Goal: Task Accomplishment & Management: Use online tool/utility

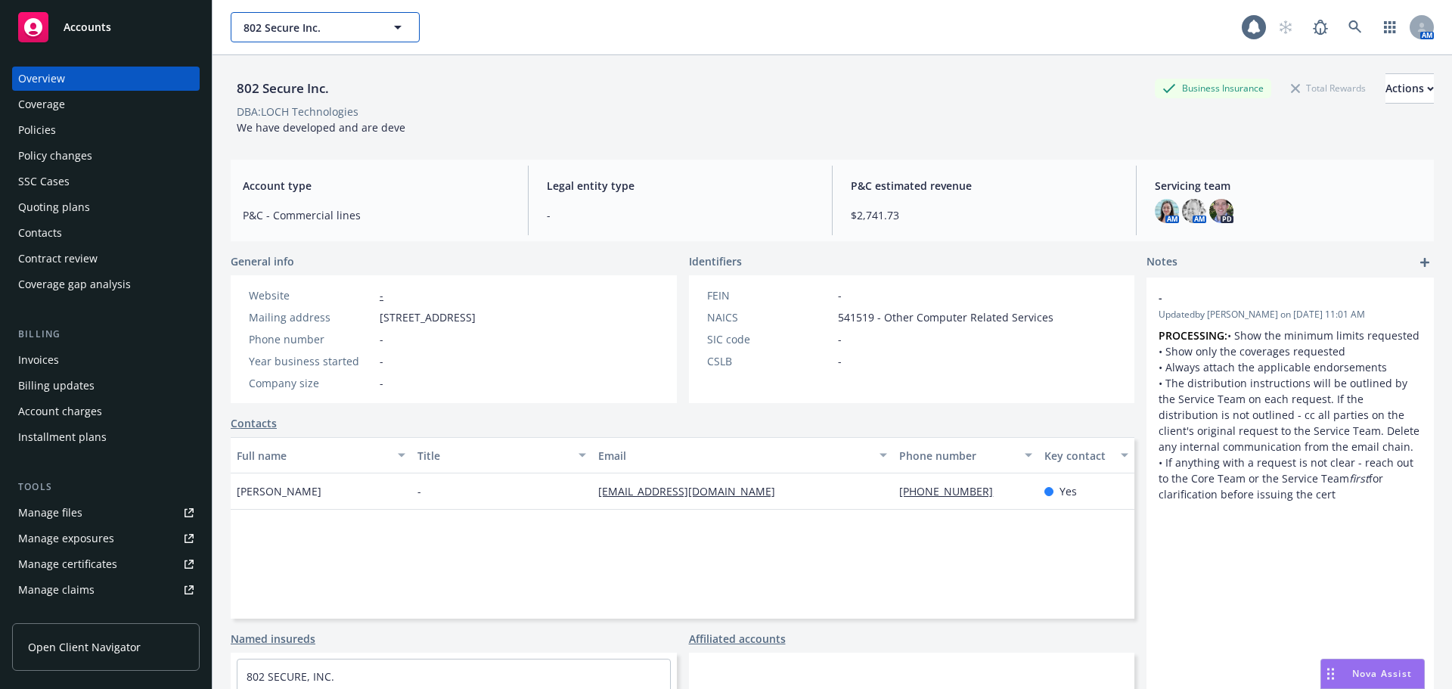
click at [325, 23] on span "802 Secure Inc." at bounding box center [308, 28] width 131 height 16
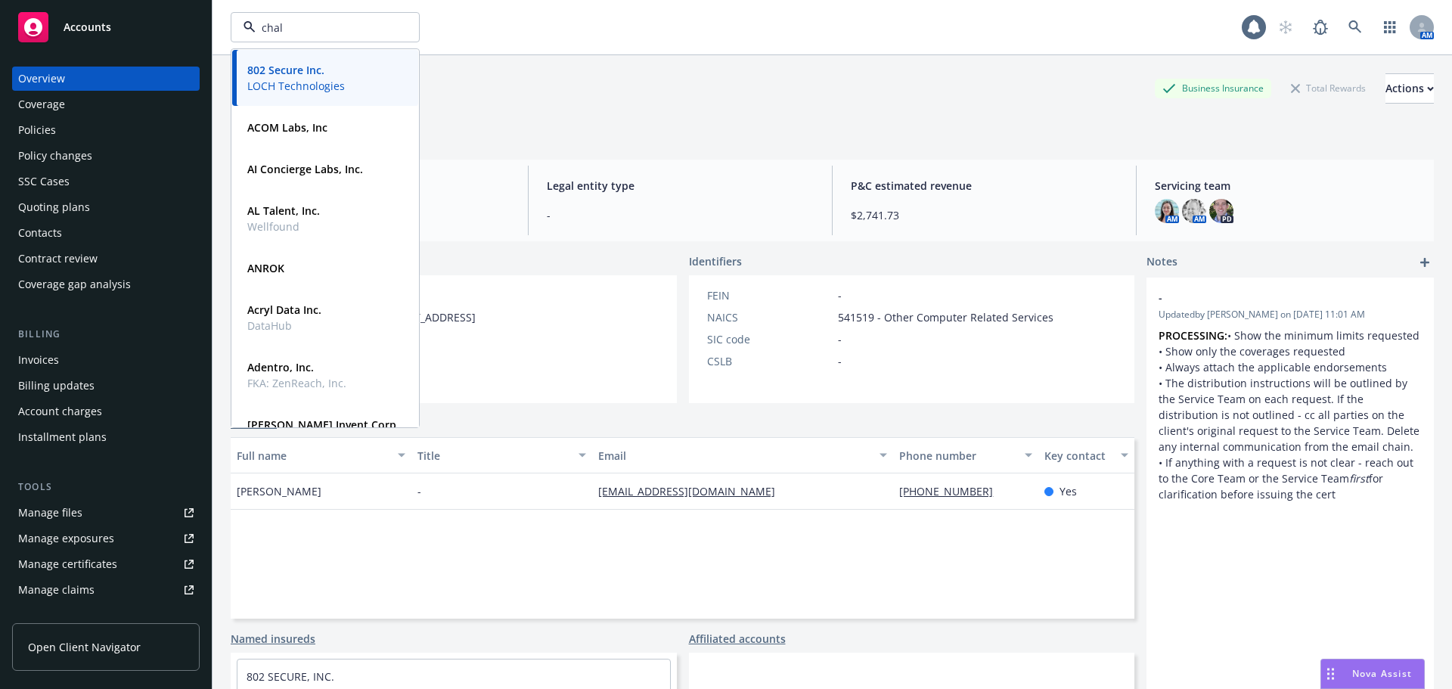
type input "chalk"
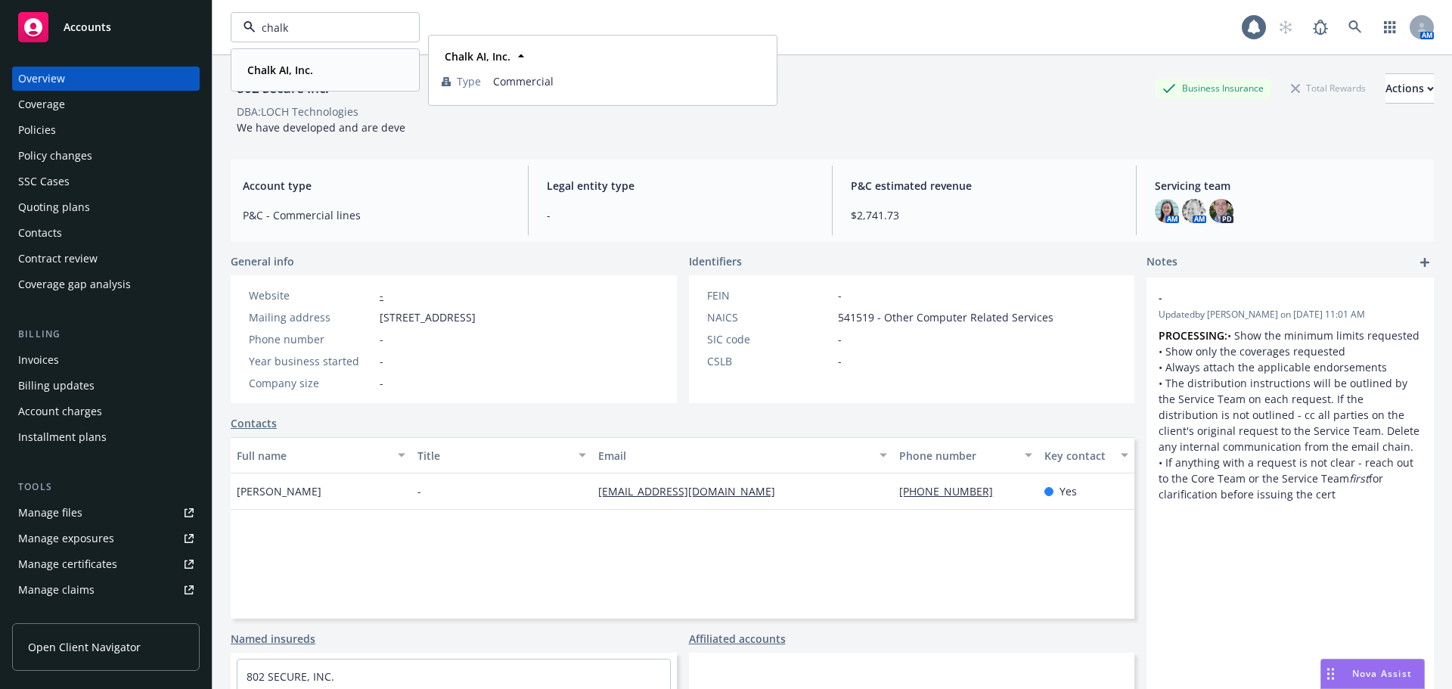
click at [286, 65] on strong "Chalk AI, Inc." at bounding box center [280, 70] width 66 height 14
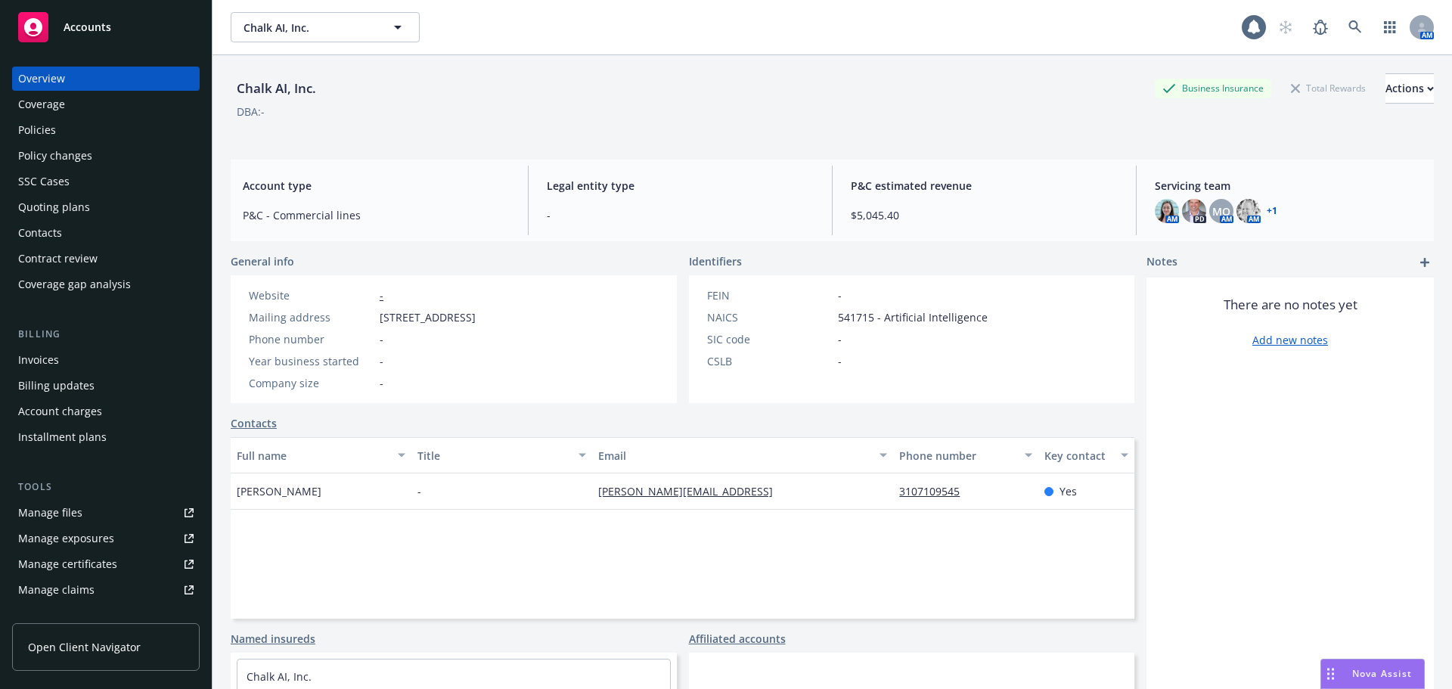
click at [48, 140] on div "Policies" at bounding box center [37, 130] width 38 height 24
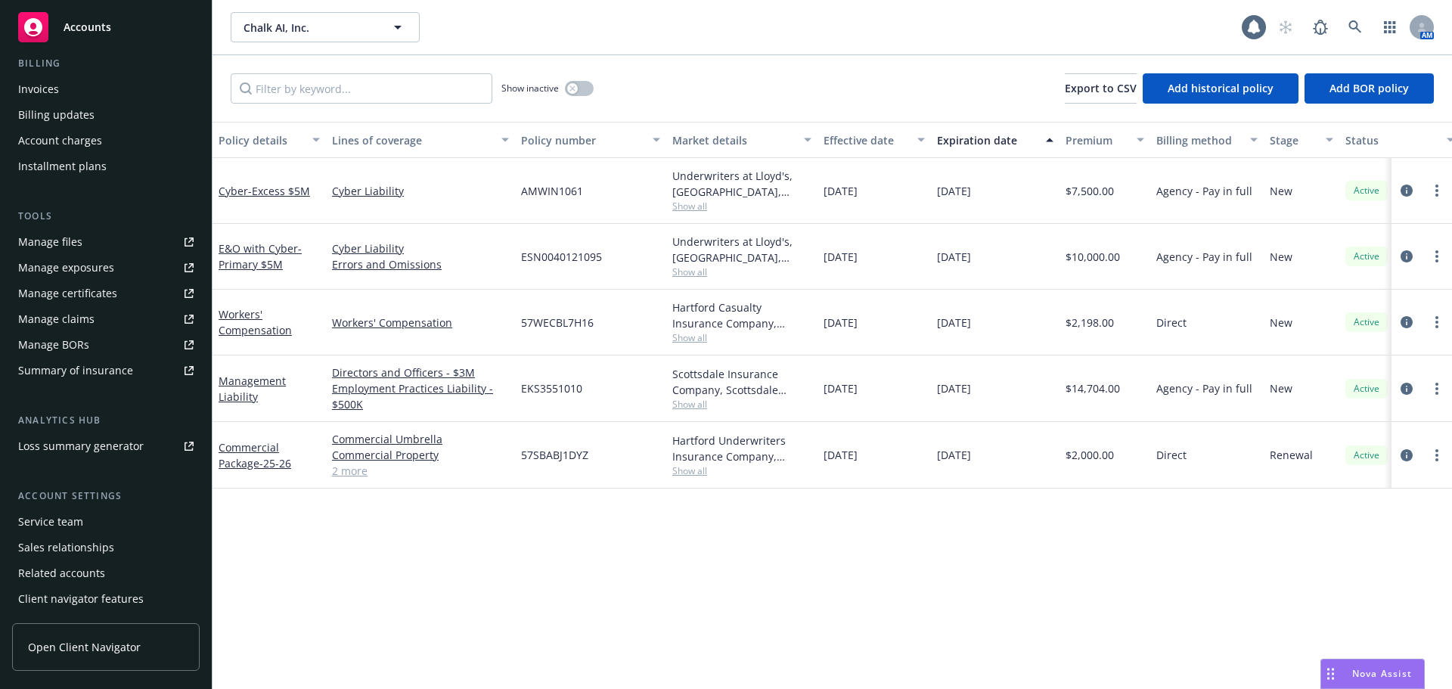
scroll to position [296, 0]
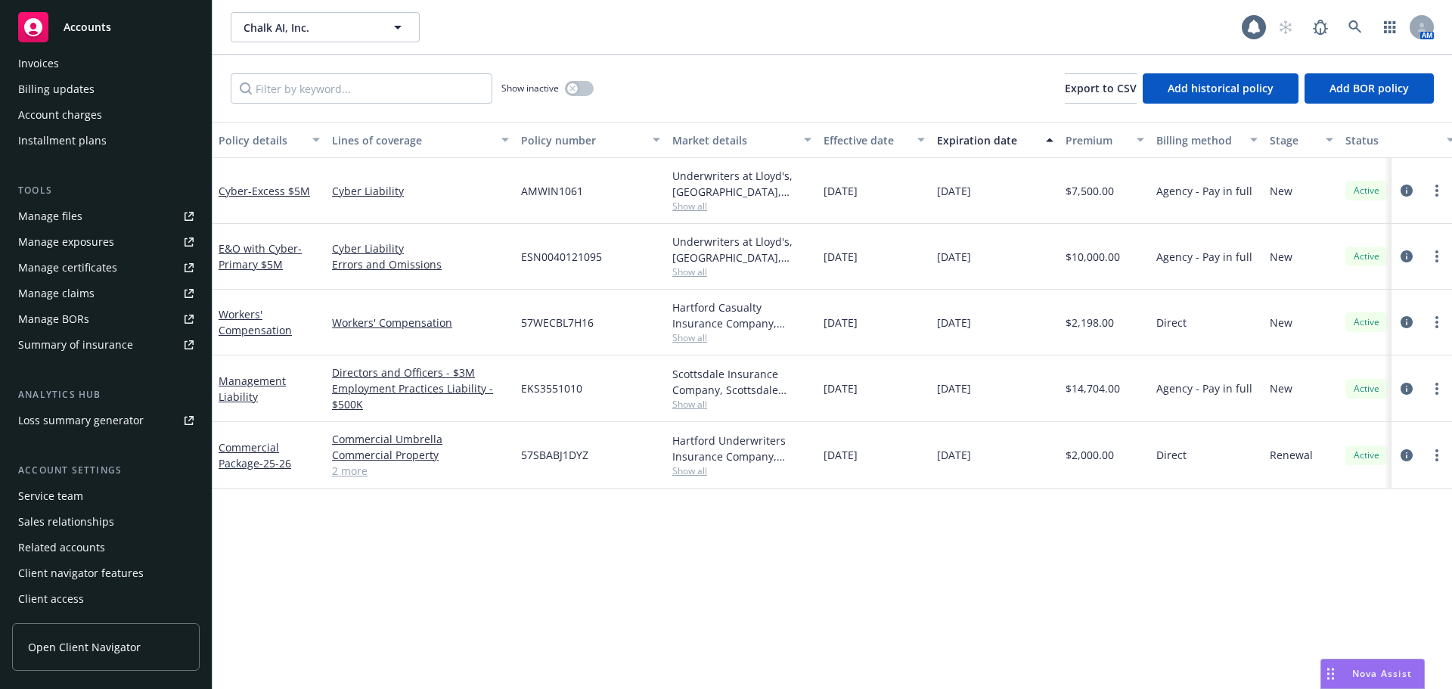
click at [47, 500] on div "Service team" at bounding box center [50, 496] width 65 height 24
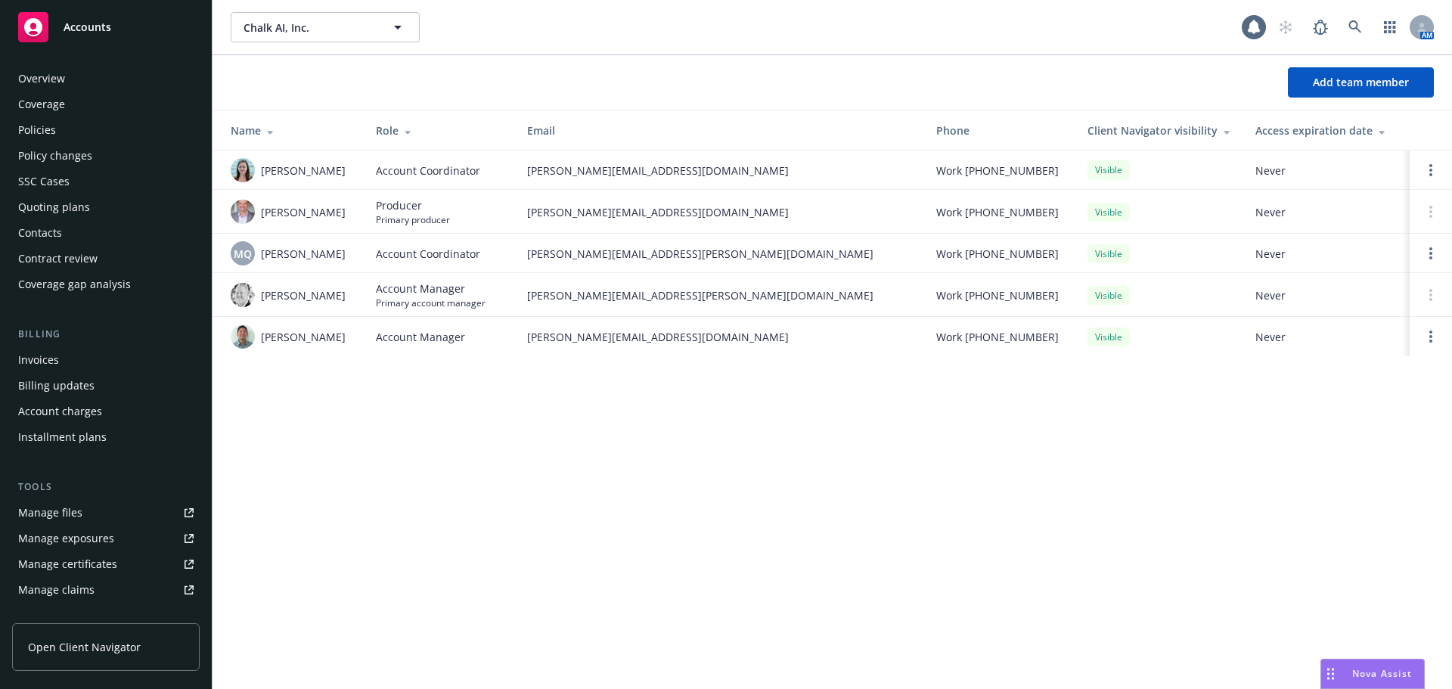
click at [54, 135] on div "Policies" at bounding box center [105, 130] width 175 height 24
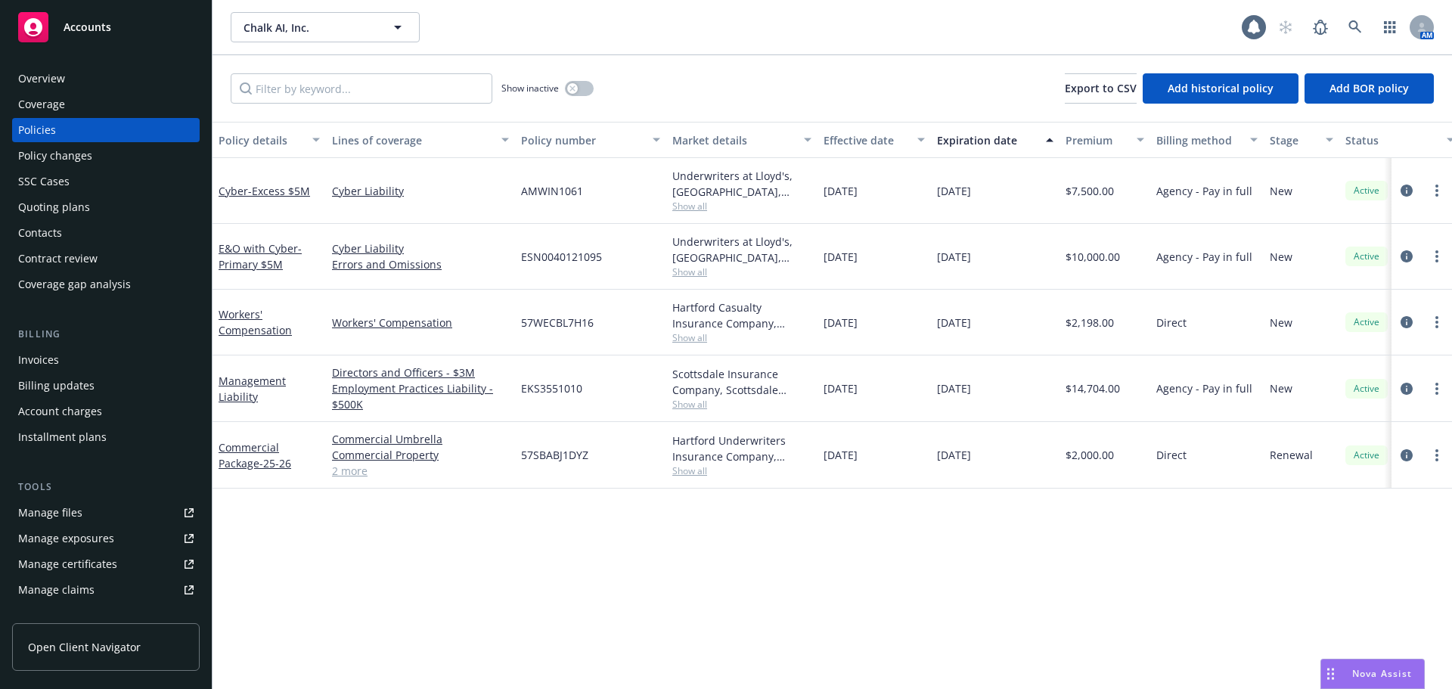
click at [854, 135] on div "Effective date" at bounding box center [865, 140] width 85 height 16
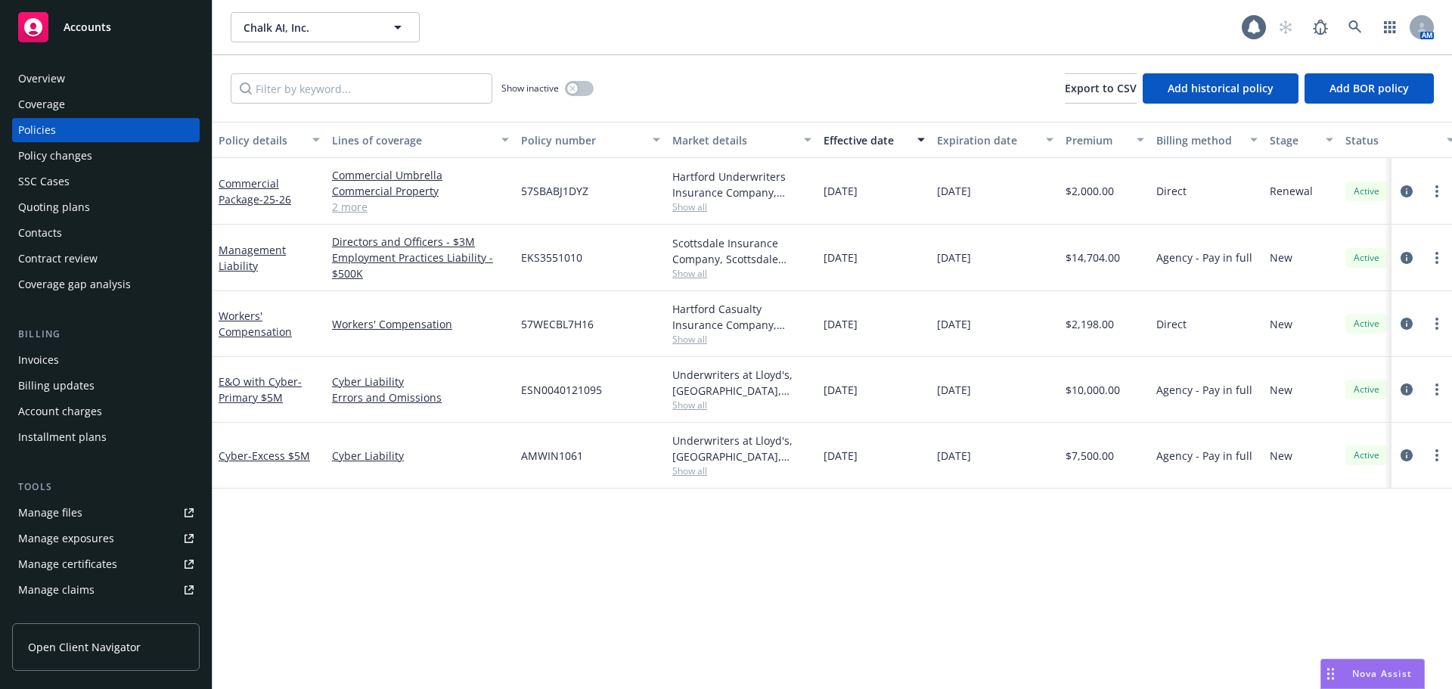
click at [75, 208] on div "Quoting plans" at bounding box center [54, 207] width 72 height 24
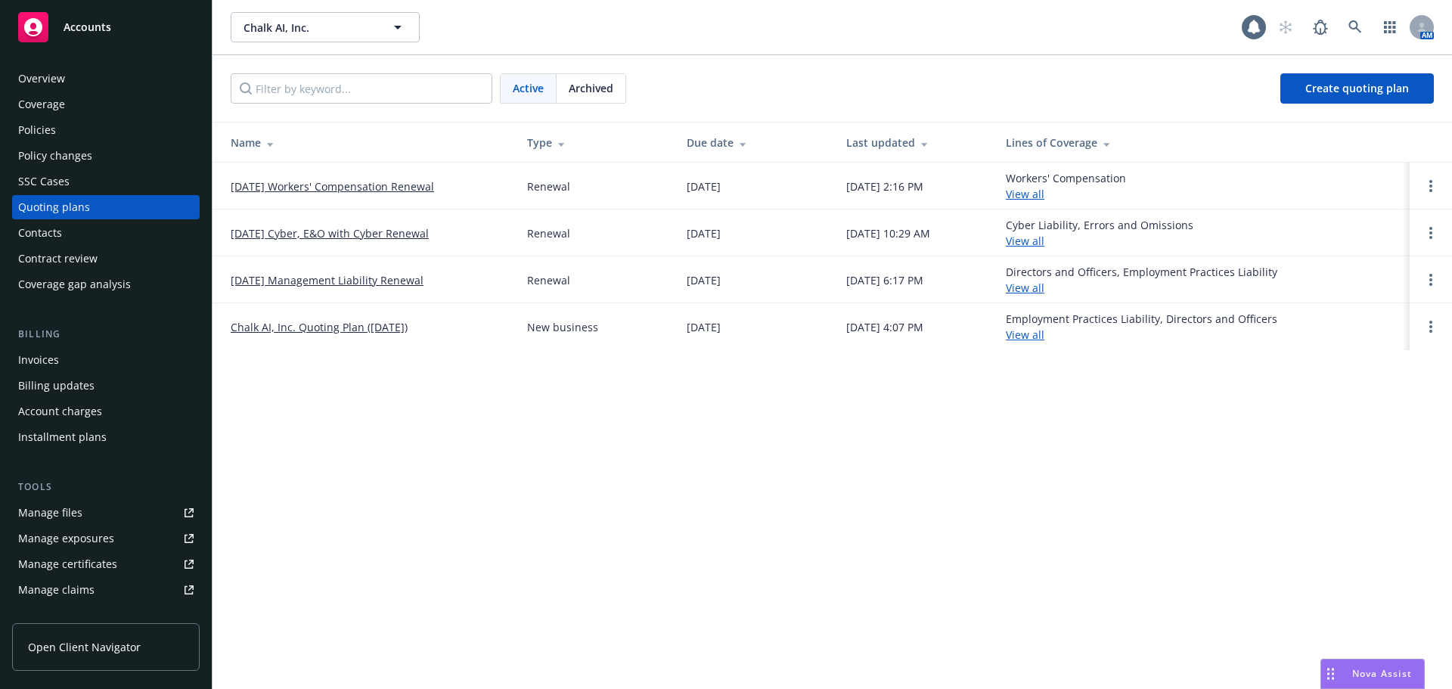
click at [385, 234] on link "10/26/25 Cyber, E&O with Cyber Renewal" at bounding box center [330, 233] width 198 height 16
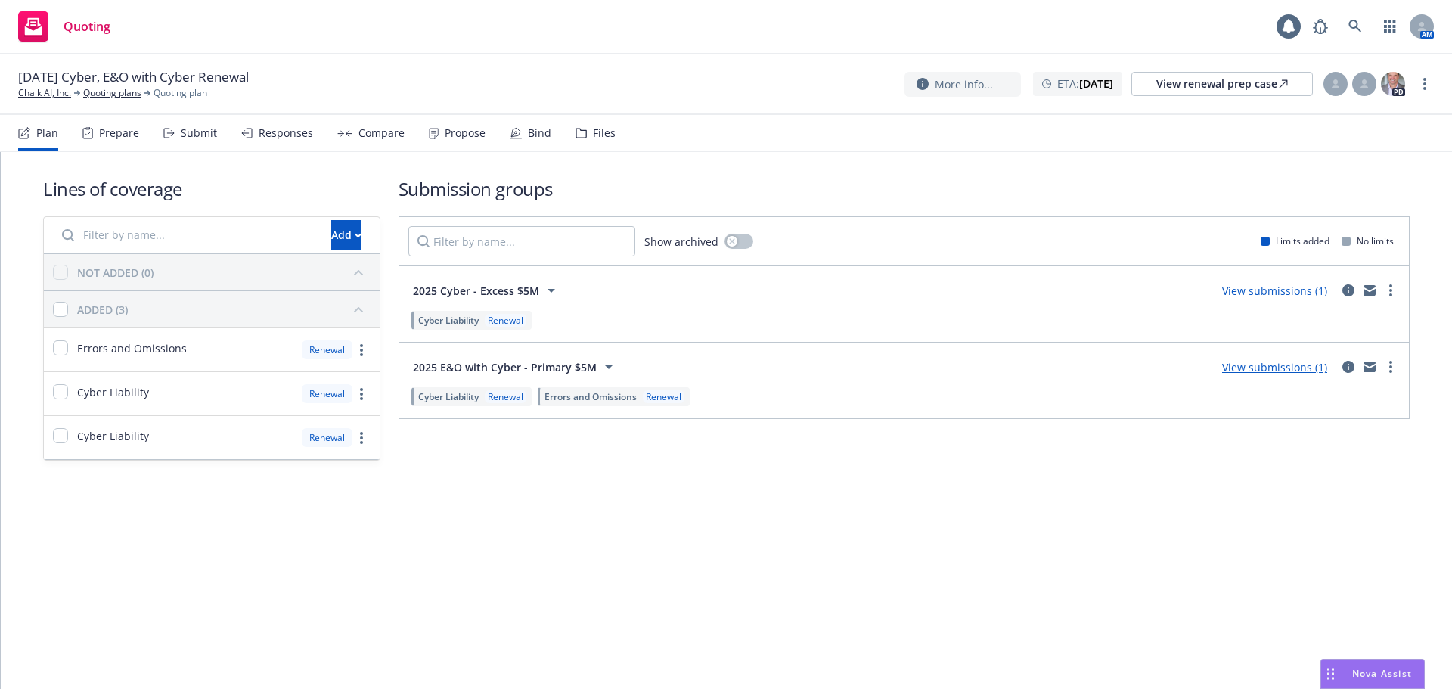
click at [1269, 368] on link "View submissions (1)" at bounding box center [1274, 367] width 105 height 14
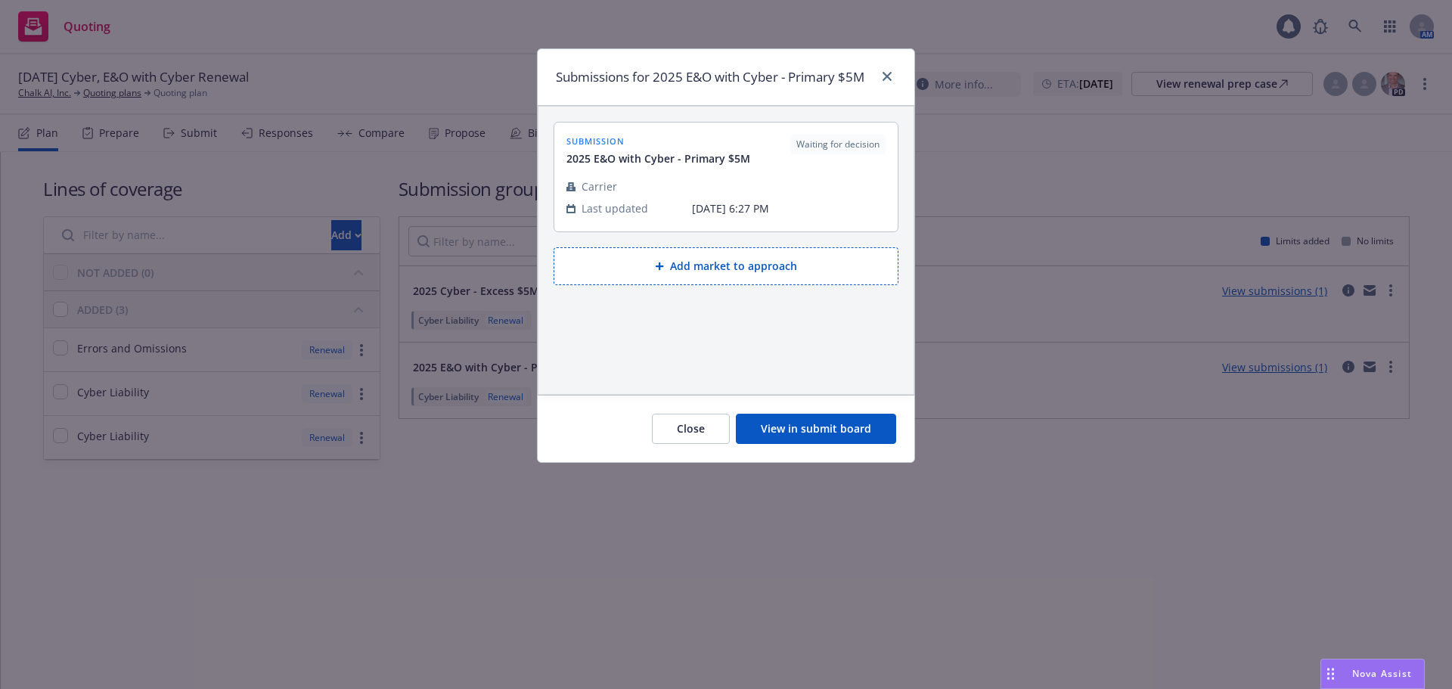
click at [843, 426] on button "View in submit board" at bounding box center [816, 429] width 160 height 30
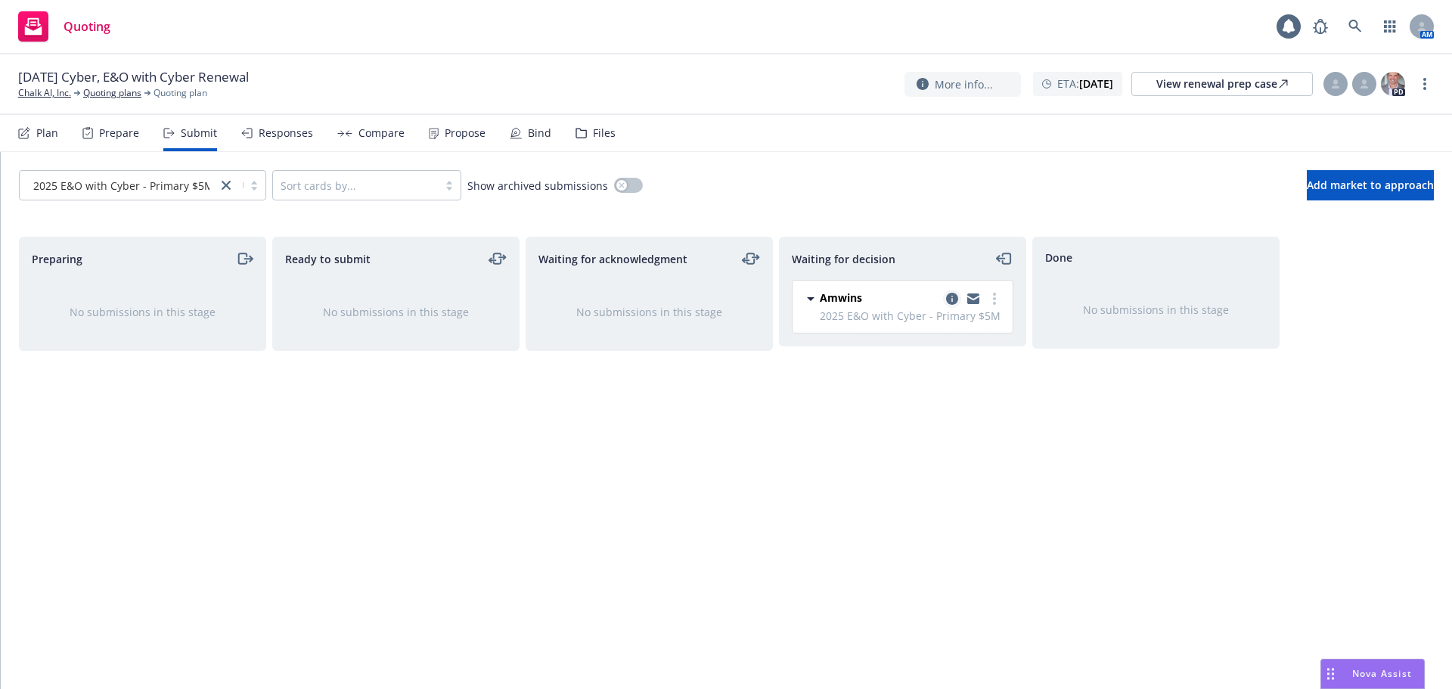
click at [950, 299] on icon "copy logging email" at bounding box center [952, 299] width 12 height 12
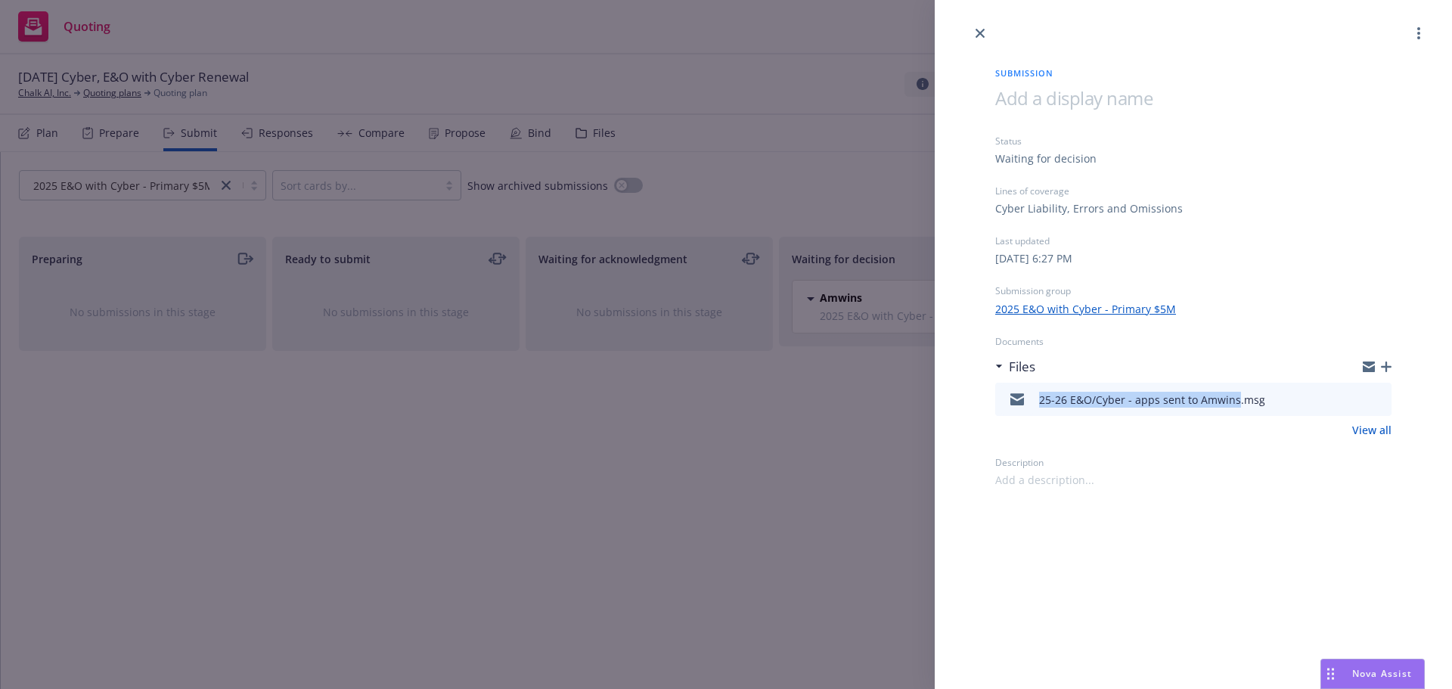
drag, startPoint x: 1036, startPoint y: 407, endPoint x: 1235, endPoint y: 413, distance: 198.9
click at [1235, 413] on div "25-26 E&O/Cyber - apps sent to Amwins.msg" at bounding box center [1133, 399] width 264 height 32
copy div "25-26 E&O/Cyber - apps sent to Amwins"
click at [1388, 364] on icon "button" at bounding box center [1385, 366] width 11 height 11
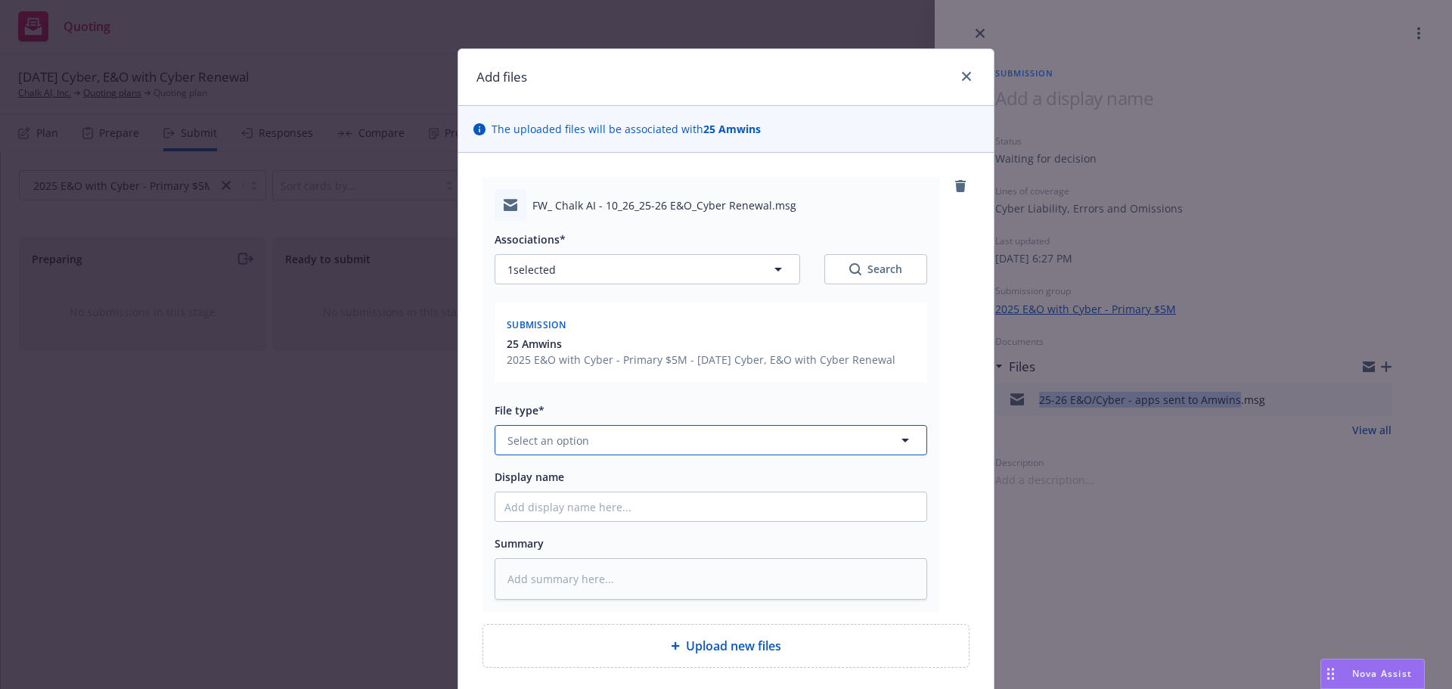
click at [606, 440] on button "Select an option" at bounding box center [710, 440] width 432 height 30
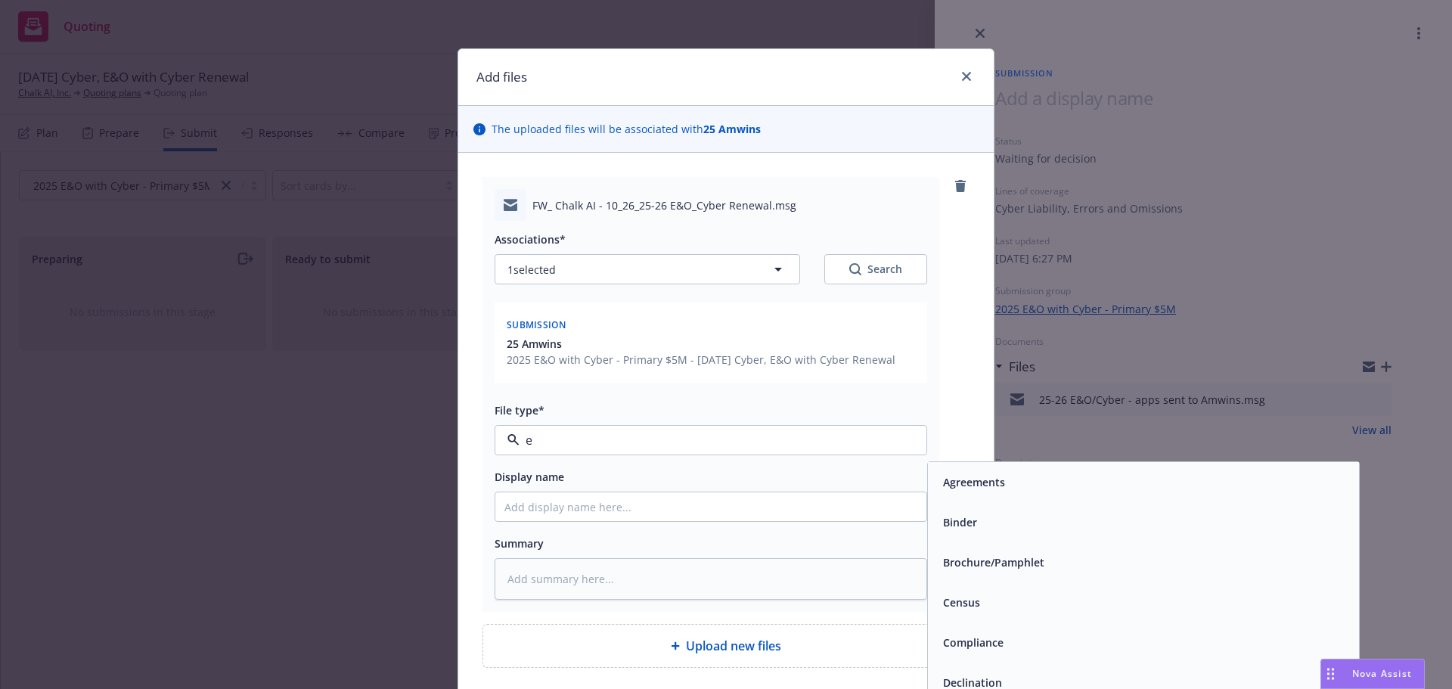
type input "em"
click at [1098, 535] on div "Email" at bounding box center [1143, 522] width 431 height 40
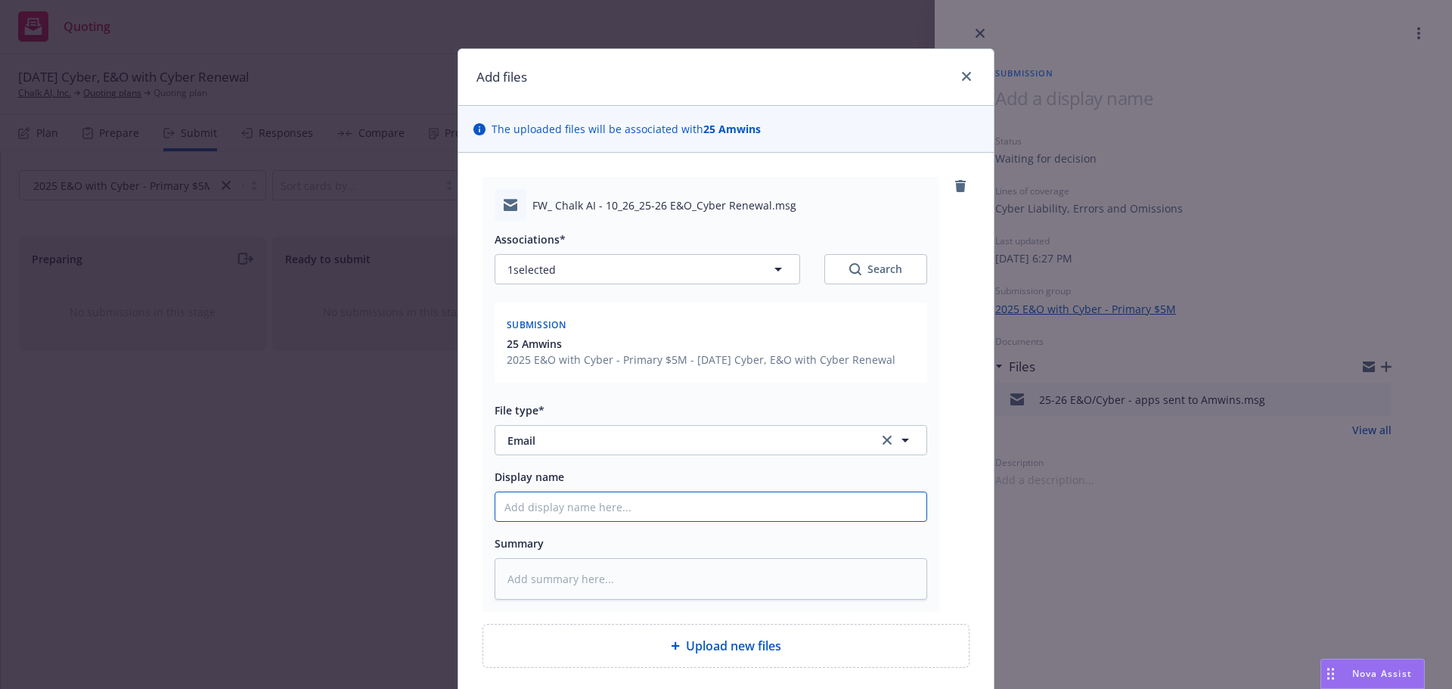
click at [665, 510] on input "Display name" at bounding box center [710, 506] width 431 height 29
paste input "25-26 E&O/Cyber - apps sent to Amwins"
type textarea "x"
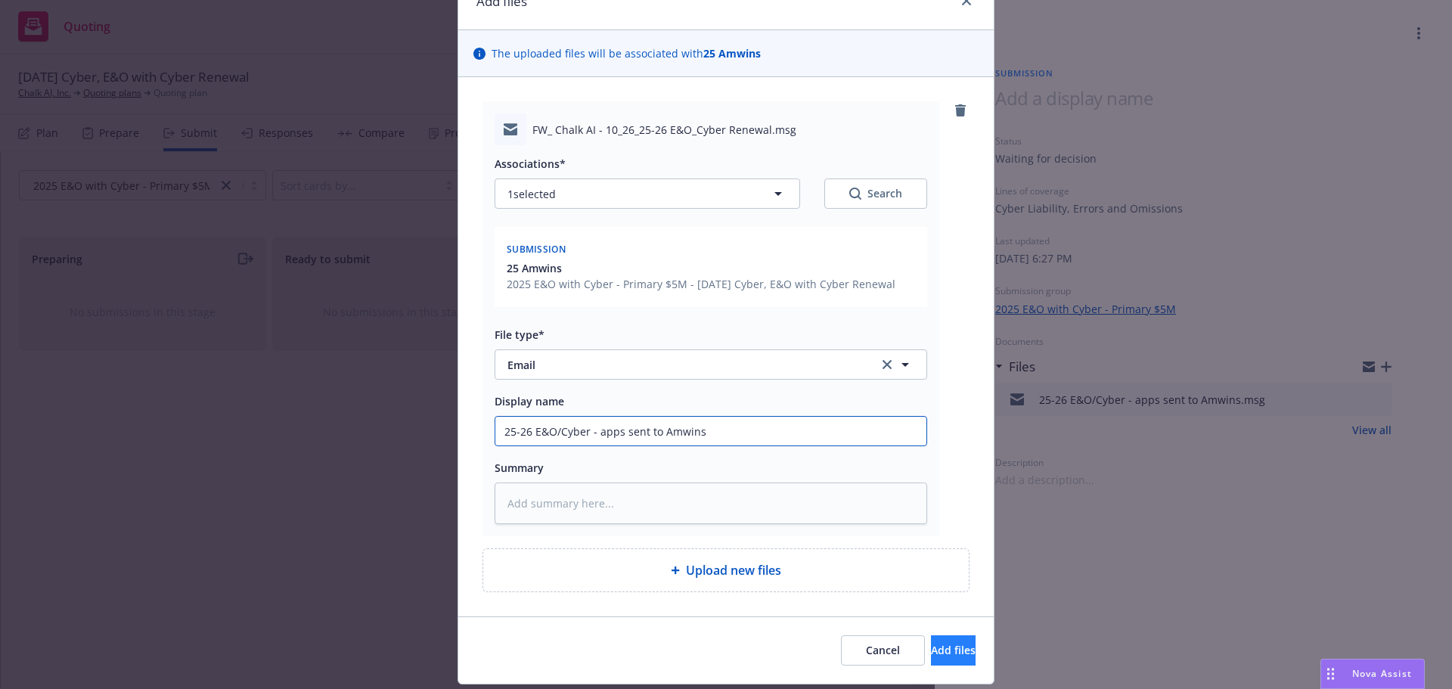
type input "25-26 E&O/Cyber - apps sent to Amwins"
click at [934, 644] on span "Add files" at bounding box center [953, 650] width 45 height 14
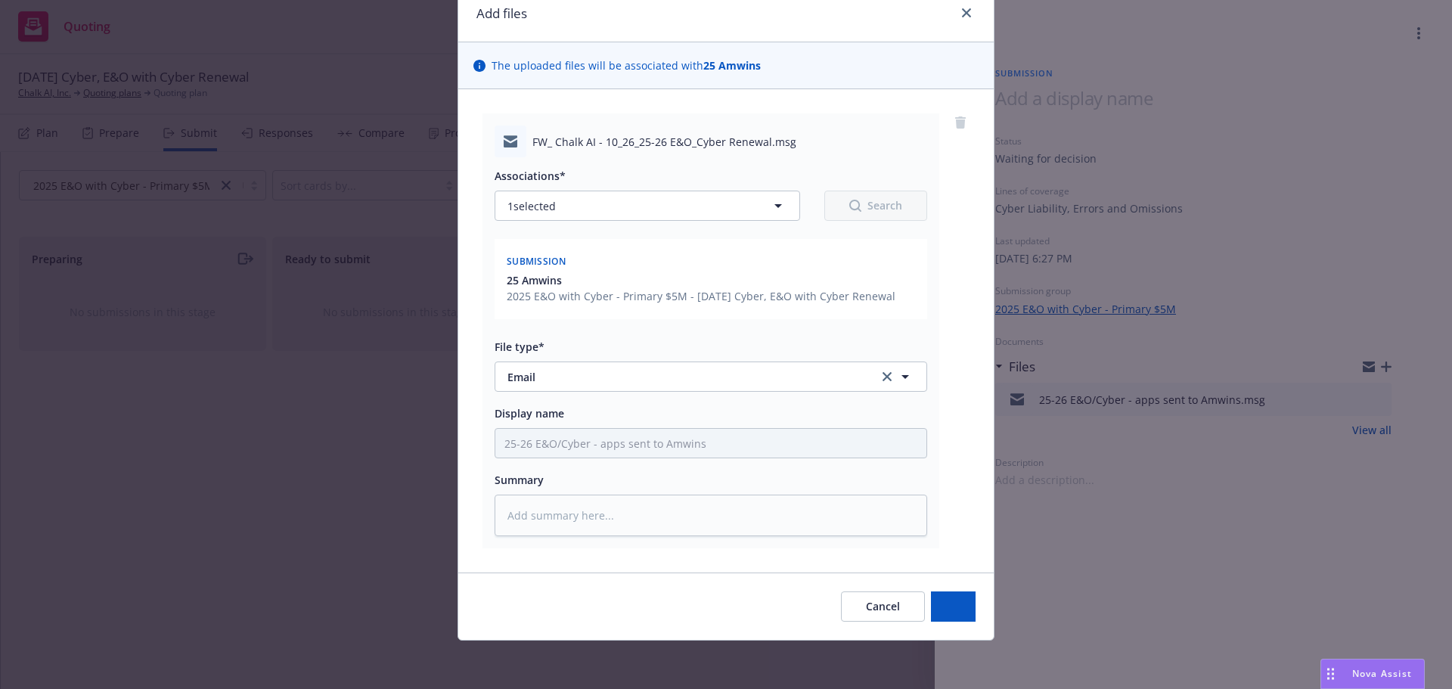
scroll to position [64, 0]
type textarea "x"
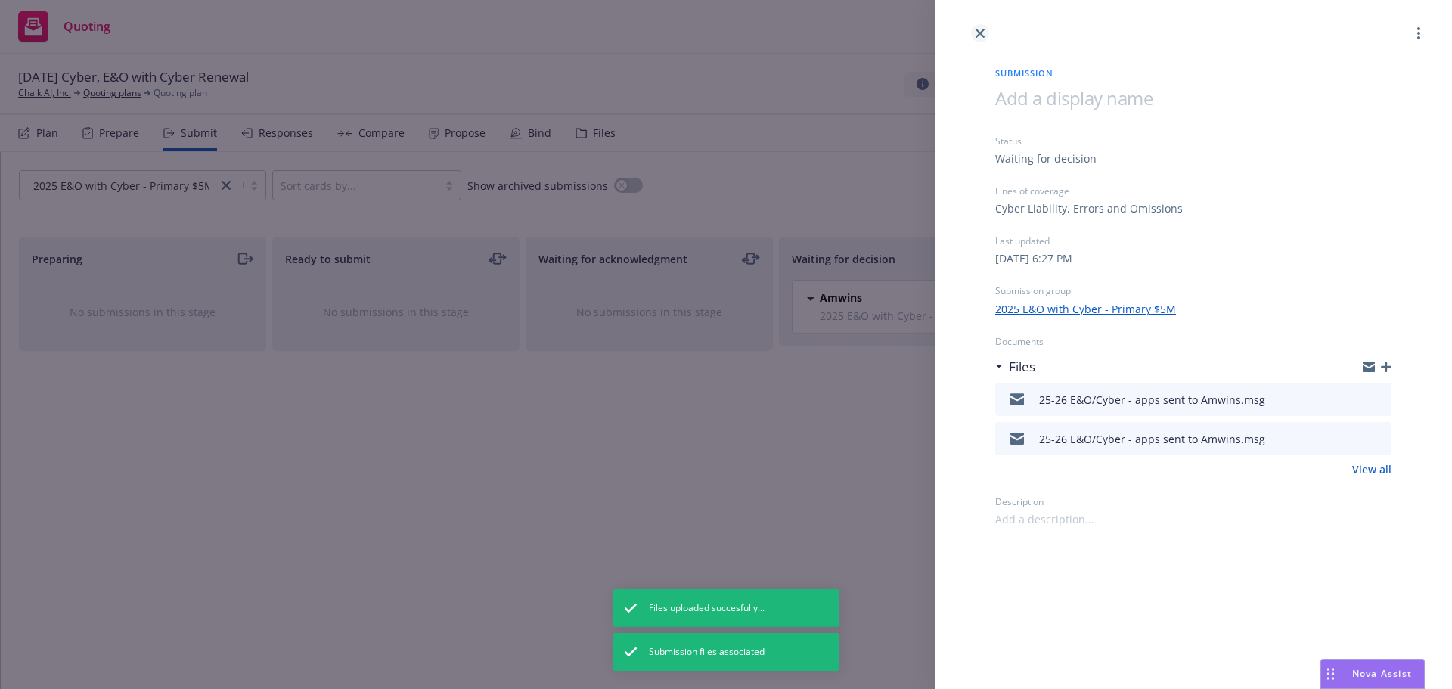
click at [981, 29] on icon "close" at bounding box center [979, 33] width 9 height 9
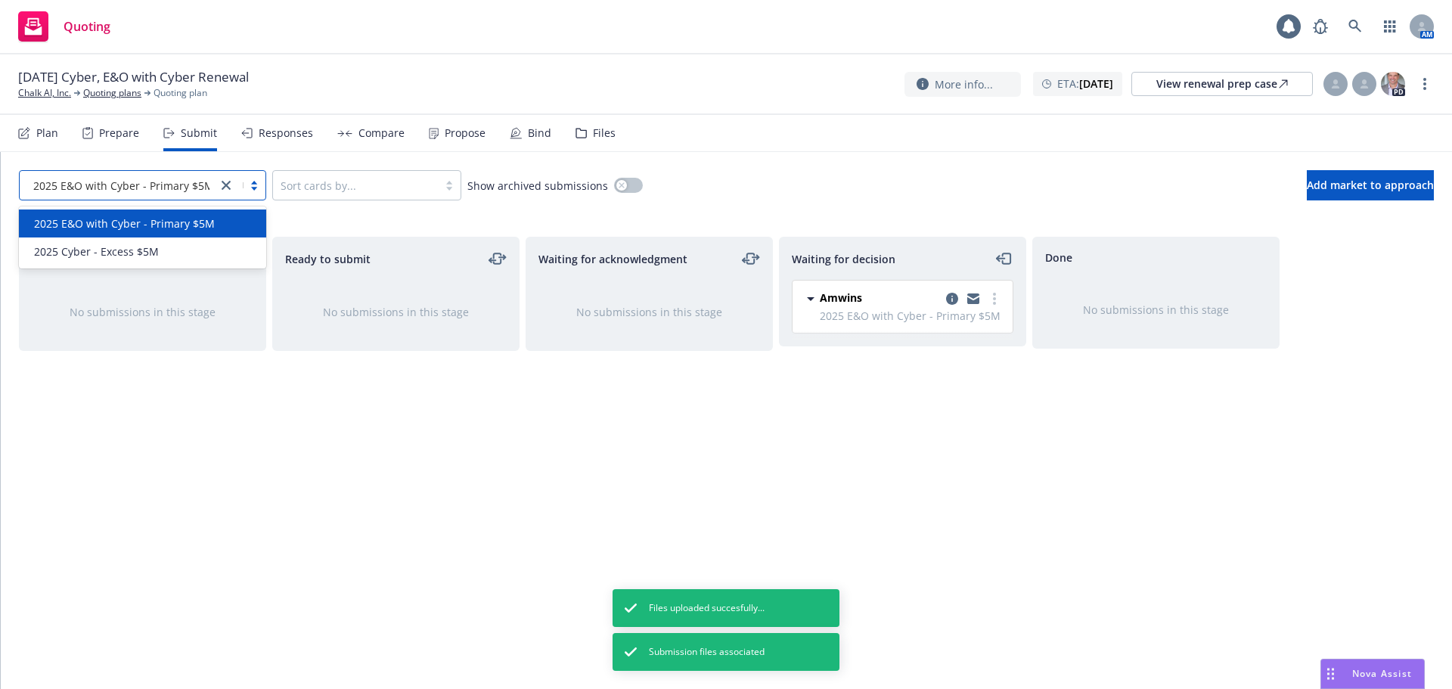
click at [108, 195] on div "2025 E&O with Cyber - Primary $5M" at bounding box center [118, 185] width 197 height 24
click at [111, 235] on div "2025 E&O with Cyber - Primary $5M" at bounding box center [142, 223] width 247 height 28
click at [116, 193] on span "2025 E&O with Cyber - Primary $5M" at bounding box center [123, 186] width 181 height 16
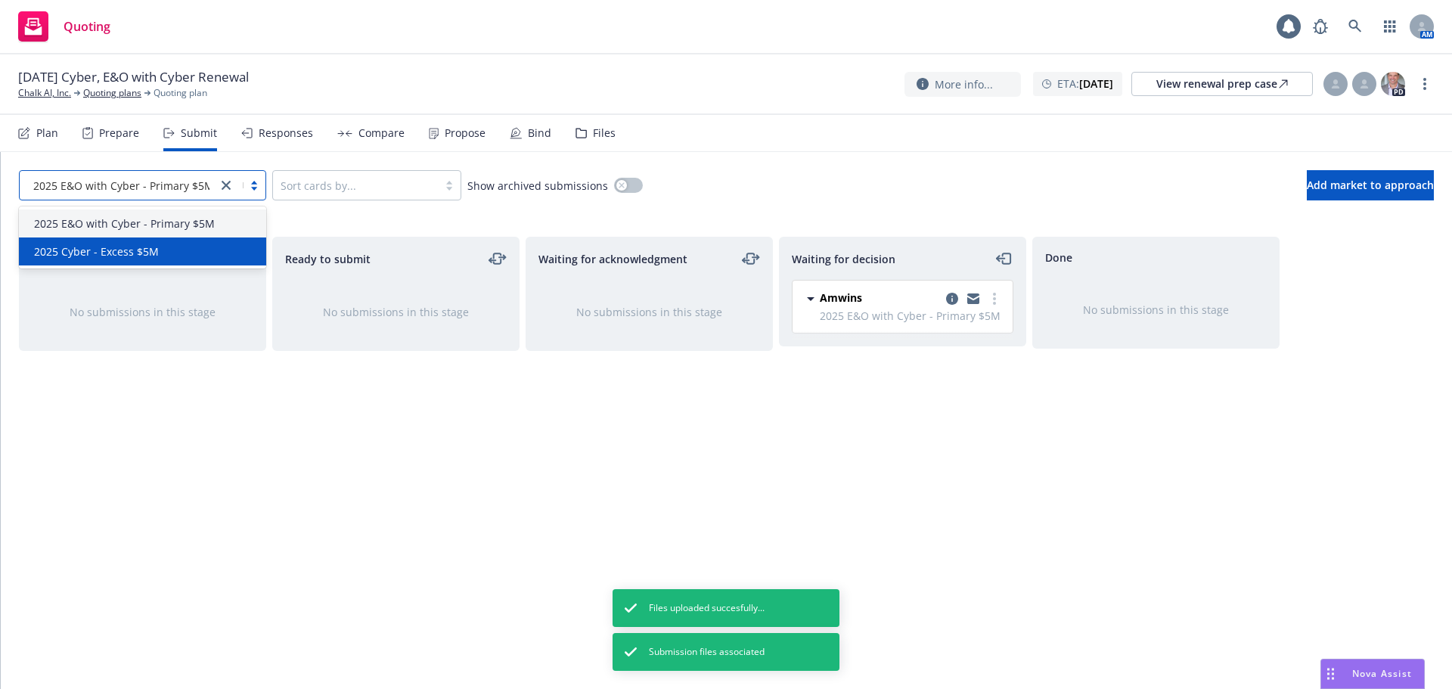
click at [116, 240] on div "2025 Cyber - Excess $5M" at bounding box center [142, 251] width 247 height 28
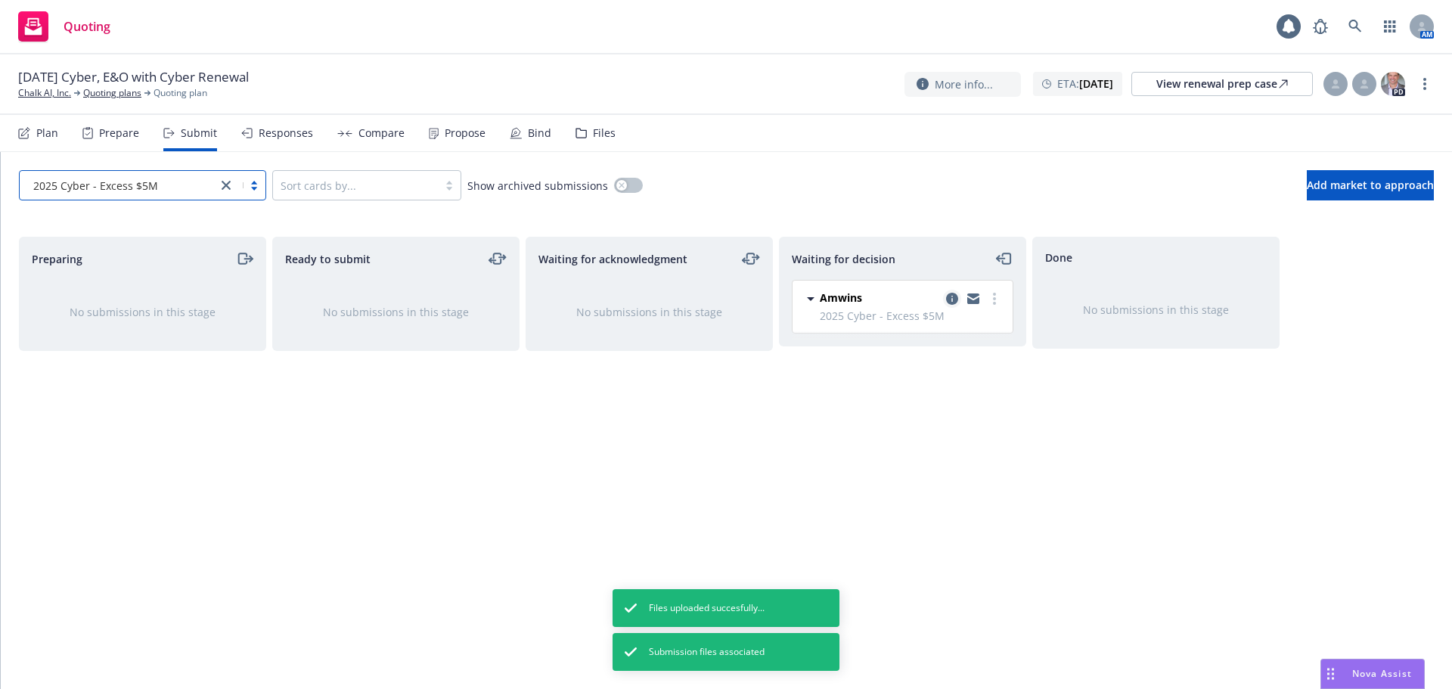
click at [953, 298] on icon "copy logging email" at bounding box center [952, 299] width 12 height 12
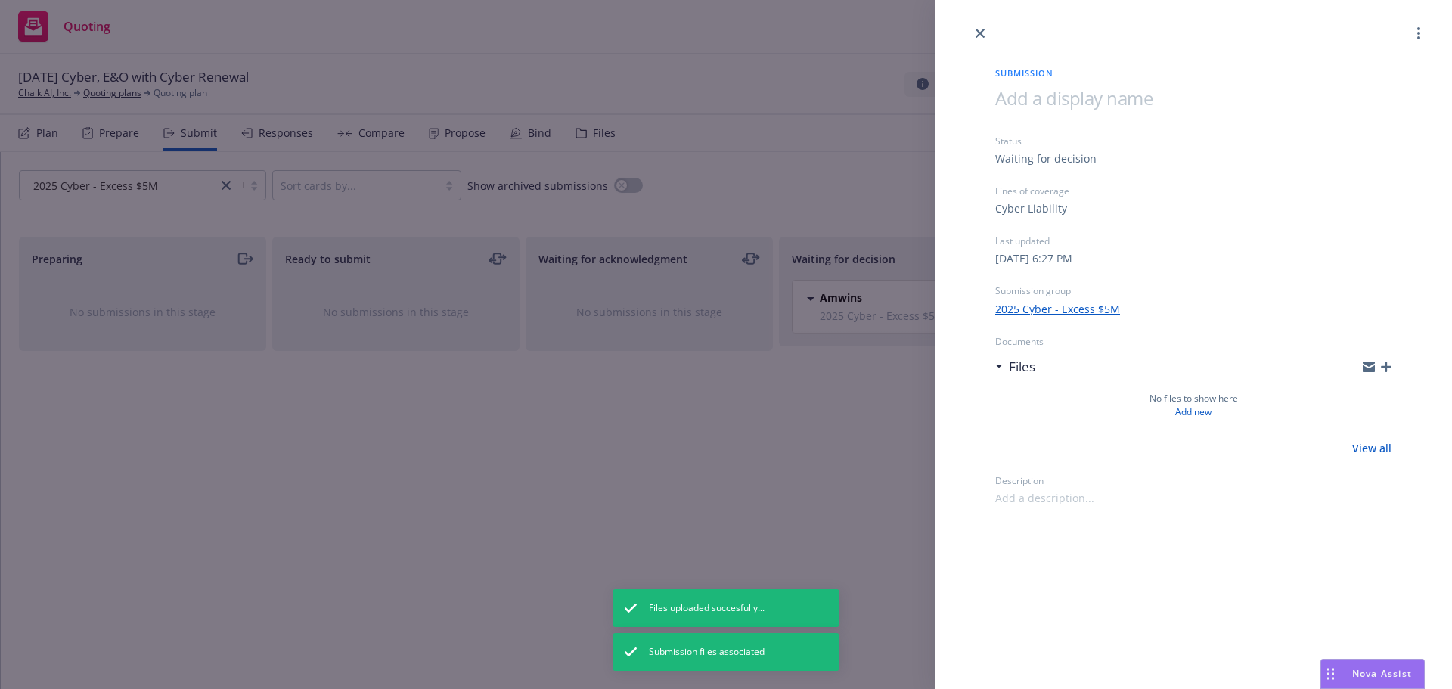
click at [733, 35] on div "Submission Status Waiting for decision Lines of coverage Cyber Liability Last u…" at bounding box center [726, 344] width 1452 height 689
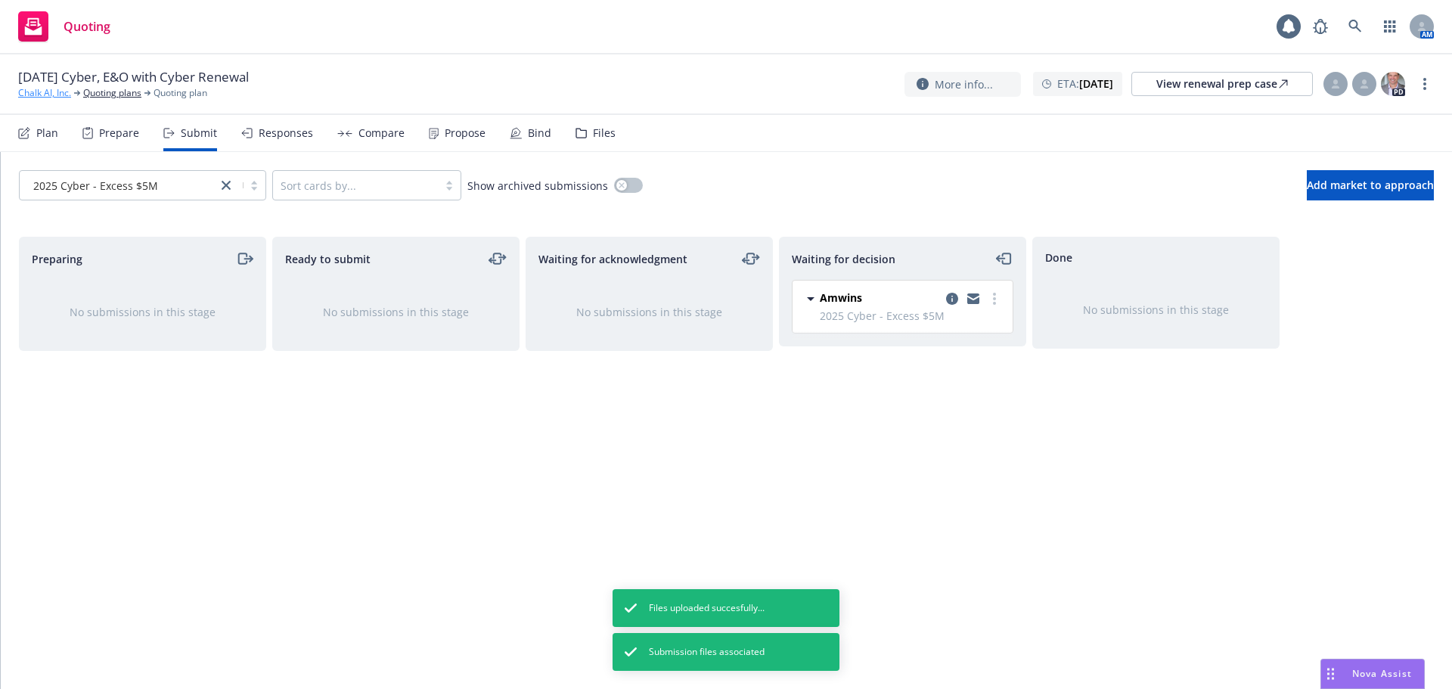
click at [42, 94] on link "Chalk AI, Inc." at bounding box center [44, 93] width 53 height 14
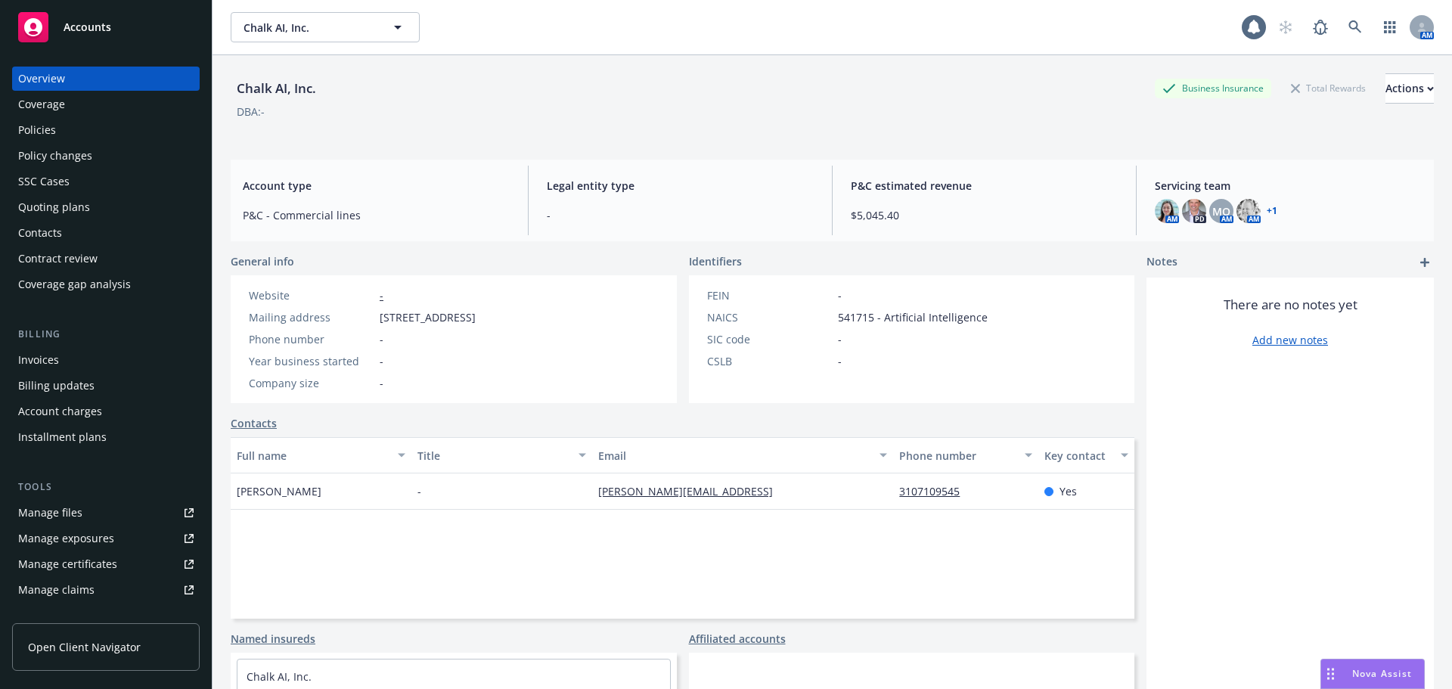
click at [55, 132] on div "Policies" at bounding box center [105, 130] width 175 height 24
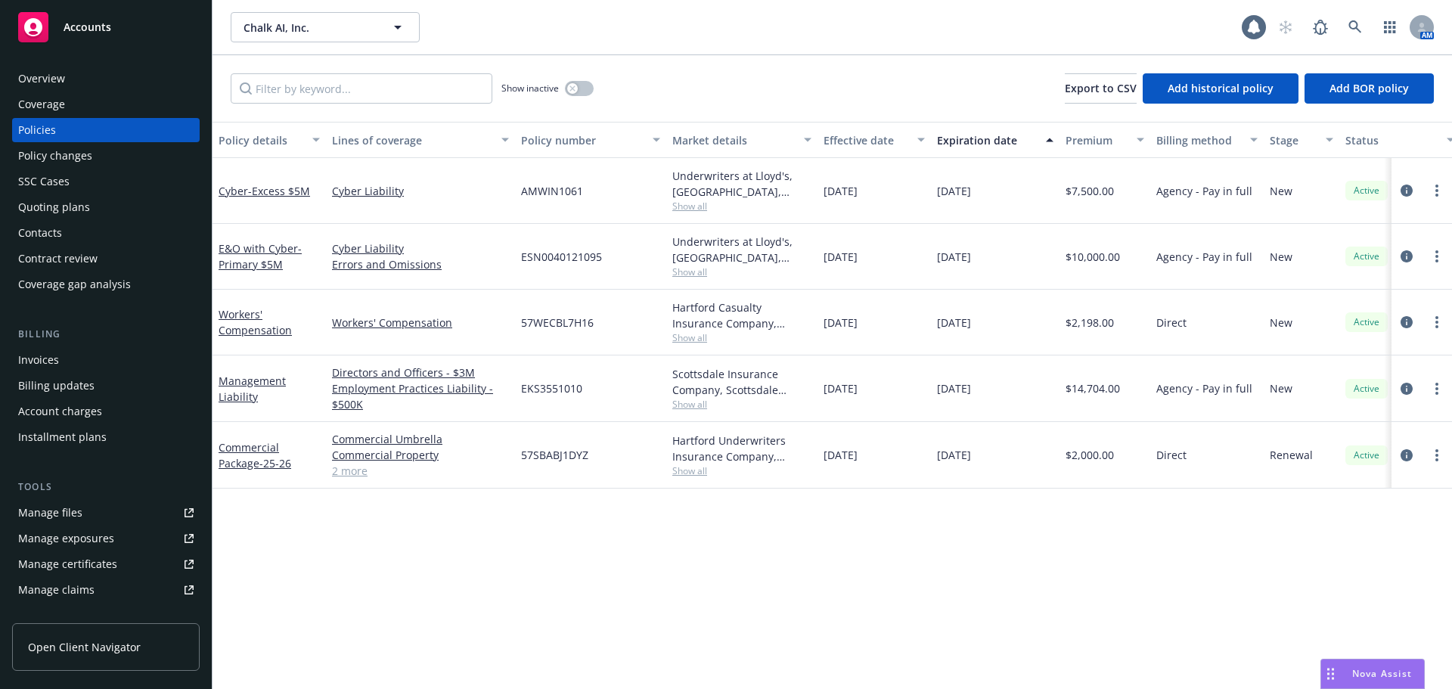
click at [877, 144] on div "Effective date" at bounding box center [865, 140] width 85 height 16
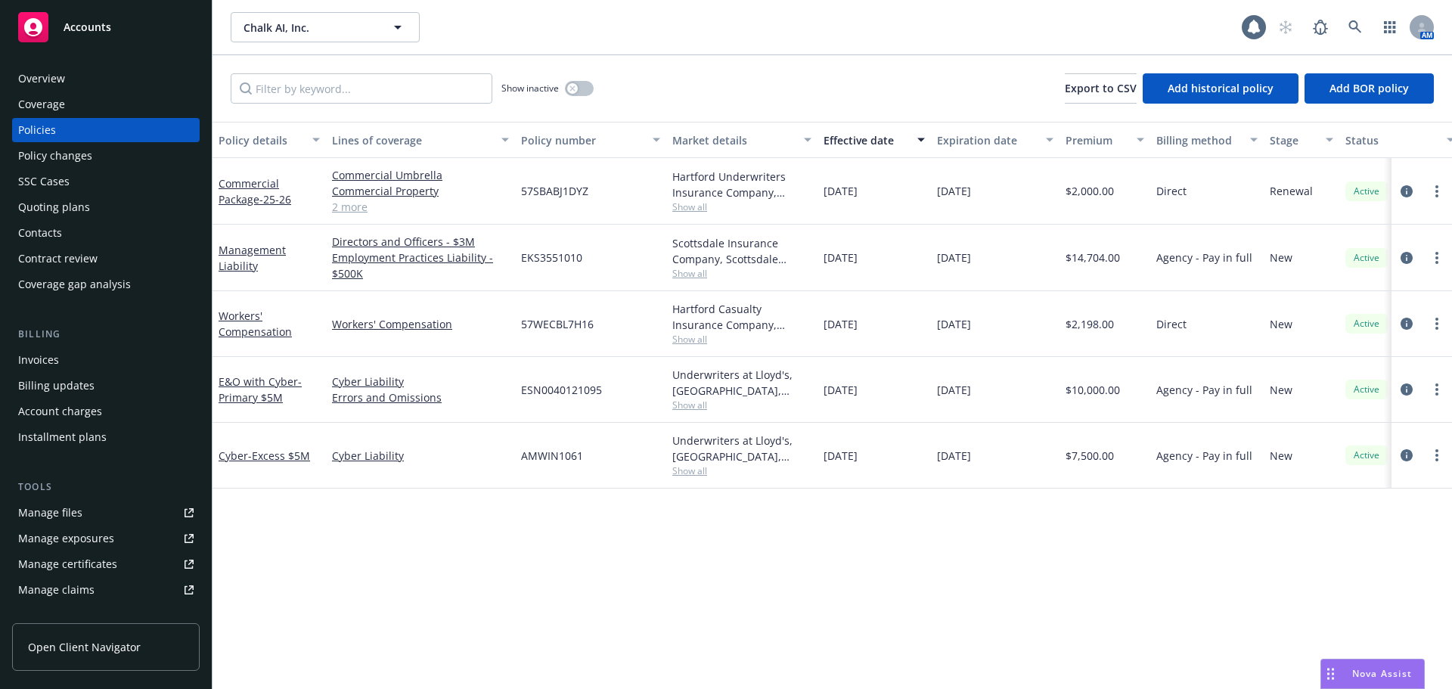
click at [56, 513] on div "Manage files" at bounding box center [50, 512] width 64 height 24
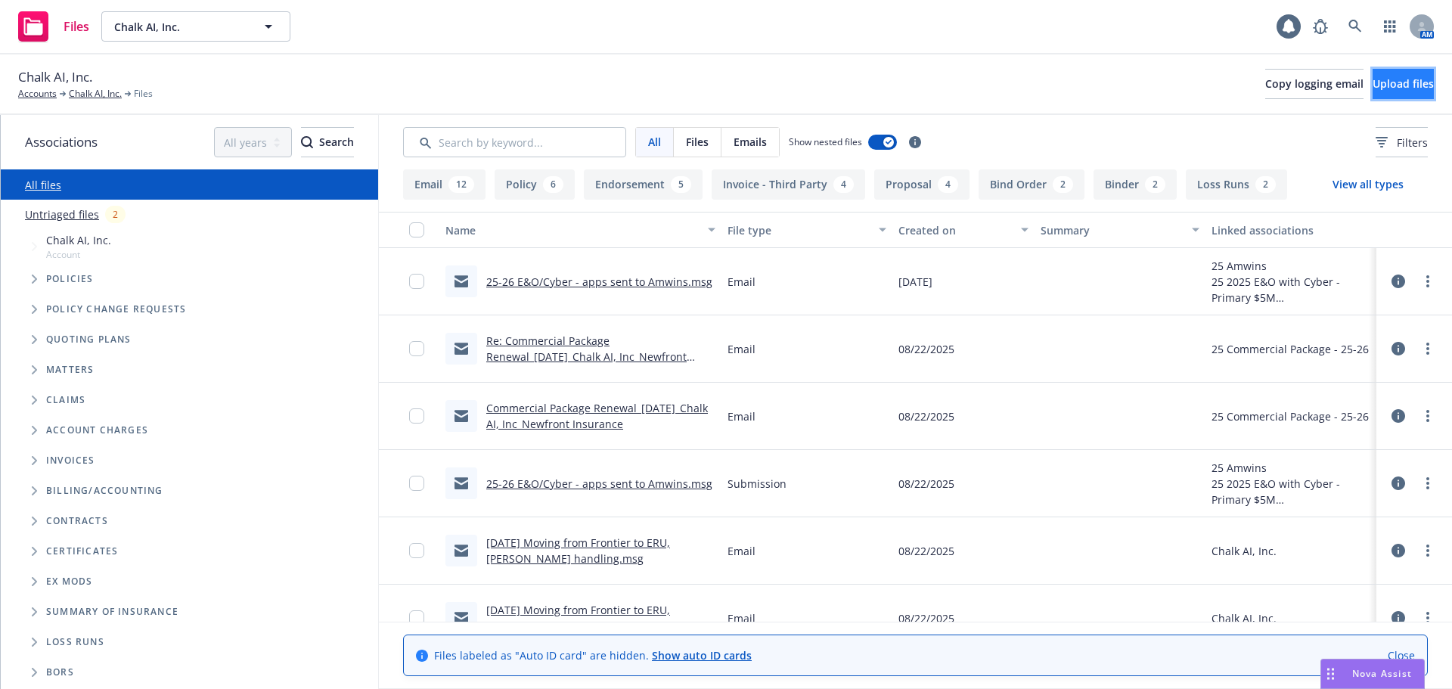
click at [1380, 79] on span "Upload files" at bounding box center [1402, 83] width 61 height 14
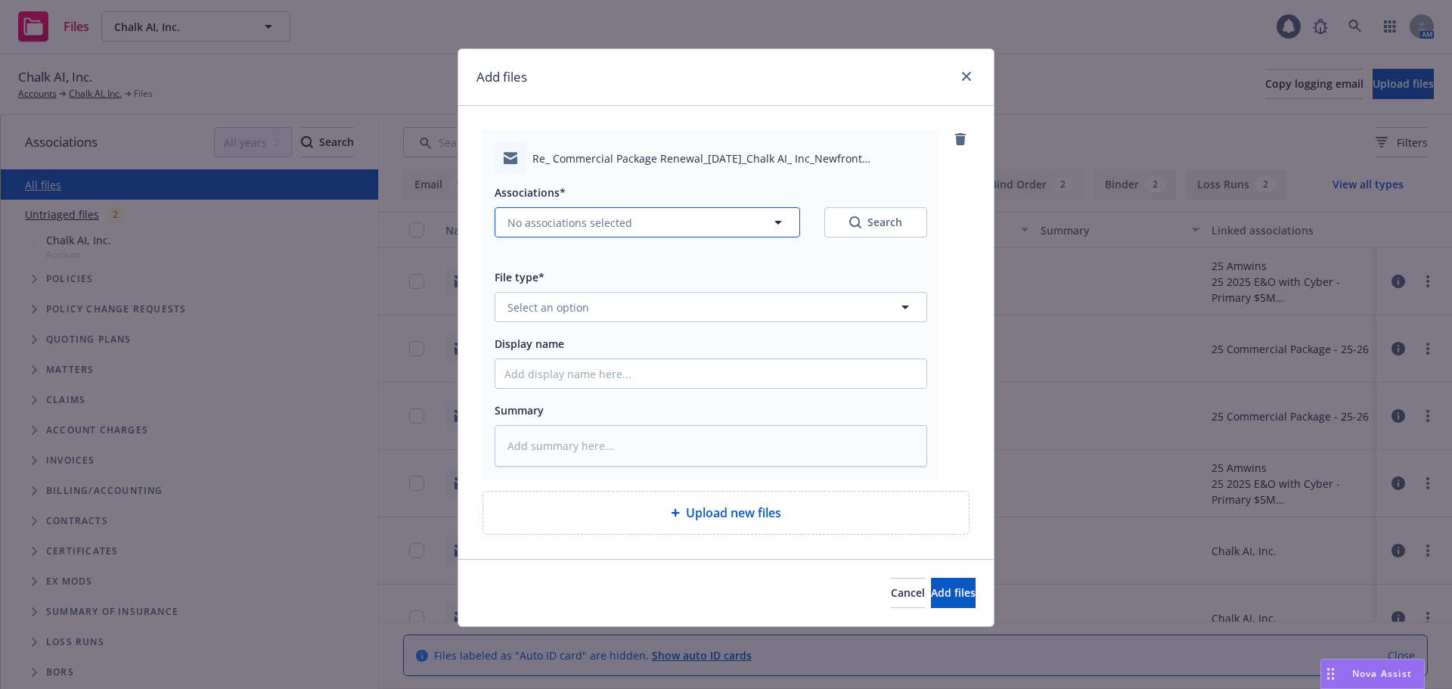
click at [566, 215] on span "No associations selected" at bounding box center [569, 223] width 125 height 16
type textarea "x"
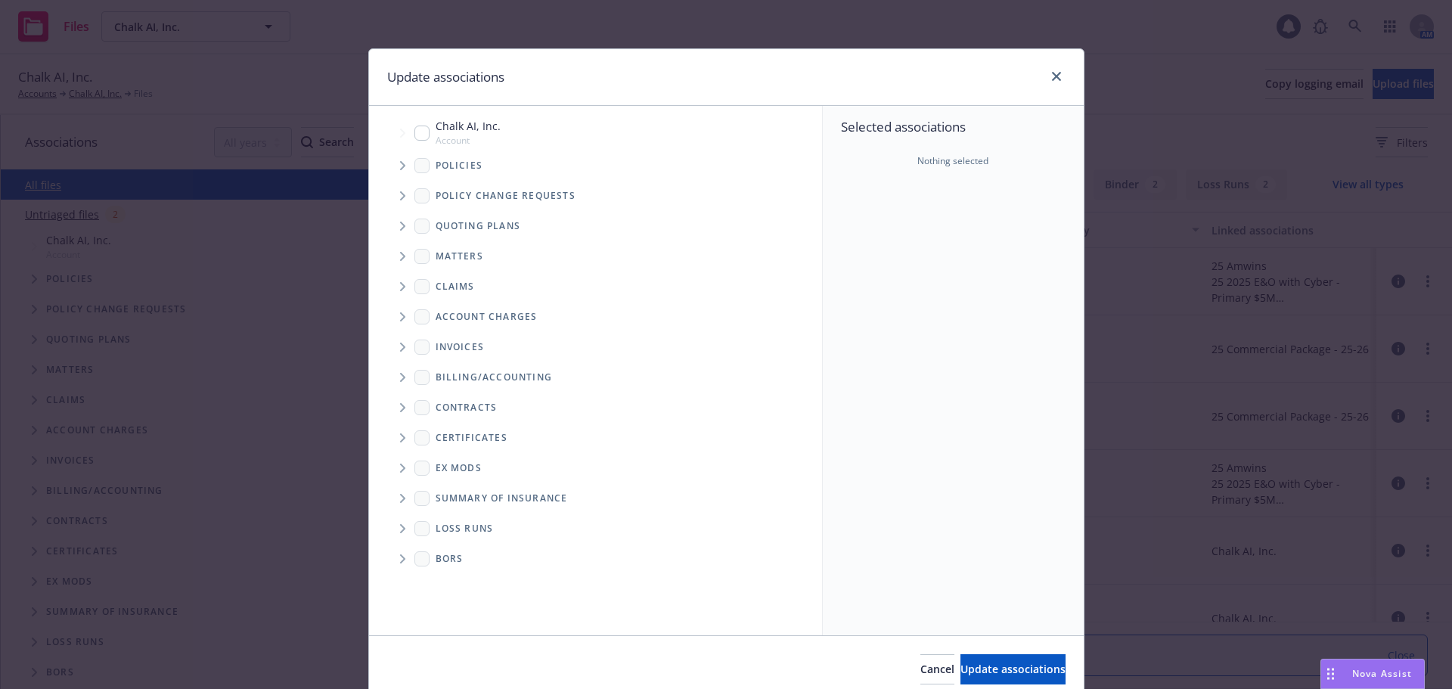
click at [414, 130] on input "Tree Example" at bounding box center [421, 132] width 15 height 15
checkbox input "true"
click at [982, 659] on button "Update associations" at bounding box center [1012, 669] width 105 height 30
type textarea "x"
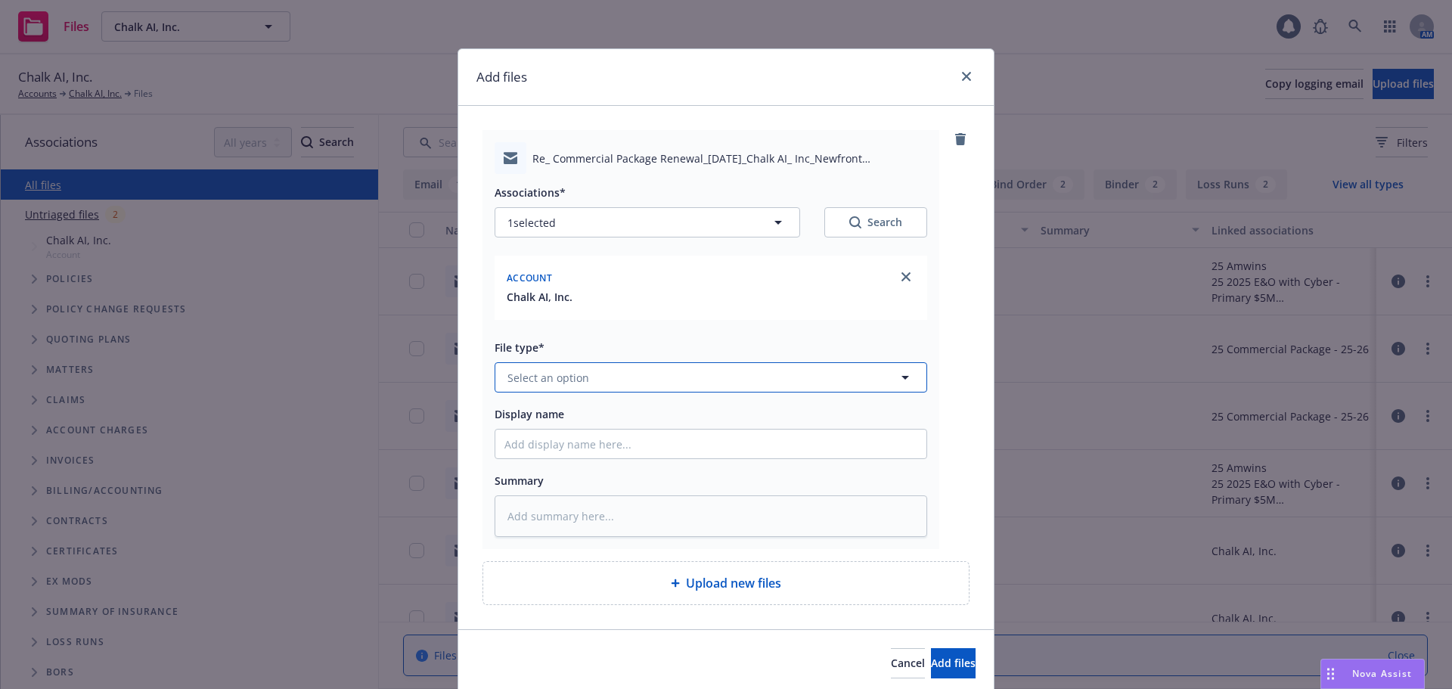
click at [654, 382] on button "Select an option" at bounding box center [710, 377] width 432 height 30
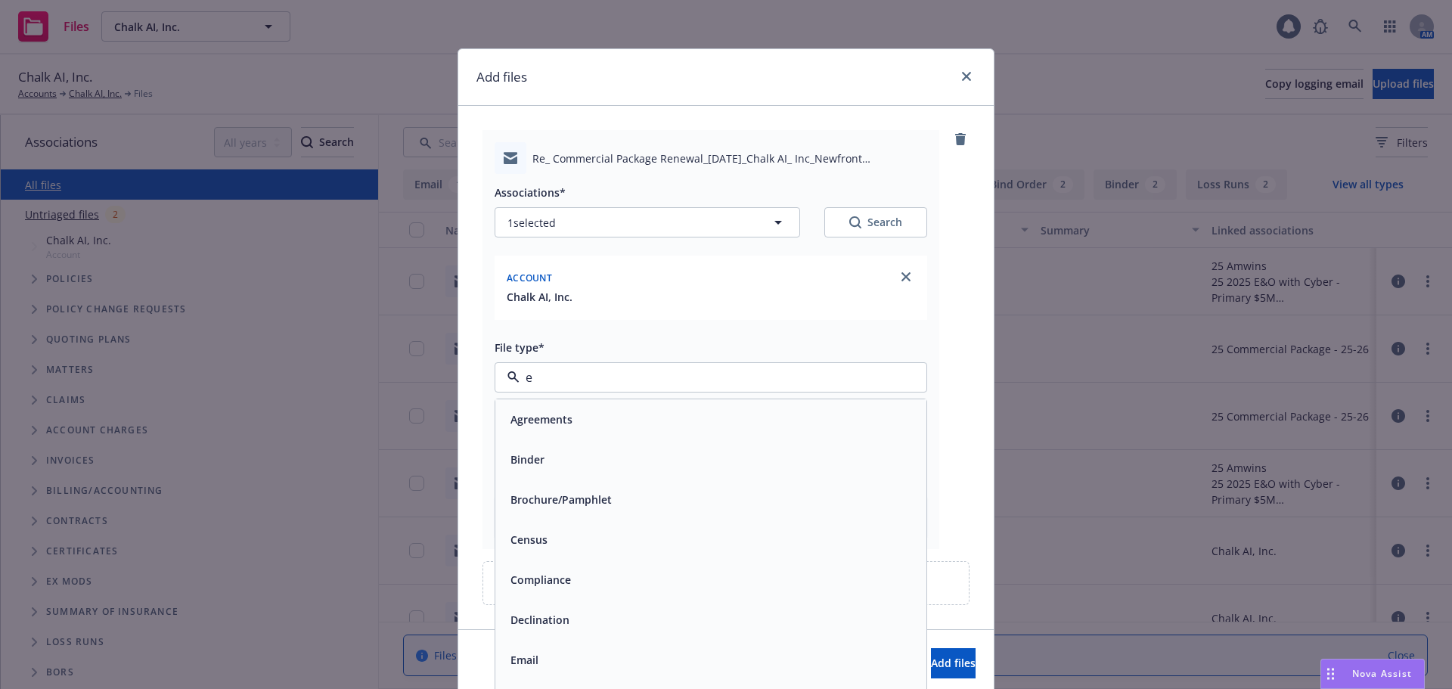
type input "em"
click at [698, 459] on div "Email" at bounding box center [710, 459] width 413 height 22
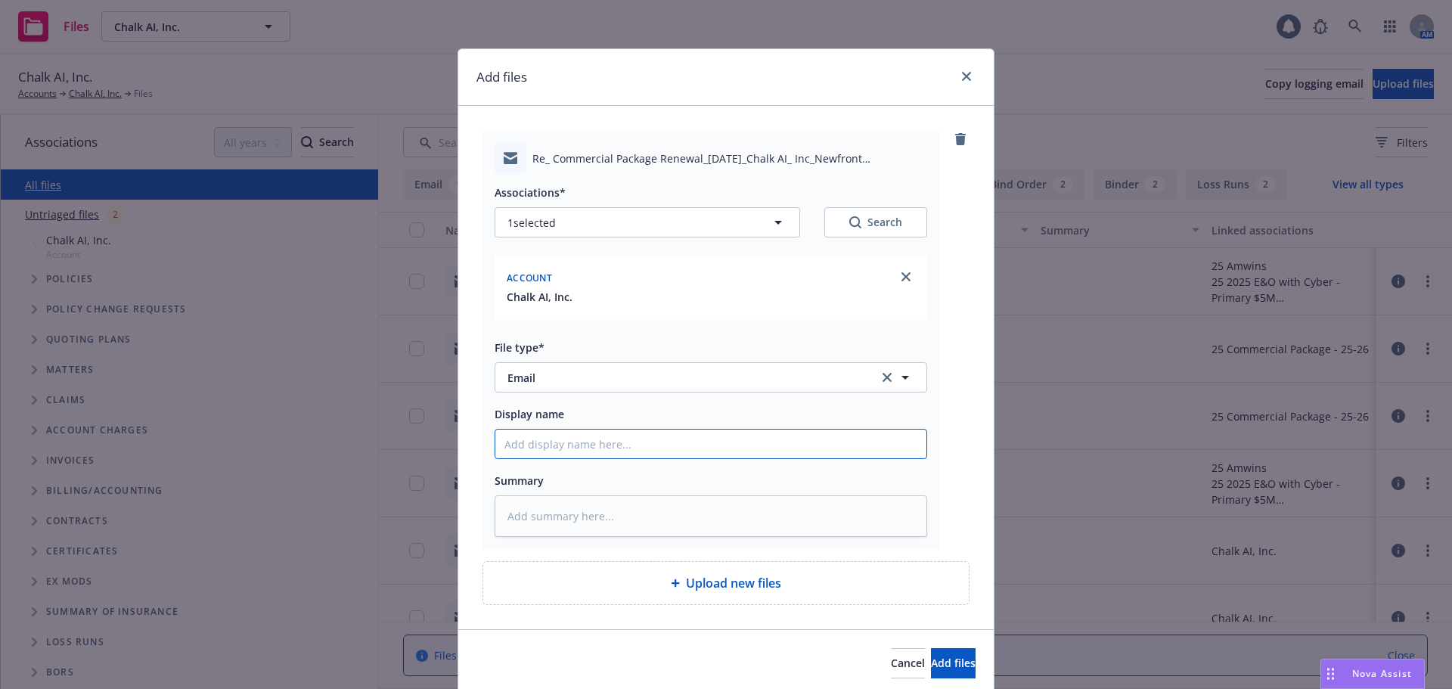
click at [687, 434] on input "Display name" at bounding box center [710, 443] width 431 height 29
type textarea "x"
type input "0"
type textarea "x"
type input "08"
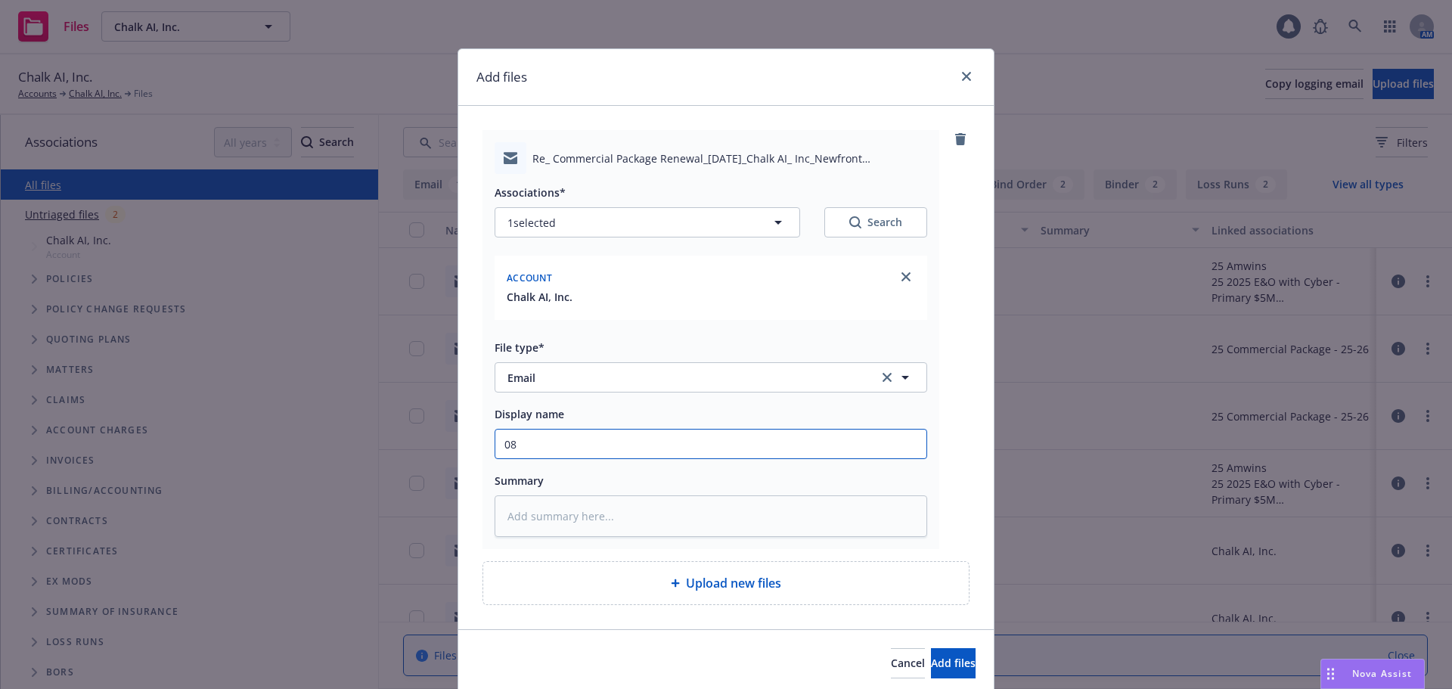
type textarea "x"
type input "08/"
type textarea "x"
type input "08/2"
type textarea "x"
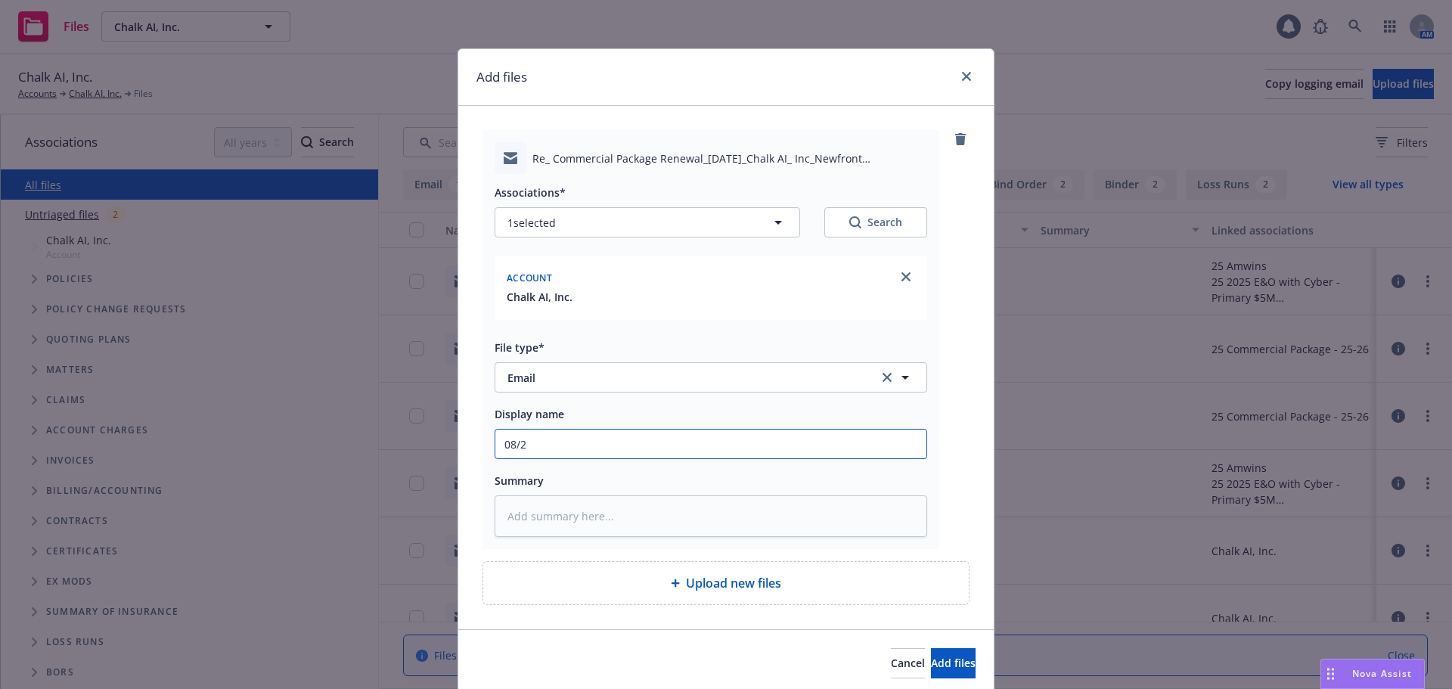
type input "08/25"
type textarea "x"
type input "08/25/"
type textarea "x"
type input "08/25/2"
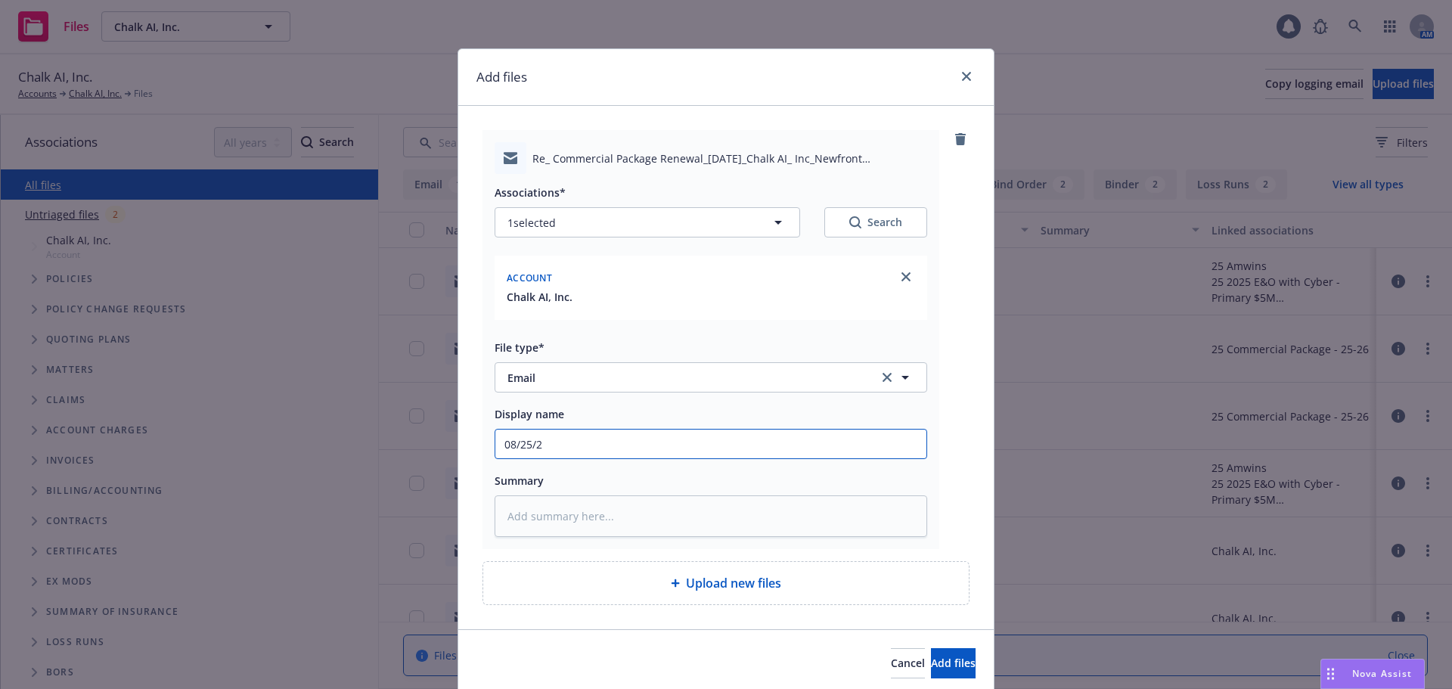
type textarea "x"
type input "08/25/25"
type textarea "x"
type input "08/25/25"
type textarea "x"
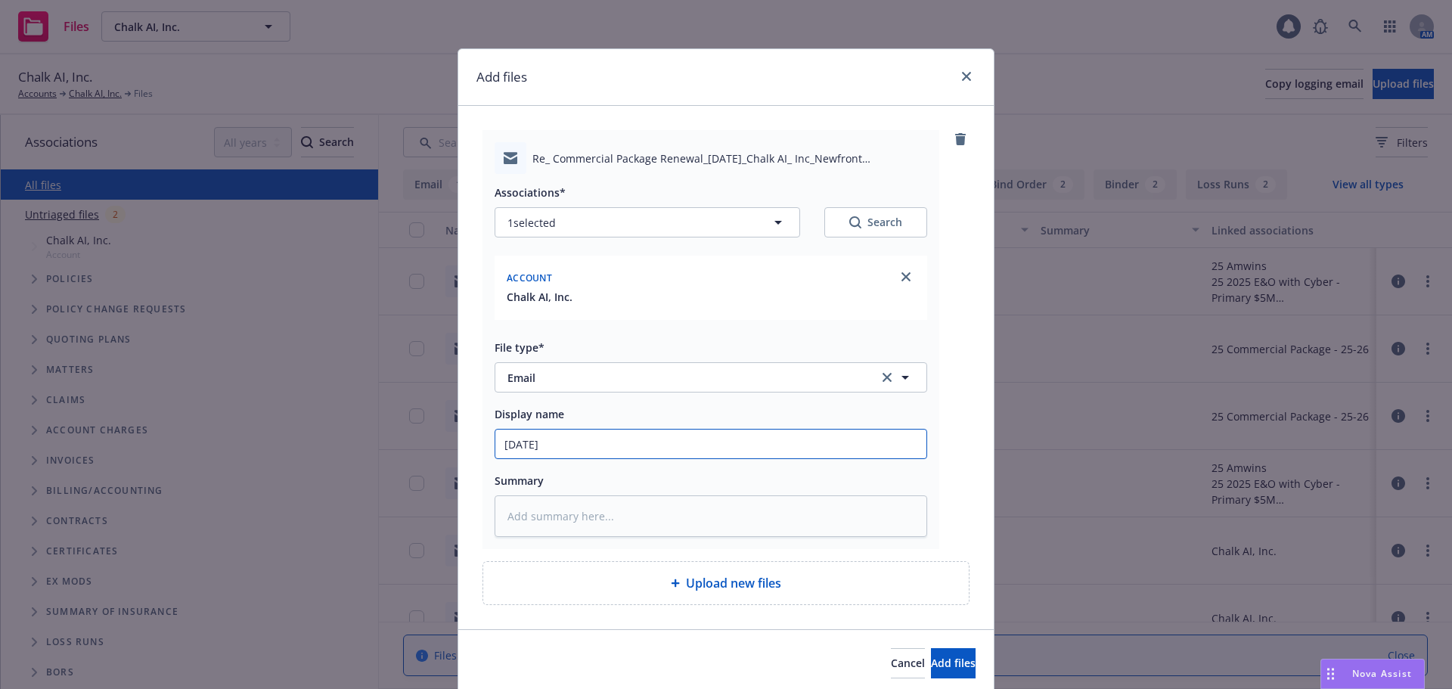
type input "08/25/25 N"
type textarea "x"
type input "08/25/25 Ne"
type textarea "x"
type input "08/25/25 Nee"
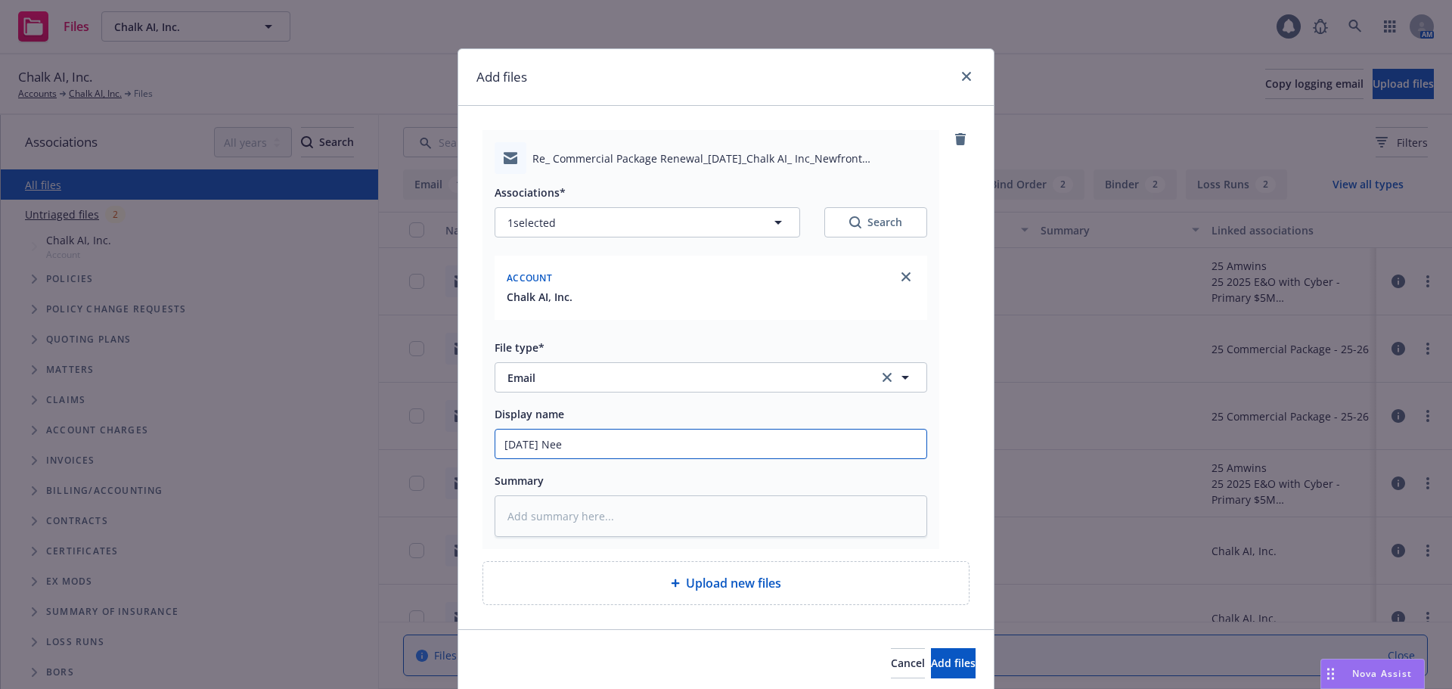
type textarea "x"
type input "08/25/25 Need"
type textarea "x"
type input "08/25/25 Need"
type textarea "x"
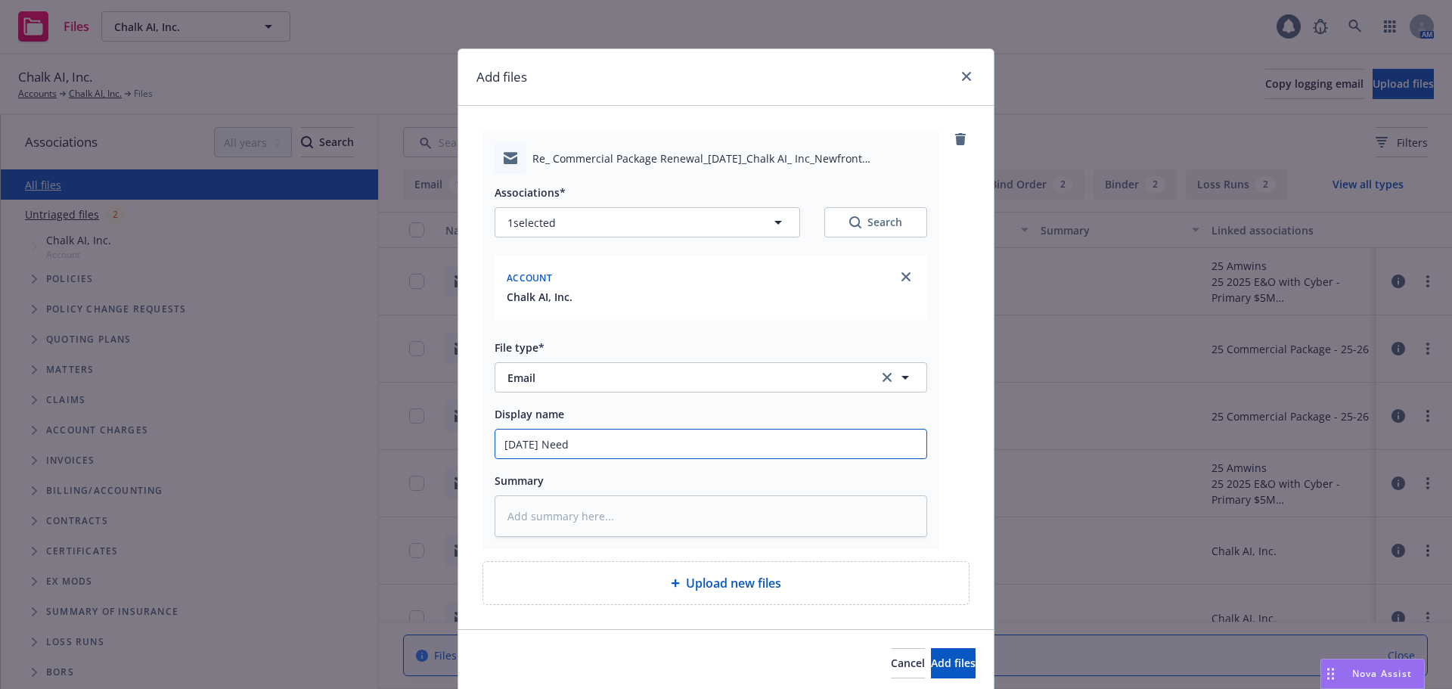
type input "08/25/25 Need t"
type textarea "x"
type input "08/25/25 Need to"
type textarea "x"
type input "08/25/25 Need to"
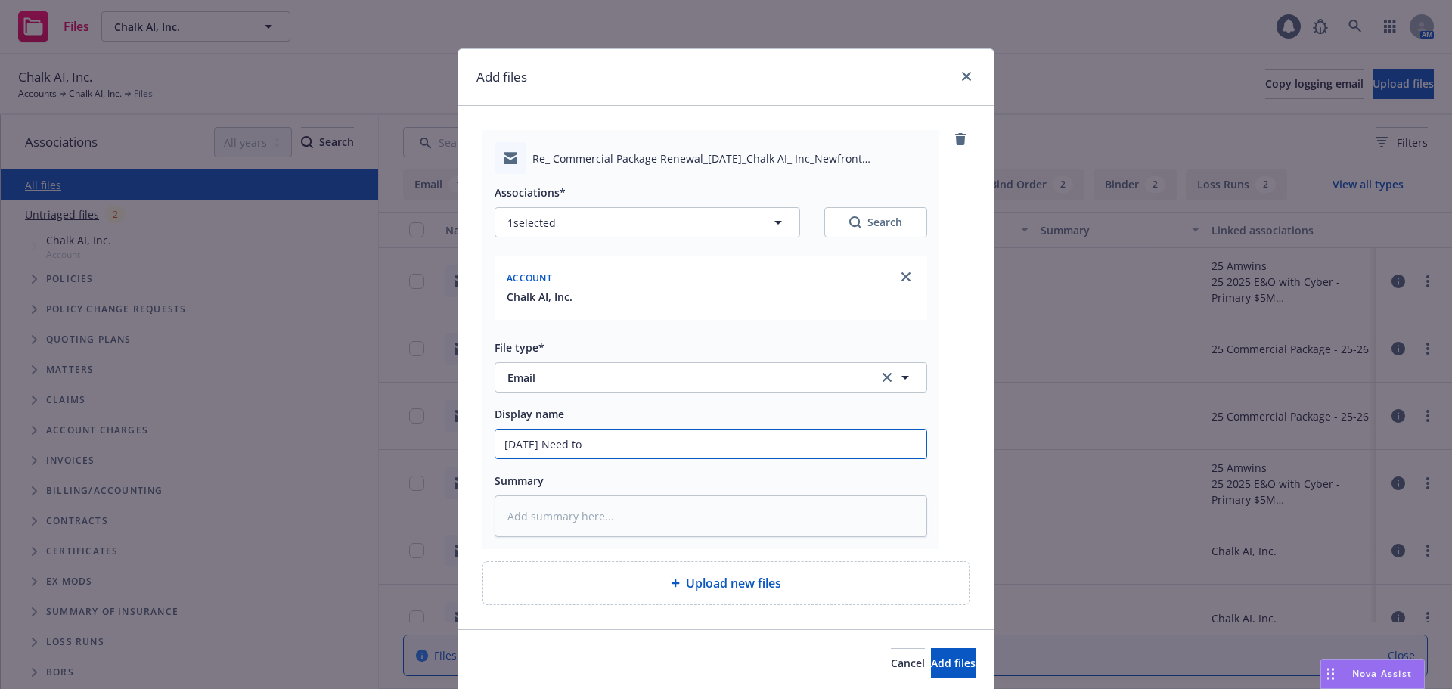
type textarea "x"
type input "08/25/25 Need to a"
type textarea "x"
type input "08/25/25 Need to al"
type textarea "x"
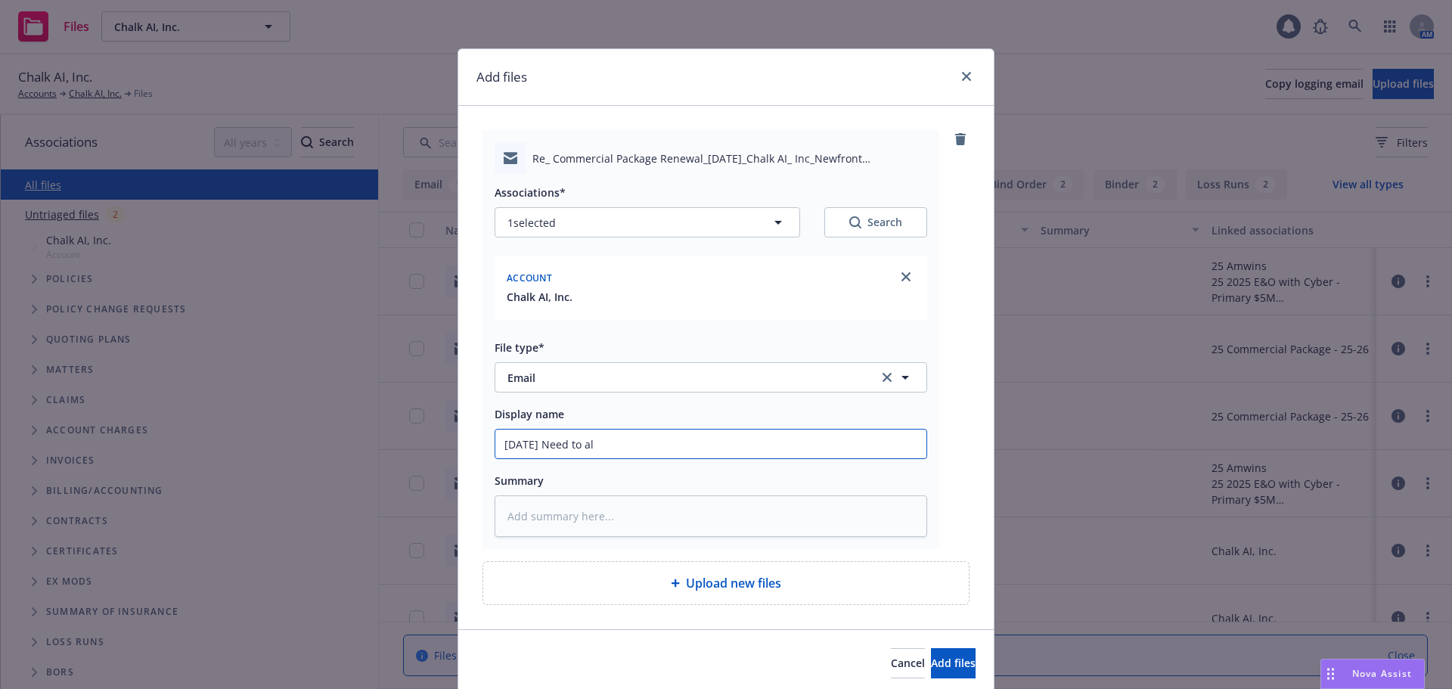
type input "08/25/25 Need to ali"
type textarea "x"
type input "08/25/25 Need to alig"
type textarea "x"
type input "08/25/25 Need to align"
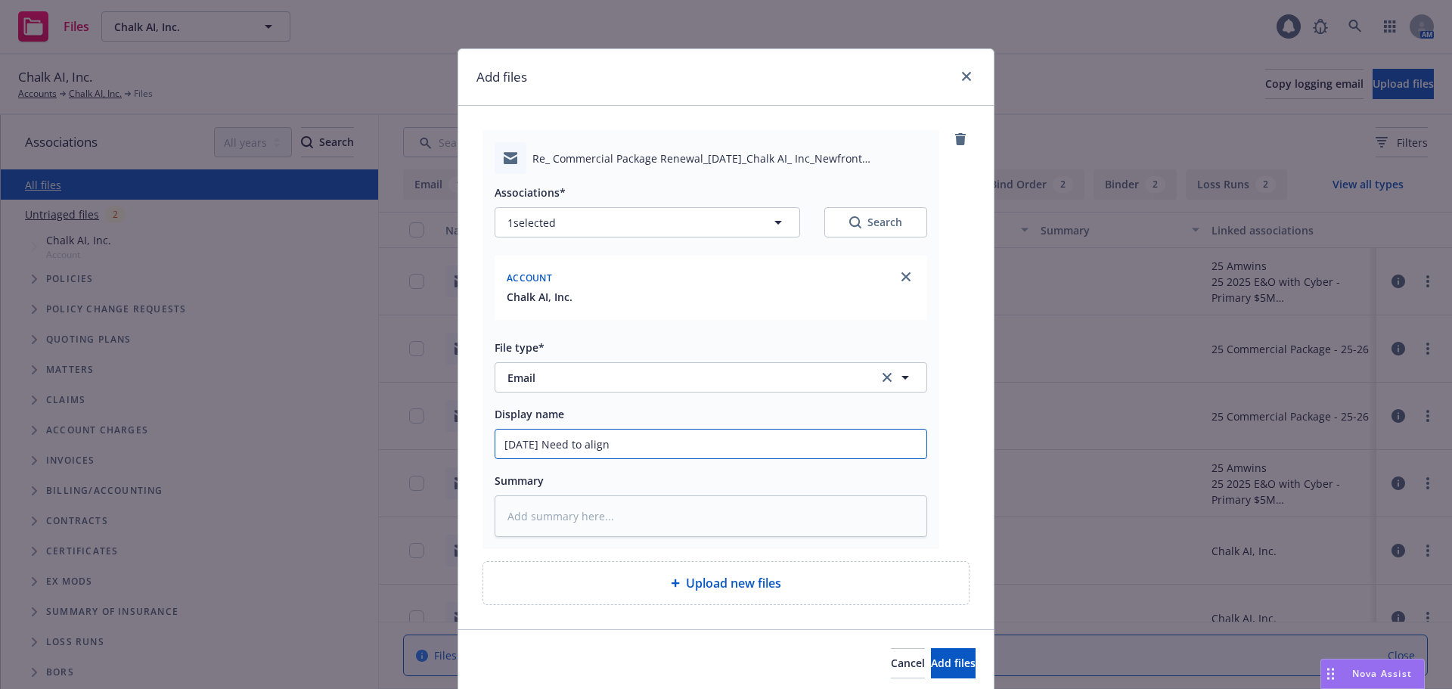
type textarea "x"
type input "08/25/25 Need to align"
type textarea "x"
type input "08/25/25 Need to align d"
type textarea "x"
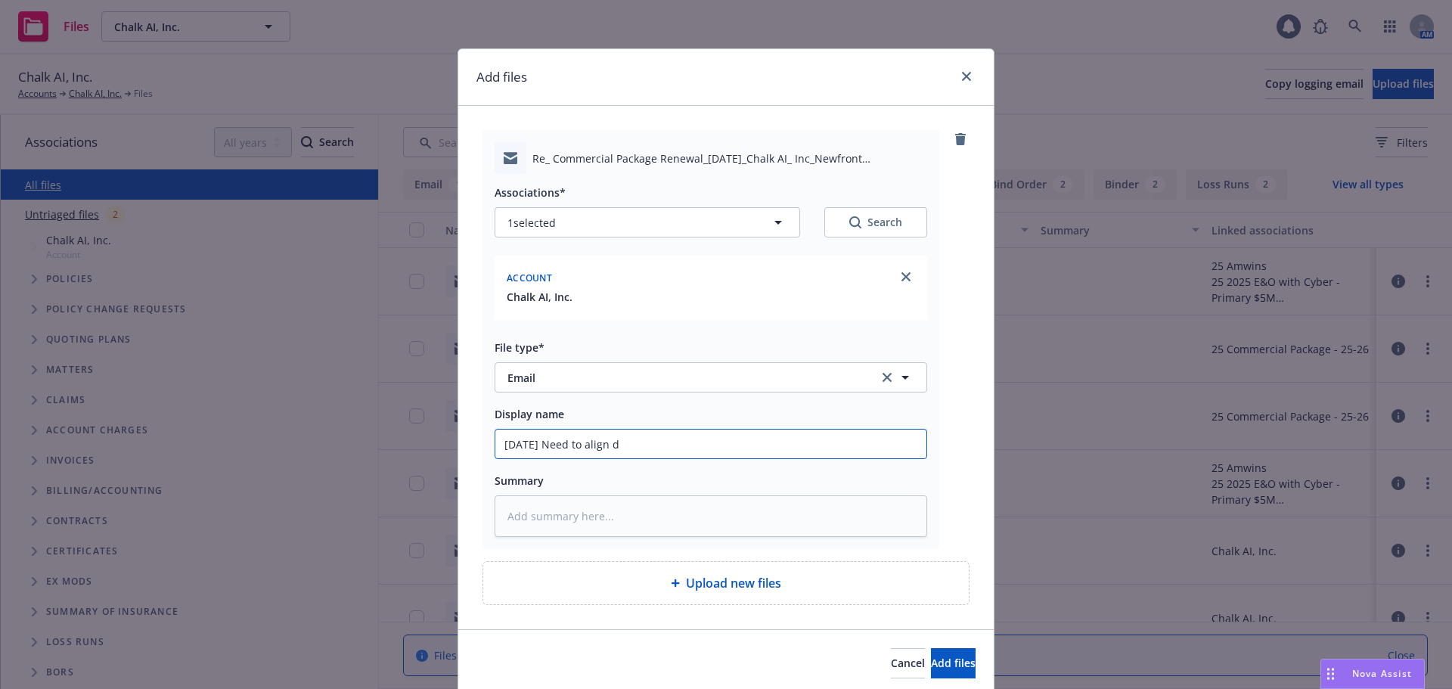
type input "08/25/25 Need to align da"
type textarea "x"
type input "08/25/25 Need to align dat"
type textarea "x"
type input "08/25/25 Need to align dates"
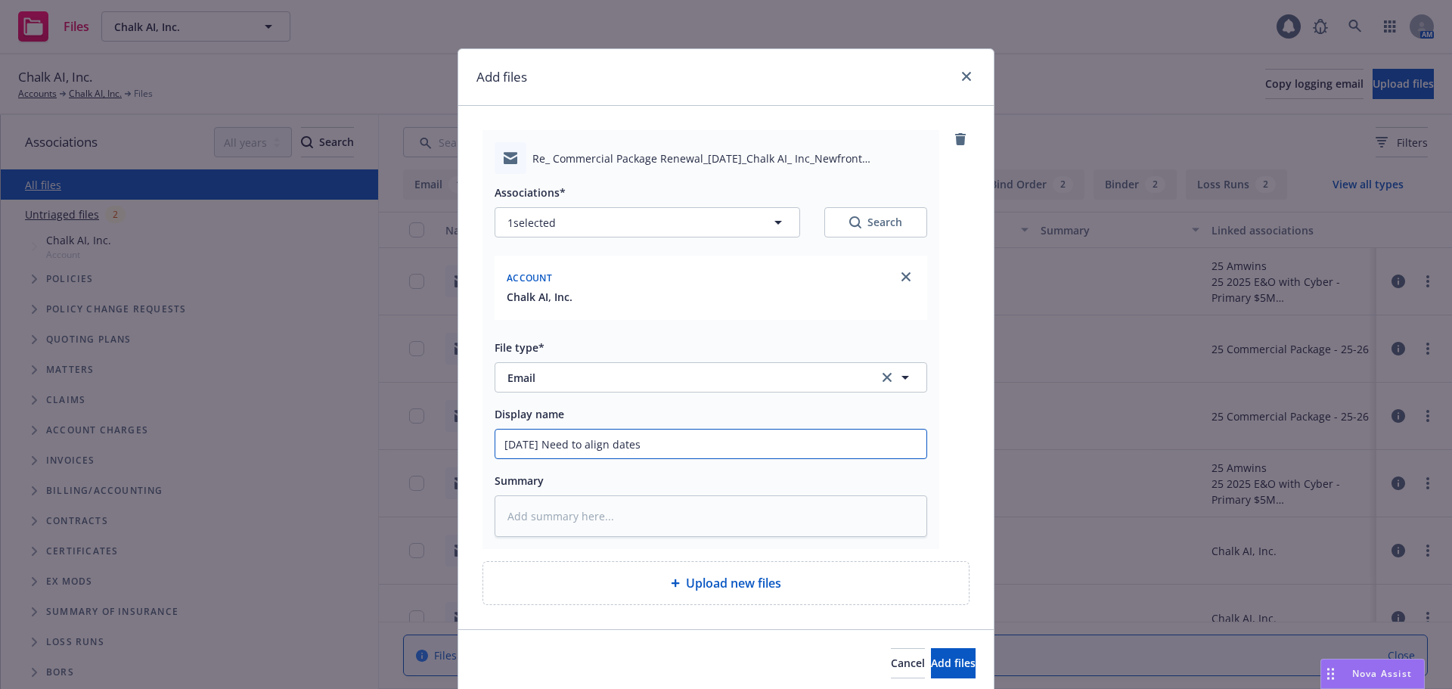
type textarea "x"
type input "08/25/25 Need to align dates"
type textarea "x"
type input "08/25/25 Need to align dates o"
type textarea "x"
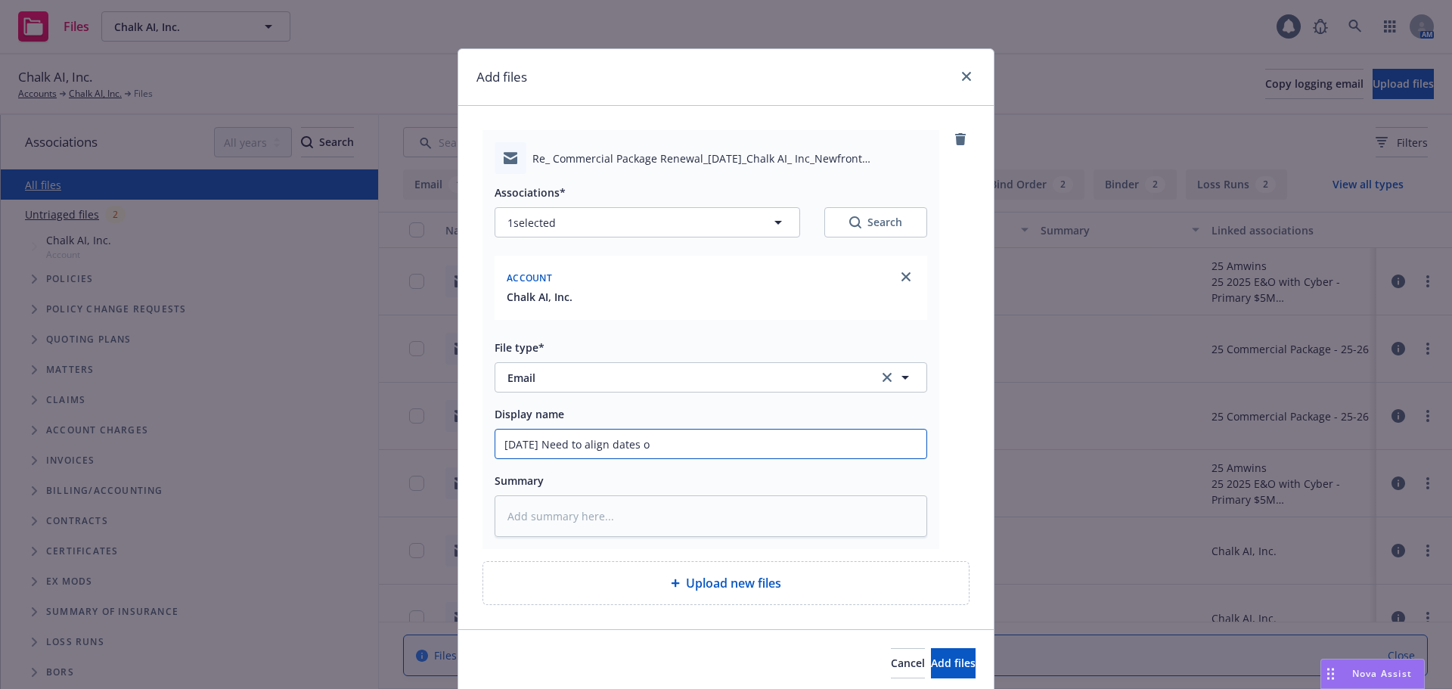
type input "08/25/25 Need to align dates on"
type textarea "x"
type input "08/25/25 Need to align dates on"
type textarea "x"
type input "08/25/25 Need to align dates on p"
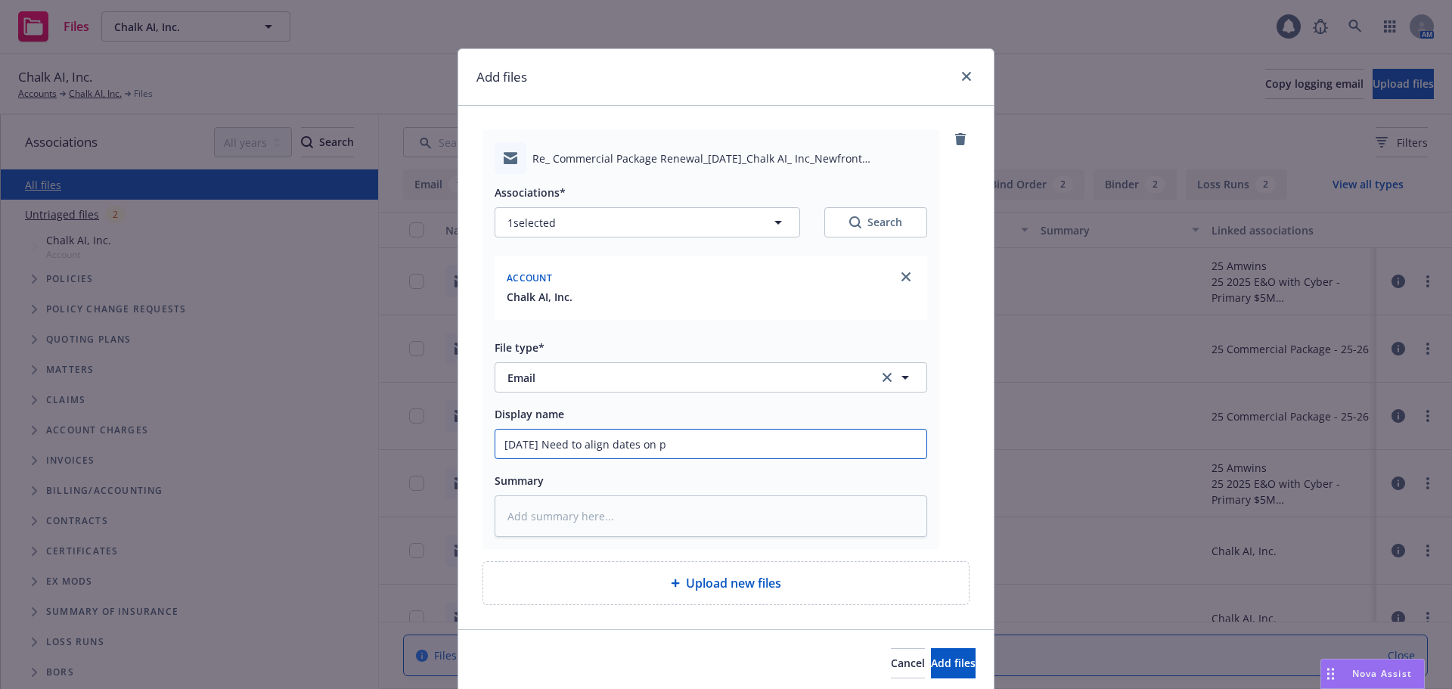
type textarea "x"
type input "08/25/25 Need to align dates on pr"
type textarea "x"
type input "08/25/25 Need to align dates on pro"
type textarea "x"
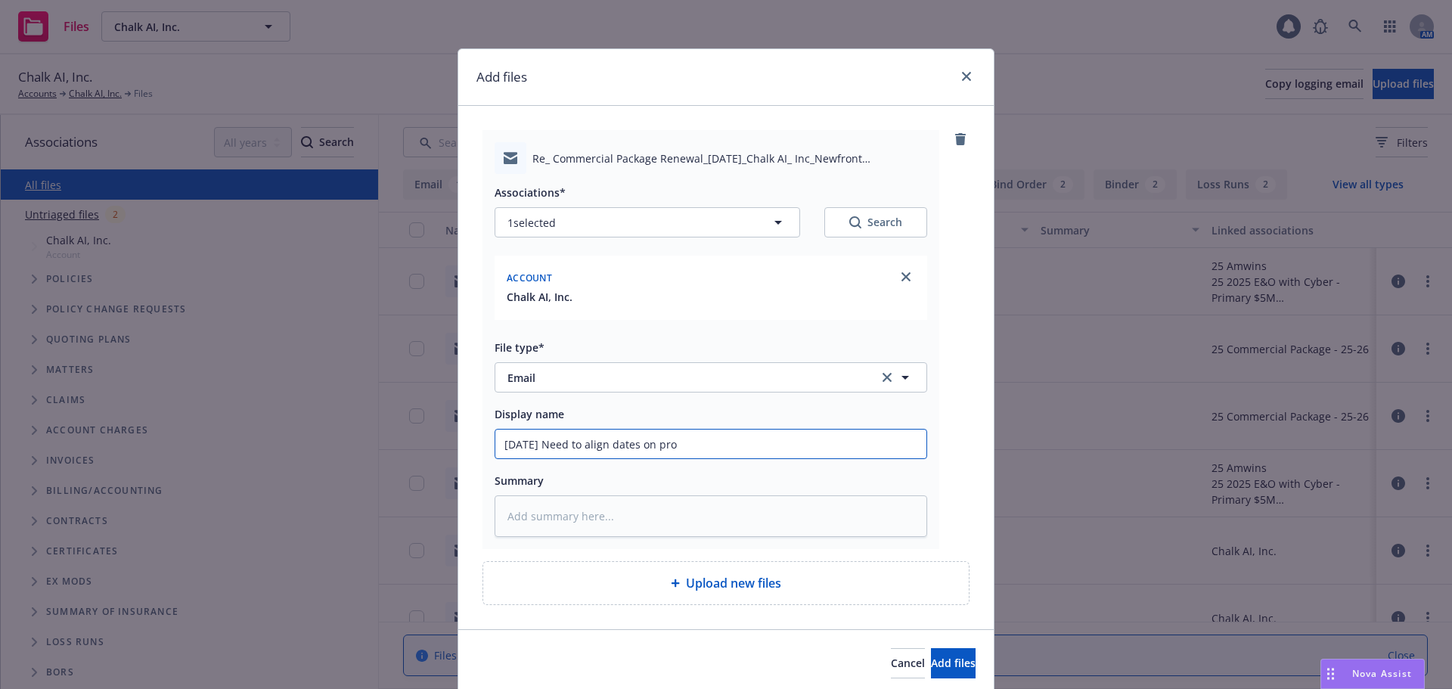
type input "08/25/25 Need to align dates on prog"
type textarea "x"
type input "08/25/25 Need to align dates on progr"
type textarea "x"
type input "08/25/25 Need to align dates on progra"
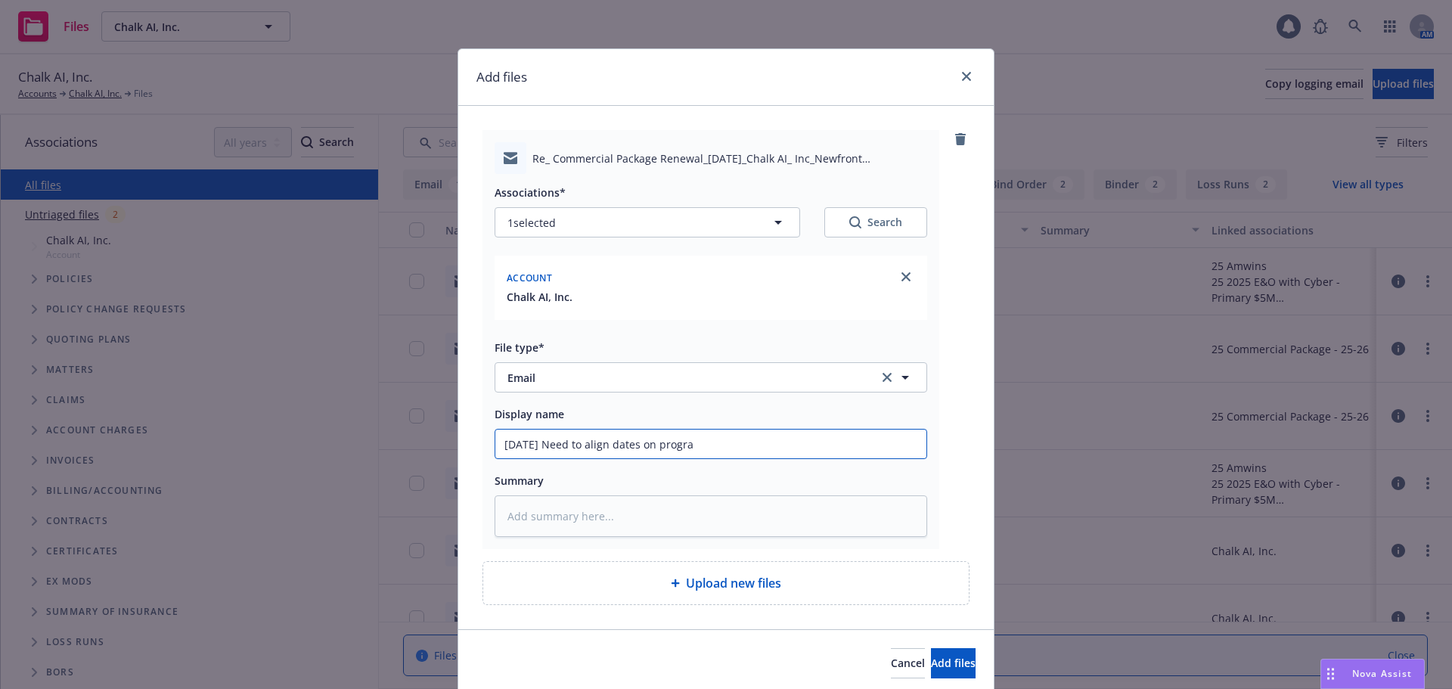
type textarea "x"
type input "08/25/25 Need to align dates on program"
click at [937, 663] on span "Add files" at bounding box center [953, 662] width 45 height 14
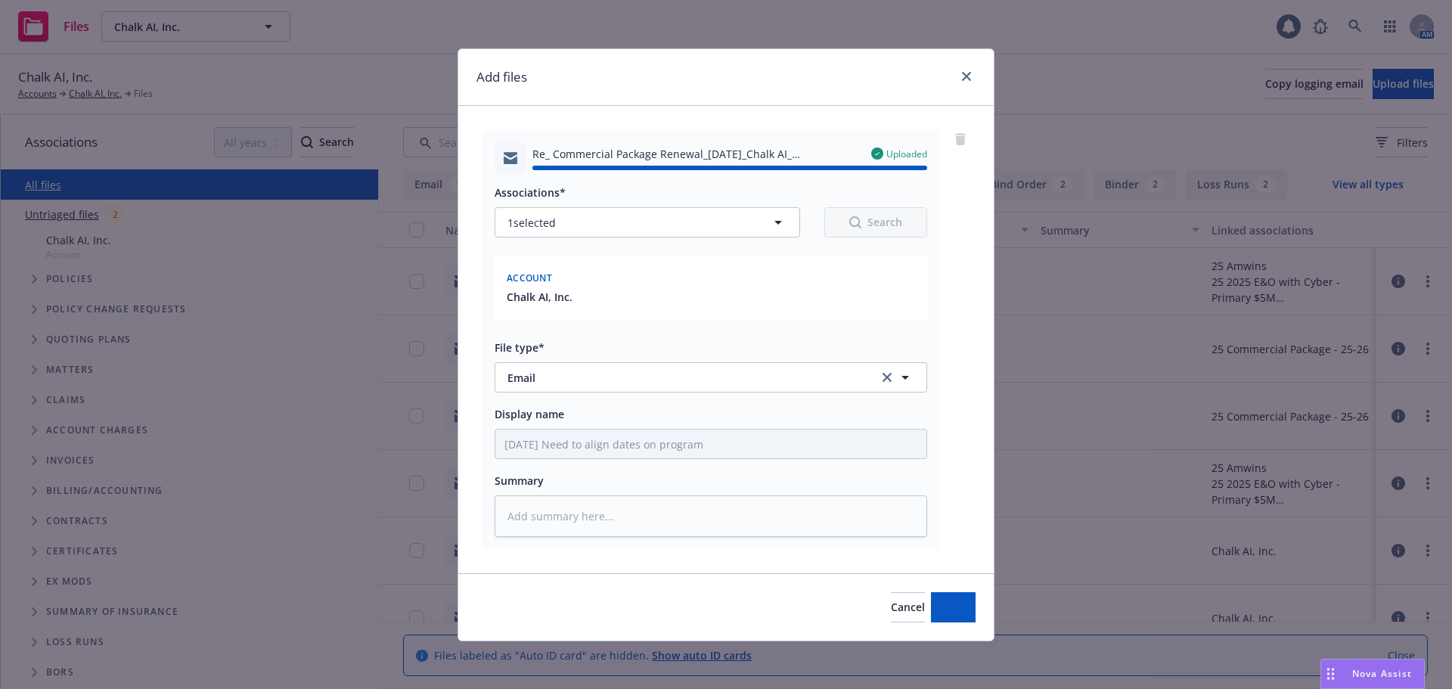
type textarea "x"
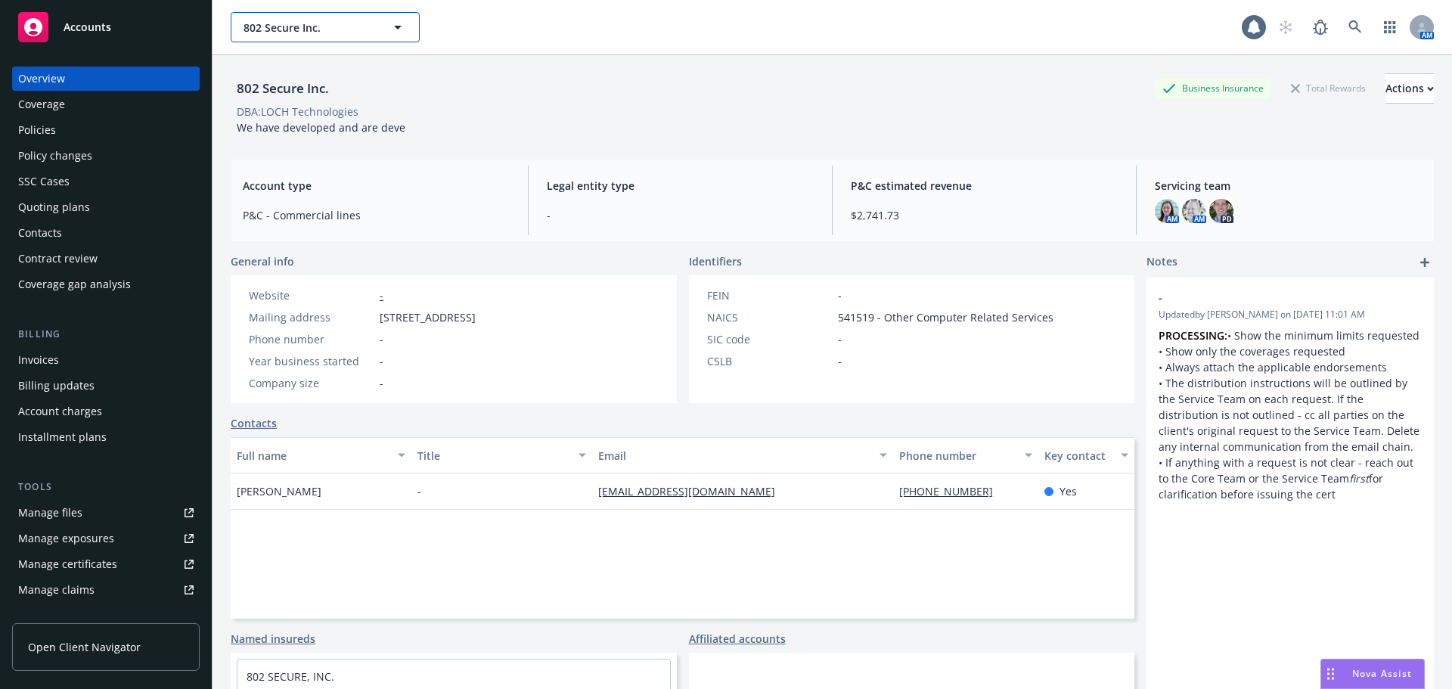
click at [295, 25] on span "802 Secure Inc." at bounding box center [308, 28] width 131 height 16
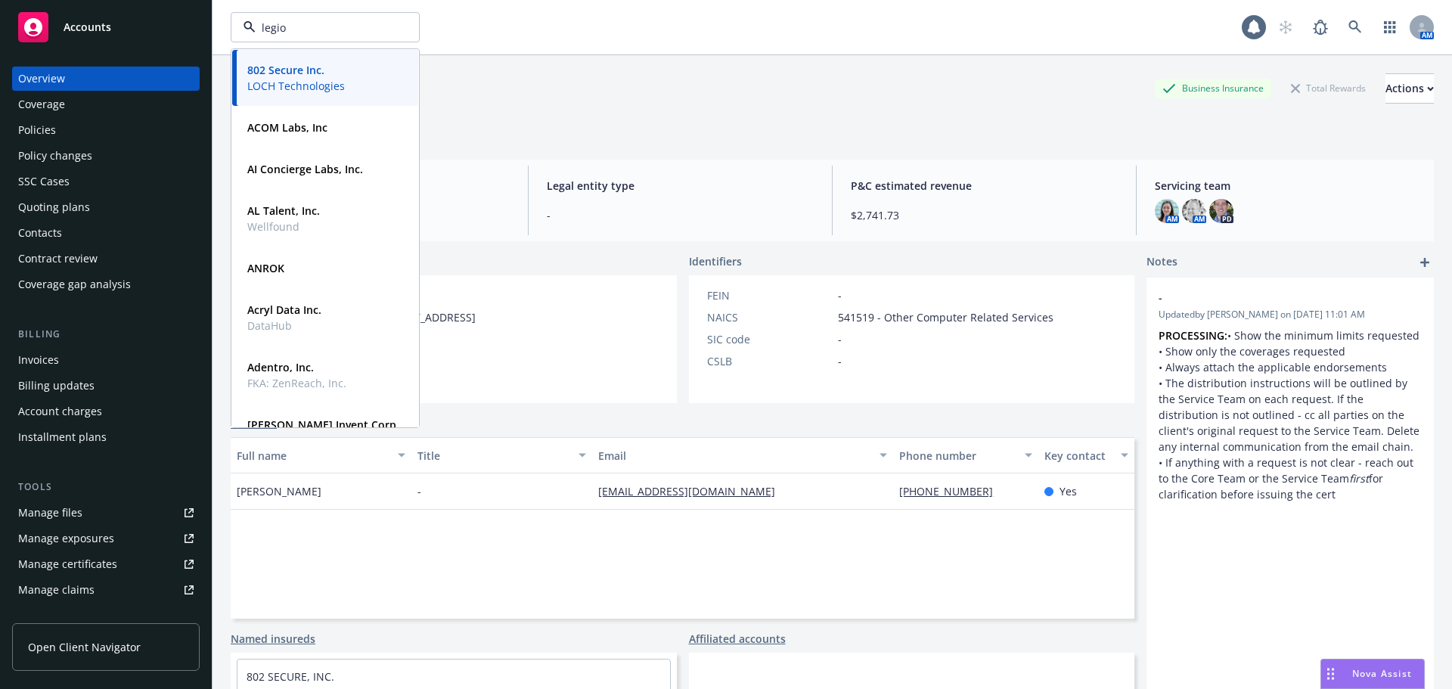
type input "legion"
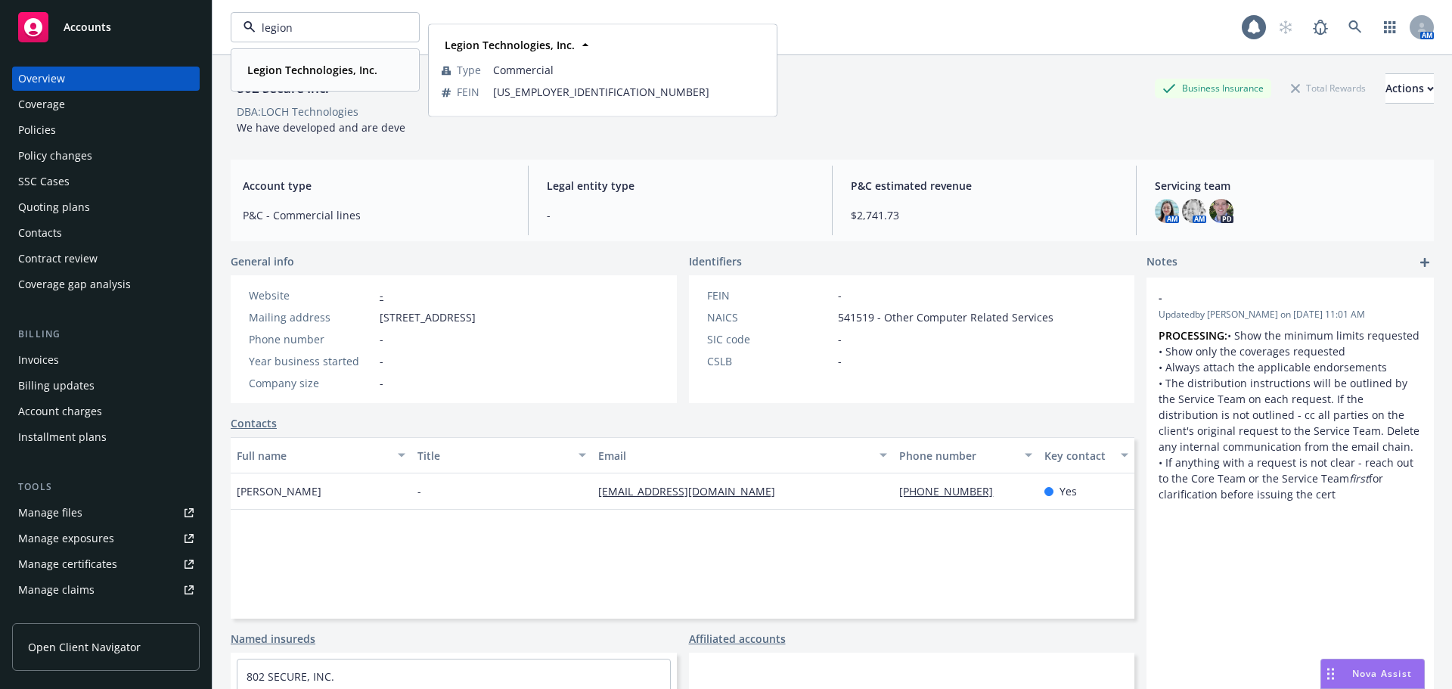
click at [294, 71] on strong "Legion Technologies, Inc." at bounding box center [312, 70] width 130 height 14
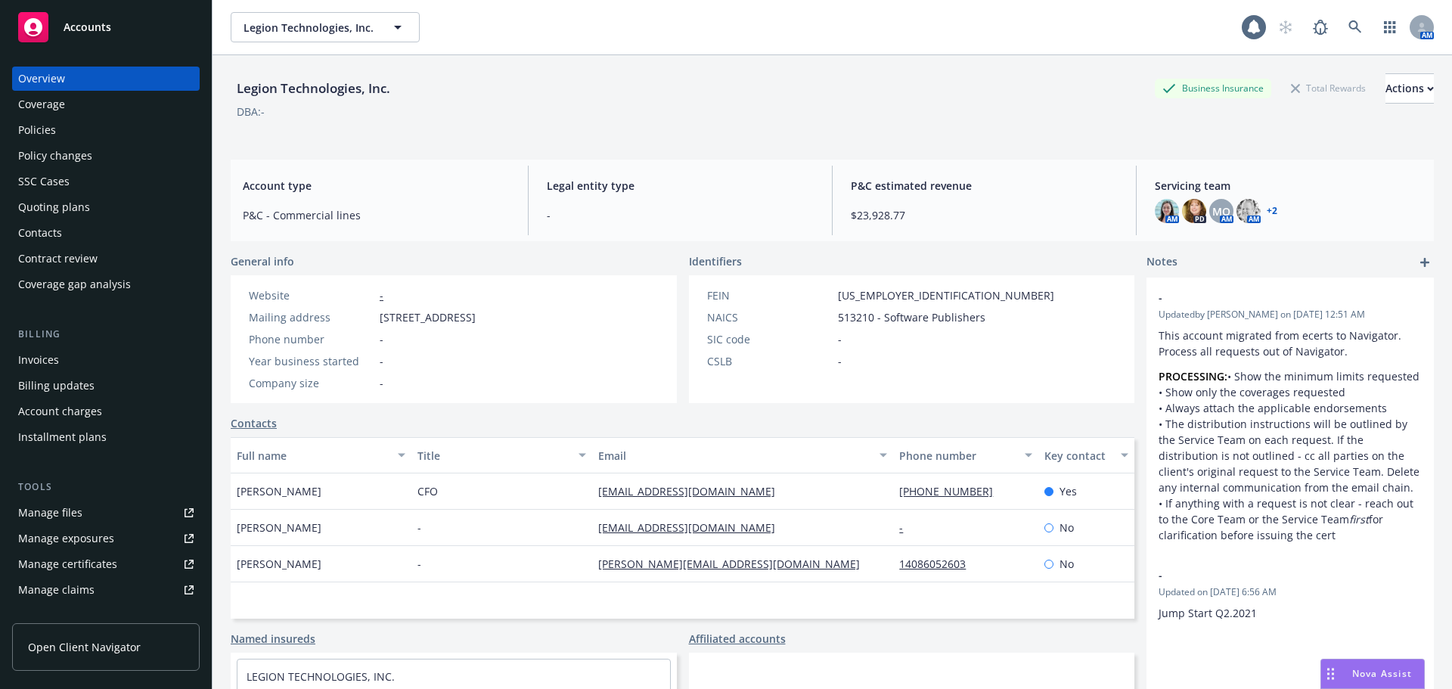
click at [67, 129] on div "Policies" at bounding box center [105, 130] width 175 height 24
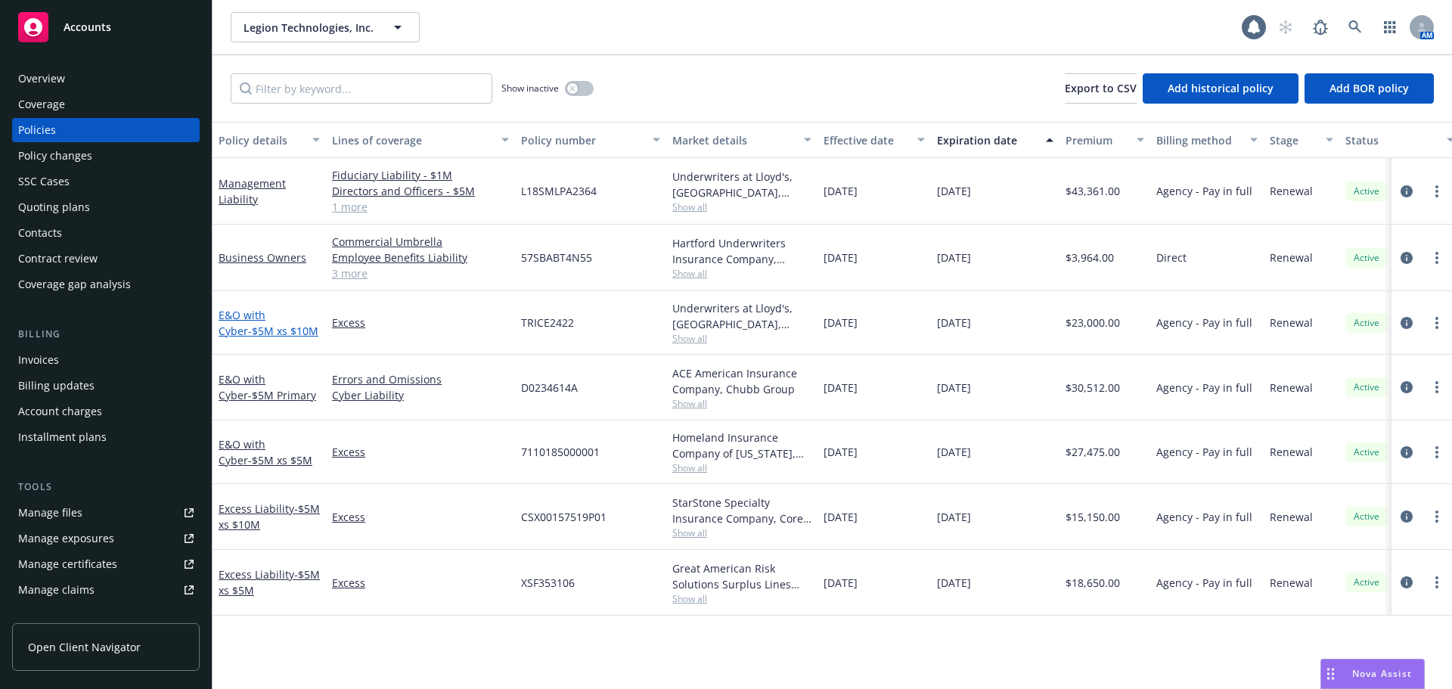
click at [265, 334] on span "- $5M xs $10M" at bounding box center [283, 331] width 70 height 14
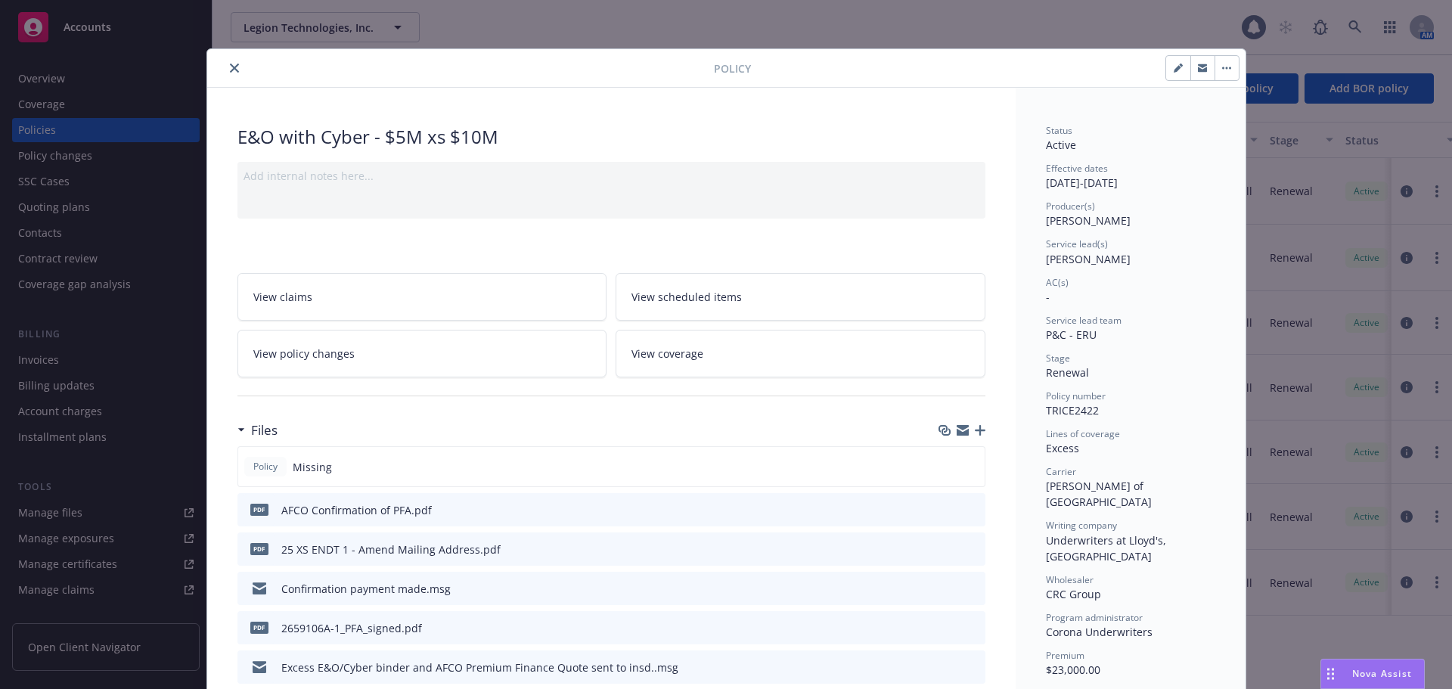
click at [230, 67] on icon "close" at bounding box center [234, 68] width 9 height 9
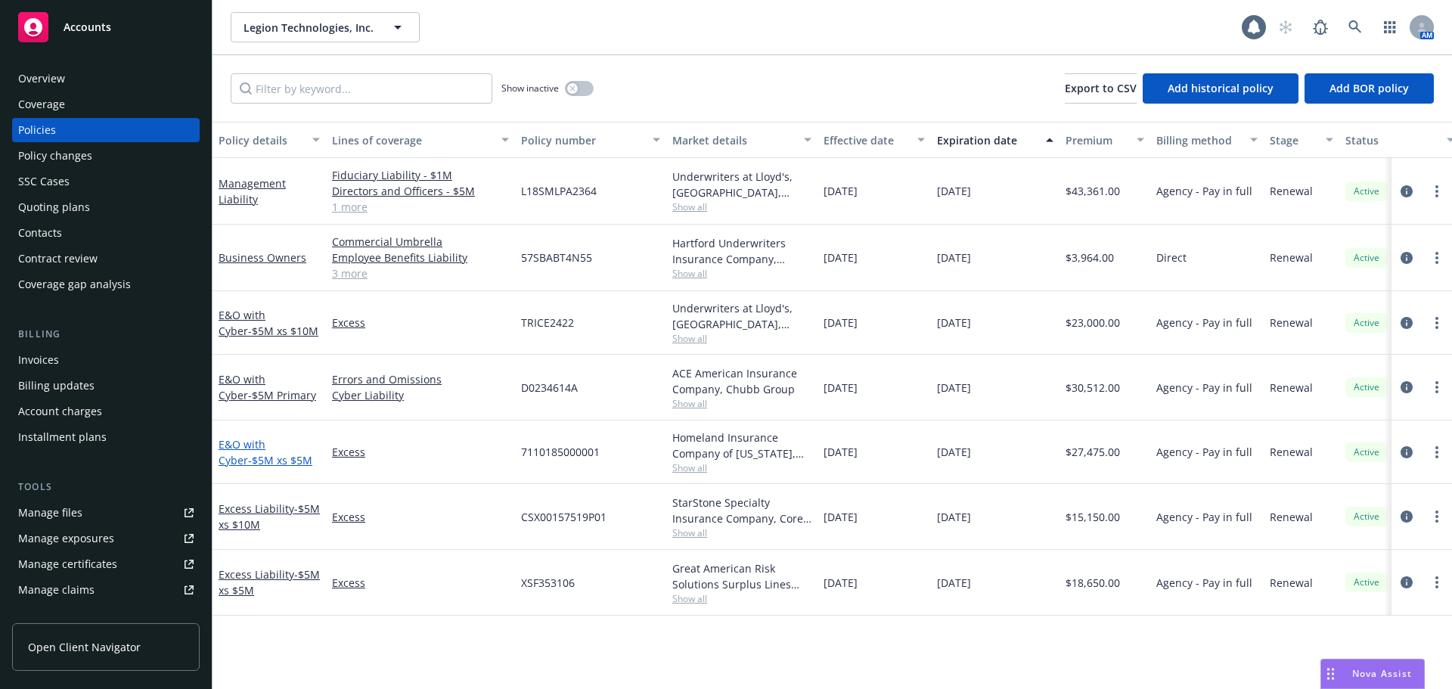
click at [255, 466] on span "- $5M xs $5M" at bounding box center [280, 460] width 64 height 14
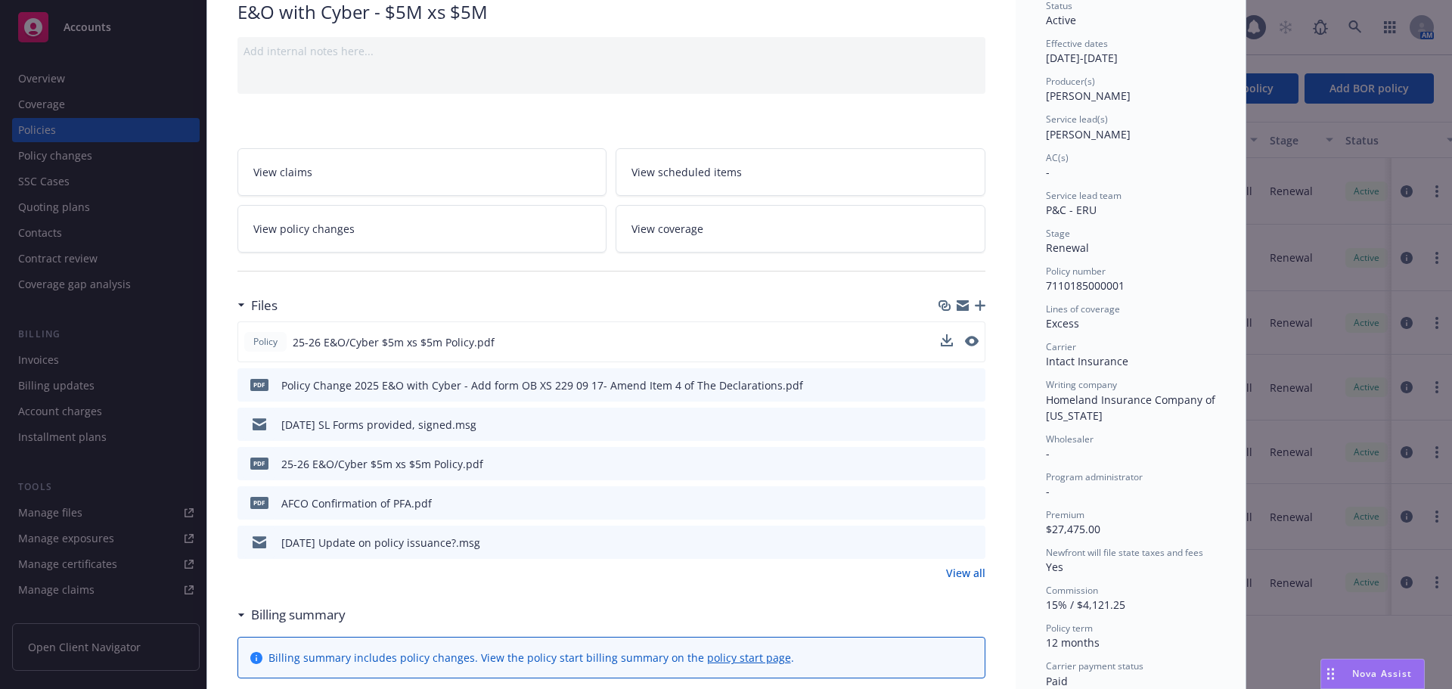
scroll to position [151, 0]
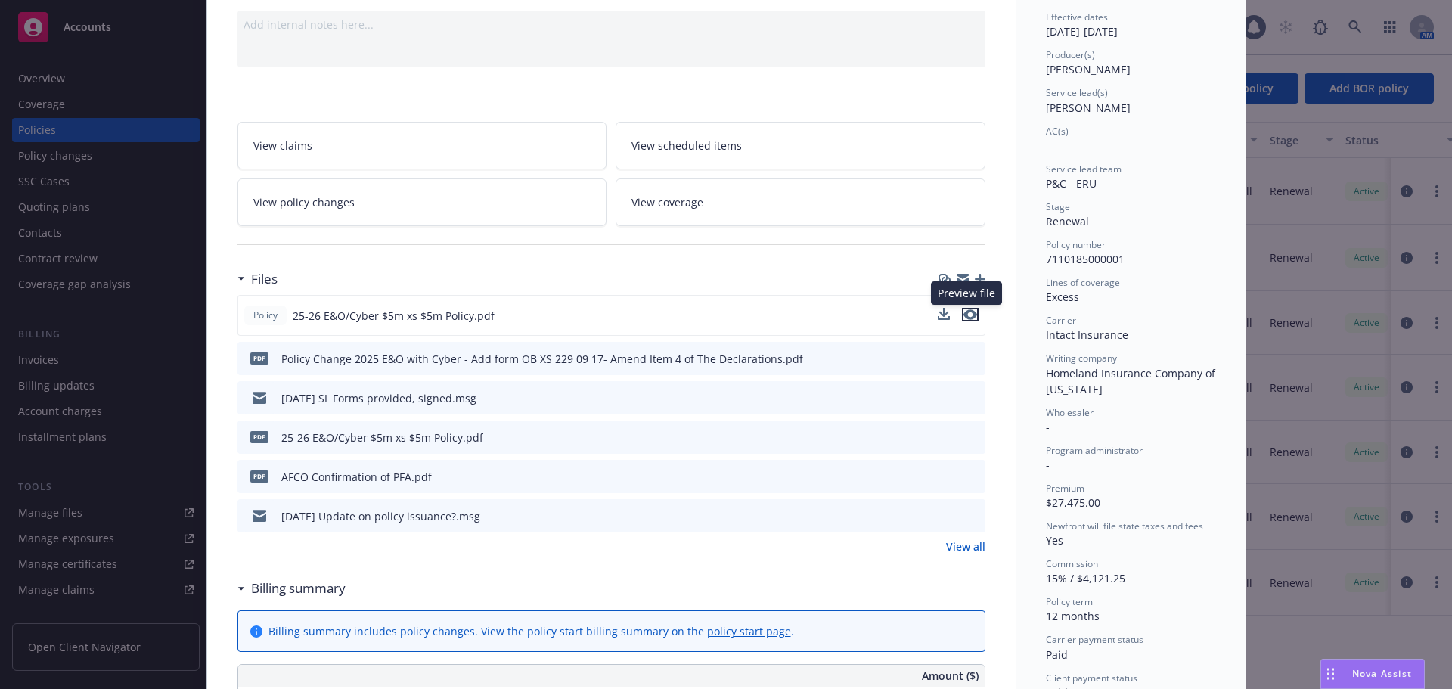
click at [963, 311] on icon "preview file" at bounding box center [970, 314] width 14 height 11
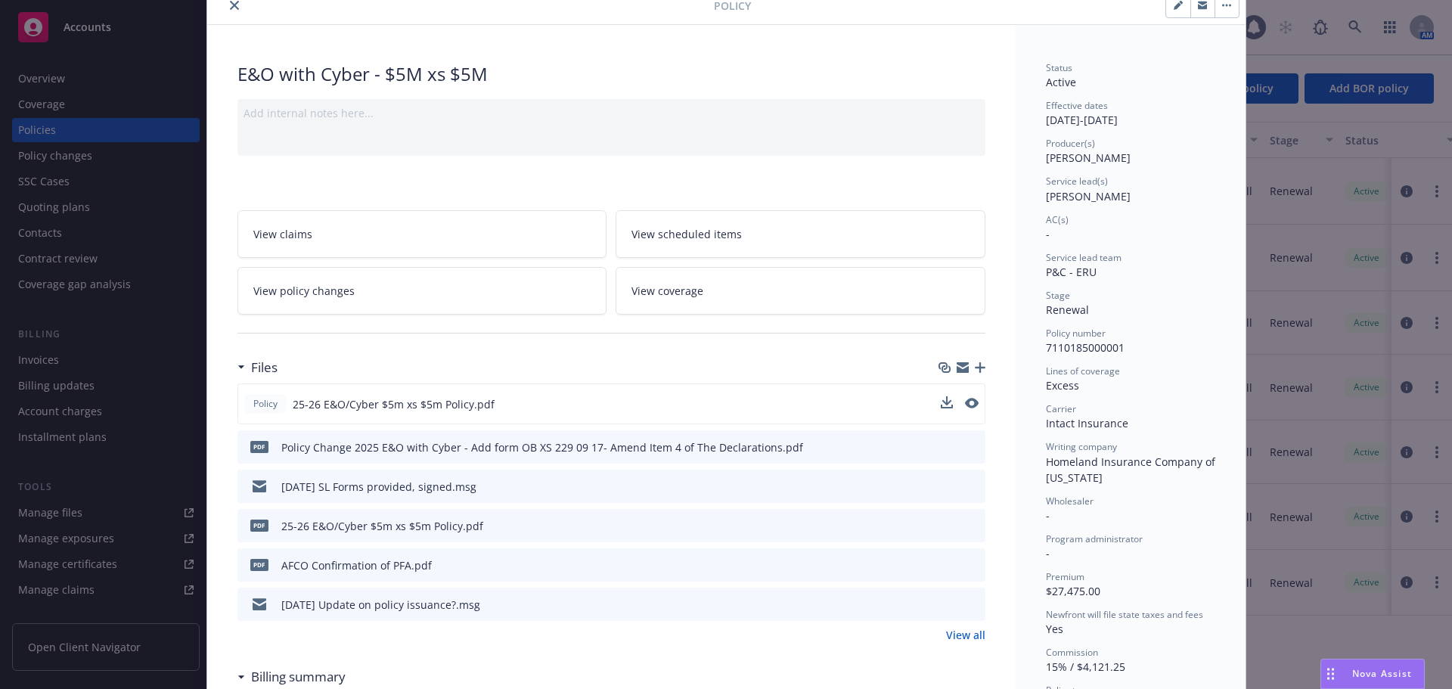
scroll to position [0, 0]
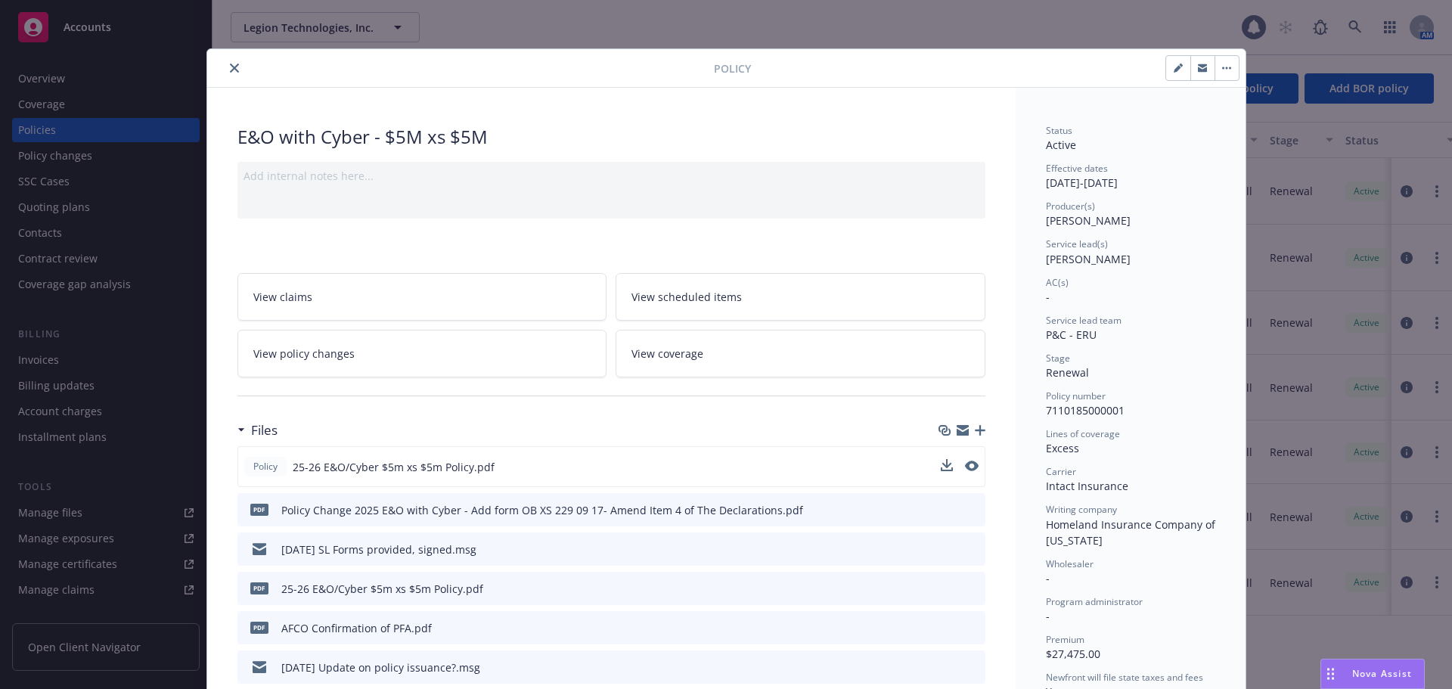
drag, startPoint x: 227, startPoint y: 66, endPoint x: 240, endPoint y: 81, distance: 20.3
click at [230, 67] on icon "close" at bounding box center [234, 68] width 9 height 9
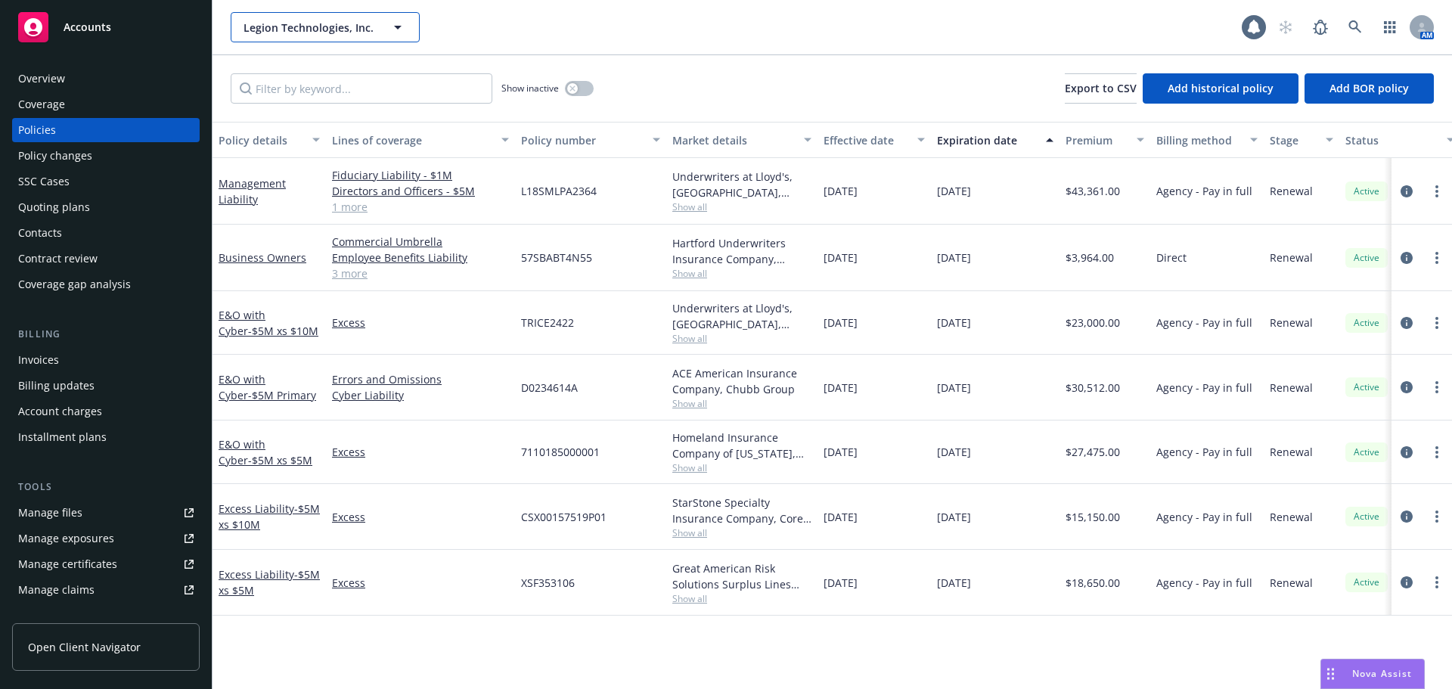
click at [289, 26] on span "Legion Technologies, Inc." at bounding box center [308, 28] width 131 height 16
type input "meta"
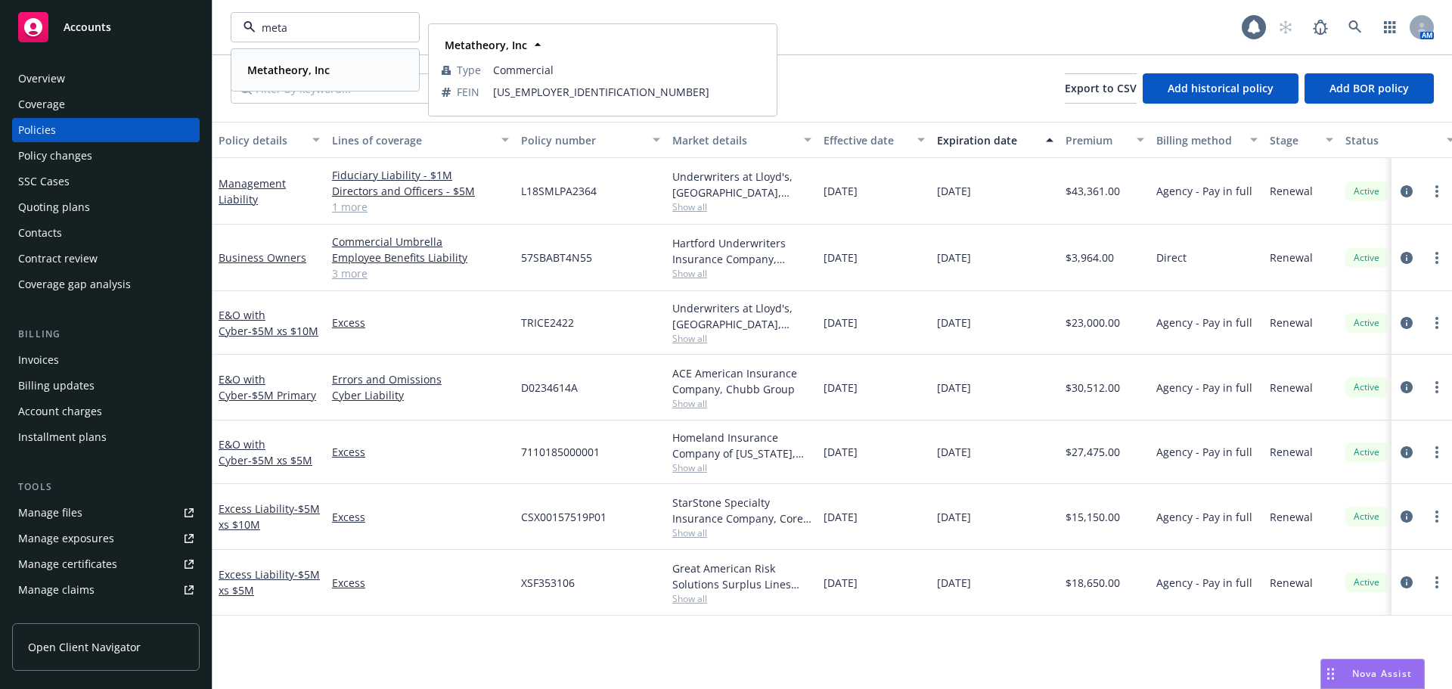
click at [297, 67] on strong "Metatheory, Inc" at bounding box center [288, 70] width 82 height 14
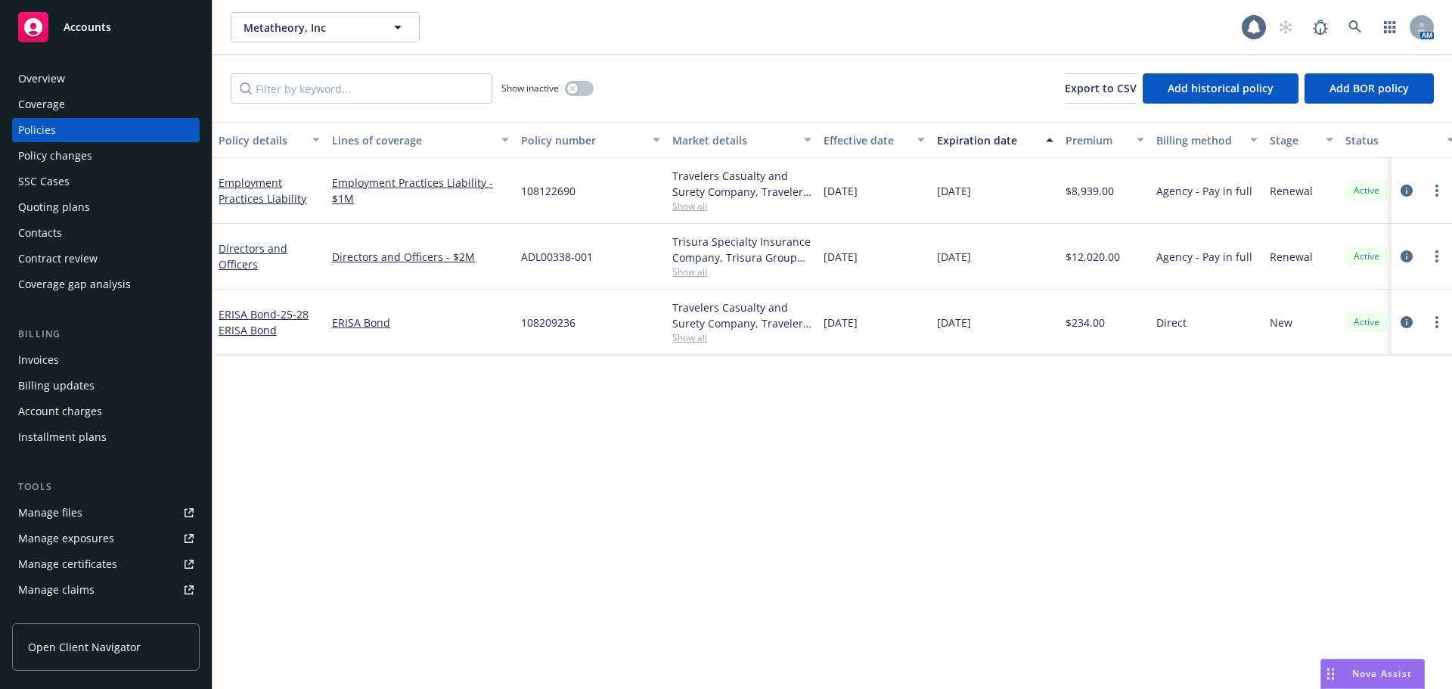
click at [861, 141] on div "Effective date" at bounding box center [865, 140] width 85 height 16
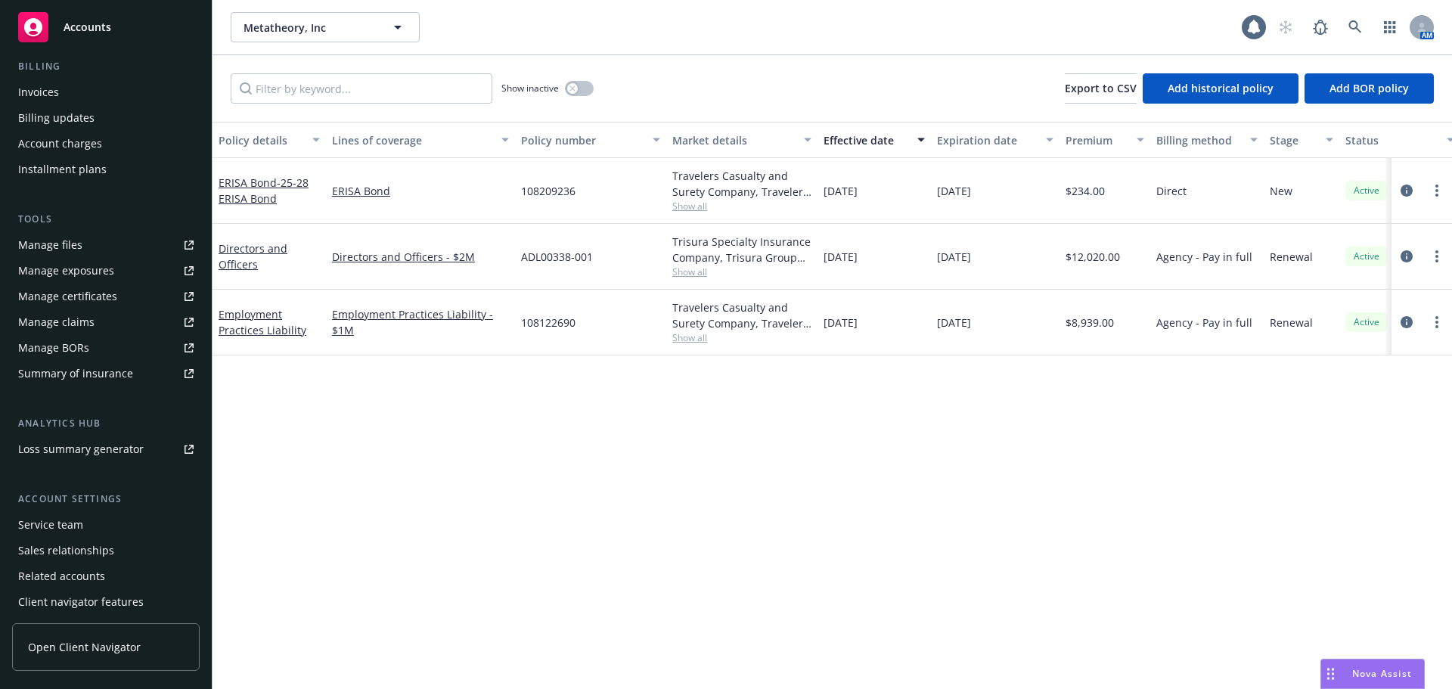
scroll to position [296, 0]
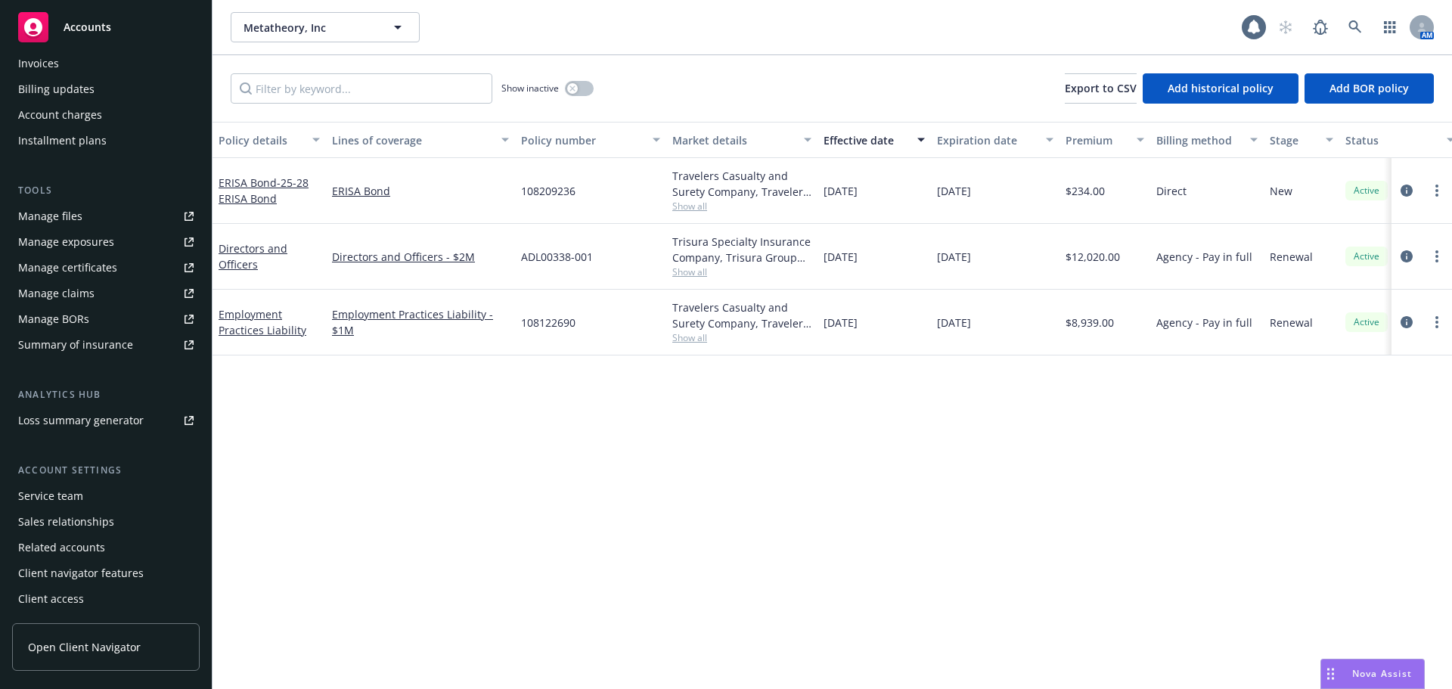
click at [43, 502] on div "Service team" at bounding box center [50, 496] width 65 height 24
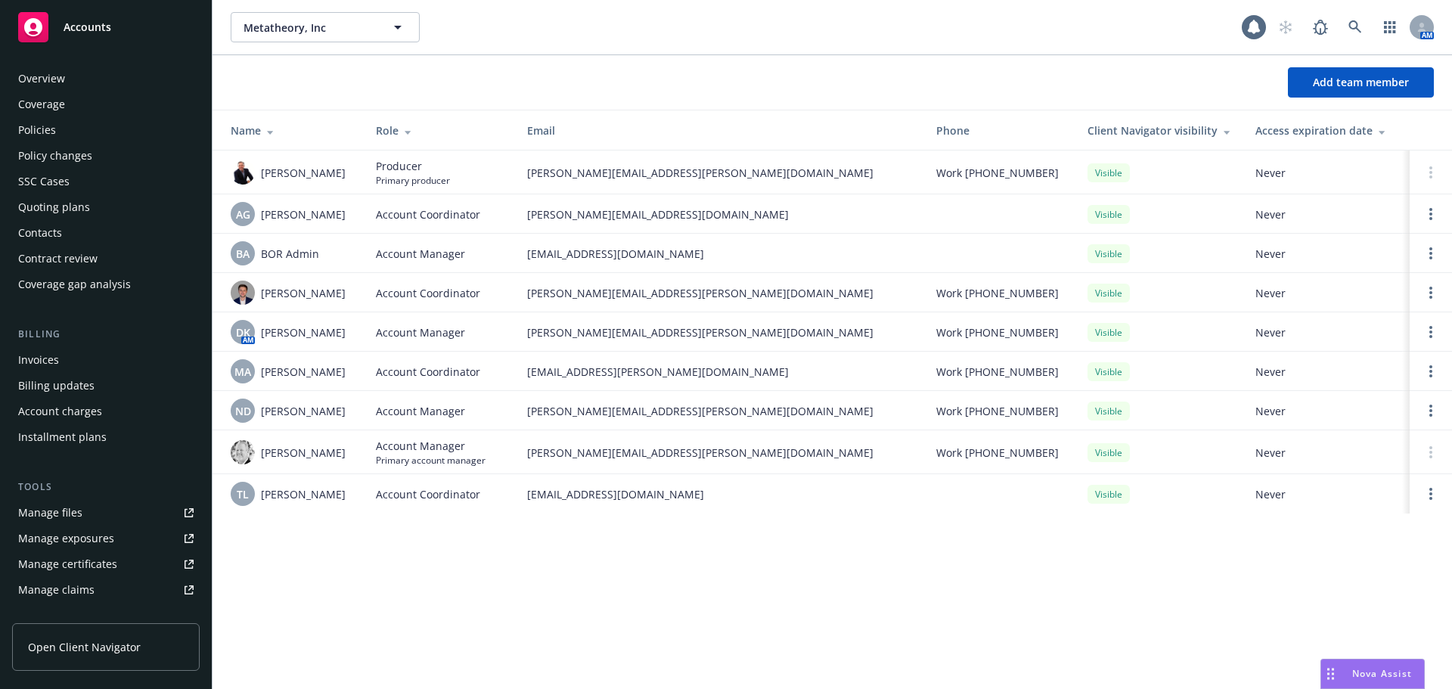
click at [56, 135] on div "Policies" at bounding box center [105, 130] width 175 height 24
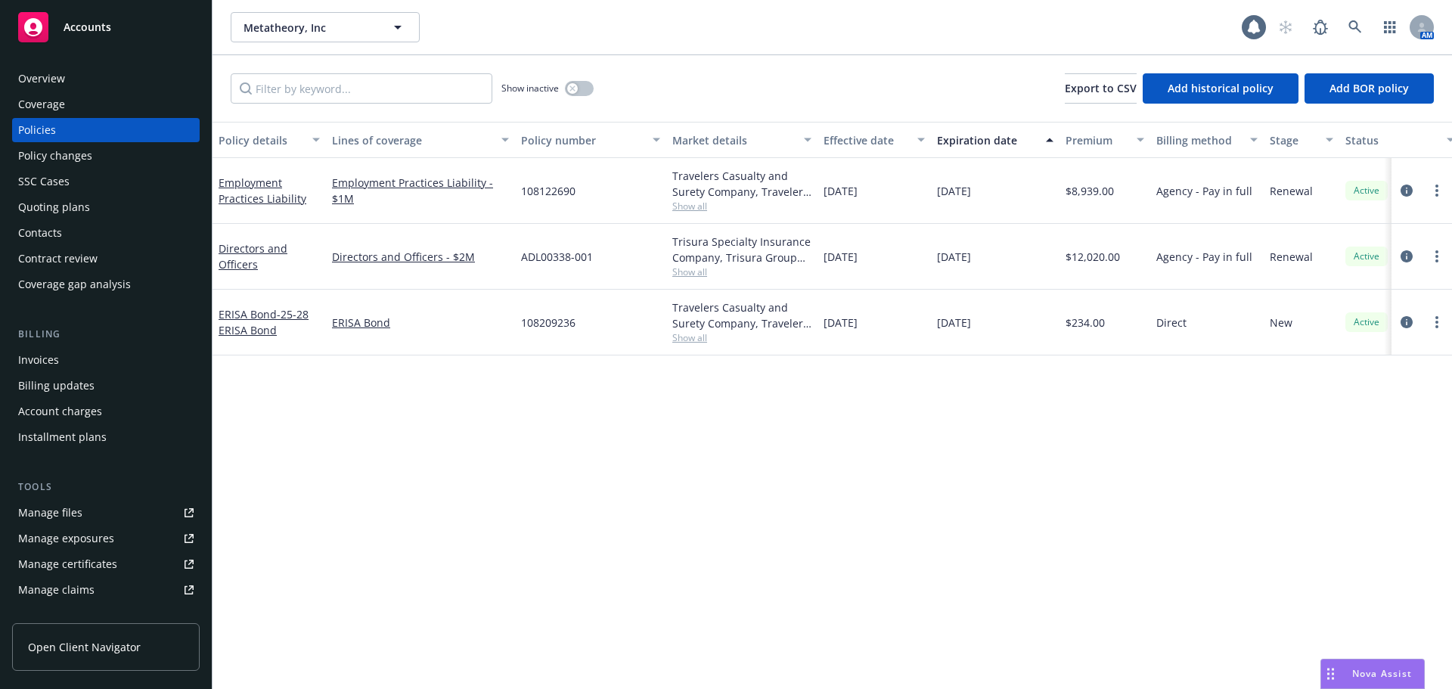
click at [59, 210] on div "Quoting plans" at bounding box center [54, 207] width 72 height 24
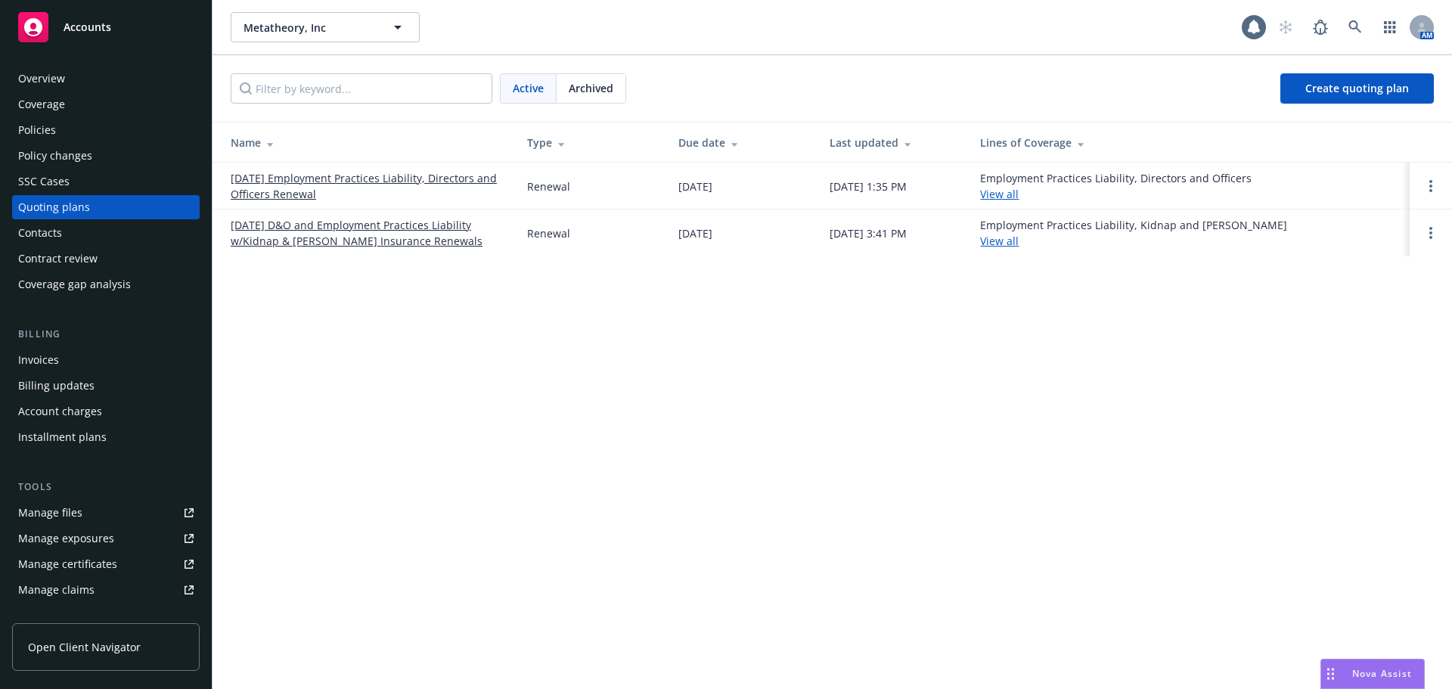
click at [452, 178] on link "09/07/25 Employment Practices Liability, Directors and Officers Renewal" at bounding box center [367, 186] width 272 height 32
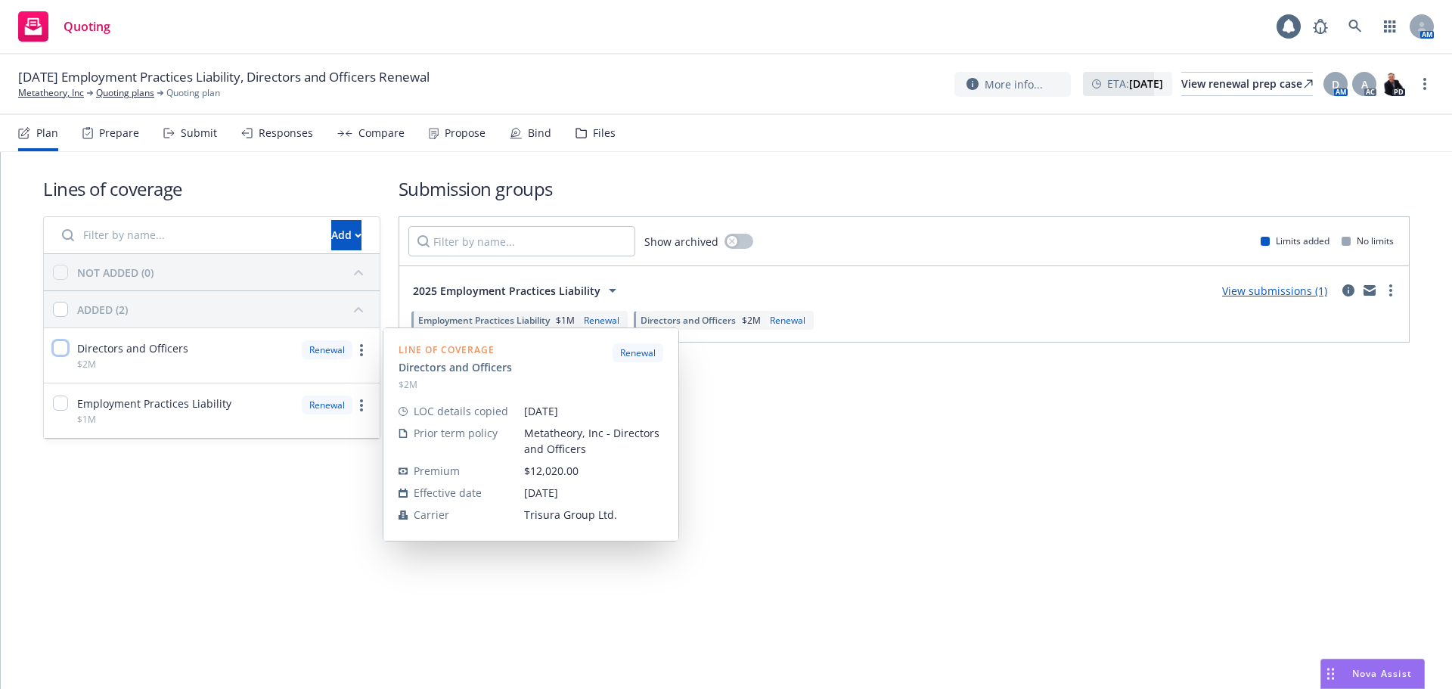
click at [57, 349] on input "checkbox" at bounding box center [60, 347] width 15 height 15
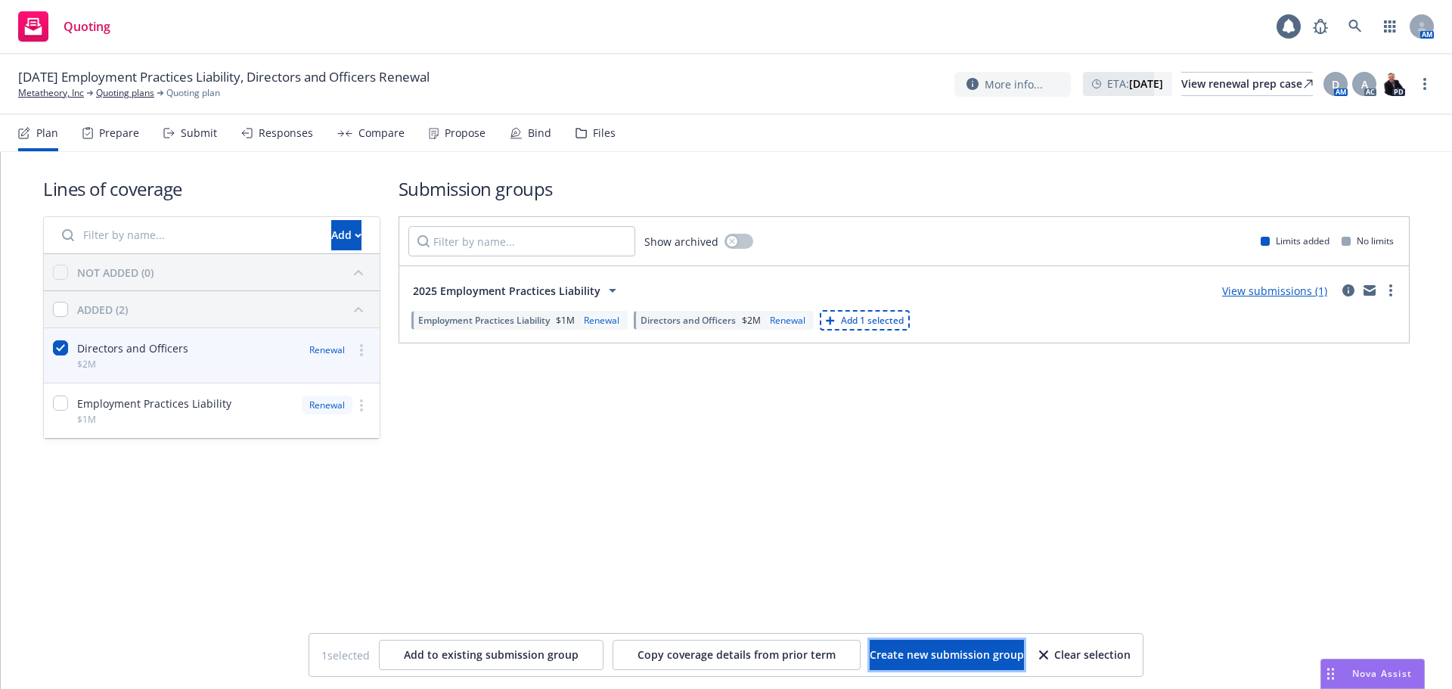
click at [929, 655] on span "Create new submission group" at bounding box center [946, 654] width 154 height 14
checkbox input "false"
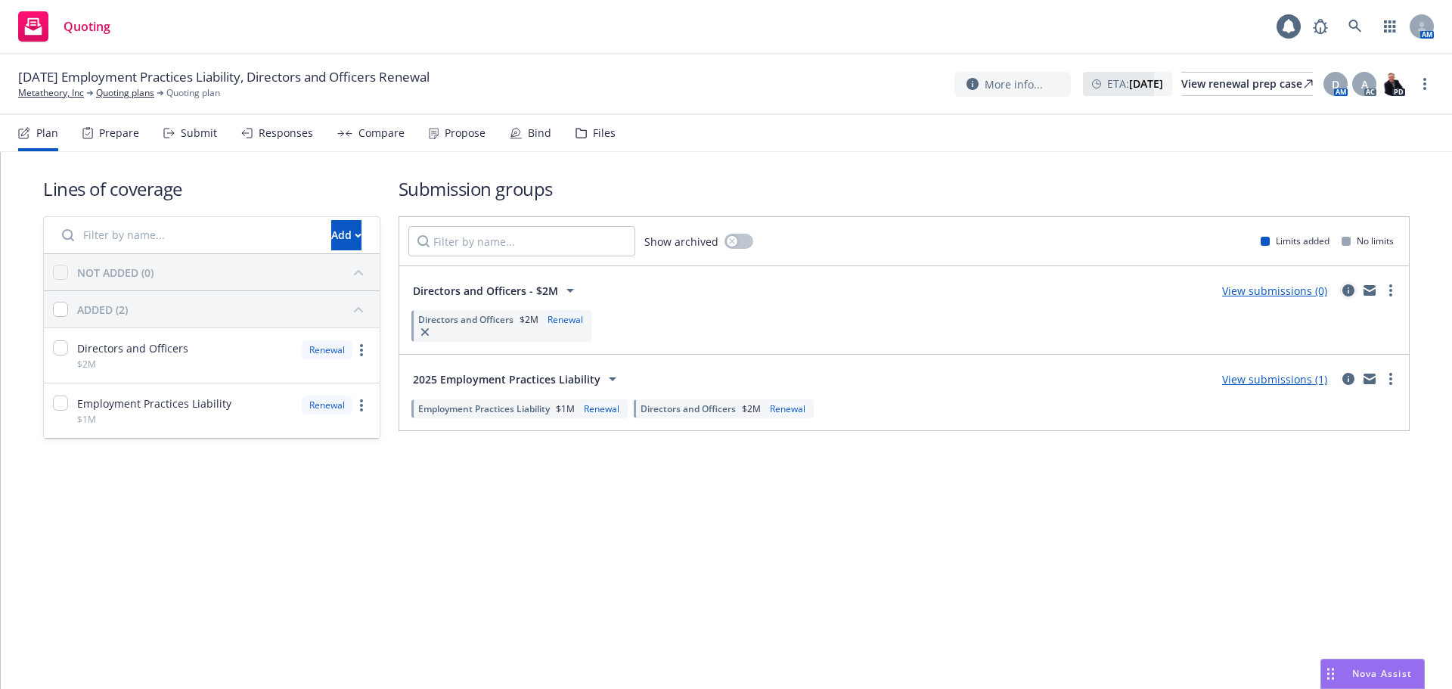
click at [1348, 290] on icon "circleInformation" at bounding box center [1348, 290] width 12 height 12
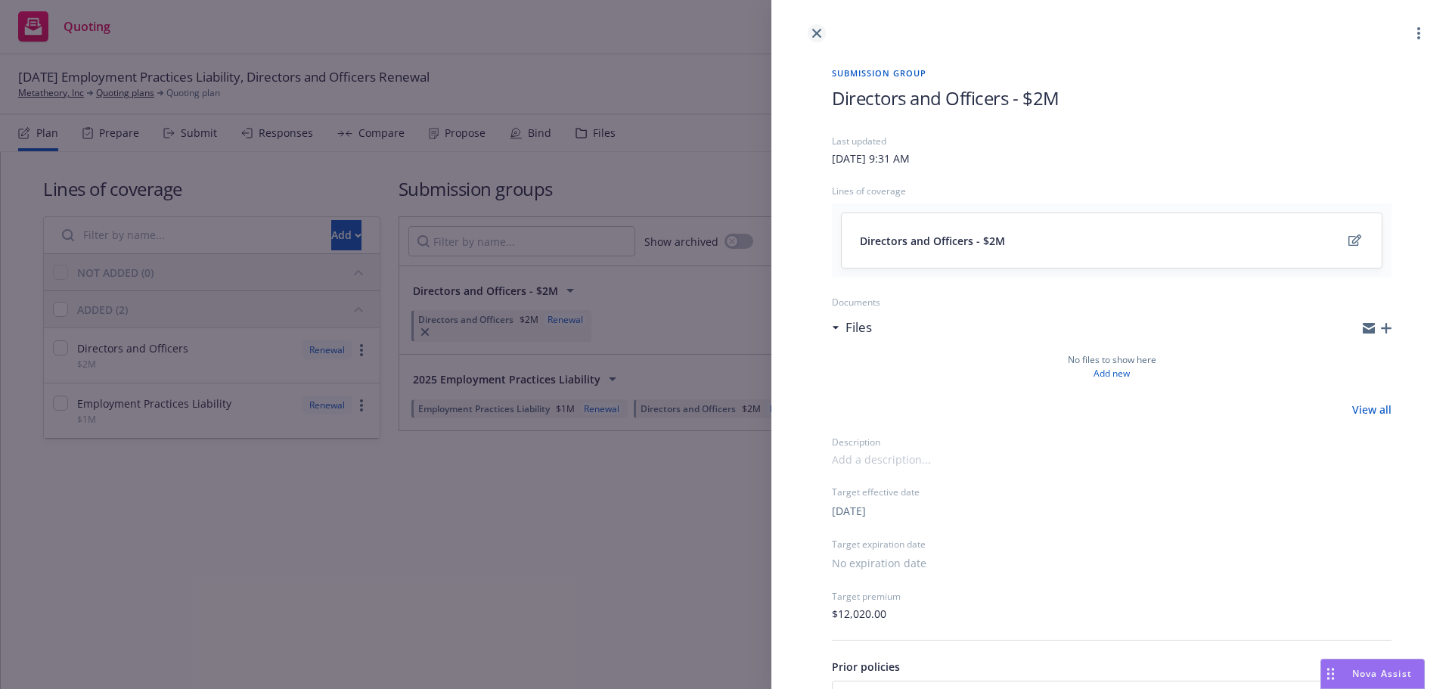
click at [813, 31] on icon "close" at bounding box center [816, 33] width 9 height 9
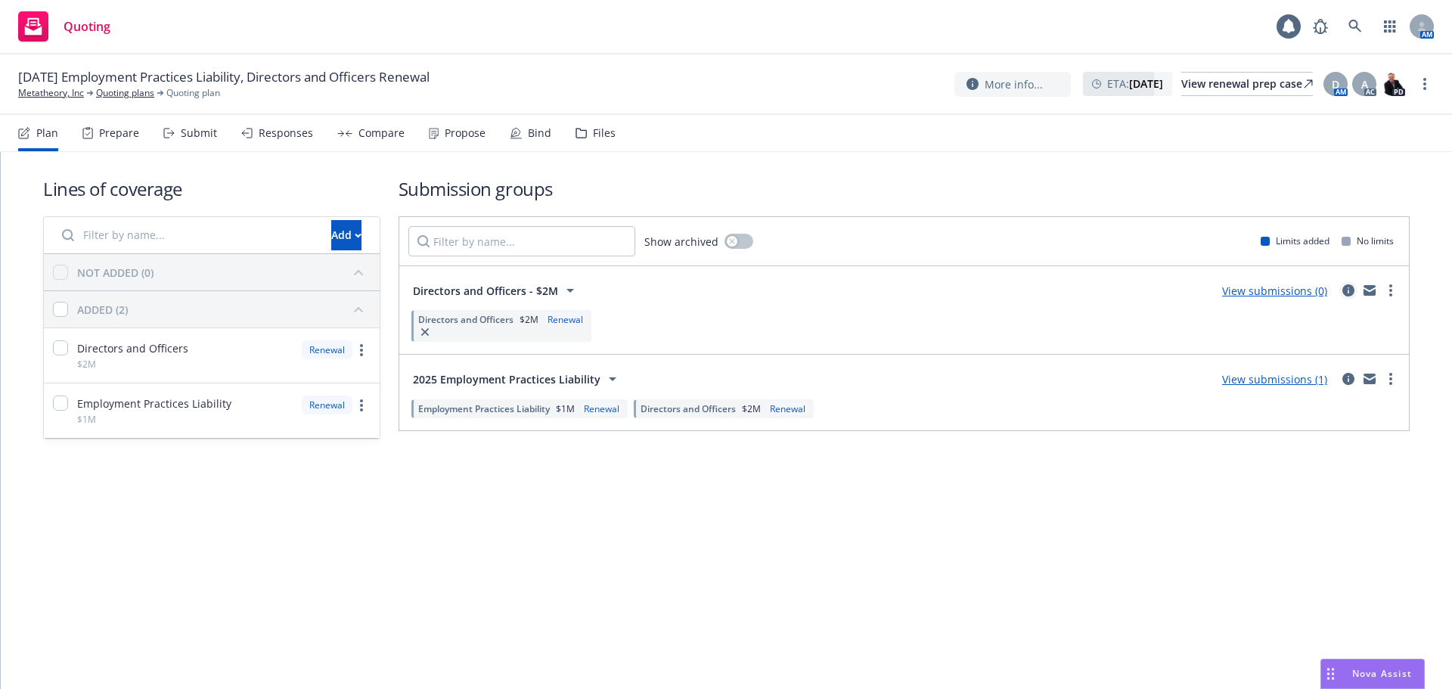
click at [1349, 286] on icon "circleInformation" at bounding box center [1348, 290] width 12 height 12
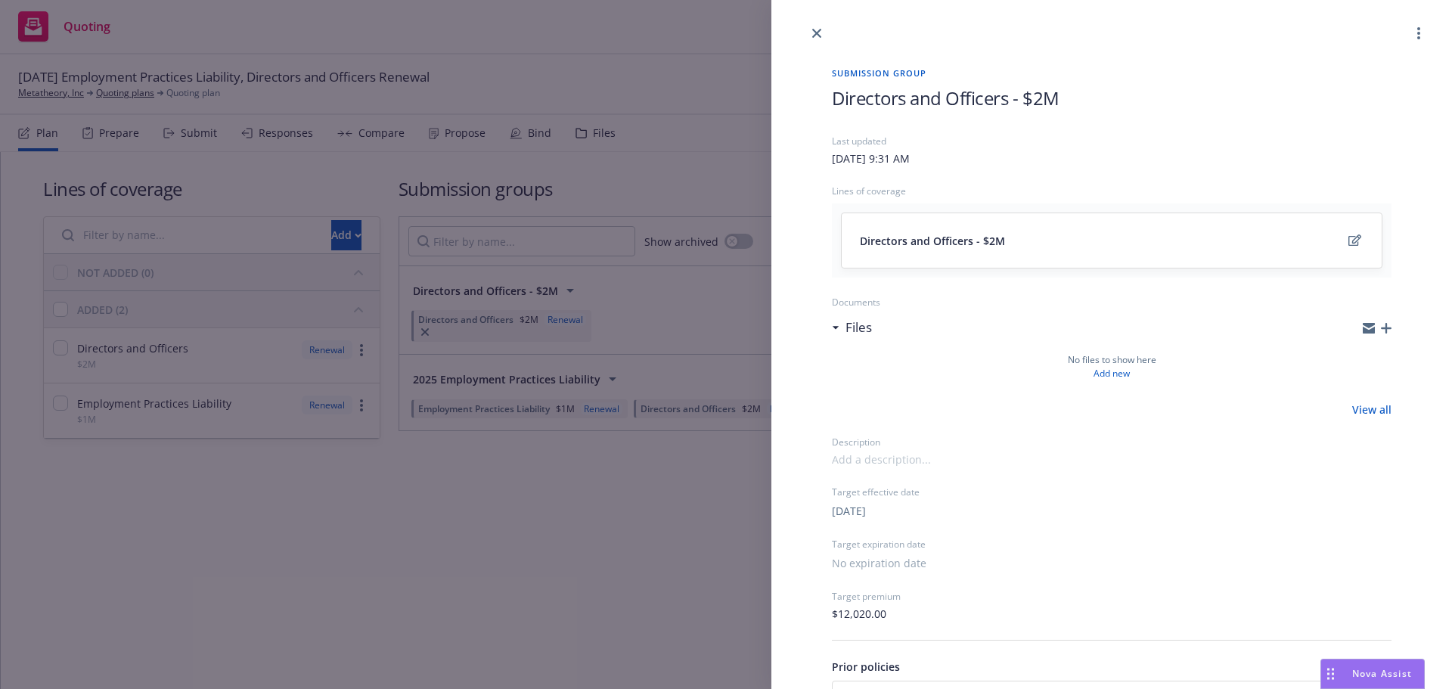
click at [833, 107] on span "Directors and Officers - $2M" at bounding box center [946, 97] width 228 height 25
click at [600, 23] on div "Submission group 2025 Directors and Officers - $2M Last updated [DATE] 9:31 AM …" at bounding box center [726, 344] width 1452 height 689
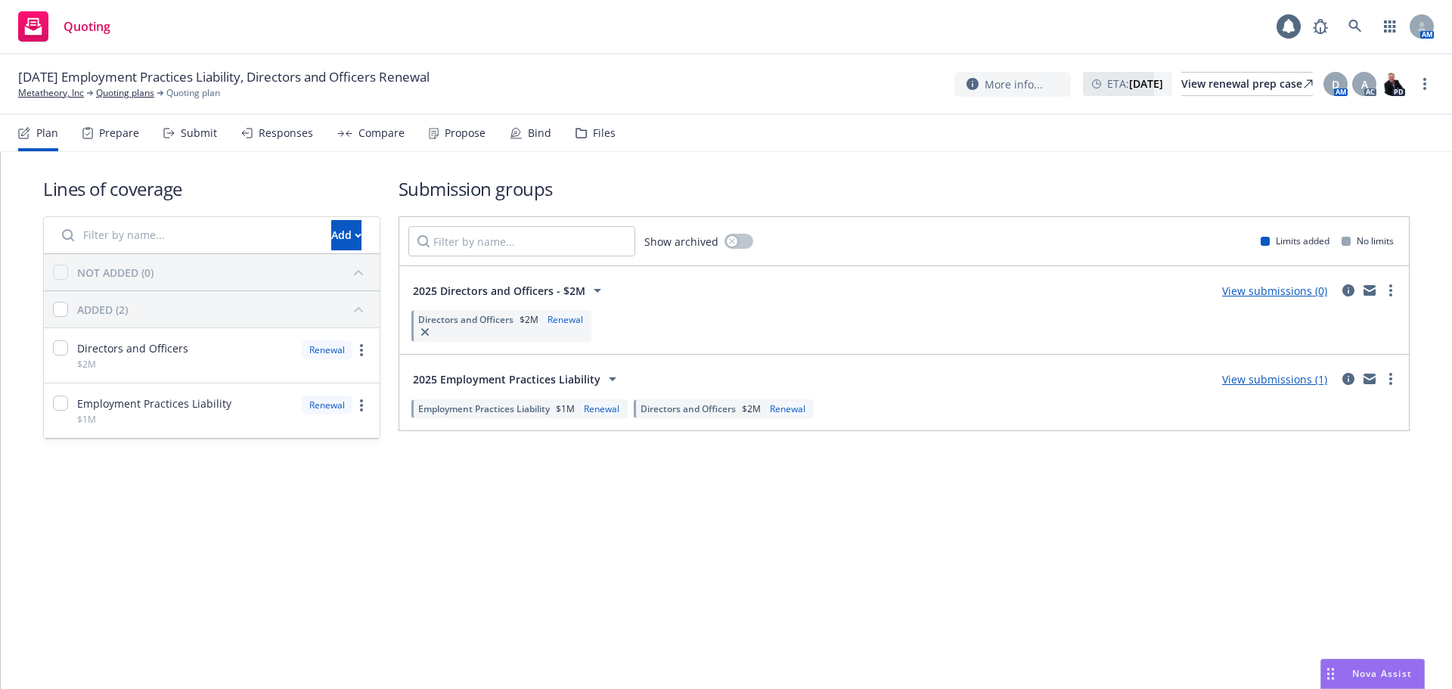
click at [1274, 293] on link "View submissions (0)" at bounding box center [1274, 291] width 105 height 14
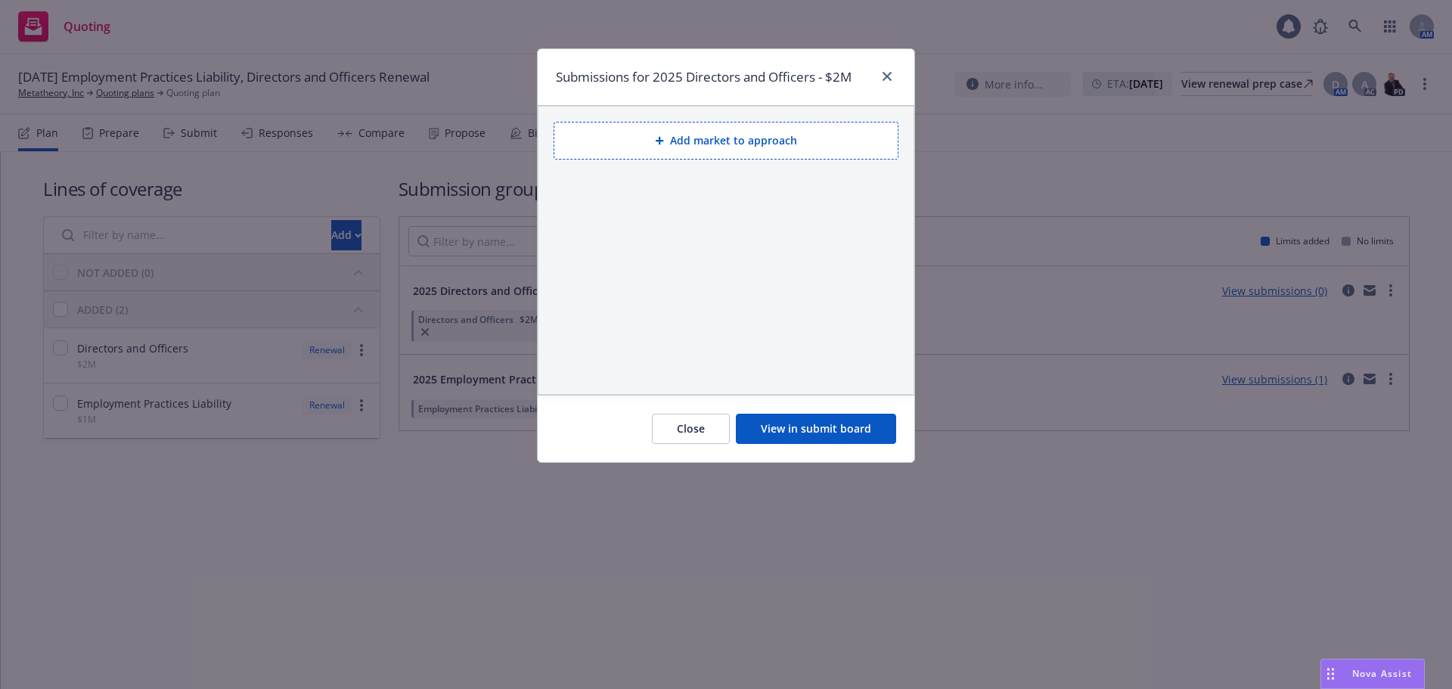
click at [803, 423] on button "View in submit board" at bounding box center [816, 429] width 160 height 30
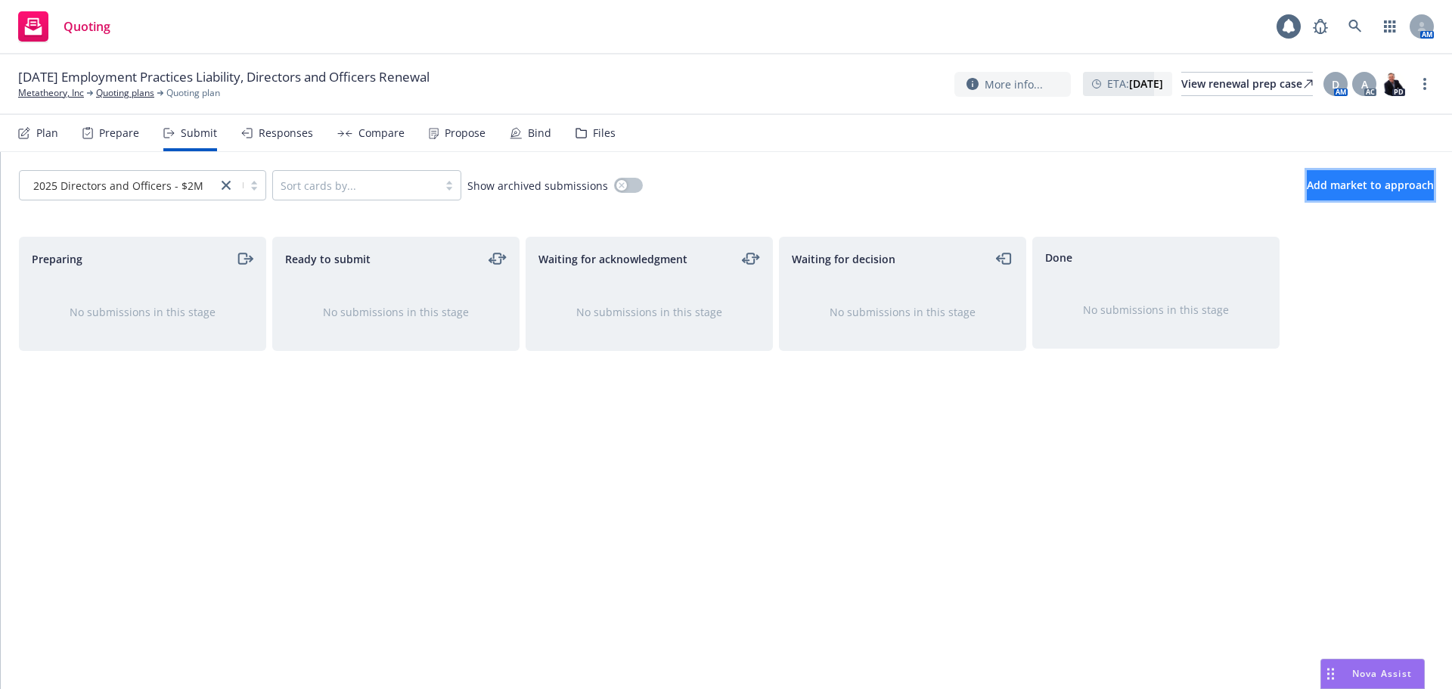
click at [1306, 181] on span "Add market to approach" at bounding box center [1369, 185] width 127 height 14
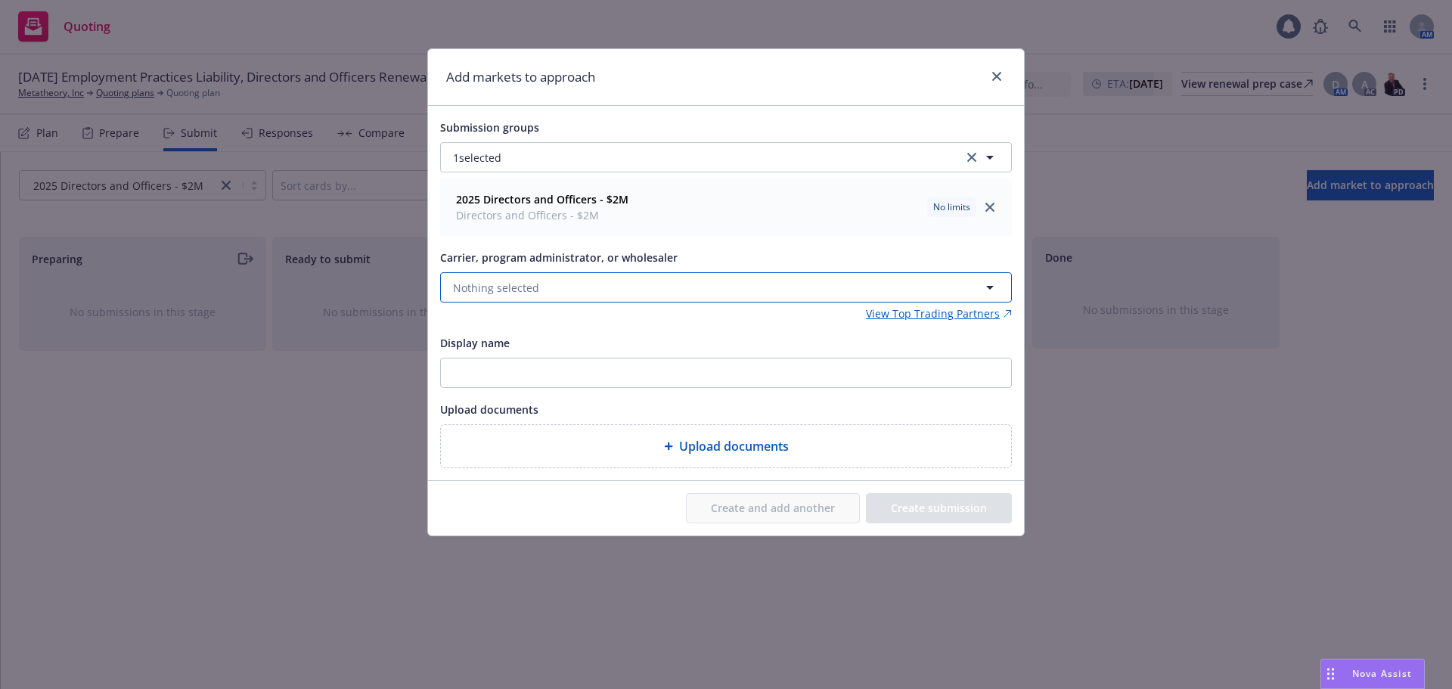
click at [578, 287] on button "Nothing selected" at bounding box center [726, 287] width 572 height 30
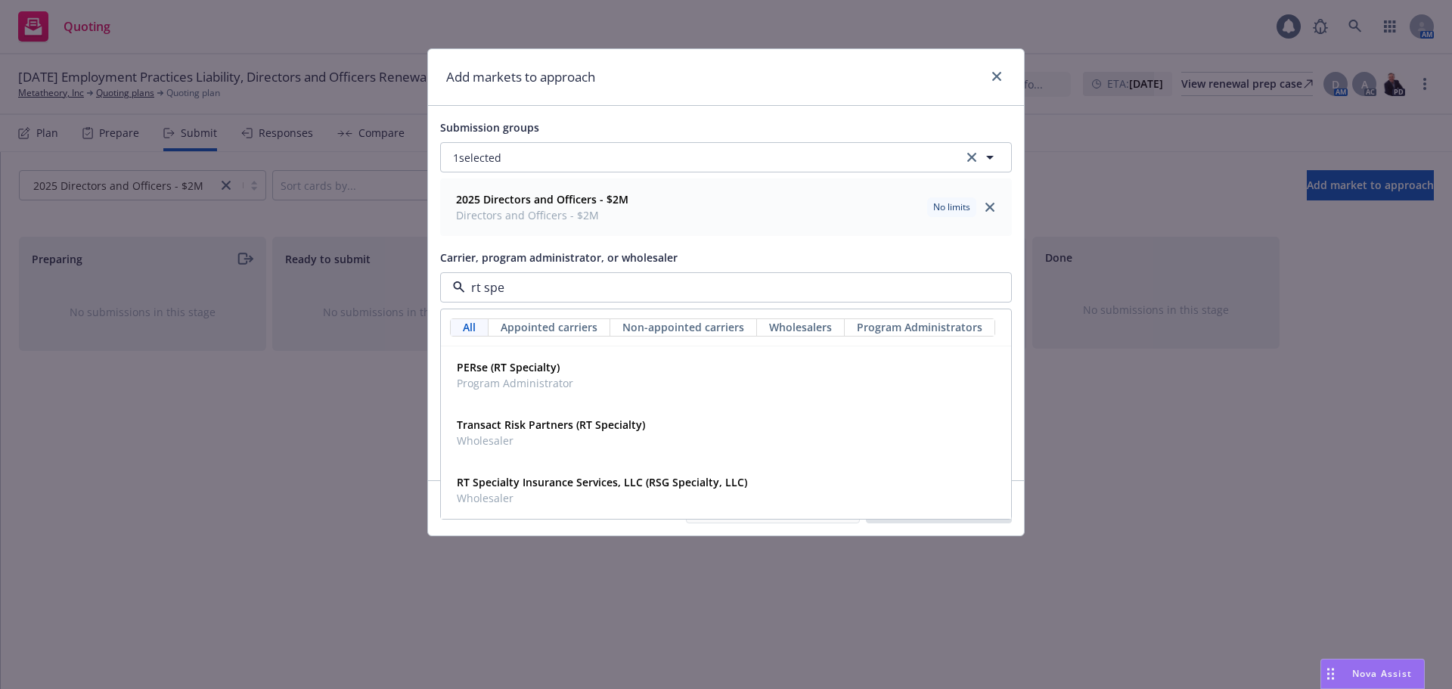
type input "rt spec"
click at [602, 490] on span "RT Specialty Insurance Services, LLC (RSG Specialty, LLC)" at bounding box center [602, 482] width 290 height 16
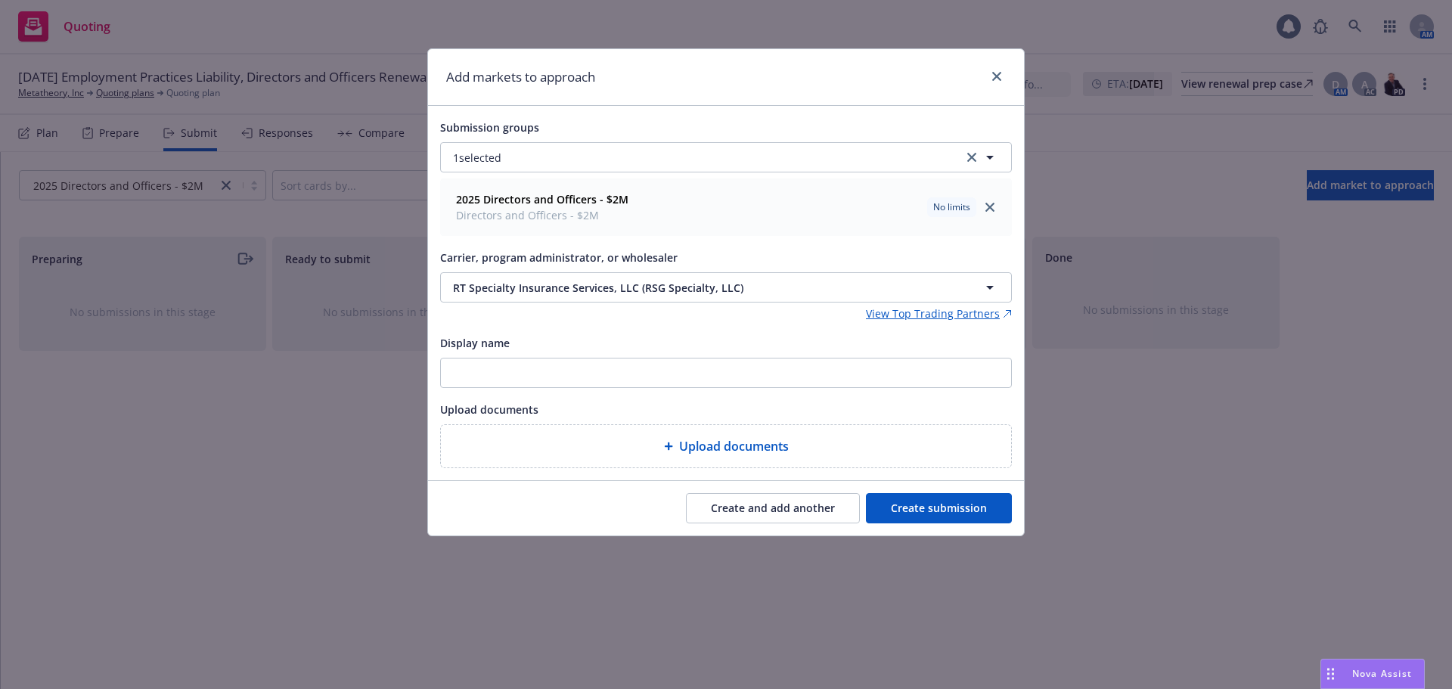
click at [985, 514] on button "Create submission" at bounding box center [939, 508] width 146 height 30
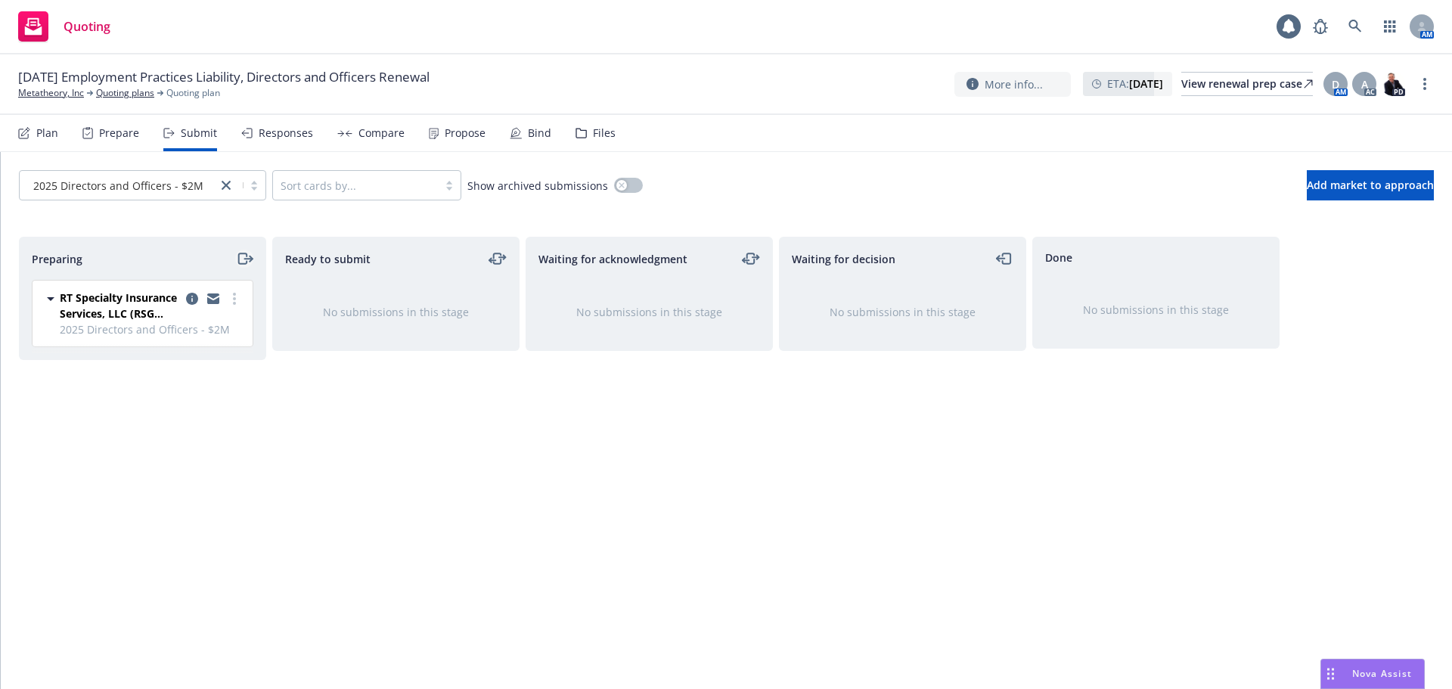
click at [243, 259] on icon "moveRight" at bounding box center [244, 258] width 17 height 18
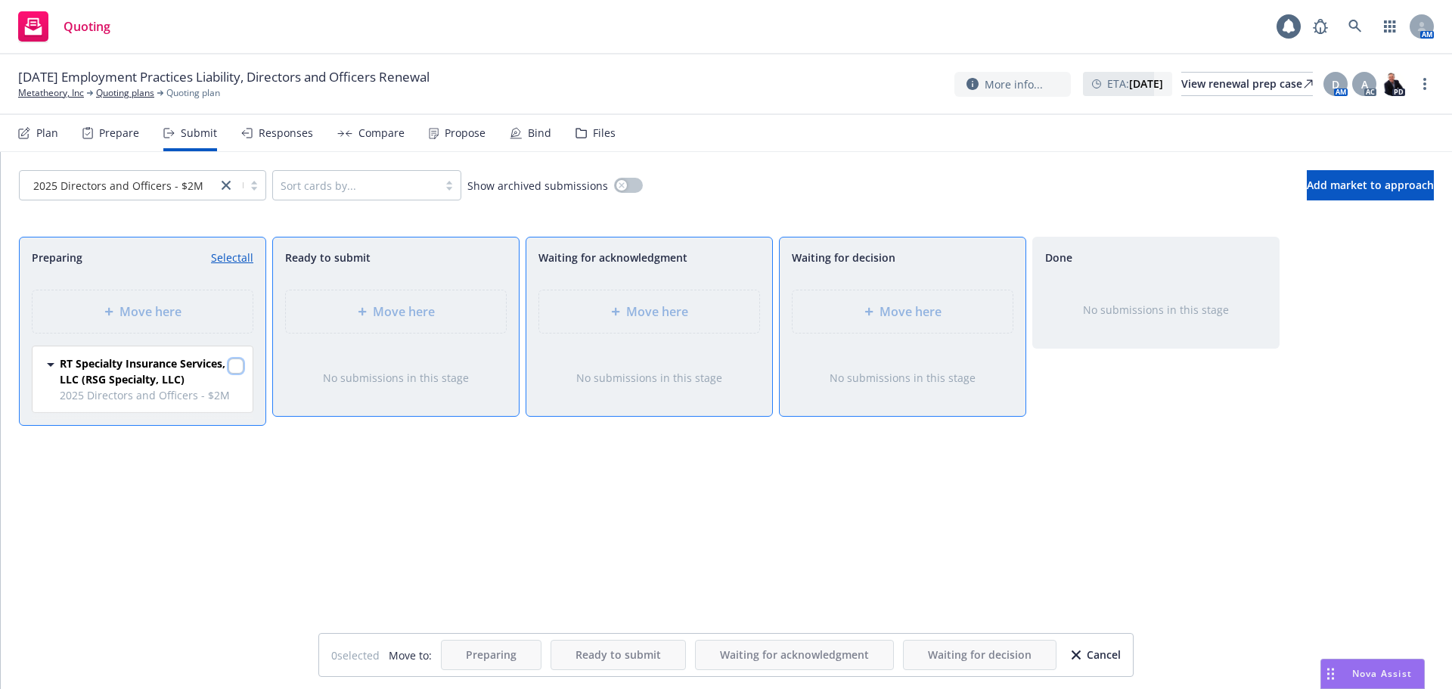
click at [242, 362] on input "checkbox" at bounding box center [235, 365] width 15 height 15
checkbox input "true"
click at [848, 311] on div "Move here" at bounding box center [902, 311] width 196 height 18
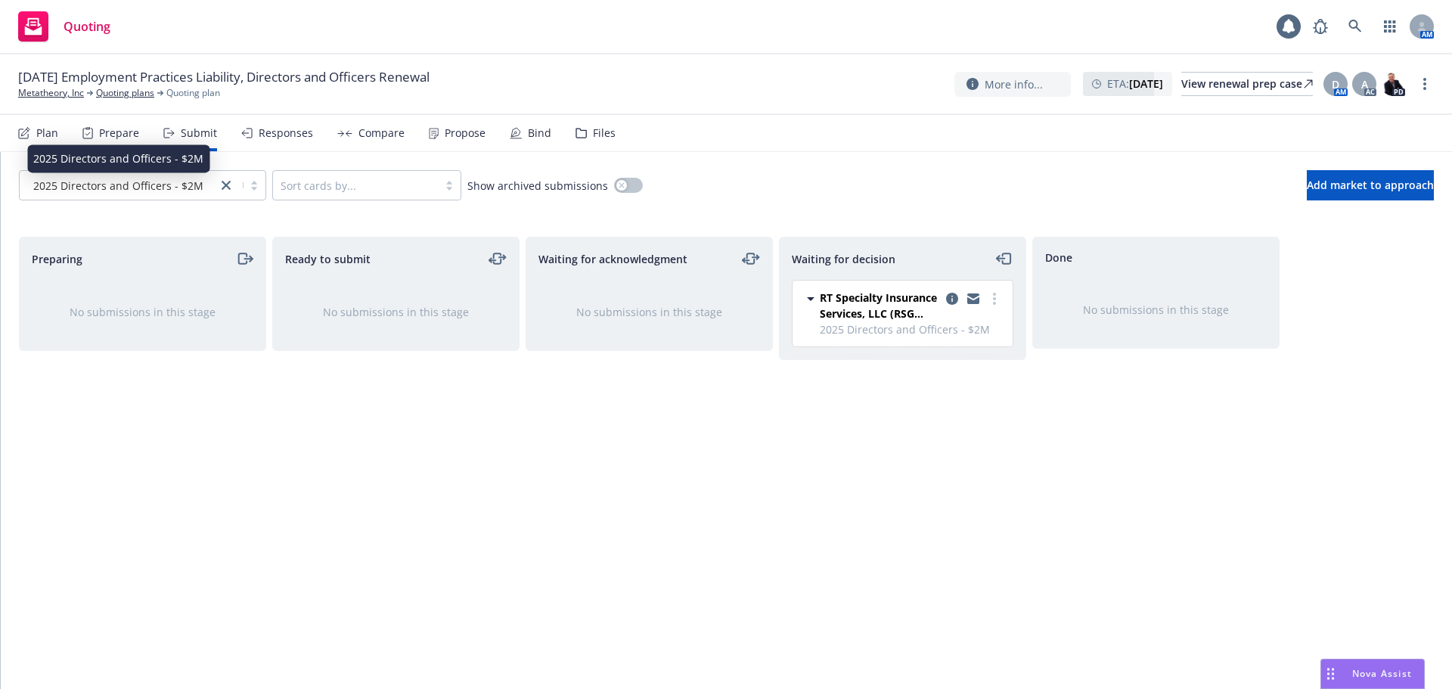
click at [104, 187] on span "2025 Directors and Officers - $2M" at bounding box center [118, 186] width 170 height 16
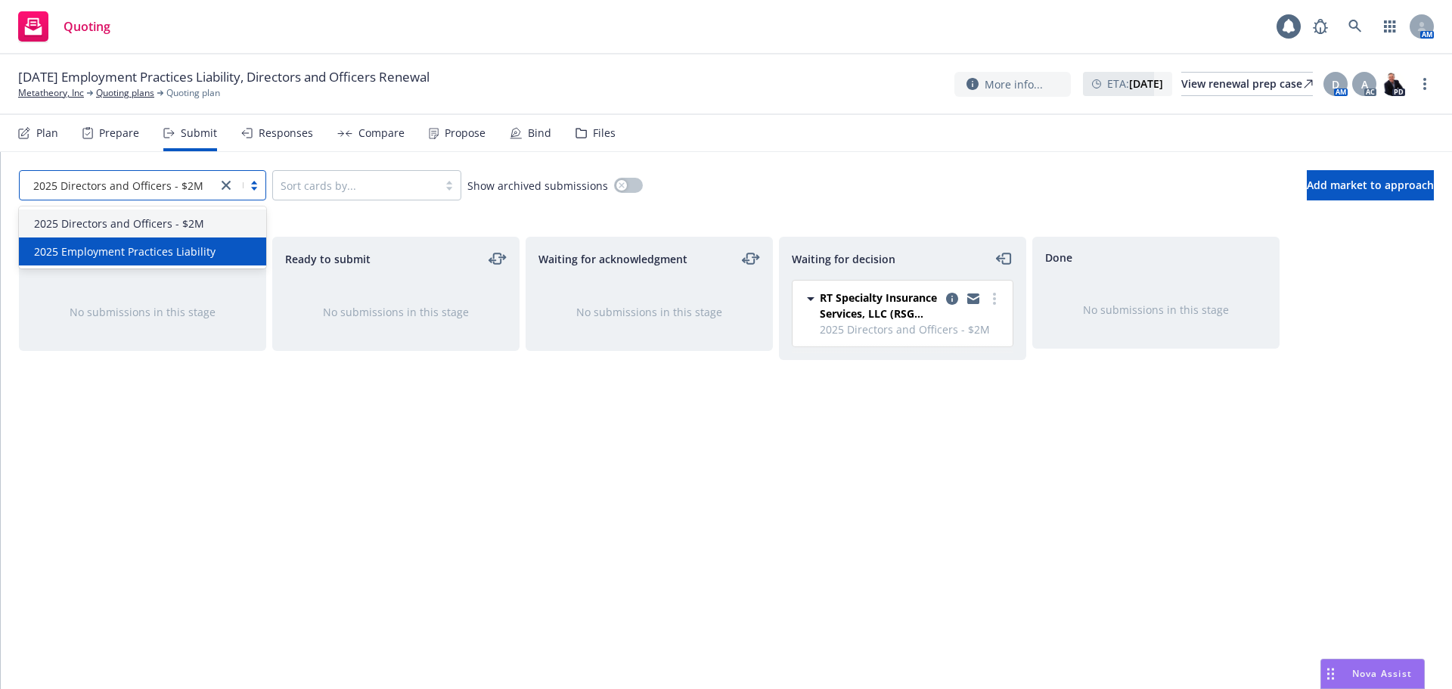
click at [108, 249] on span "2025 Employment Practices Liability" at bounding box center [124, 251] width 181 height 16
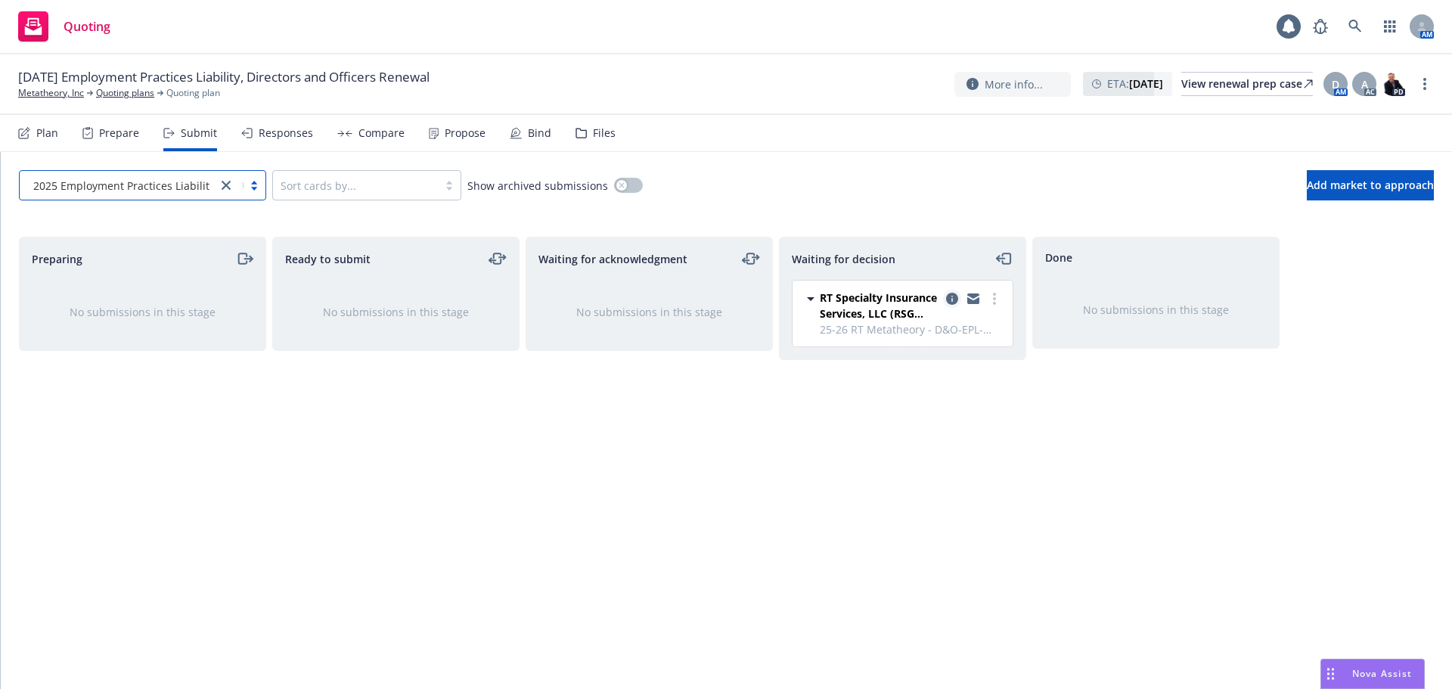
click at [953, 296] on icon "copy logging email" at bounding box center [952, 299] width 12 height 12
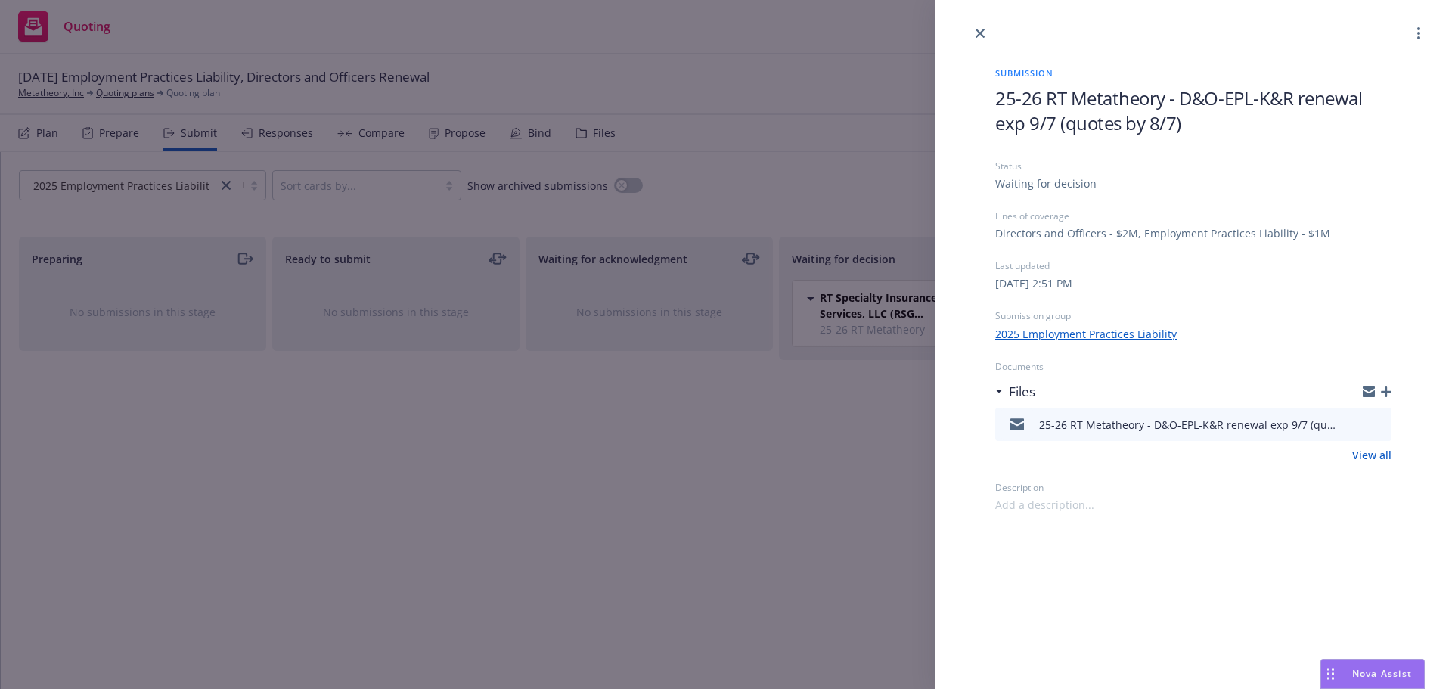
click at [1376, 423] on icon "preview file" at bounding box center [1377, 423] width 14 height 11
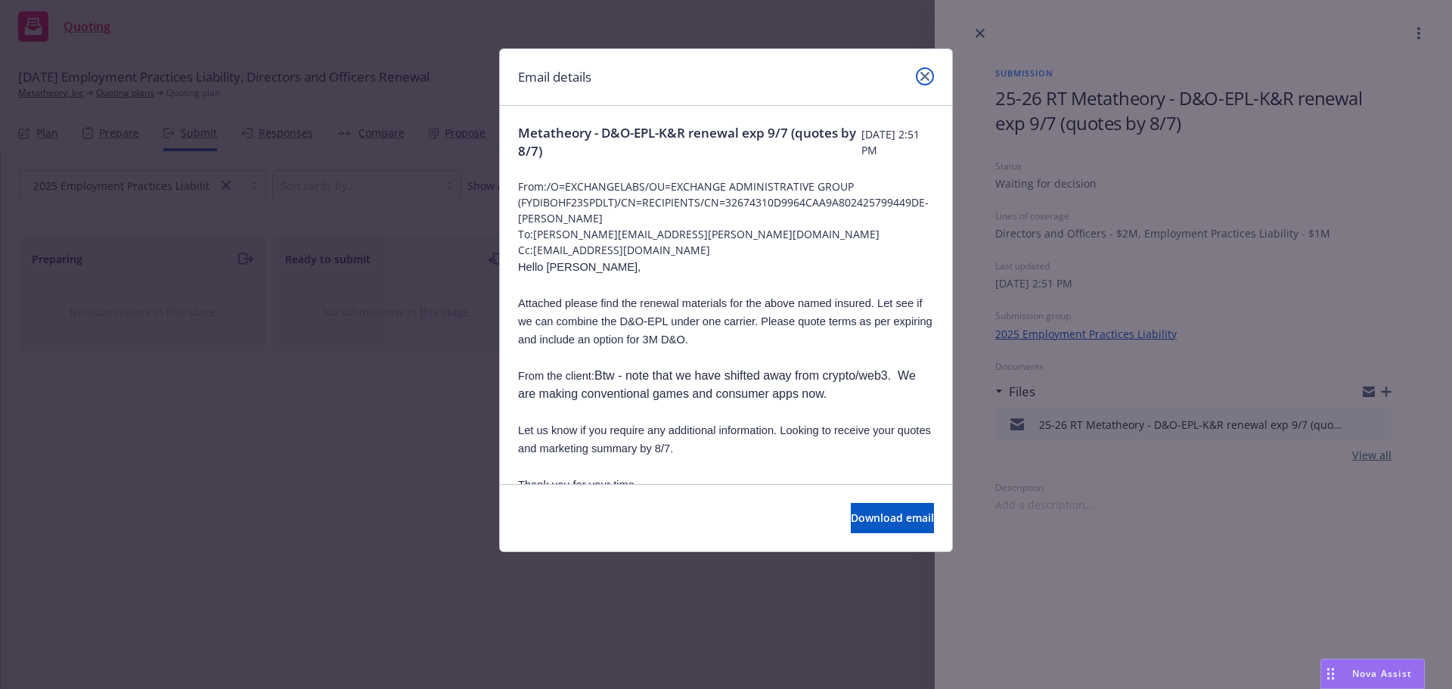
click at [925, 78] on icon "close" at bounding box center [924, 76] width 9 height 9
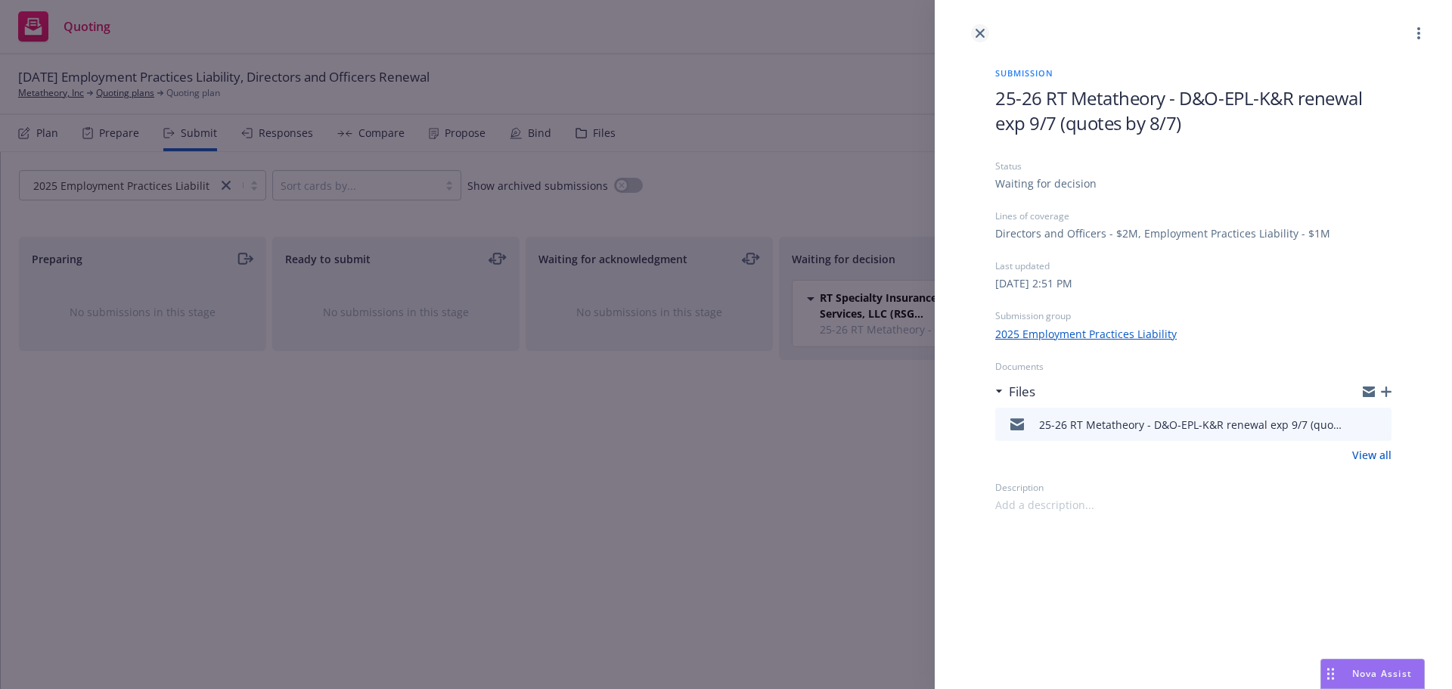
click at [980, 36] on icon "close" at bounding box center [979, 33] width 9 height 9
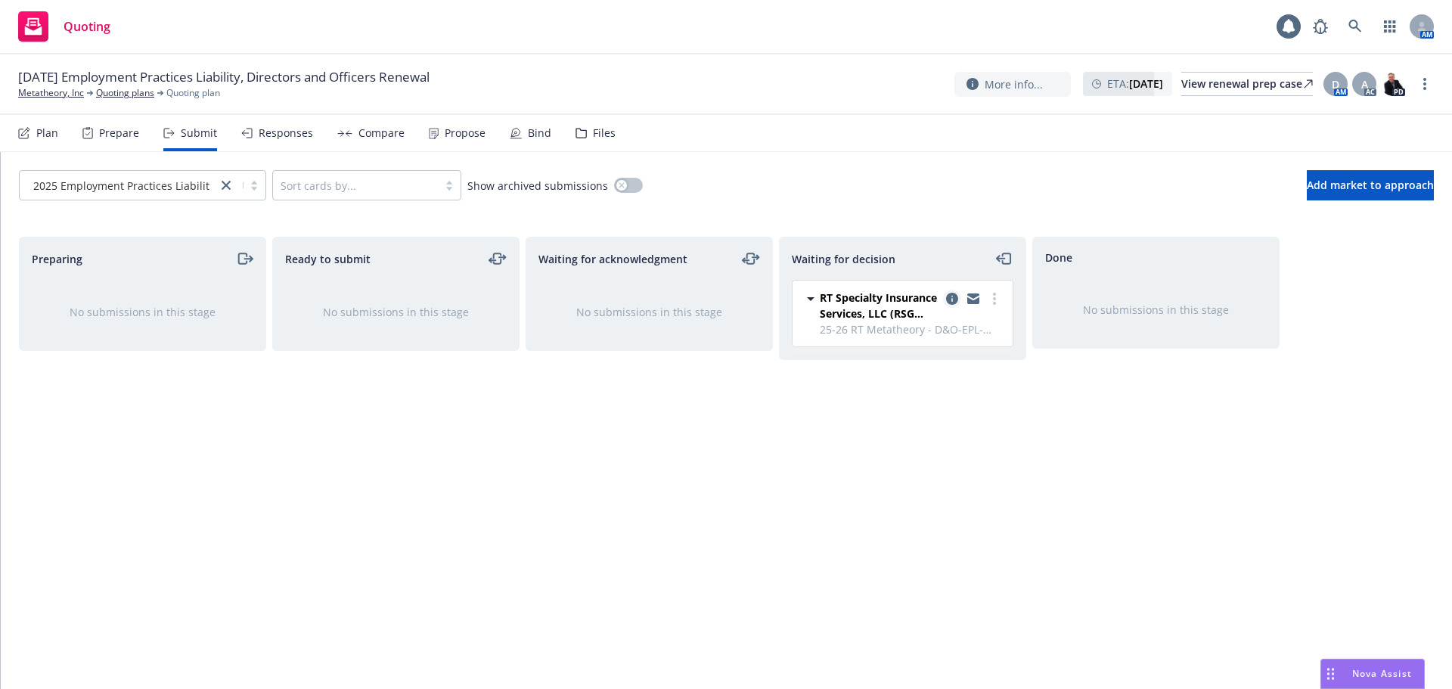
click at [953, 296] on icon "copy logging email" at bounding box center [952, 299] width 12 height 12
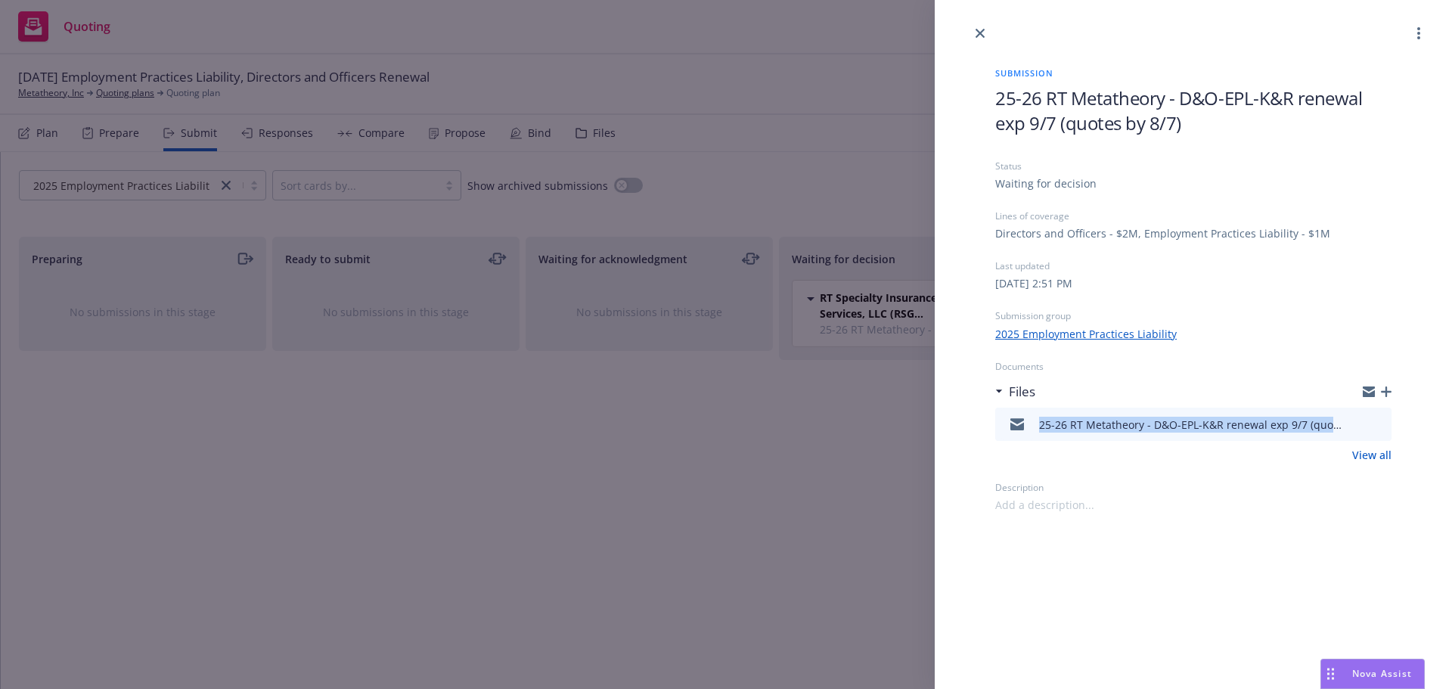
drag, startPoint x: 1028, startPoint y: 431, endPoint x: 1359, endPoint y: 432, distance: 330.4
click at [1359, 432] on div "25-26 RT Metatheory - D&O-EPL-K&R renewal exp 9/7 (quotes by 8/7).msg" at bounding box center [1193, 423] width 396 height 33
copy div "25-26 RT Metatheory - D&O-EPL-K&R renewal exp 9/7 (quotes by 8/7).msg"
click at [1382, 389] on icon "button" at bounding box center [1385, 391] width 11 height 11
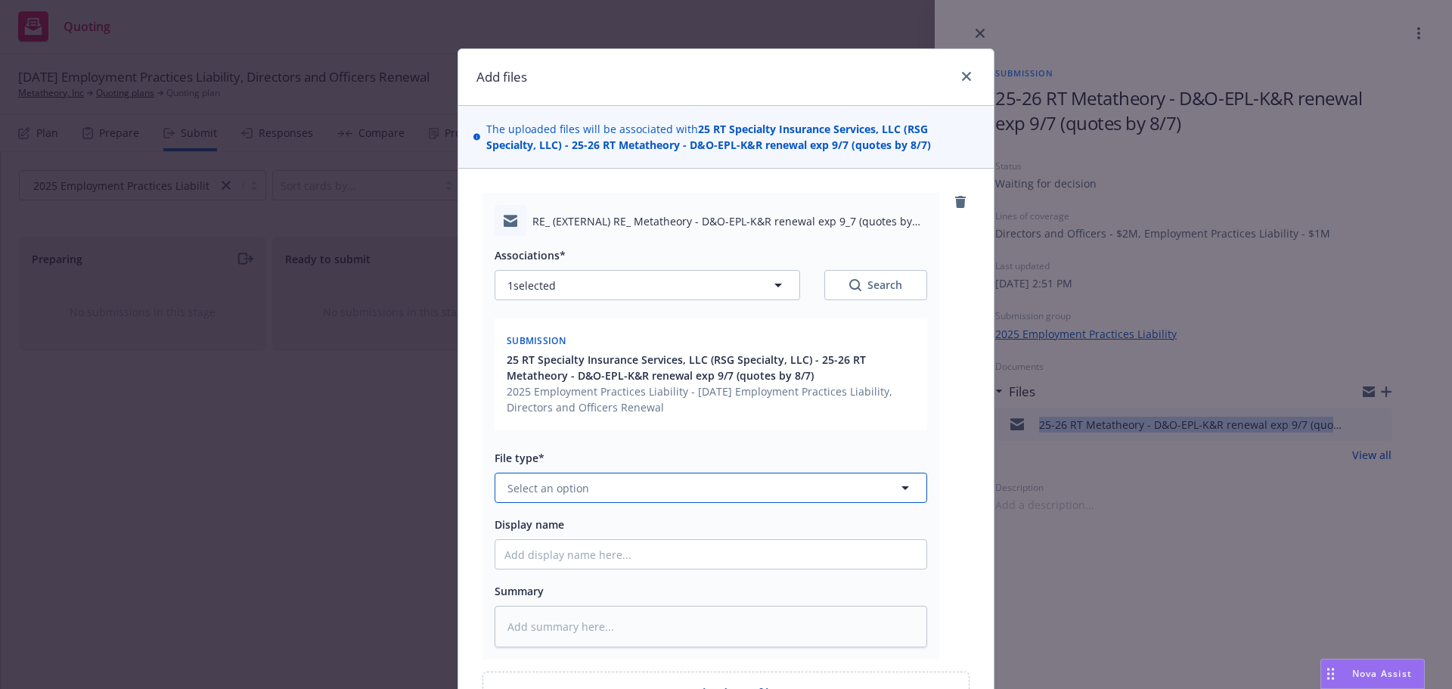
click at [590, 486] on button "Select an option" at bounding box center [710, 488] width 432 height 30
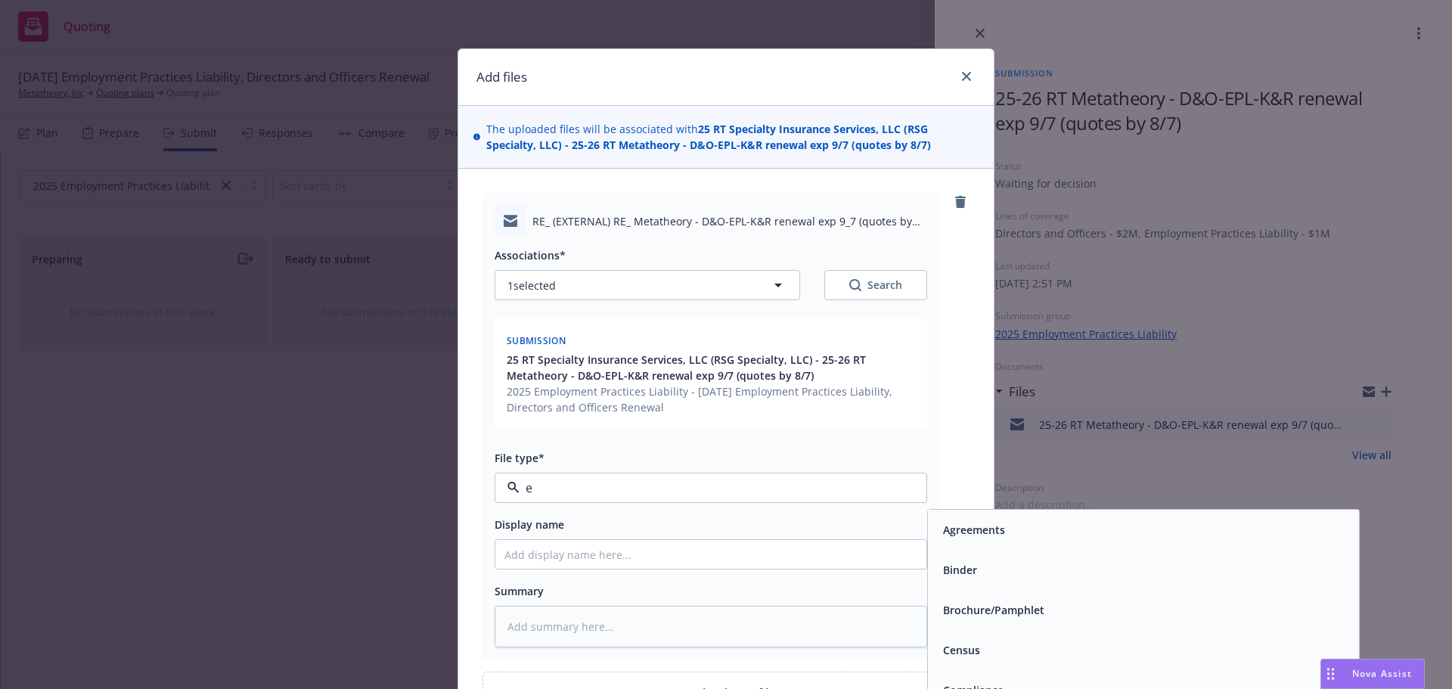
type input "em"
click at [987, 556] on div "Email" at bounding box center [1143, 570] width 431 height 40
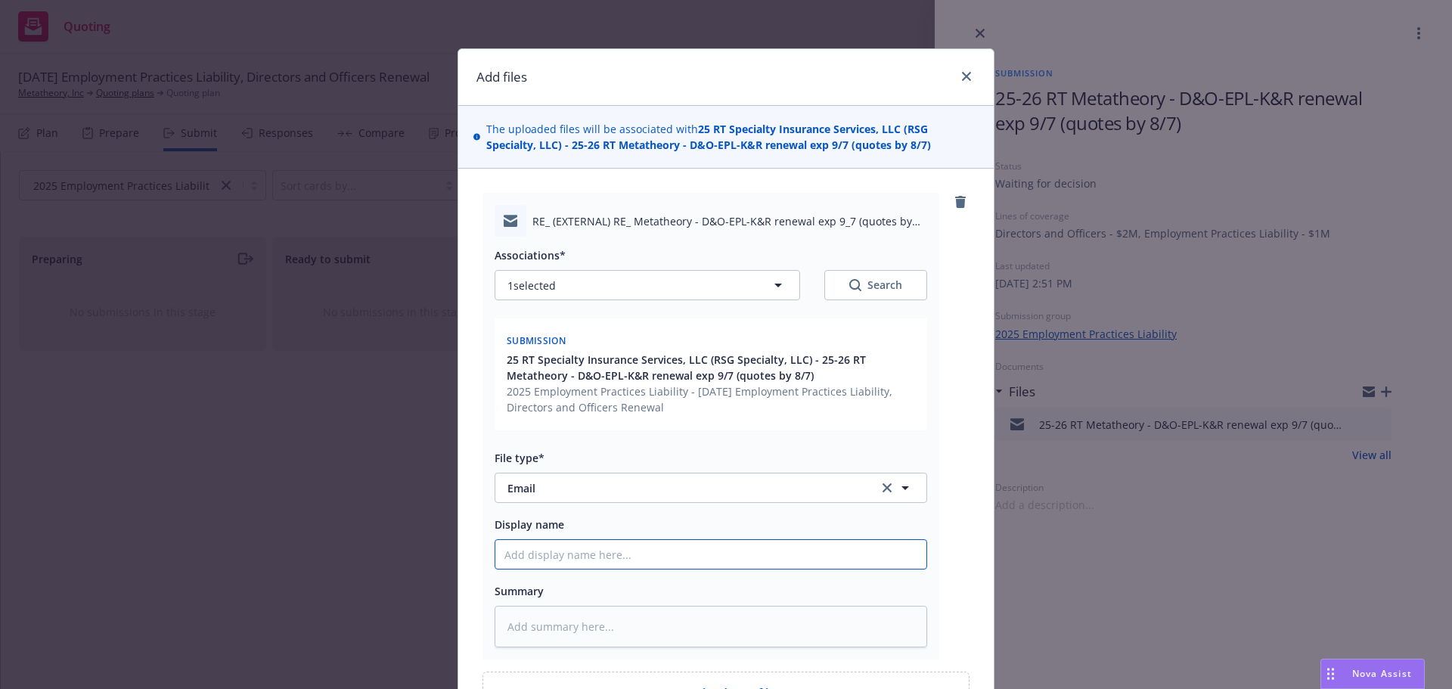
drag, startPoint x: 584, startPoint y: 551, endPoint x: 596, endPoint y: 552, distance: 11.4
click at [585, 551] on input "Display name" at bounding box center [710, 554] width 431 height 29
paste input "25-26 RT Metatheory - D&O-EPL-K&R renewal exp 9/7 (quotes by 8/7).msg"
type textarea "x"
type input "25-26 RT Metatheory - D&O-EPL-K&R renewal exp 9/7 (quotes by 8/7).msg"
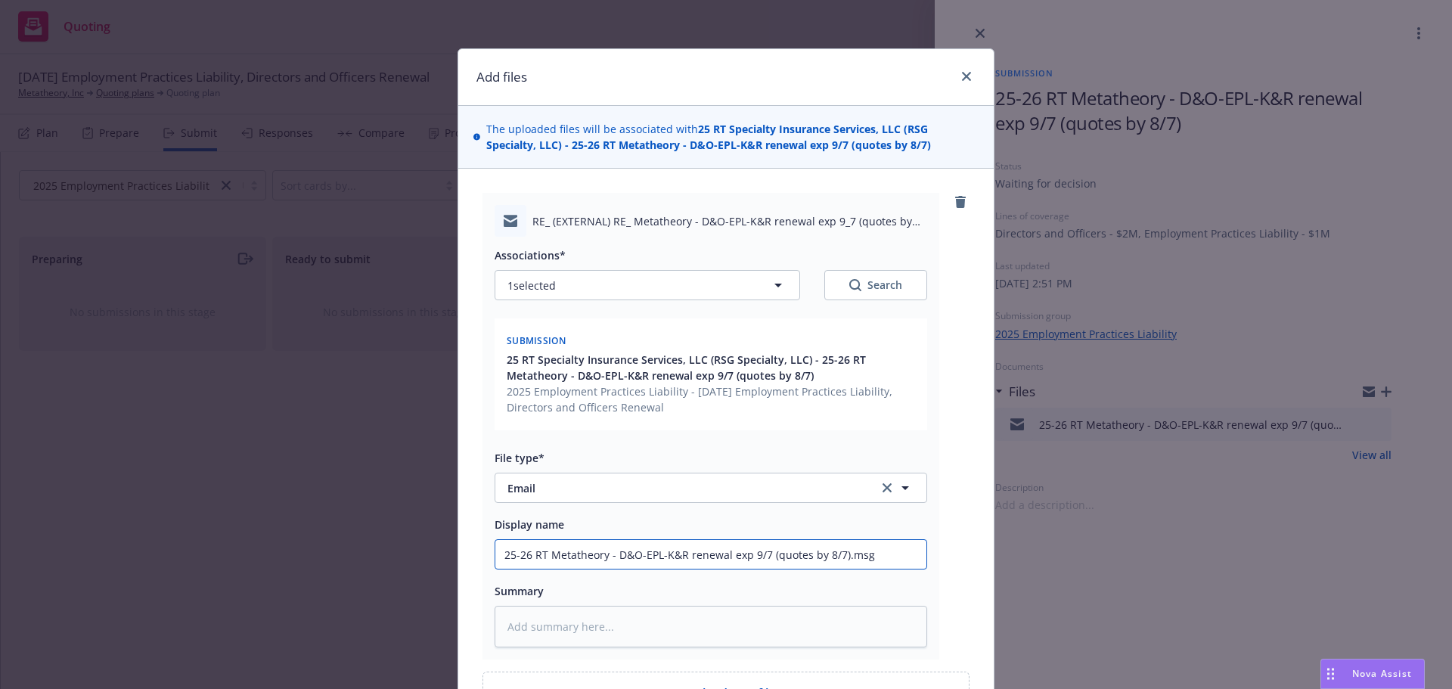
scroll to position [76, 0]
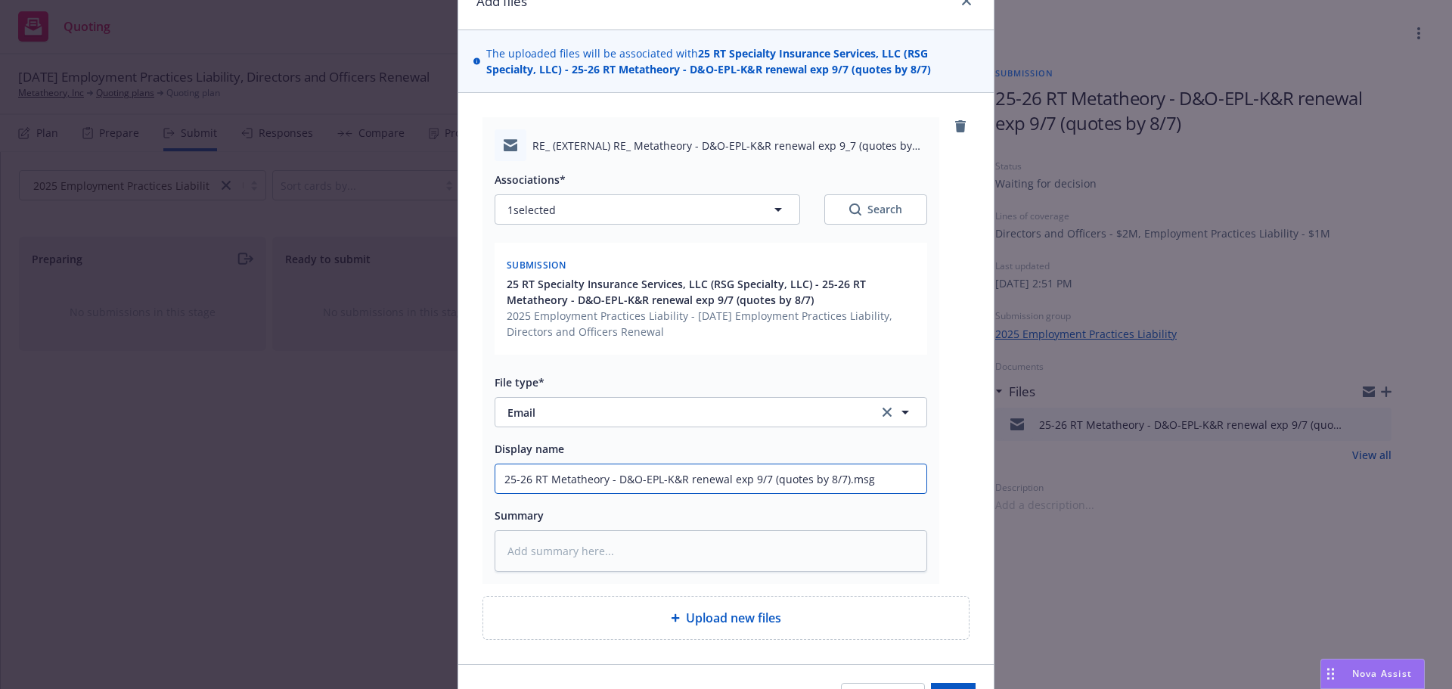
type textarea "x"
type input "25-26 RT Metatheory - D&O-EPL-K&R renewal exp 9/7 (quotes by 8/7).ms"
type textarea "x"
type input "25-26 RT Metatheory - D&O-EPL-K&R renewal exp 9/7 (quotes by 8/7).m"
type textarea "x"
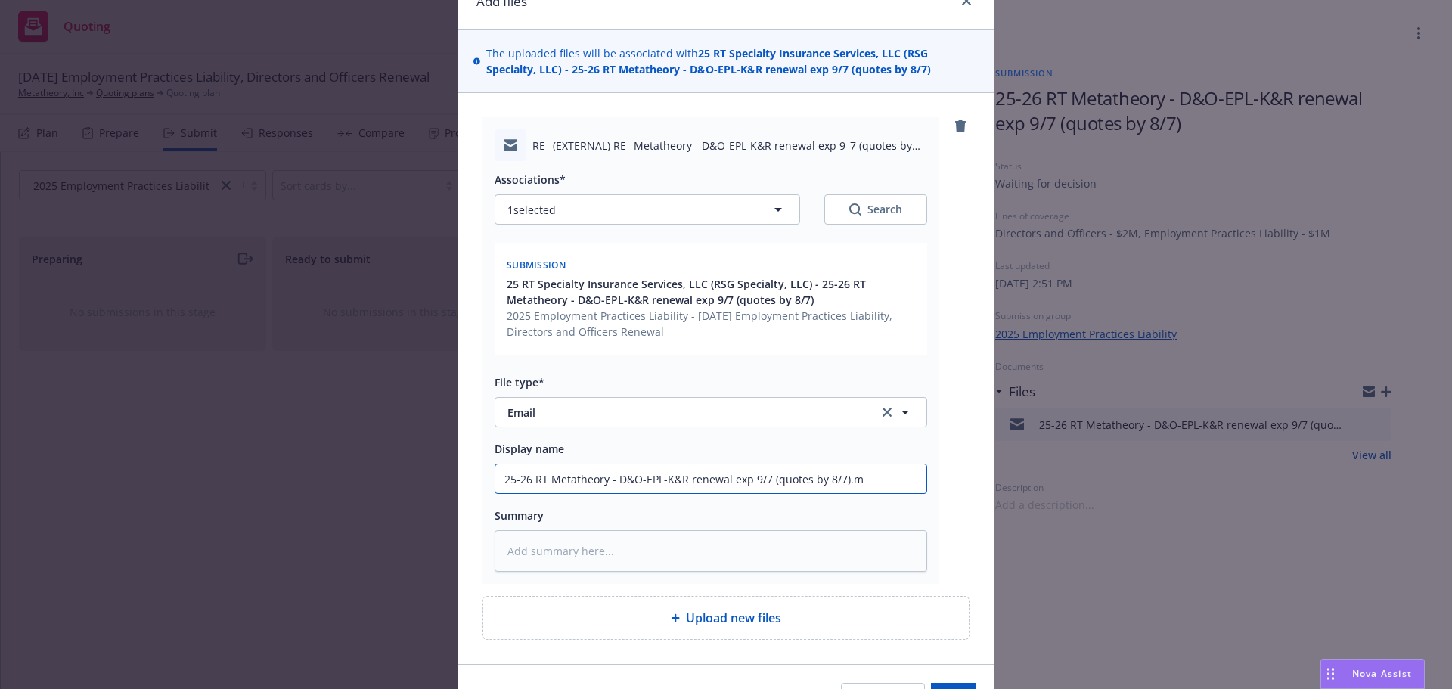
type input "25-26 RT Metatheory - D&O-EPL-K&R renewal exp 9/7 (quotes by 8/7)."
type textarea "x"
type input "25-26 RT Metatheory - D&O-EPL-K&R renewal exp 9/7 (quotes by 8/7)"
type textarea "x"
type input "25-26 RT Metatheory - D&O-EPL-K&R renewal exp 9/7 (quotes by 8/7"
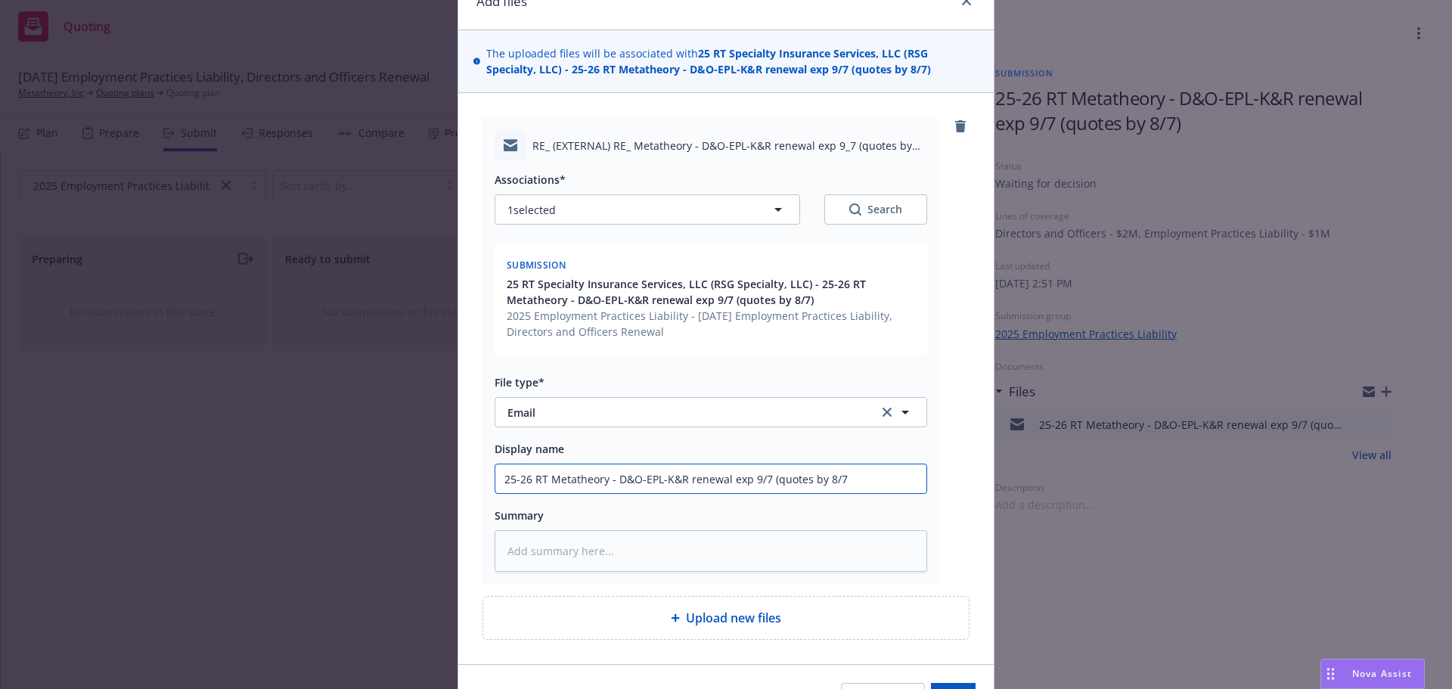
type textarea "x"
type input "25-26 RT Metatheory - D&O-EPL-K&R renewal exp 9/7 (quotes by 8/"
type textarea "x"
type input "25-26 RT Metatheory - D&O-EPL-K&R renewal exp 9/7 (quotes by 8"
type textarea "x"
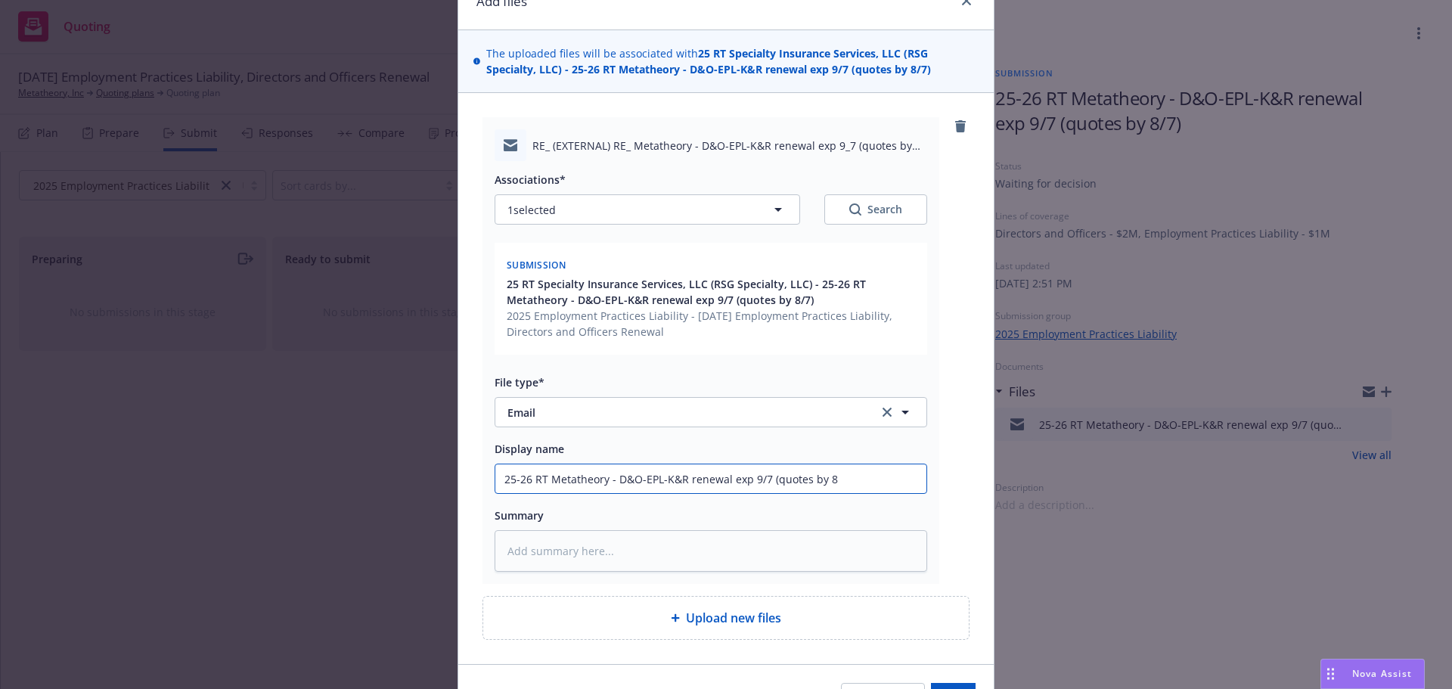
type input "25-26 RT Metatheory - D&O-EPL-K&R renewal exp 9/7 (quotes by"
type textarea "x"
type input "25-26 RT Metatheory - D&O-EPL-K&R renewal exp 9/7 (quotes by"
type textarea "x"
type input "25-26 RT Metatheory - D&O-EPL-K&R renewal exp 9/7 (quotes b"
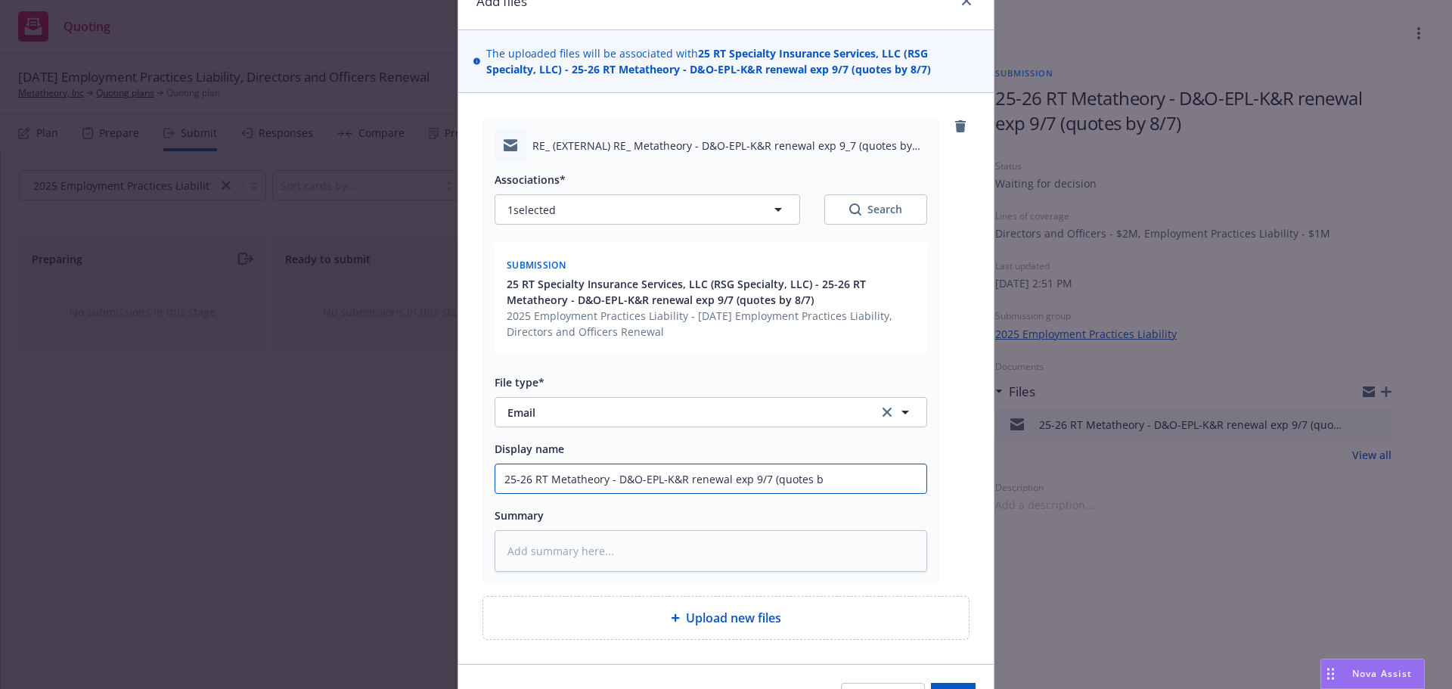
type textarea "x"
type input "25-26 RT Metatheory - D&O-EPL-K&R renewal exp 9/7 (quotes"
type textarea "x"
type input "25-26 RT Metatheory - D&O-EPL-K&R renewal exp 9/7 (quotes"
type textarea "x"
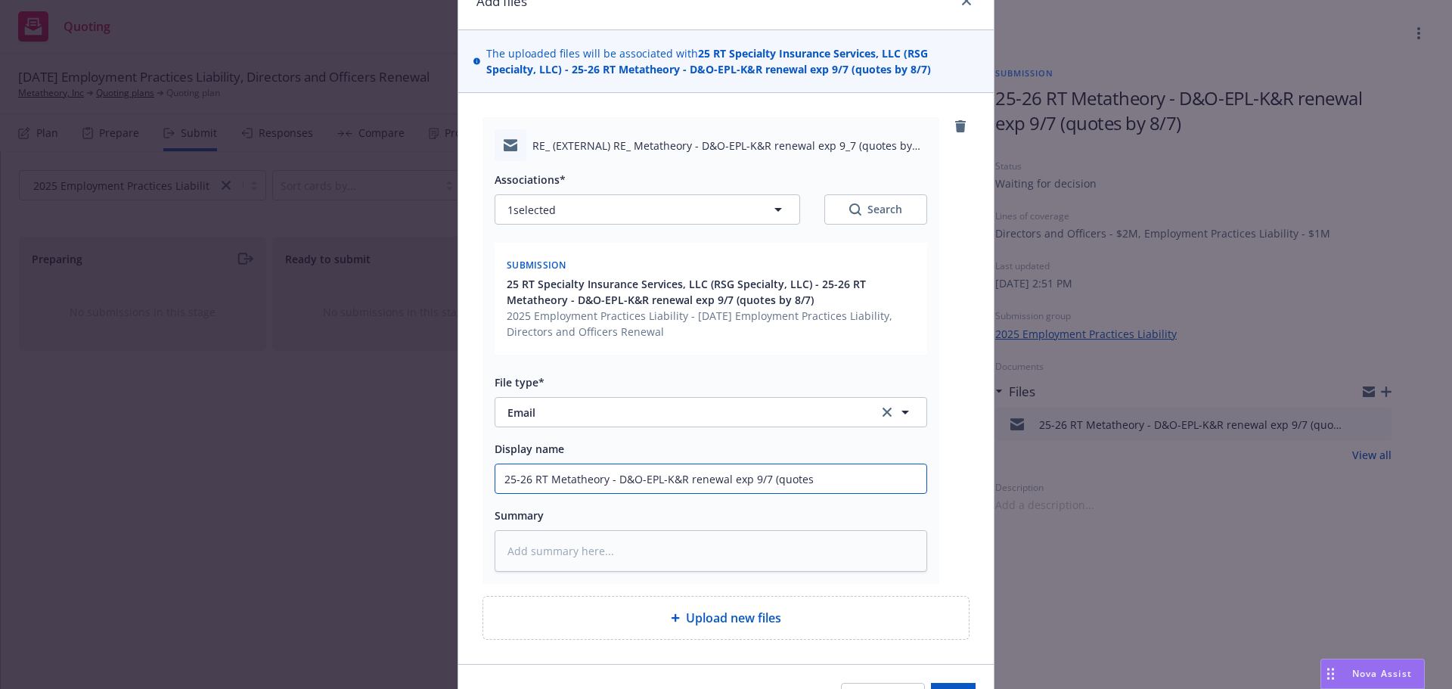
type input "25-26 RT Metatheory - D&O-EPL-K&R renewal exp 9/7 (quote"
type textarea "x"
type input "25-26 RT Metatheory - D&O-EPL-K&R renewal exp 9/7 (quot"
type textarea "x"
type input "25-26 RT Metatheory - D&O-EPL-K&R renewal exp 9/7 (quo"
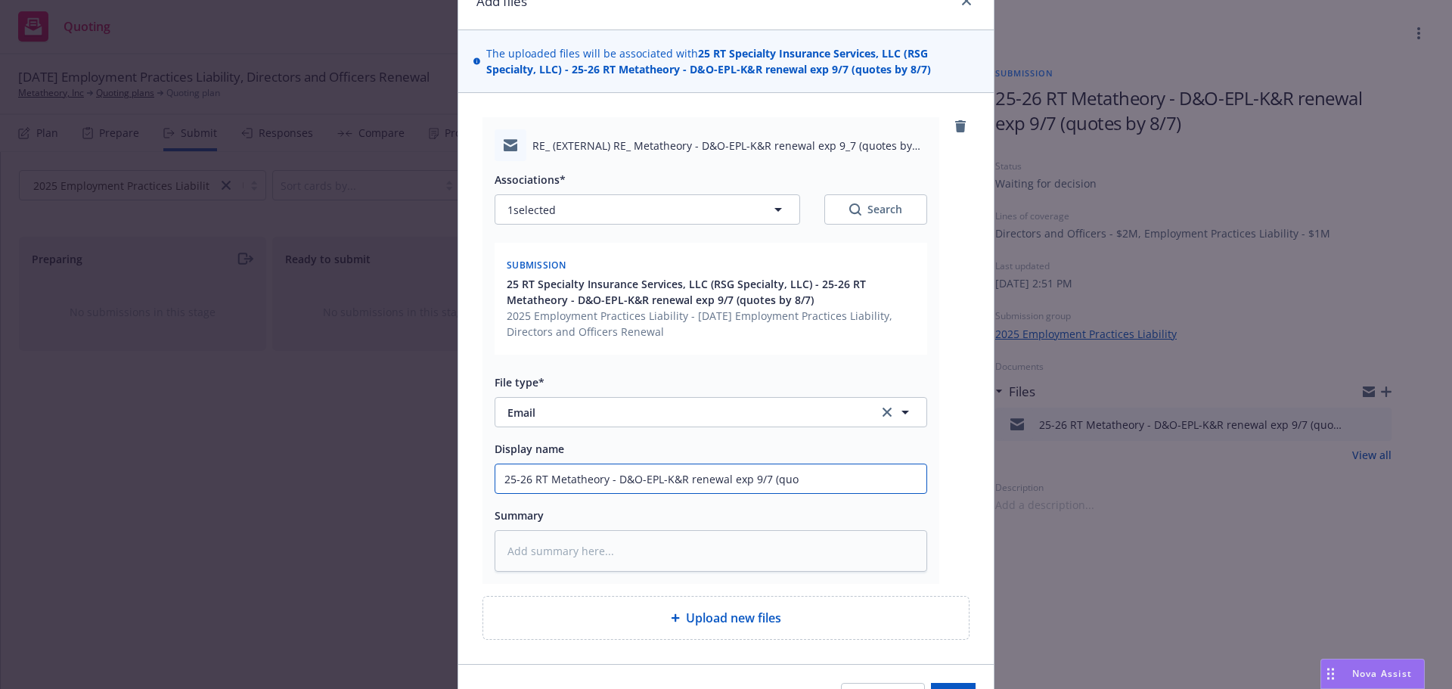
type textarea "x"
type input "25-26 RT Metatheory - D&O-EPL-K&R renewal exp 9/7 (qu"
type textarea "x"
type input "25-26 RT Metatheory - D&O-EPL-K&R renewal exp 9/7 (q"
type textarea "x"
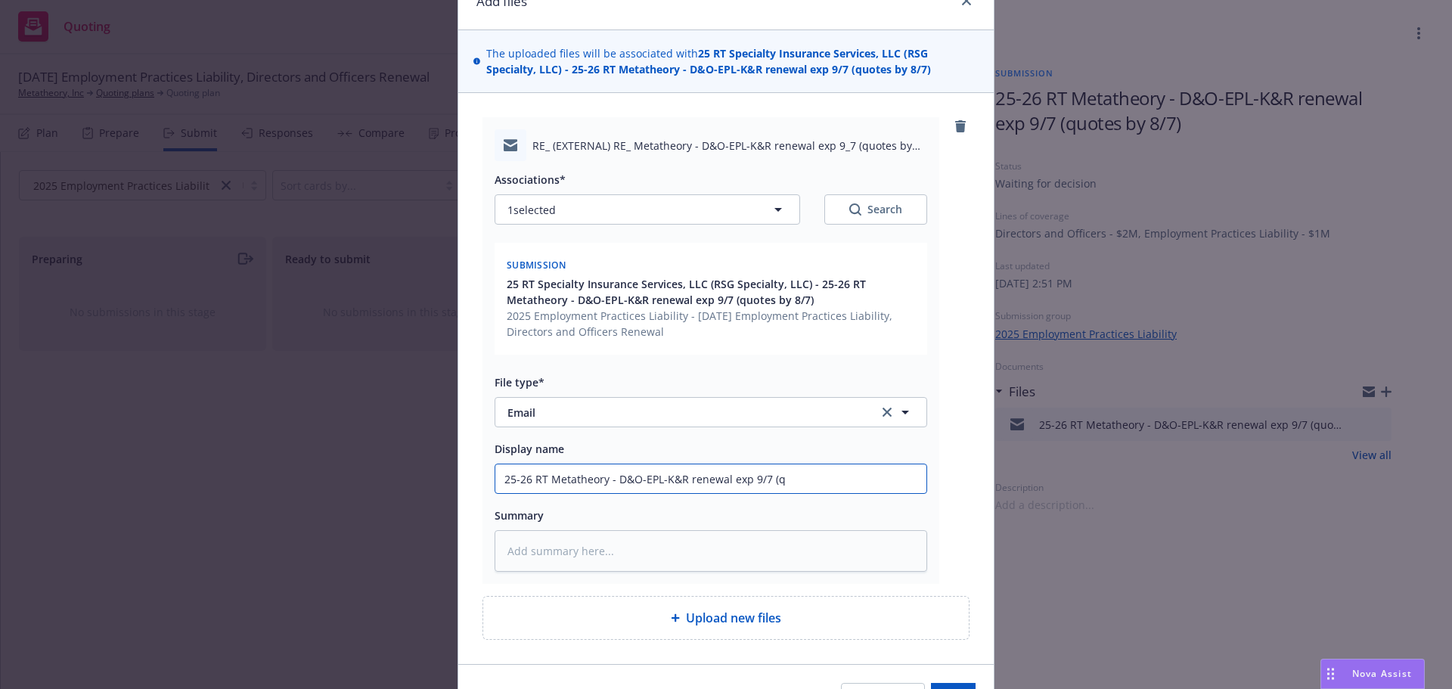
type input "25-26 RT Metatheory - D&O-EPL-K&R renewal exp 9/7 ("
type textarea "x"
type input "25-26 RT Metatheory - D&O-EPL-K&R renewal exp 9/7"
type textarea "x"
type input "25-26 RT Metatheory - D&O-EPL-K&R renewal exp 9/7"
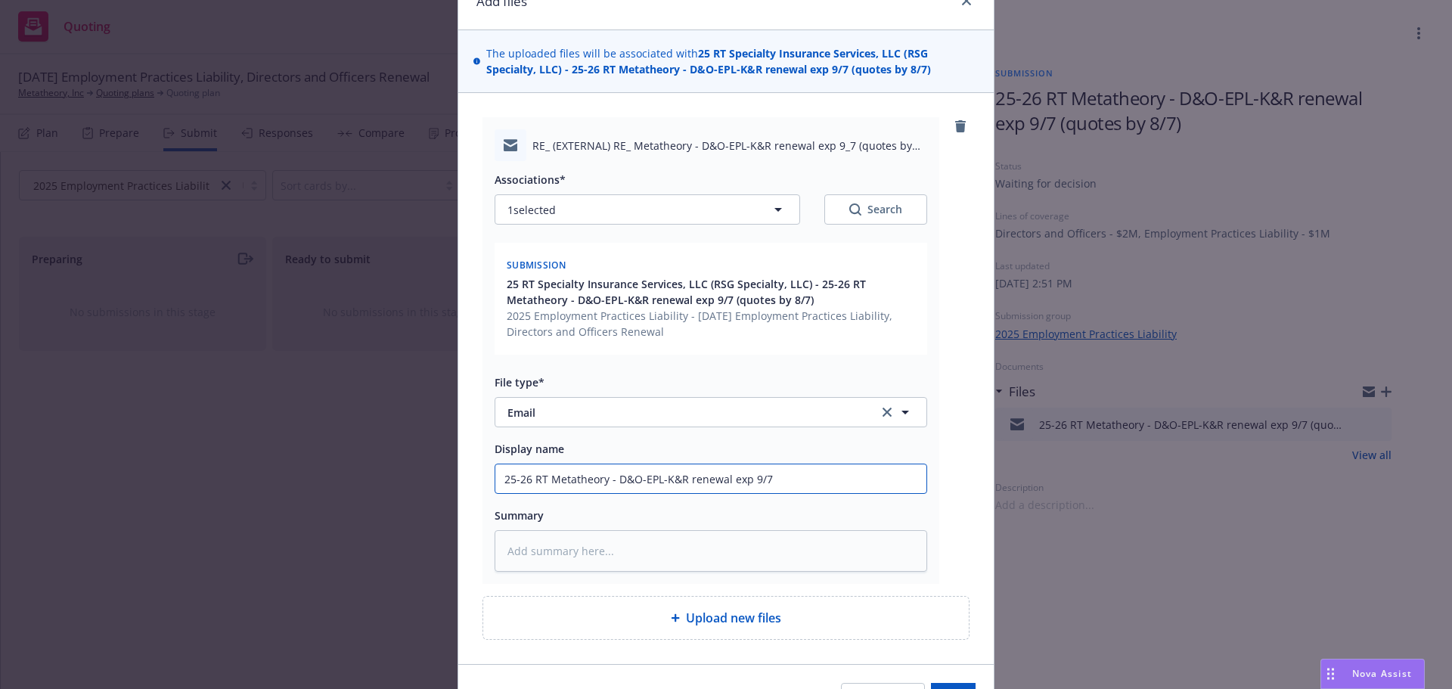
type textarea "x"
type input "25-26 RT Metatheory - D&O-EPL-K&R renewal exp 9/7,"
type textarea "x"
type input "25-26 RT Metatheory - D&O-EPL-K&R renewal exp 9/7,"
type textarea "x"
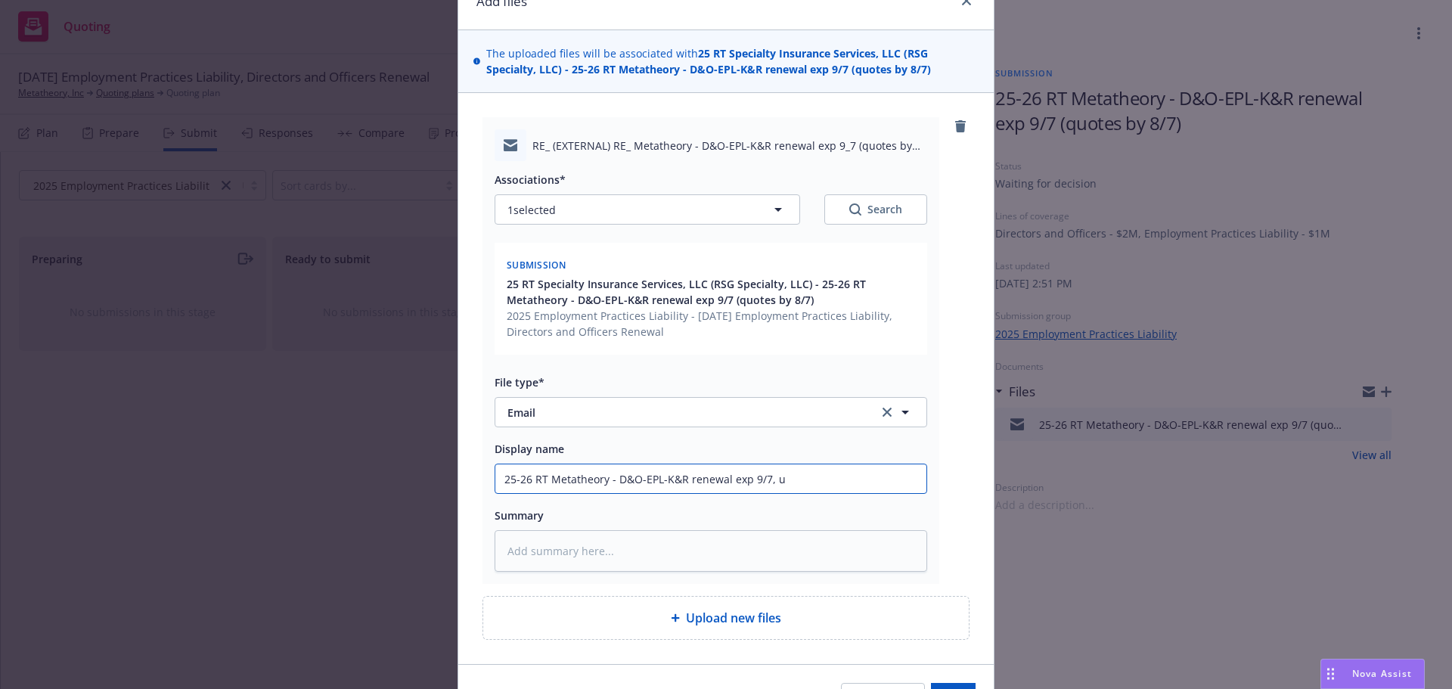
type input "25-26 RT Metatheory - D&O-EPL-K&R renewal exp 9/7, up"
type textarea "x"
type input "25-26 RT Metatheory - D&O-EPL-K&R renewal exp 9/7, upd"
type textarea "x"
type input "25-26 RT Metatheory - D&O-EPL-K&R renewal exp 9/7, upda"
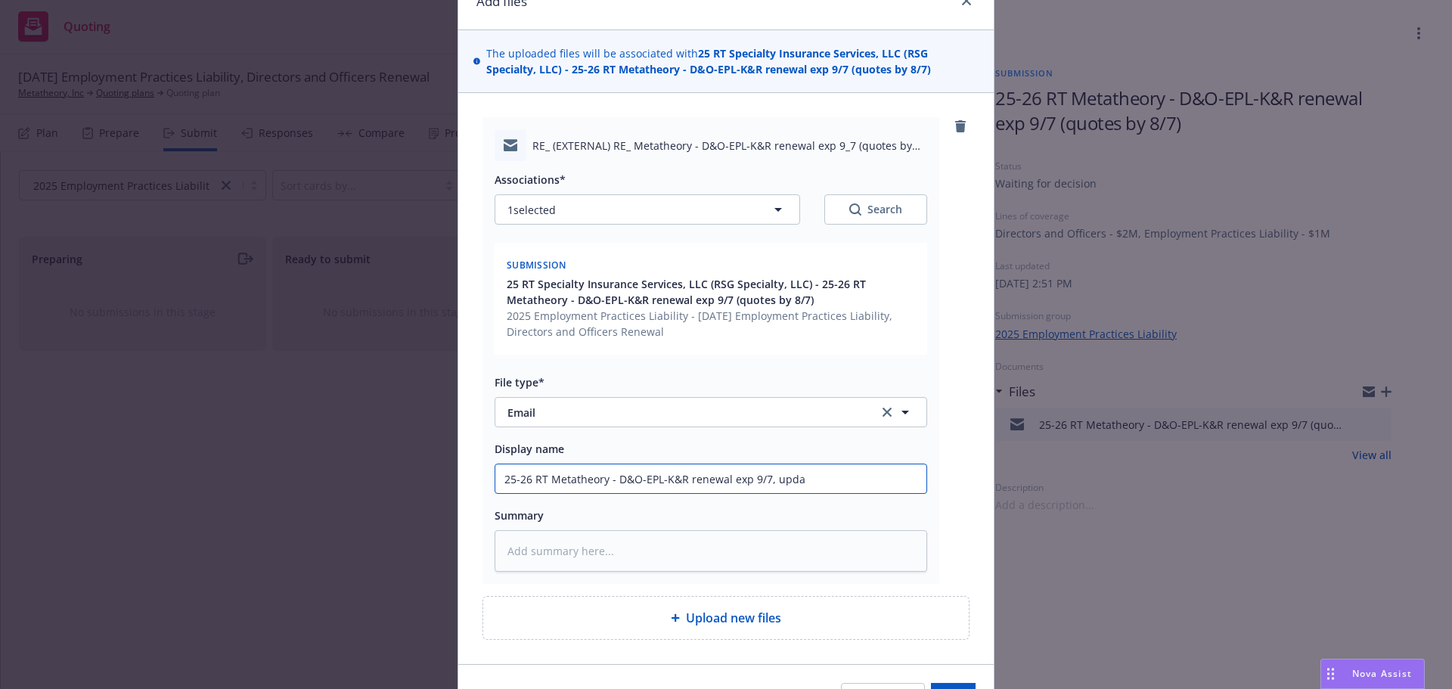
type textarea "x"
type input "25-26 RT Metatheory - D&O-EPL-K&R renewal exp 9/7, updat"
type textarea "x"
drag, startPoint x: 688, startPoint y: 482, endPoint x: 340, endPoint y: 482, distance: 347.8
click at [340, 482] on div "Add files The uploaded files will be associated with 25 RT Specialty Insurance …" at bounding box center [726, 344] width 1452 height 689
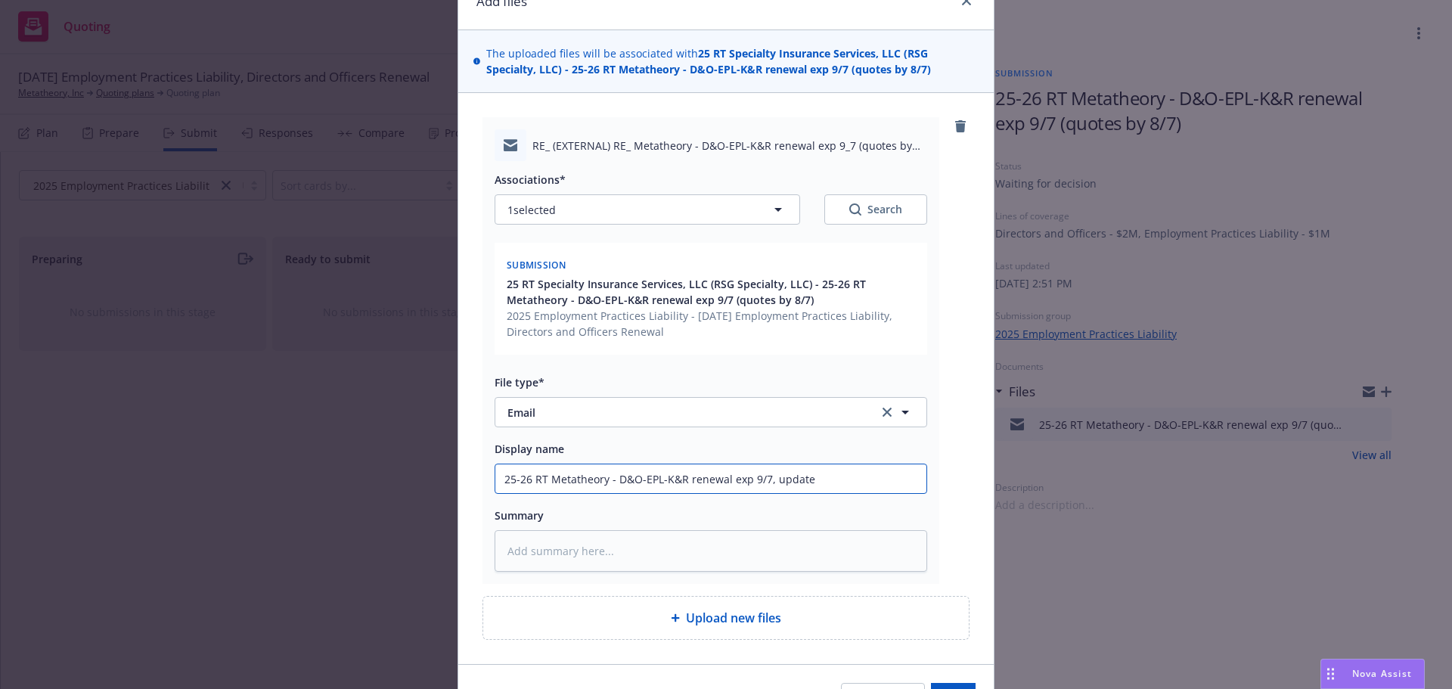
type input "25-26 RT Metatheory - D&O-EPL-K&R renewal exp 9/7, update"
click at [894, 528] on div "Summary" at bounding box center [710, 539] width 432 height 66
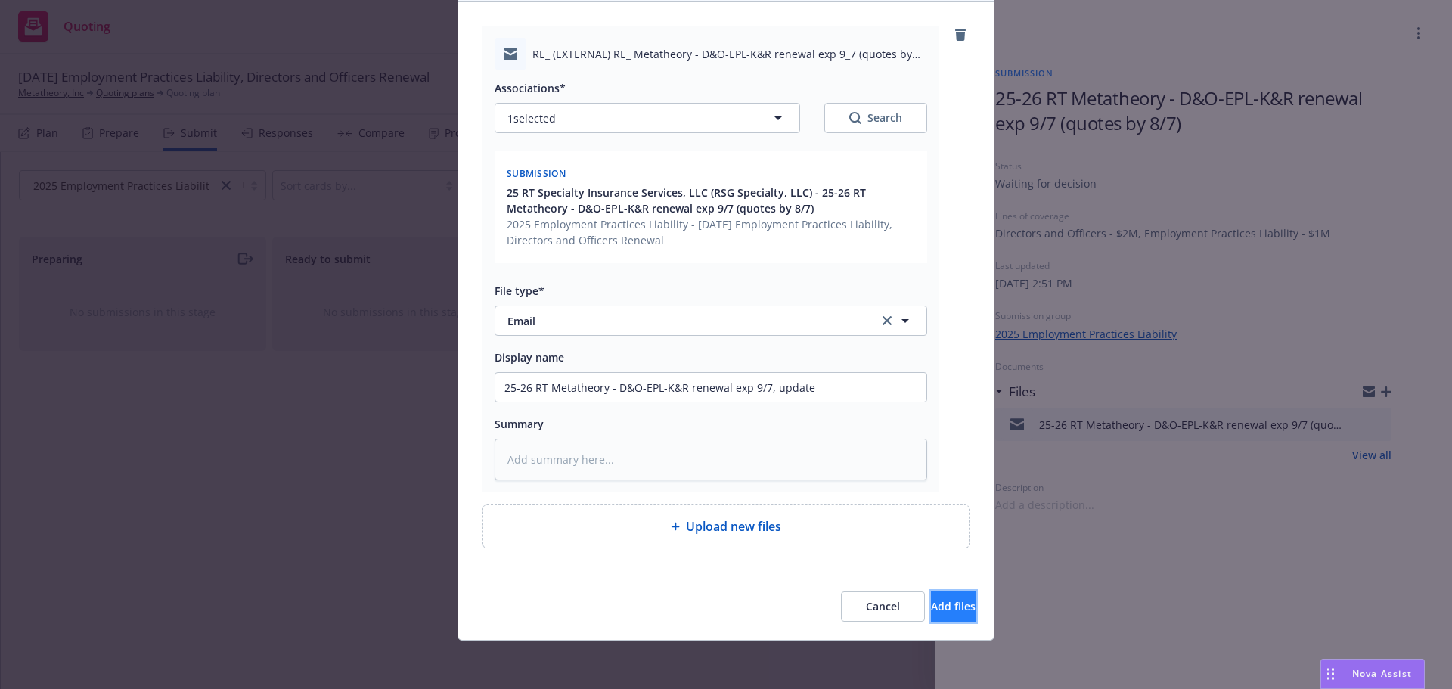
click at [931, 606] on span "Add files" at bounding box center [953, 606] width 45 height 14
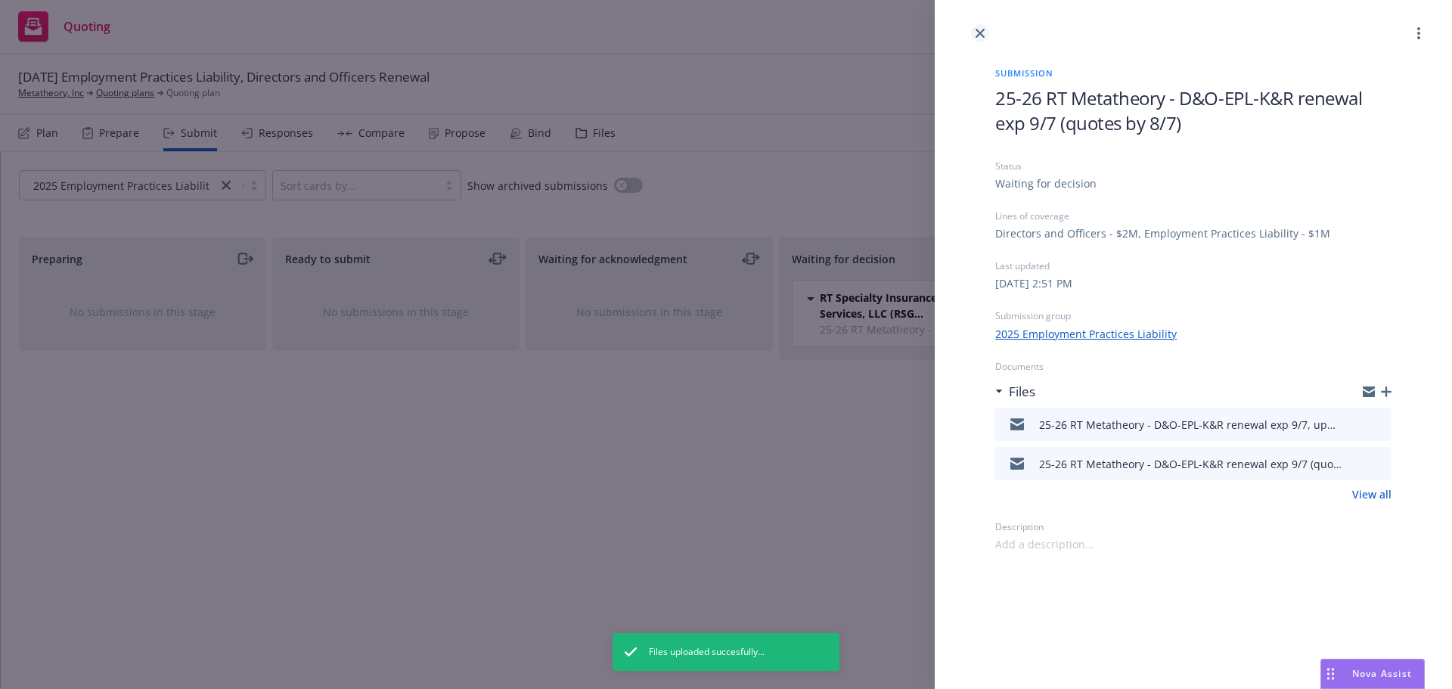
click at [979, 31] on icon "close" at bounding box center [979, 33] width 9 height 9
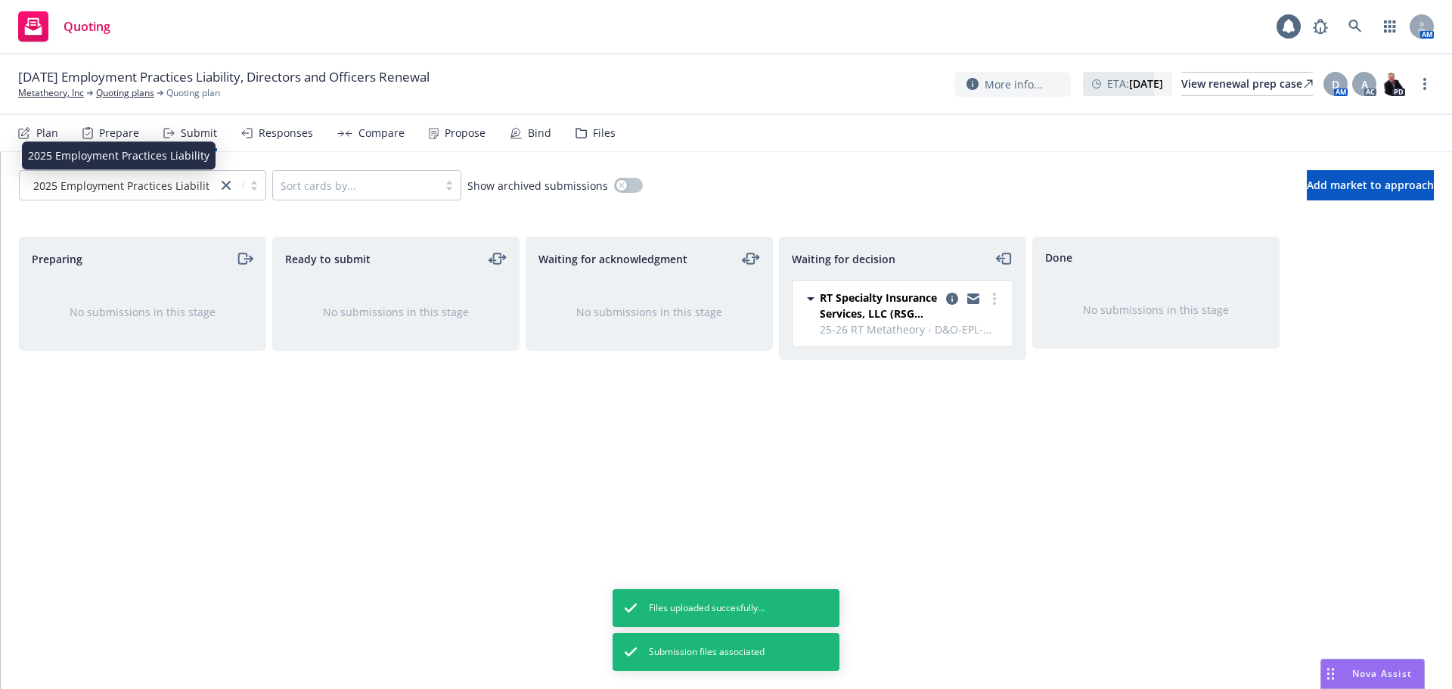
click at [100, 187] on span "2025 Employment Practices Liability" at bounding box center [123, 186] width 181 height 16
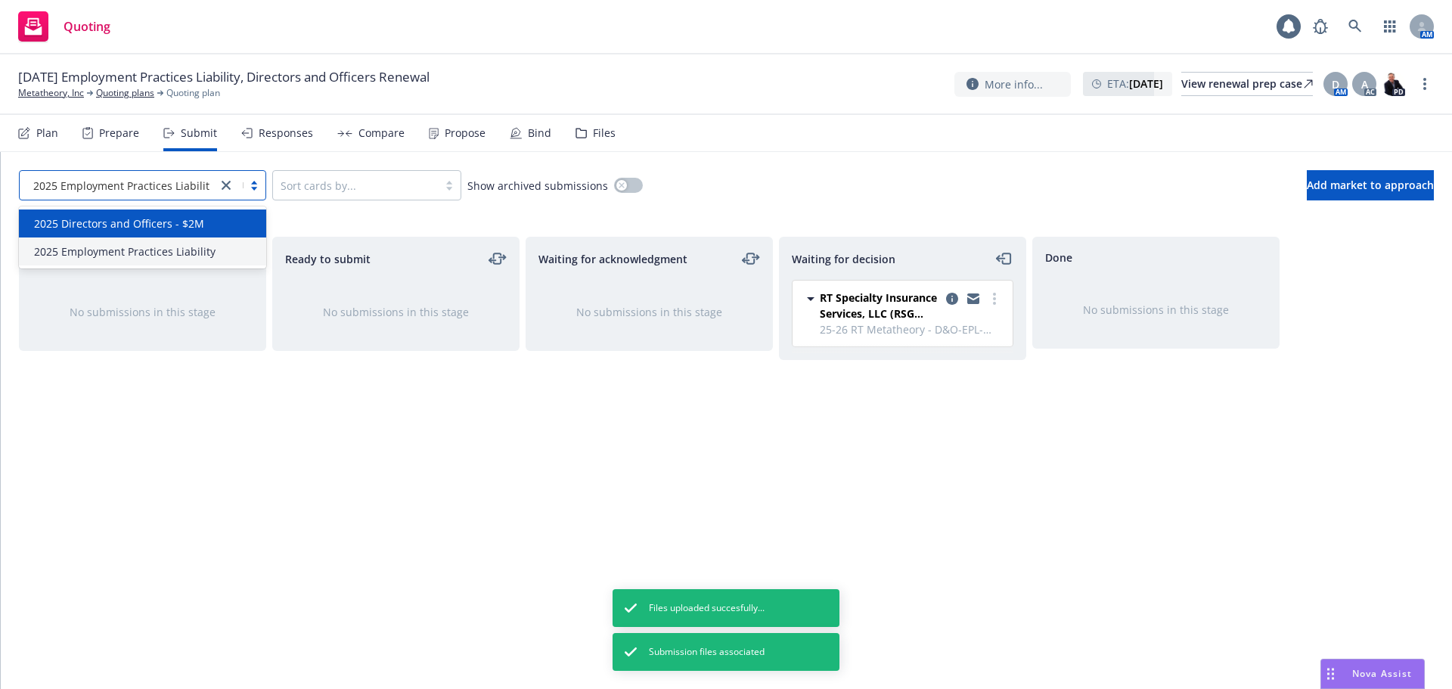
click at [103, 214] on div "2025 Directors and Officers - $2M" at bounding box center [142, 223] width 247 height 28
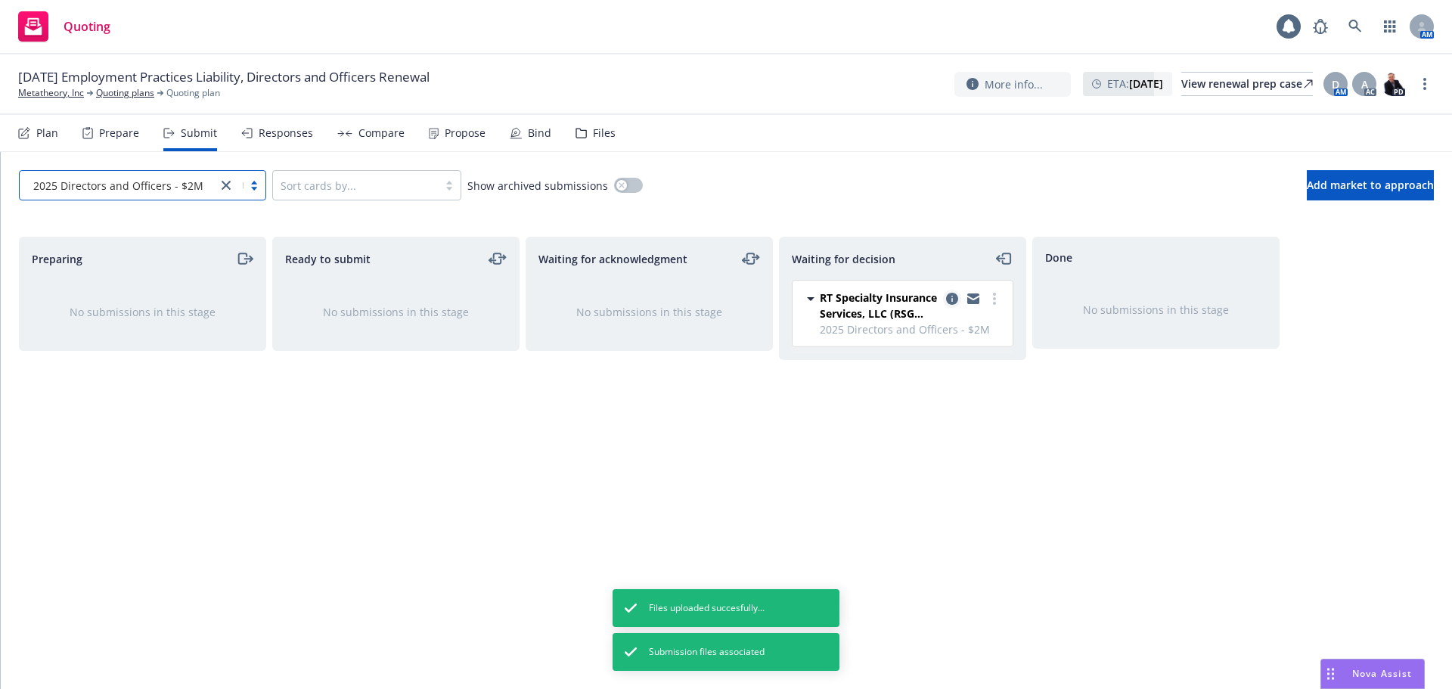
click at [948, 299] on icon "copy logging email" at bounding box center [952, 299] width 12 height 12
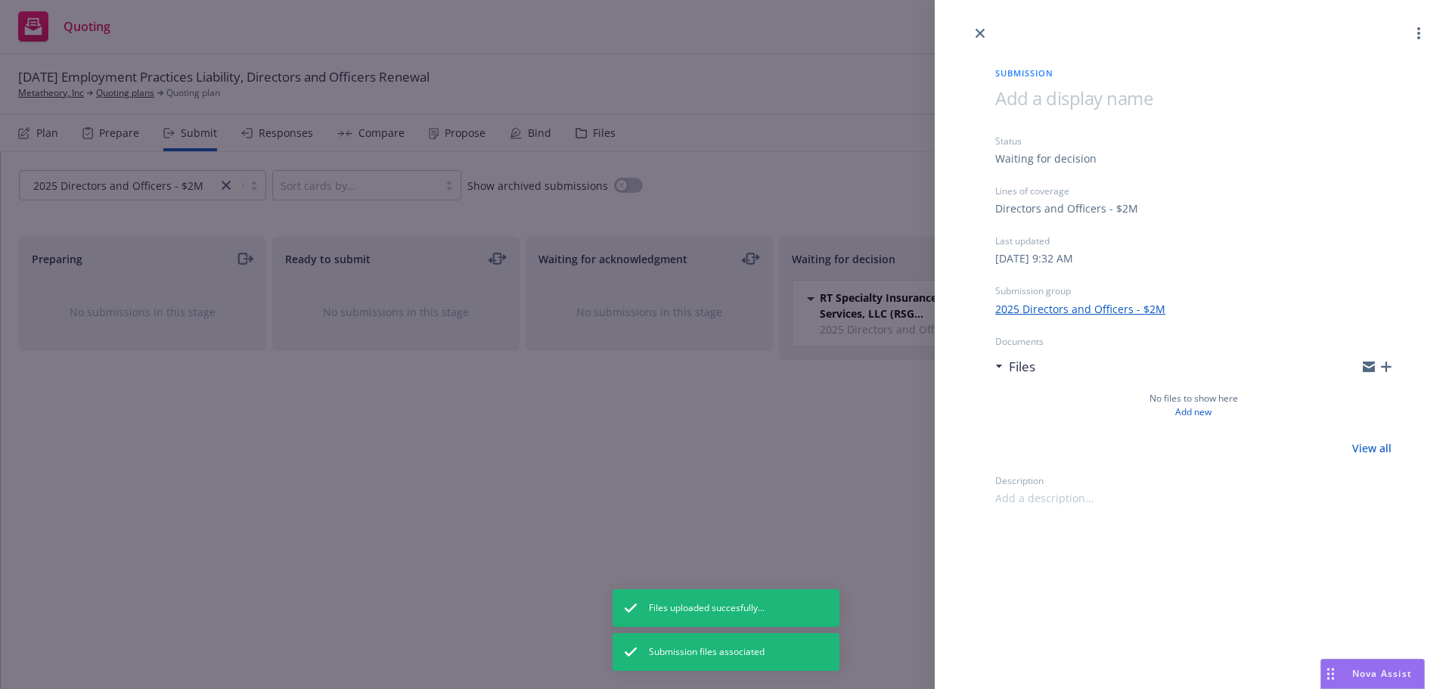
click at [1384, 367] on icon "button" at bounding box center [1385, 366] width 11 height 11
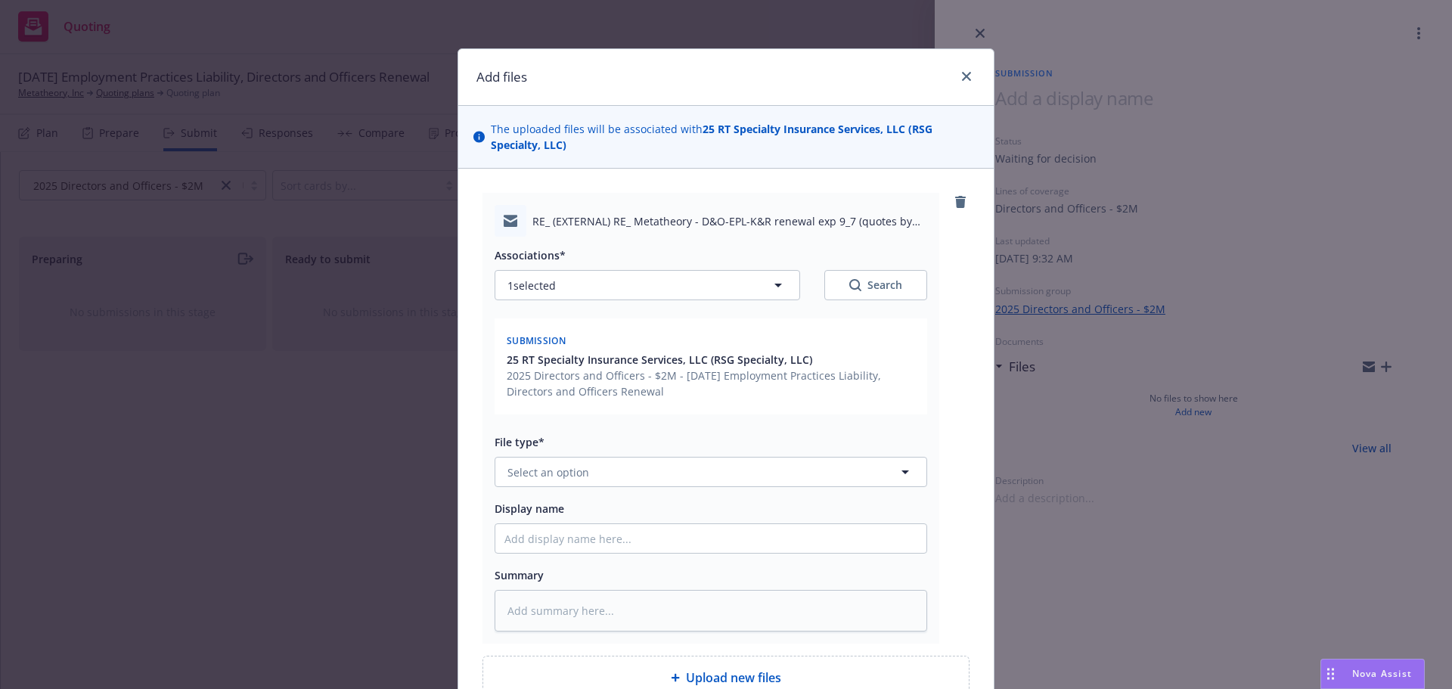
type textarea "x"
click at [578, 479] on span "Select an option" at bounding box center [548, 472] width 82 height 16
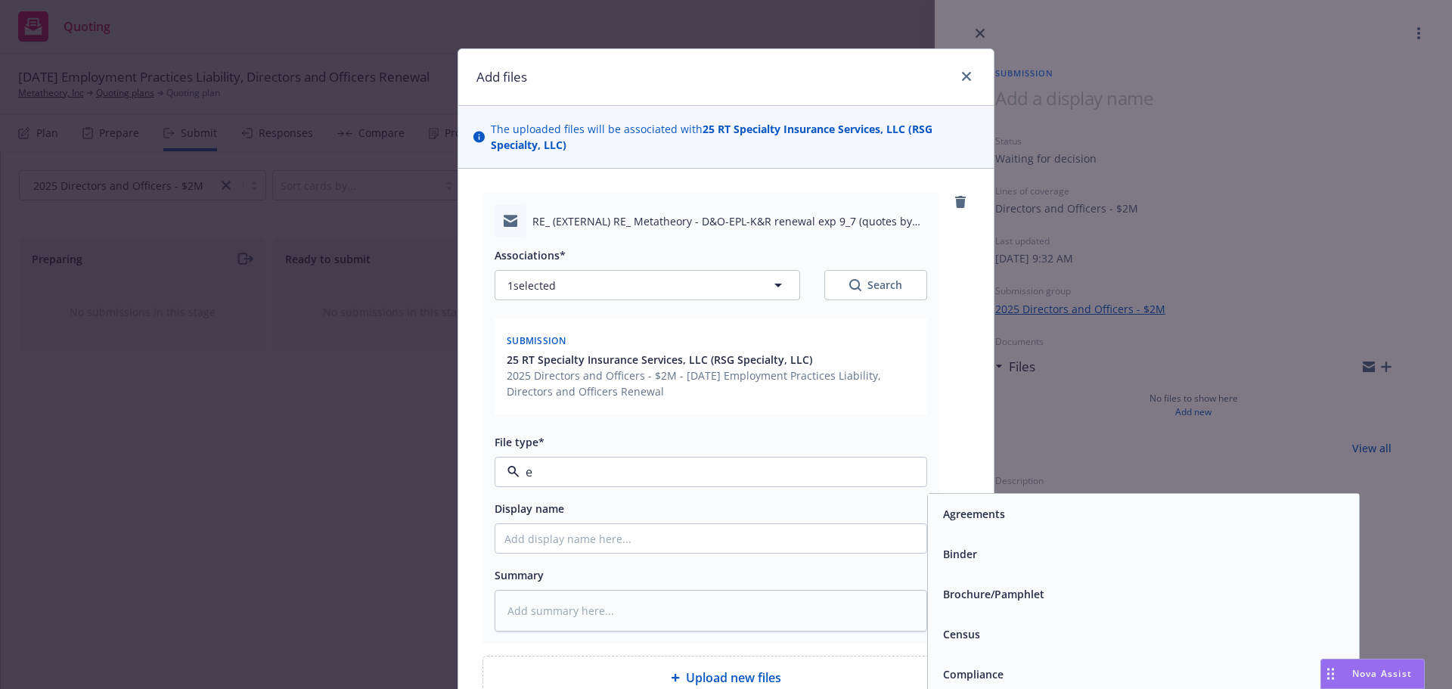
type input "em"
click at [957, 553] on span "Email" at bounding box center [957, 554] width 28 height 16
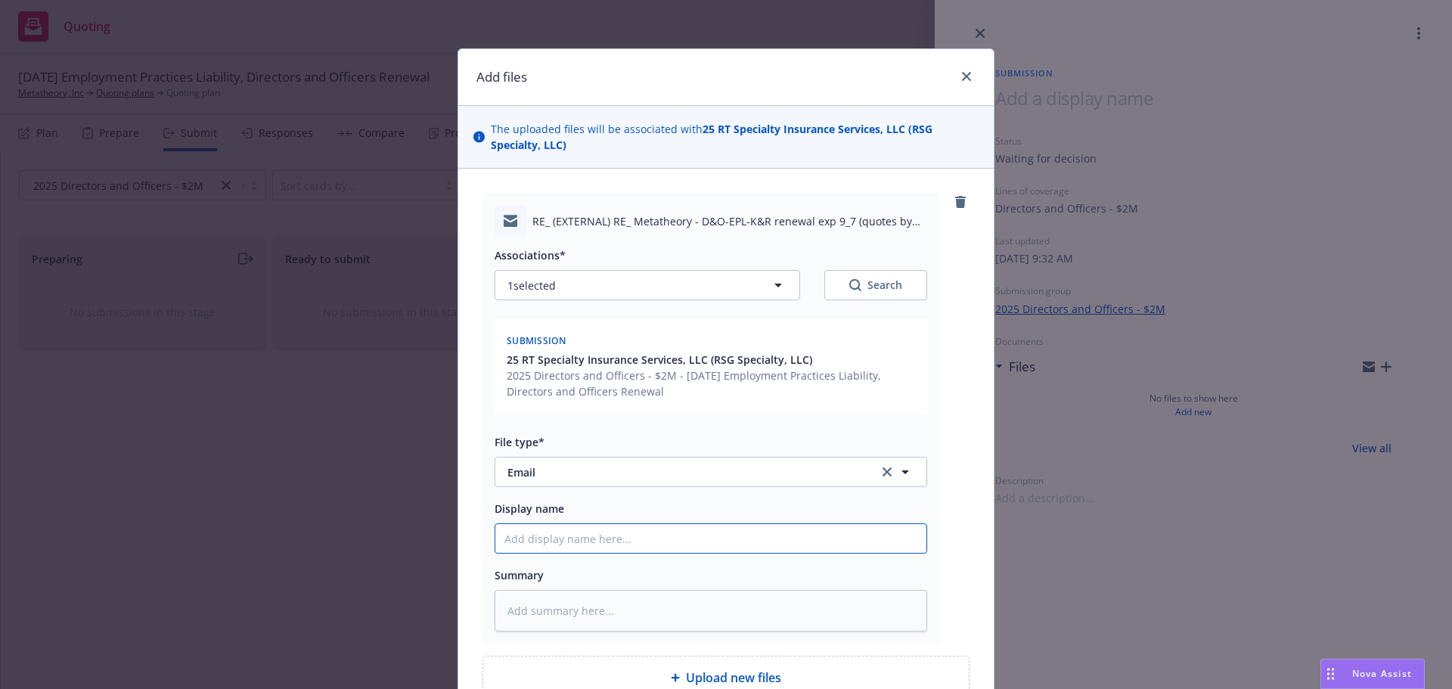
drag, startPoint x: 613, startPoint y: 538, endPoint x: 645, endPoint y: 538, distance: 31.8
click at [615, 538] on input "Display name" at bounding box center [710, 538] width 431 height 29
paste input "25-26 RT Metatheory - D&O-EPL-K&R renewal exp 9/7, update"
type textarea "x"
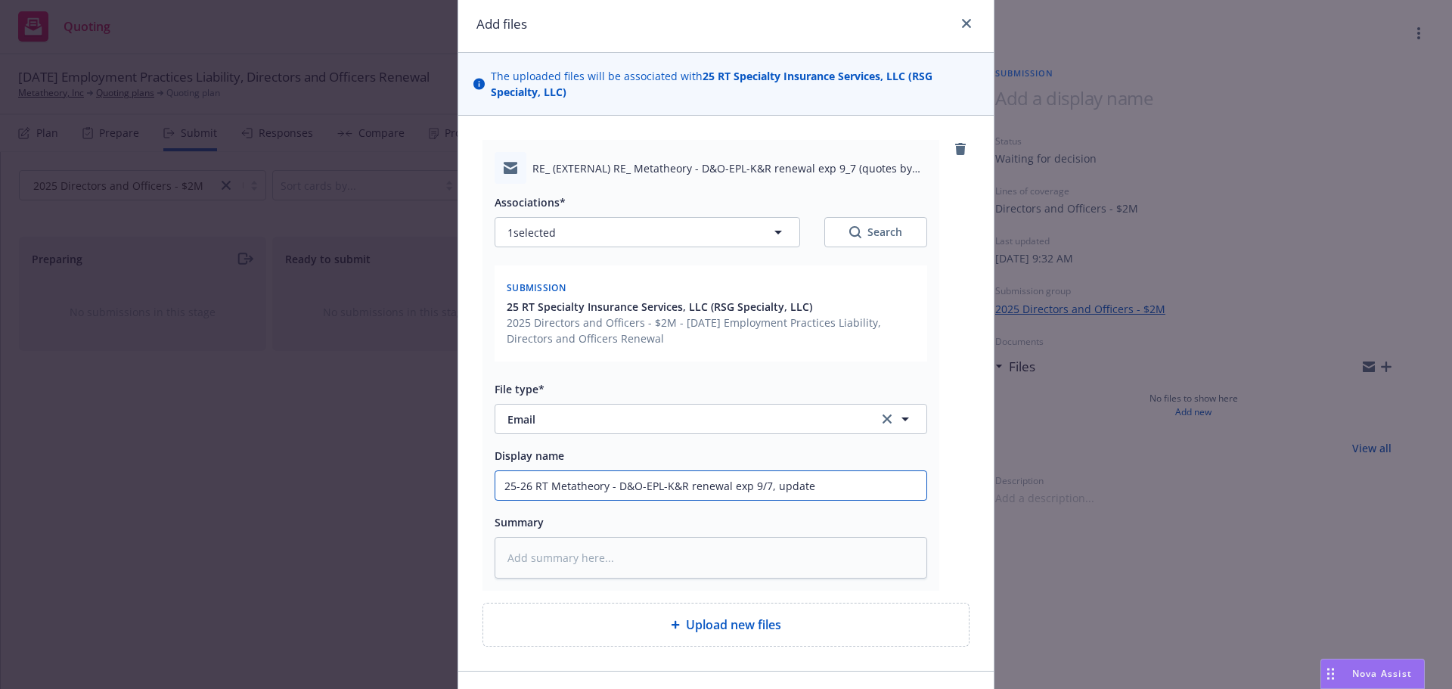
scroll to position [151, 0]
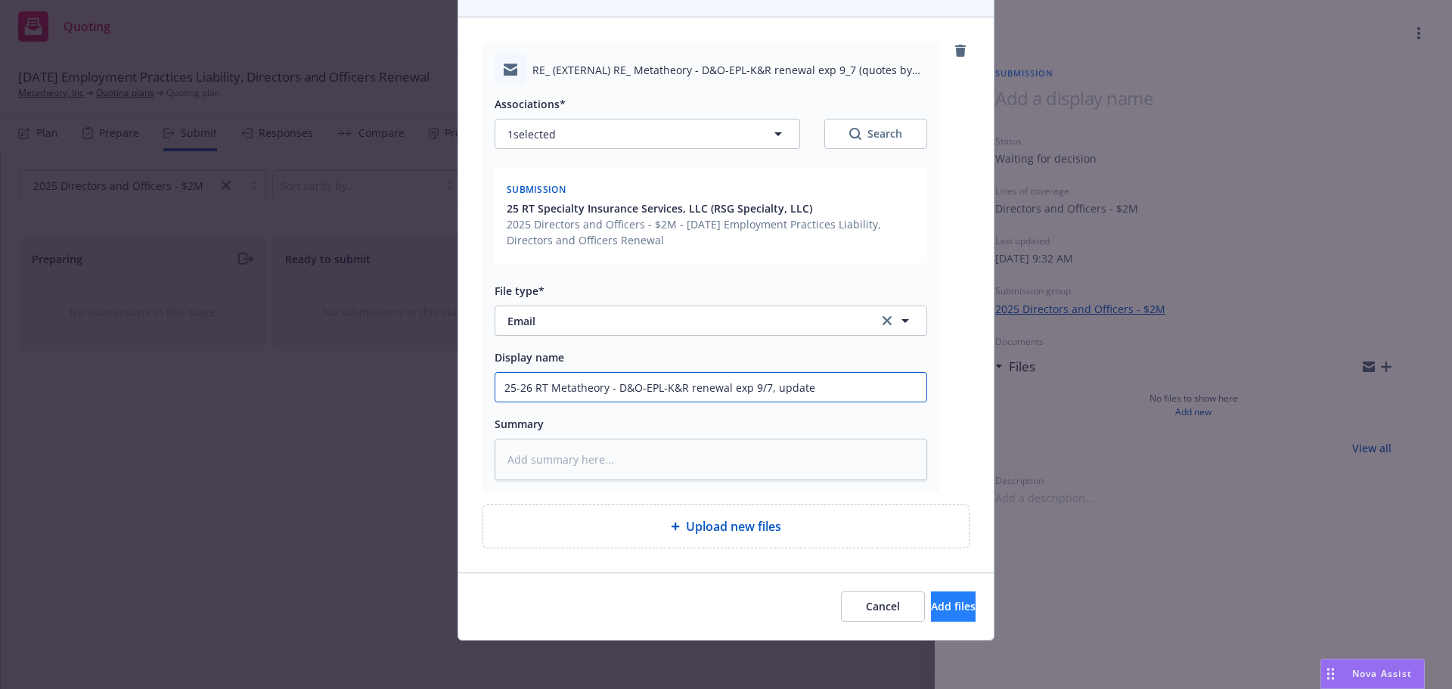
type input "25-26 RT Metatheory - D&O-EPL-K&R renewal exp 9/7, update"
click at [931, 603] on span "Add files" at bounding box center [953, 606] width 45 height 14
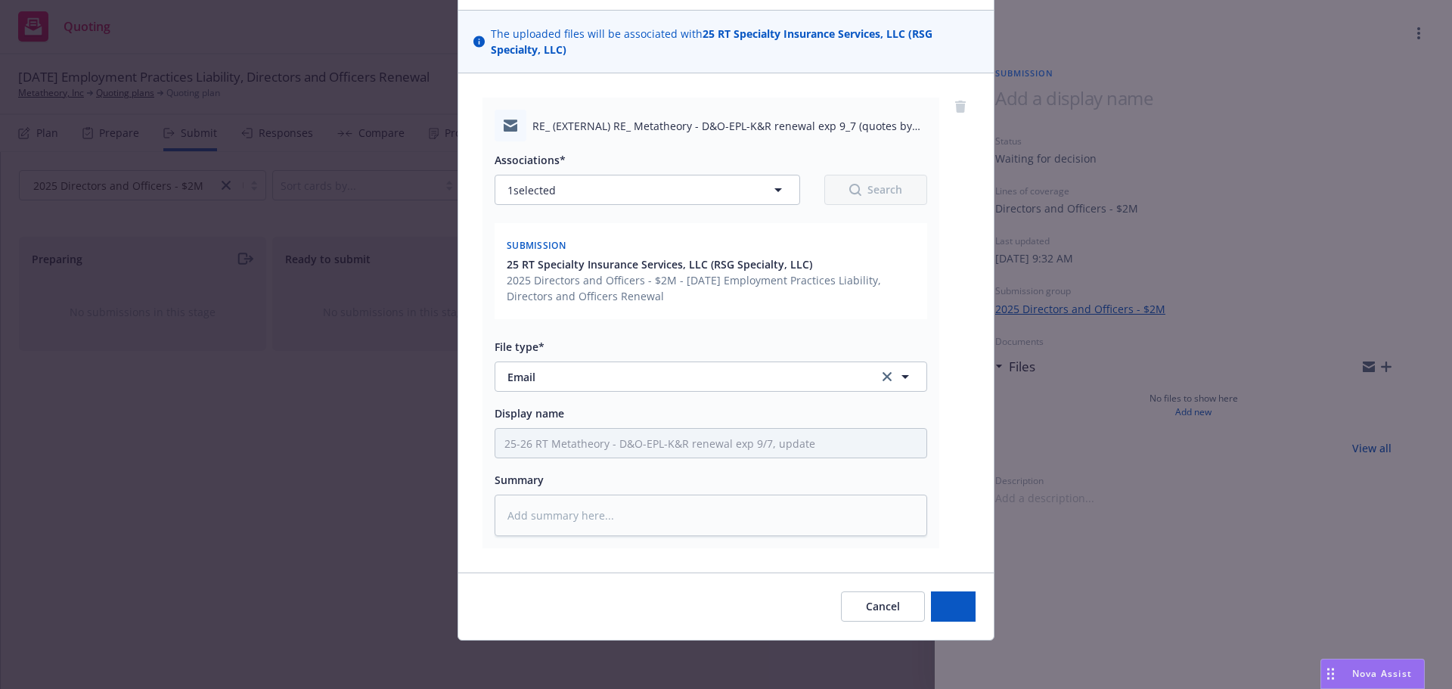
type textarea "x"
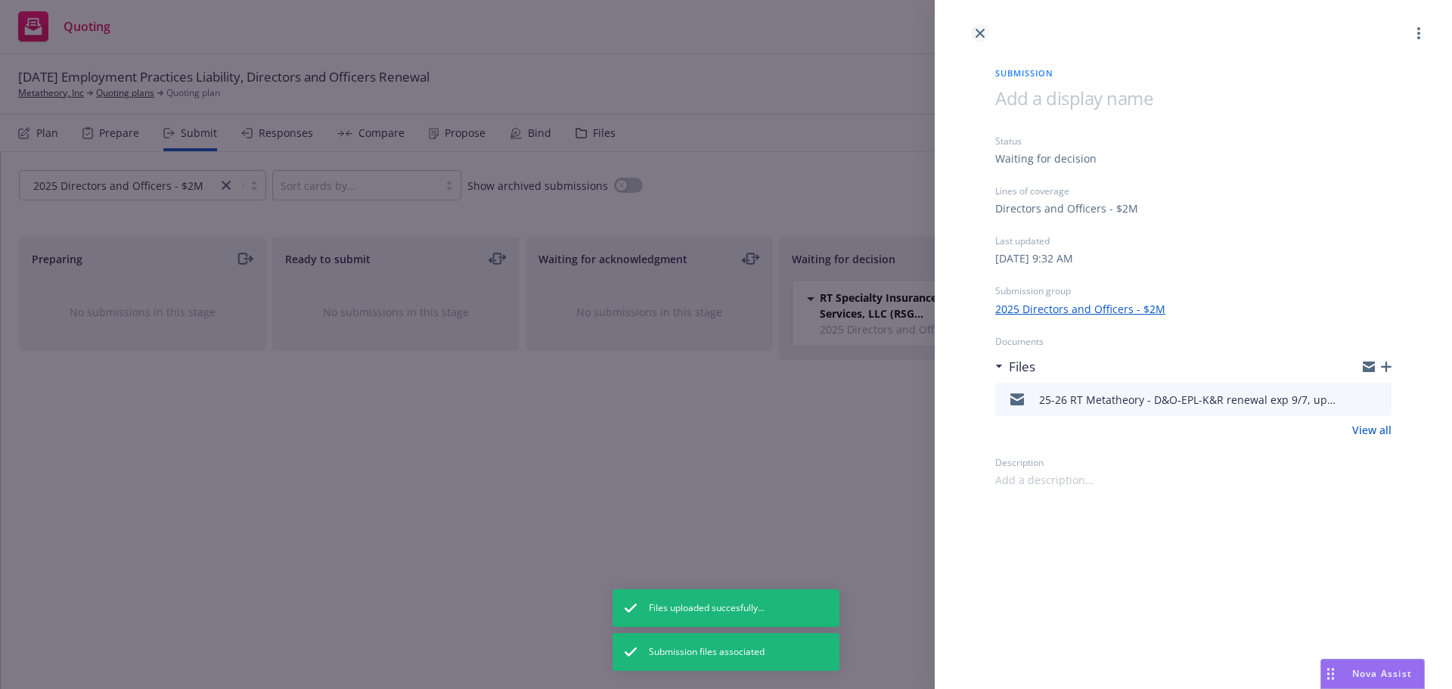
click at [980, 30] on icon "close" at bounding box center [979, 33] width 9 height 9
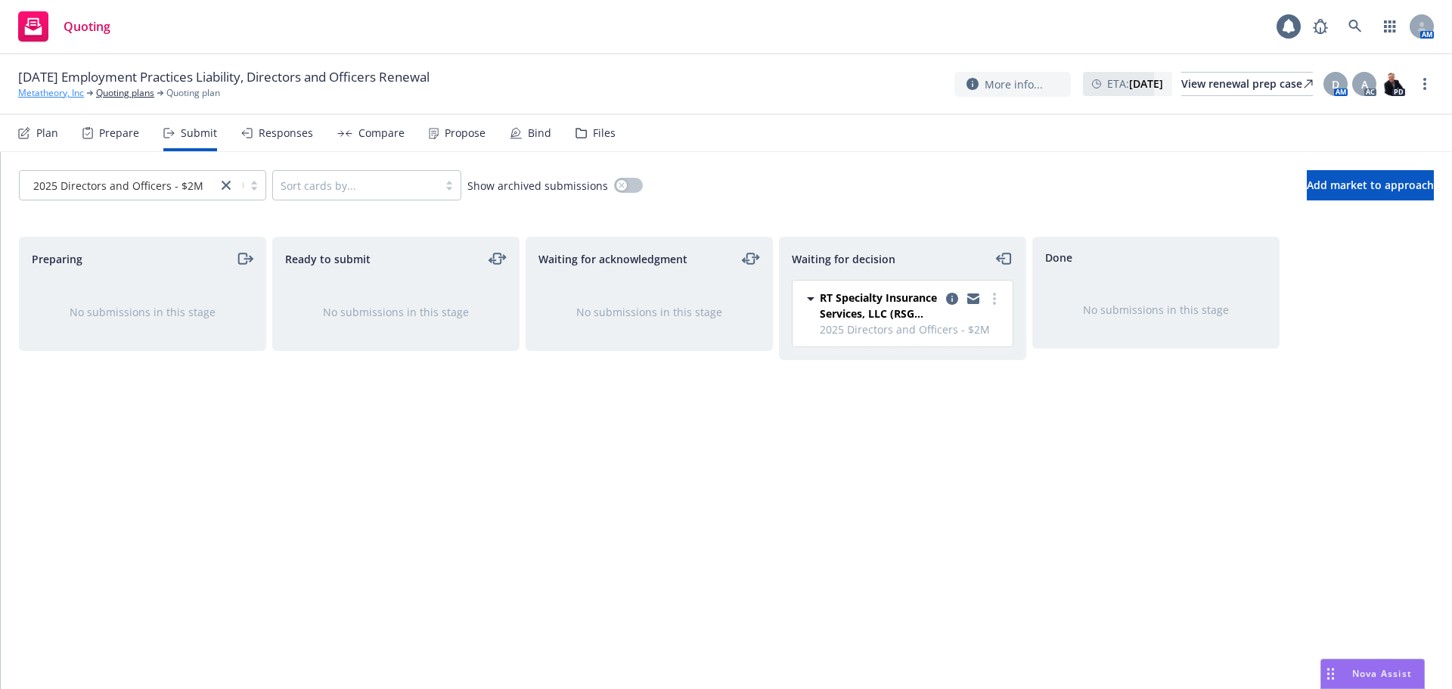
click at [45, 97] on link "Metatheory, Inc" at bounding box center [51, 93] width 66 height 14
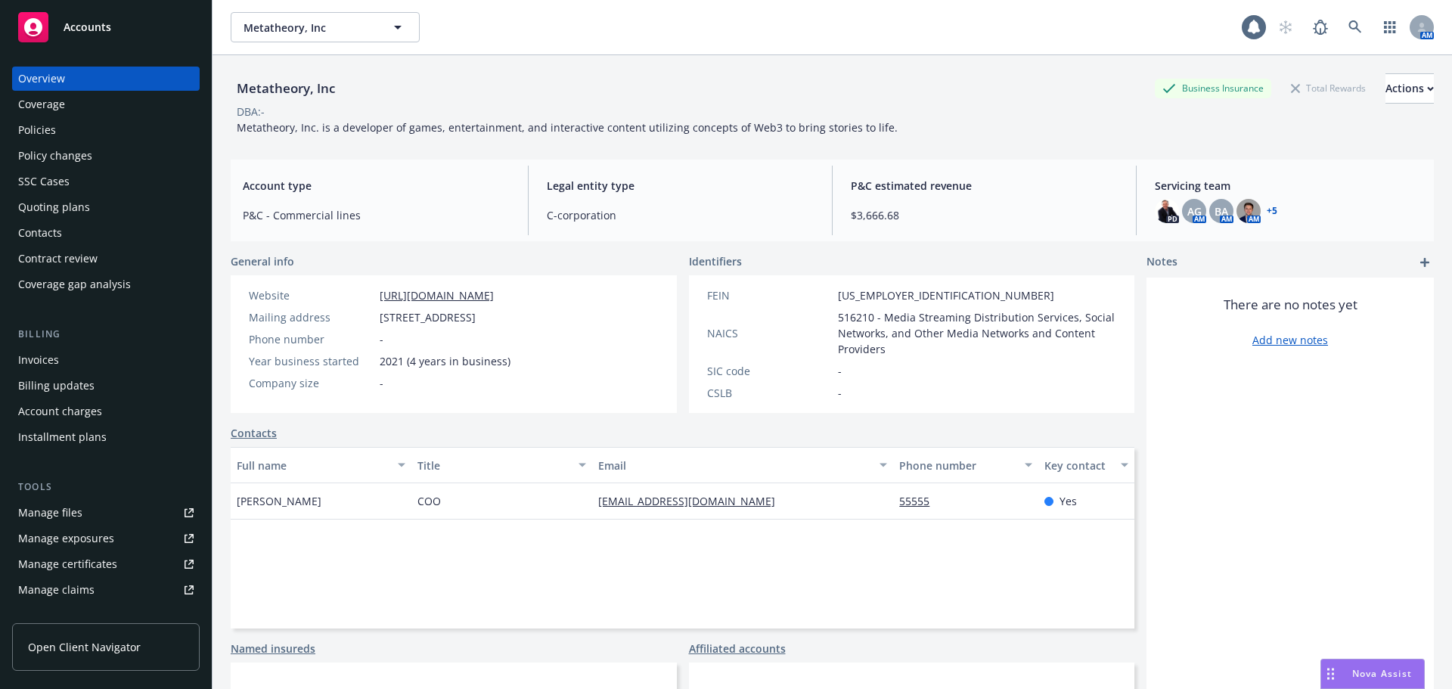
click at [60, 239] on div "Contacts" at bounding box center [40, 233] width 44 height 24
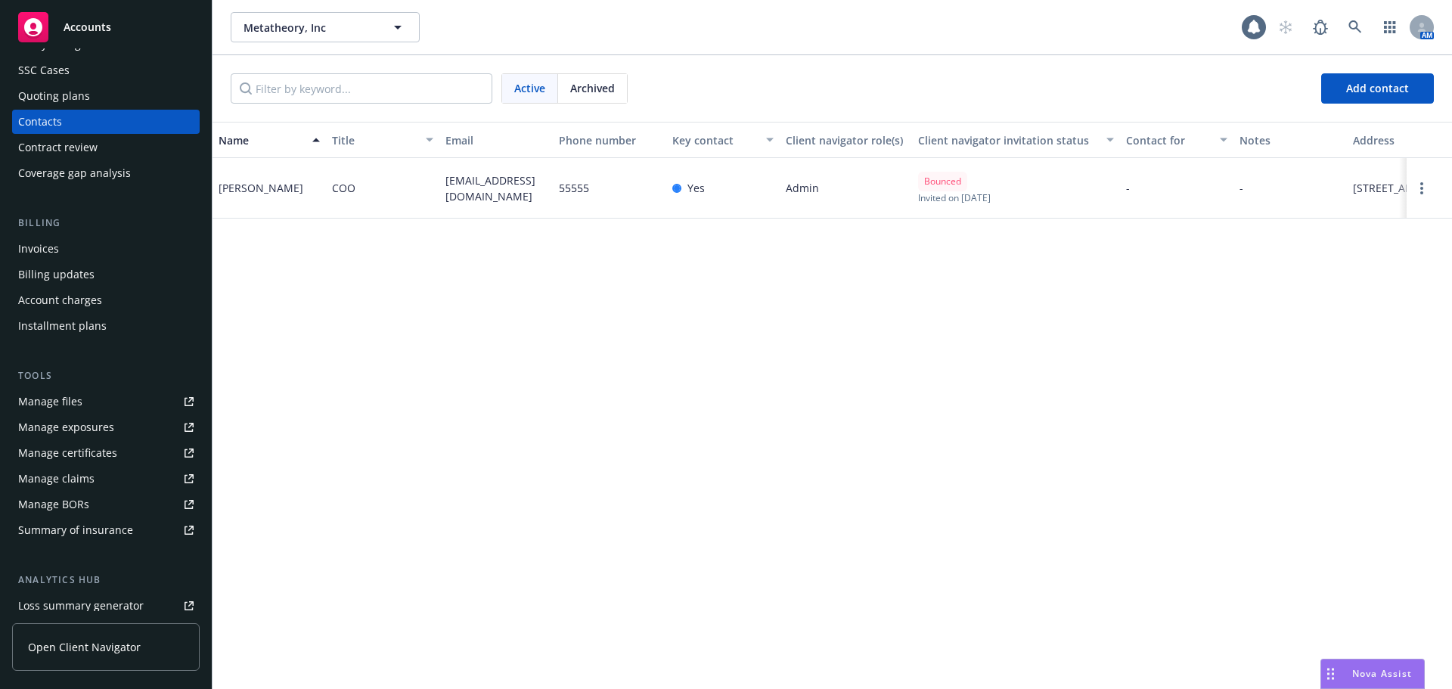
scroll to position [296, 0]
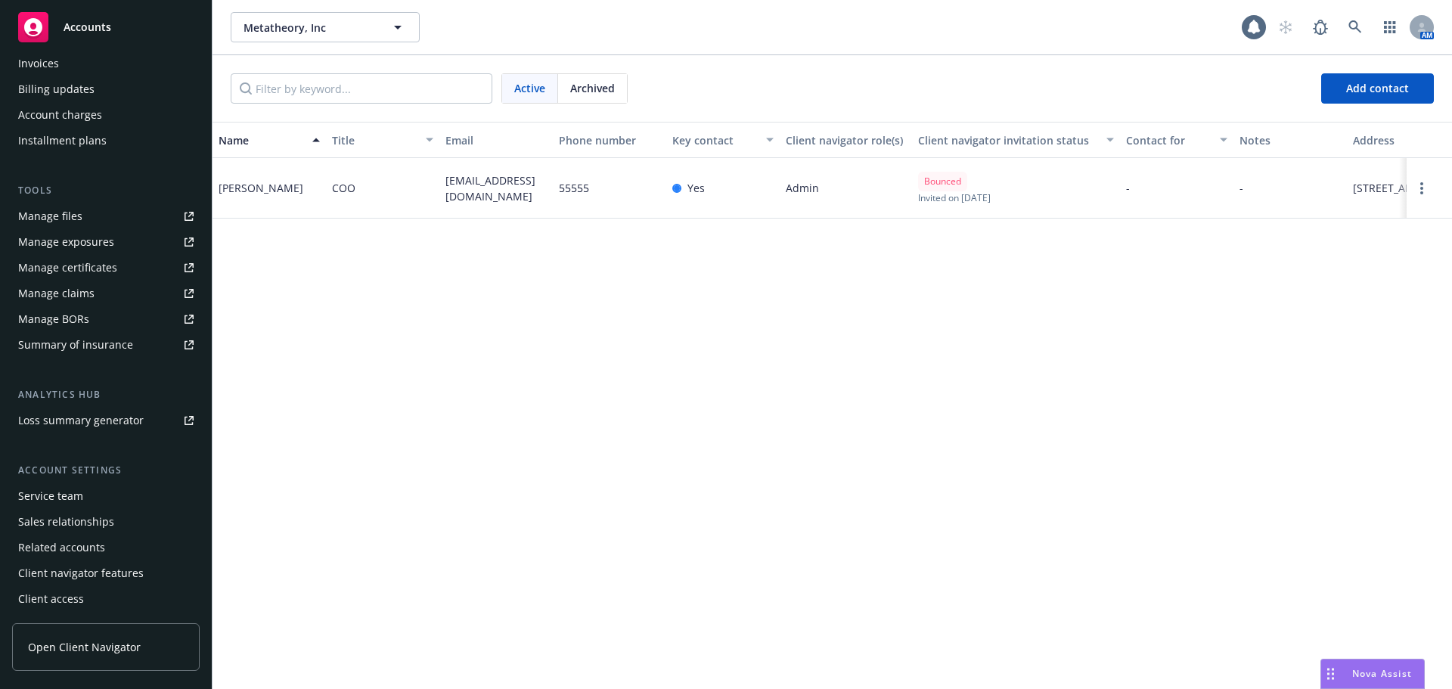
click at [78, 491] on div "Service team" at bounding box center [50, 496] width 65 height 24
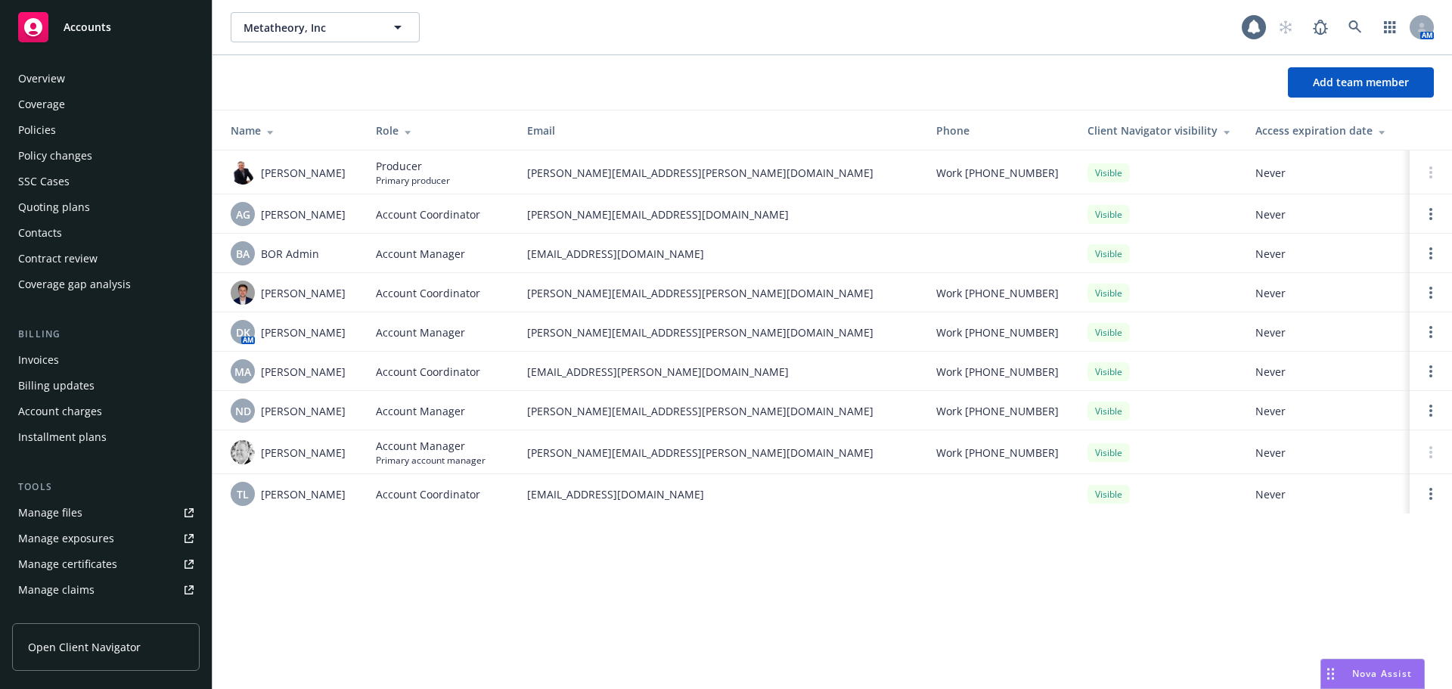
click at [101, 138] on div "Policies" at bounding box center [105, 130] width 175 height 24
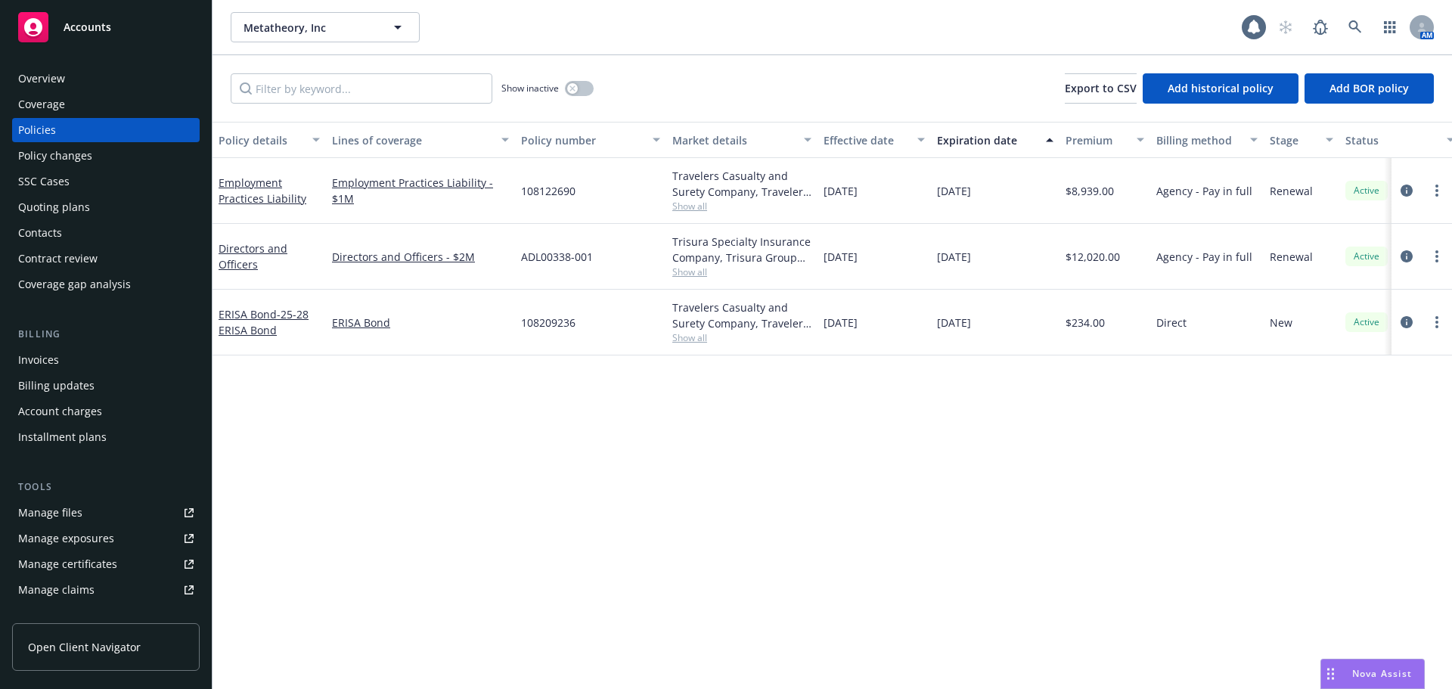
click at [79, 234] on div "Contacts" at bounding box center [105, 233] width 175 height 24
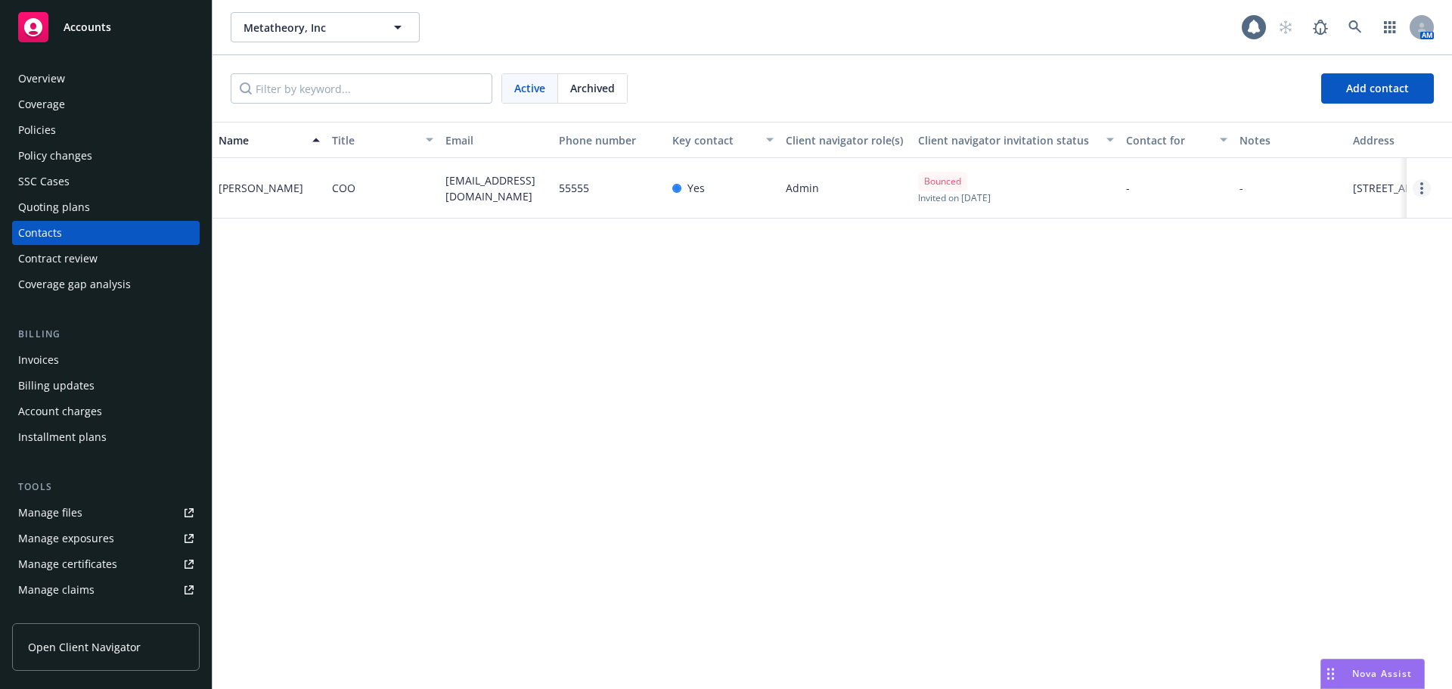
click at [1423, 187] on link "Open options" at bounding box center [1421, 188] width 18 height 18
click at [1377, 104] on link "Edit contact" at bounding box center [1351, 103] width 117 height 30
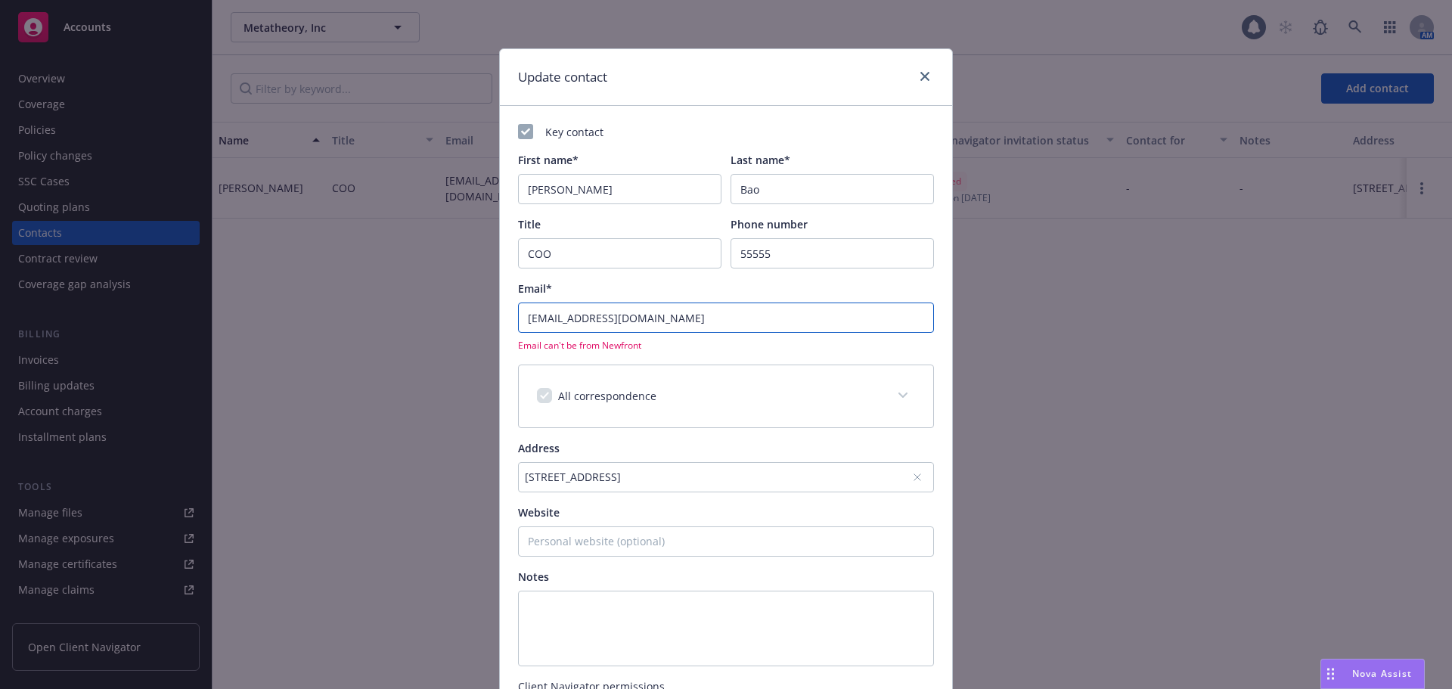
drag, startPoint x: 786, startPoint y: 321, endPoint x: 321, endPoint y: 340, distance: 465.3
click at [321, 340] on div "Update contact Key contact First name* [PERSON_NAME] Last name* Bao Title COO P…" at bounding box center [726, 344] width 1452 height 689
paste input "[PERSON_NAME] <[PERSON_NAME][EMAIL_ADDRESS][DOMAIN_NAME]>"
drag, startPoint x: 582, startPoint y: 314, endPoint x: 584, endPoint y: 331, distance: 17.5
click at [583, 317] on input "[PERSON_NAME] <[PERSON_NAME][EMAIL_ADDRESS][DOMAIN_NAME]>" at bounding box center [726, 317] width 416 height 30
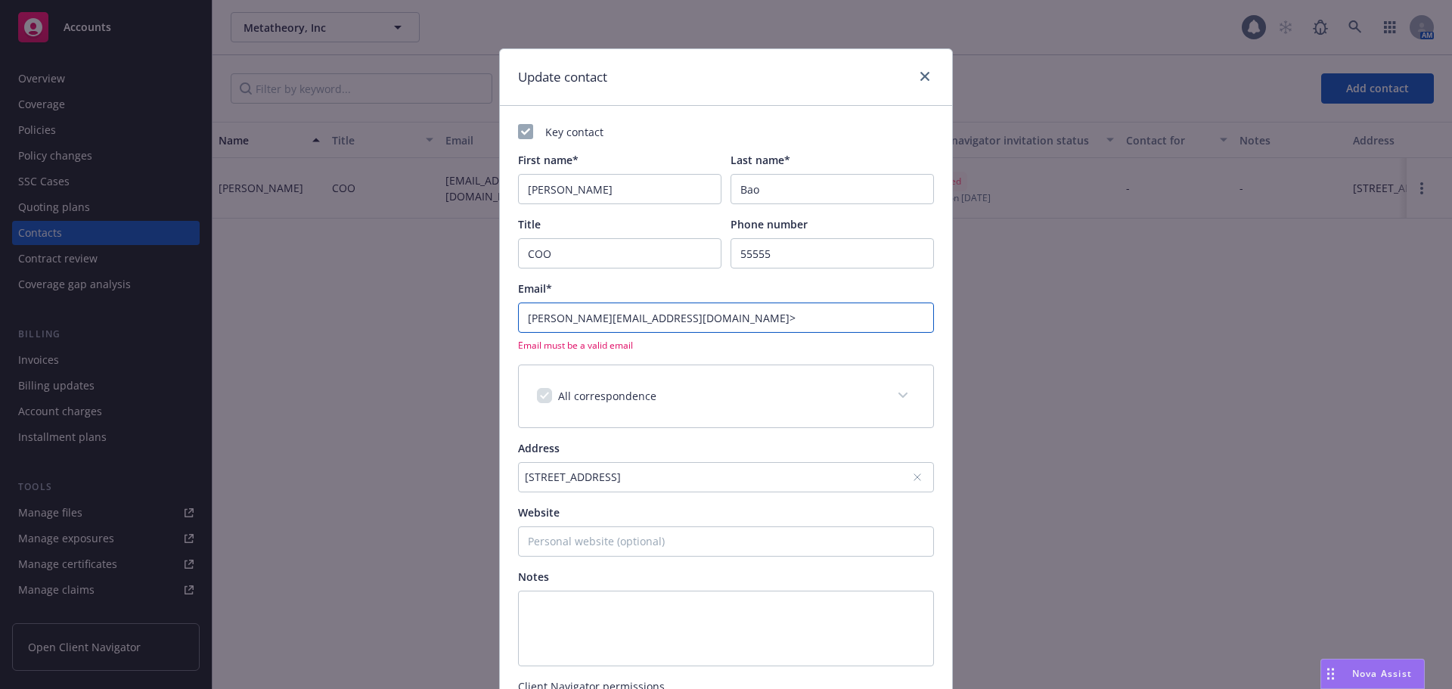
click at [767, 311] on input "adam@metatheory.gg>" at bounding box center [726, 317] width 416 height 30
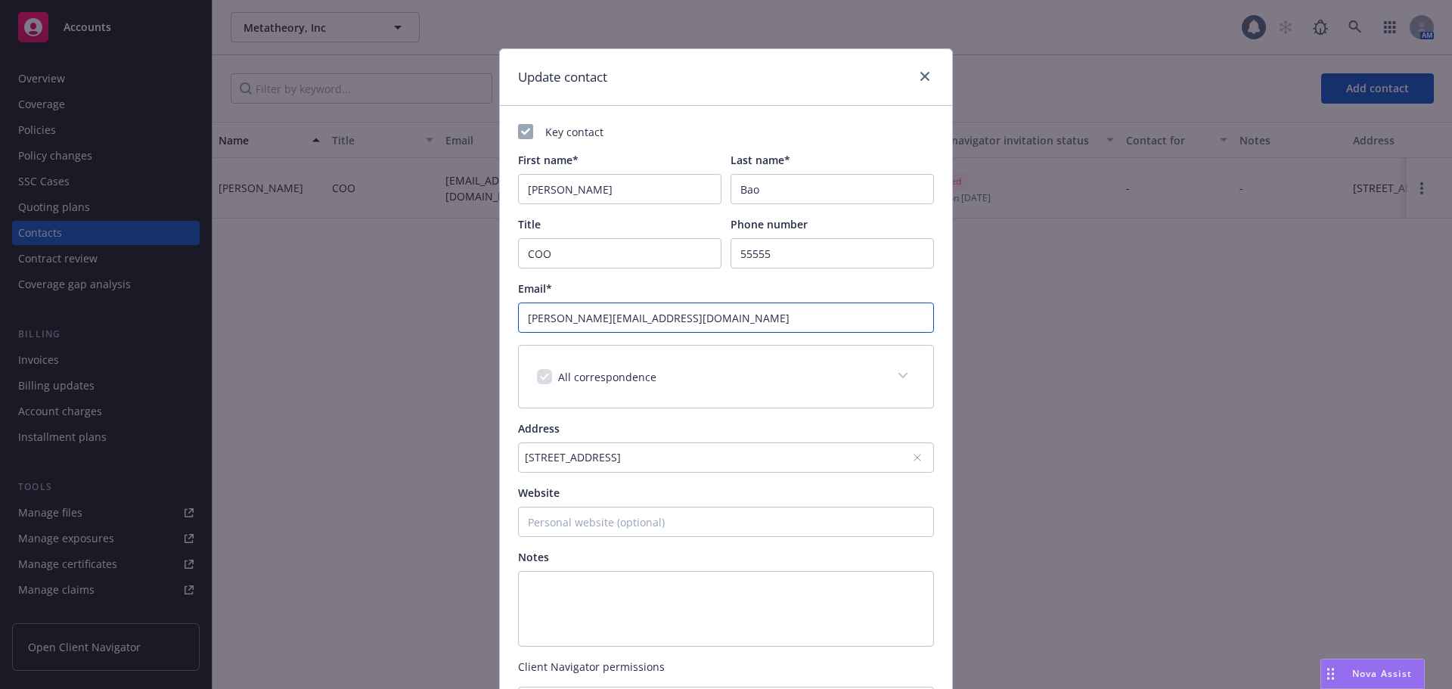
type input "adam@metatheory.gg"
click at [1340, 502] on div "Update contact Key contact First name* Adam Last name* Bao Title COO Phone numb…" at bounding box center [726, 344] width 1452 height 689
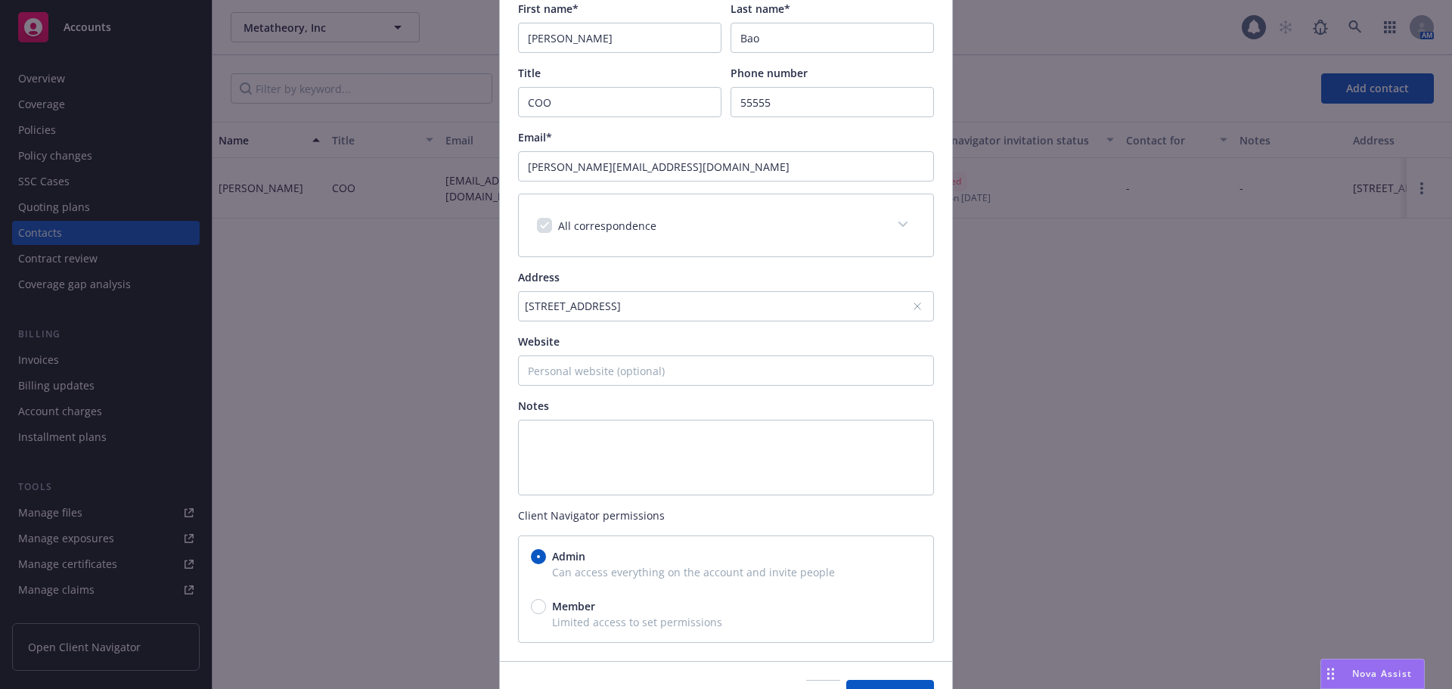
scroll to position [227, 0]
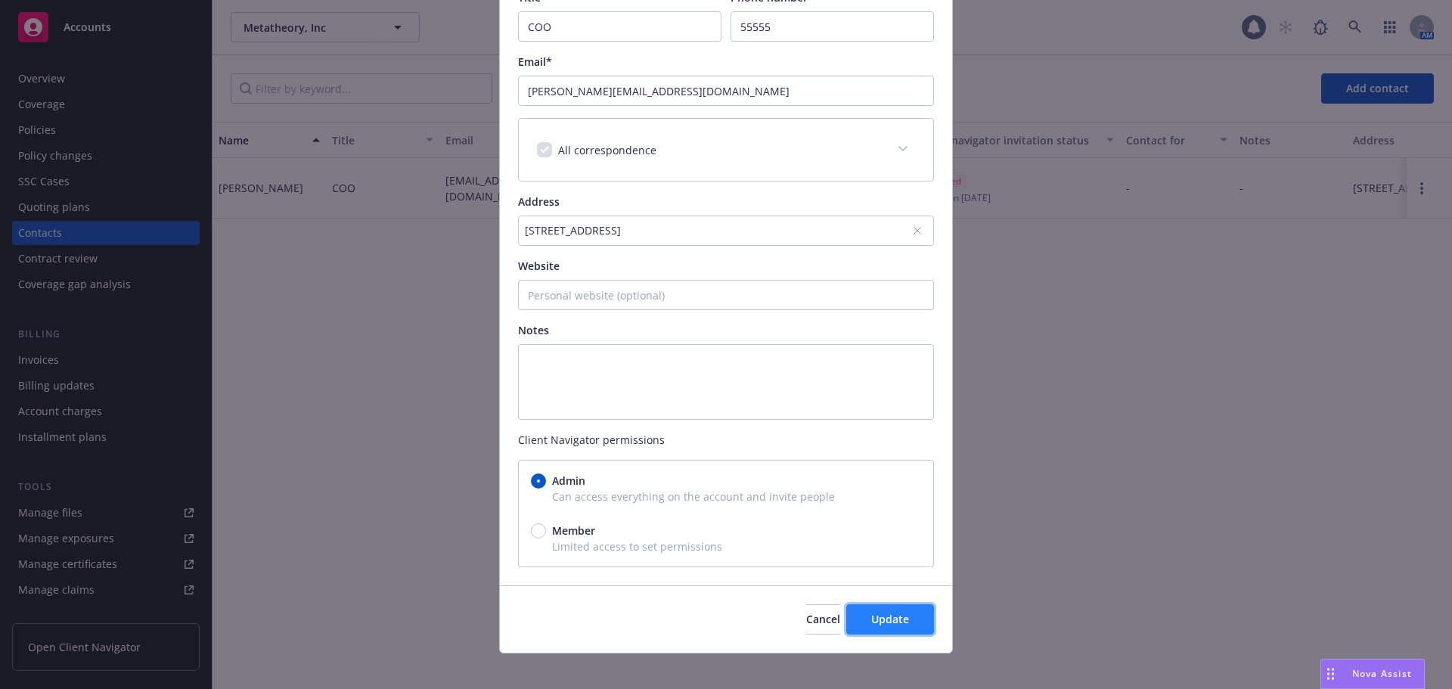
click at [897, 624] on span "Update" at bounding box center [890, 619] width 38 height 14
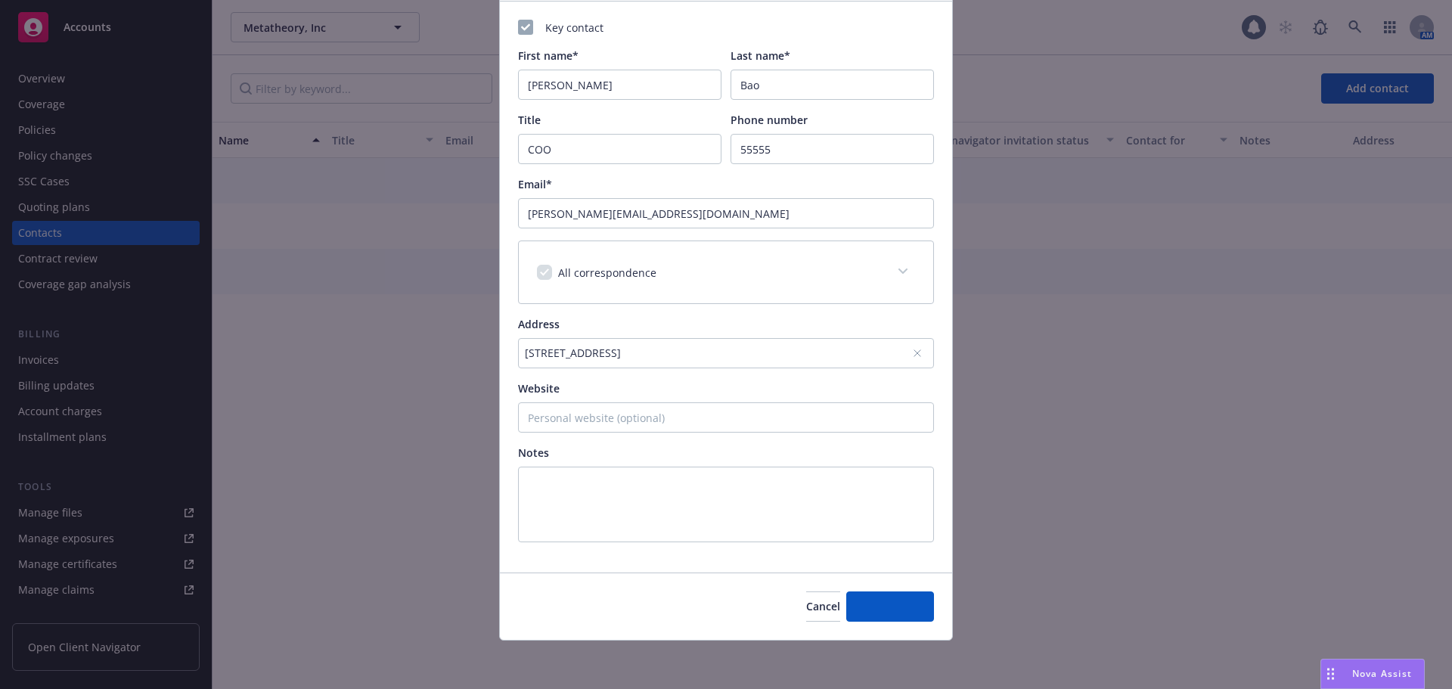
scroll to position [104, 0]
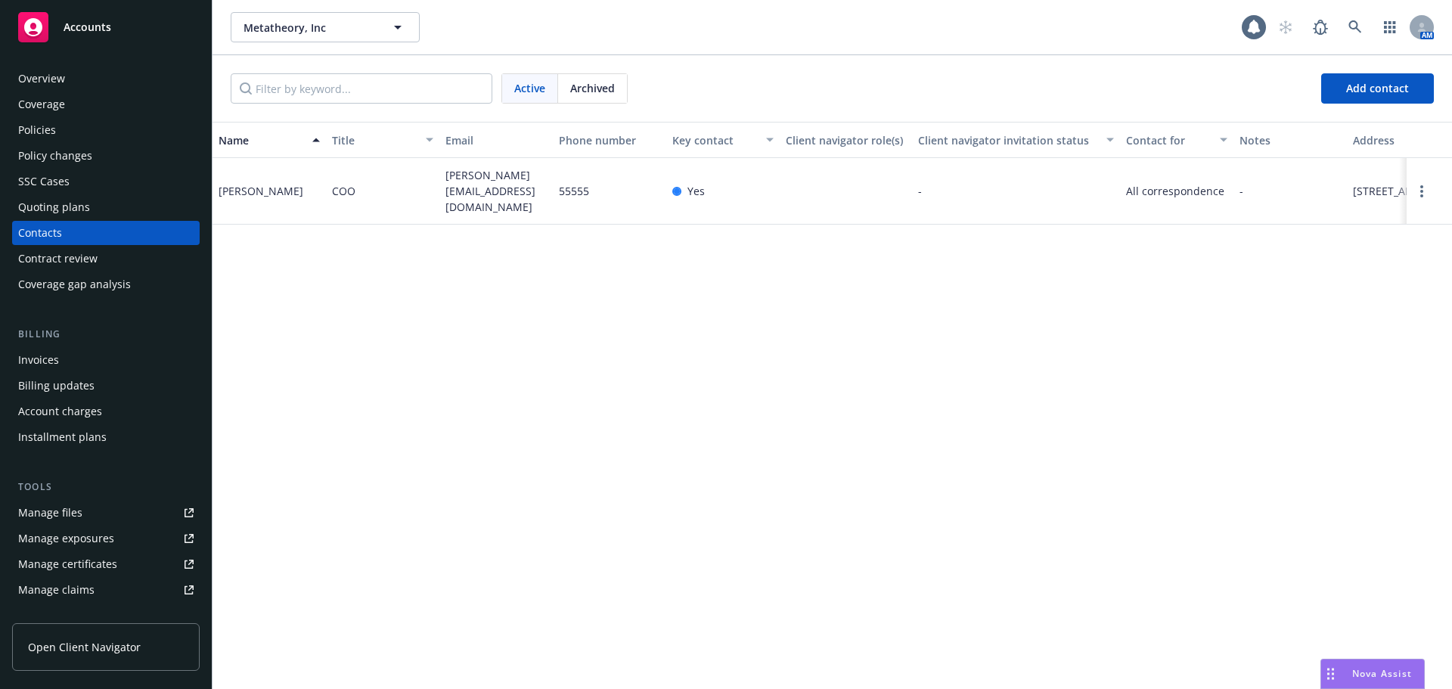
click at [104, 127] on div "Policies" at bounding box center [105, 130] width 175 height 24
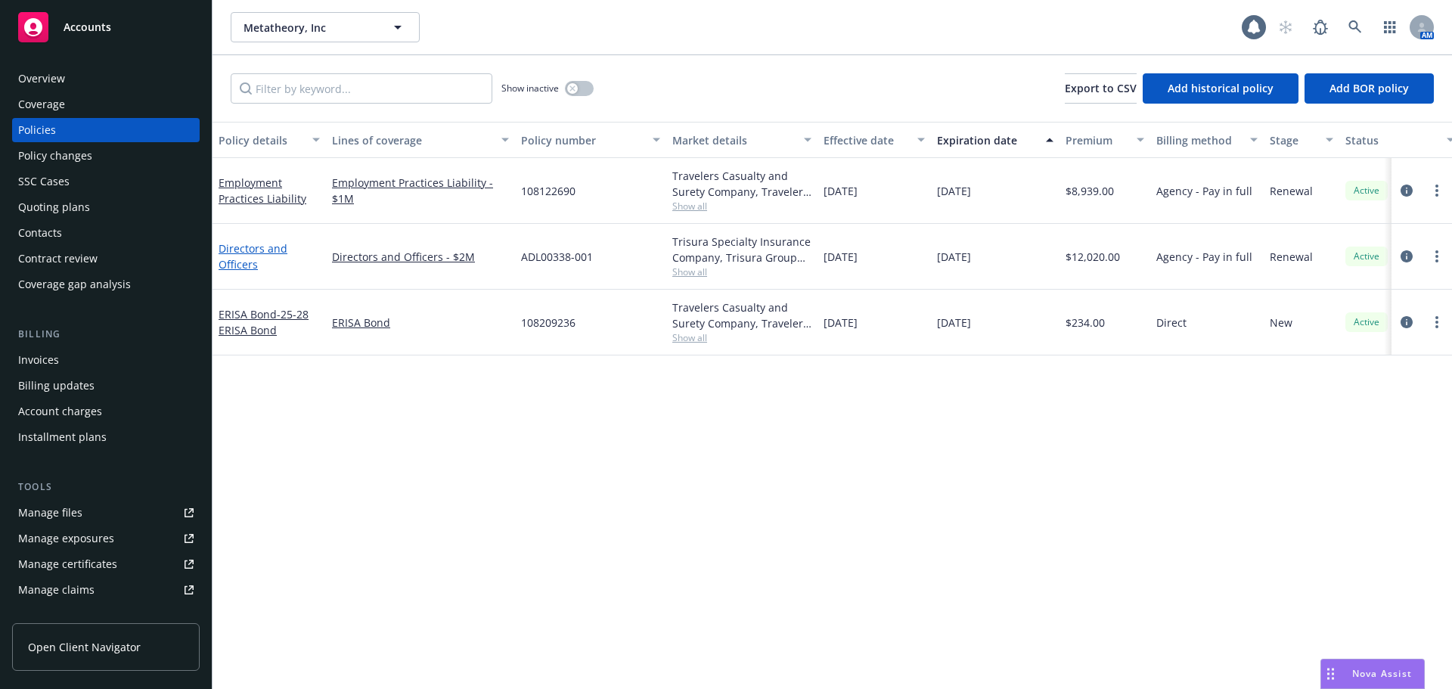
click at [240, 265] on link "Directors and Officers" at bounding box center [252, 256] width 69 height 30
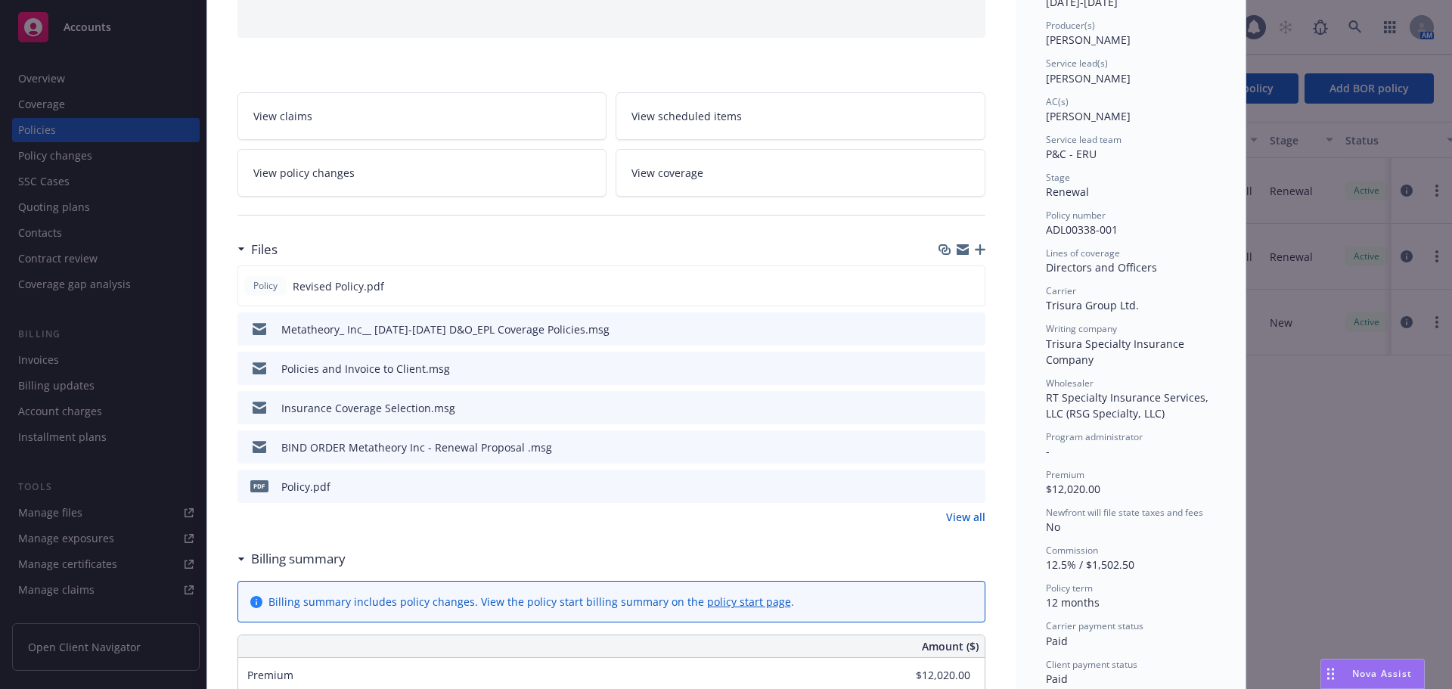
scroll to position [227, 0]
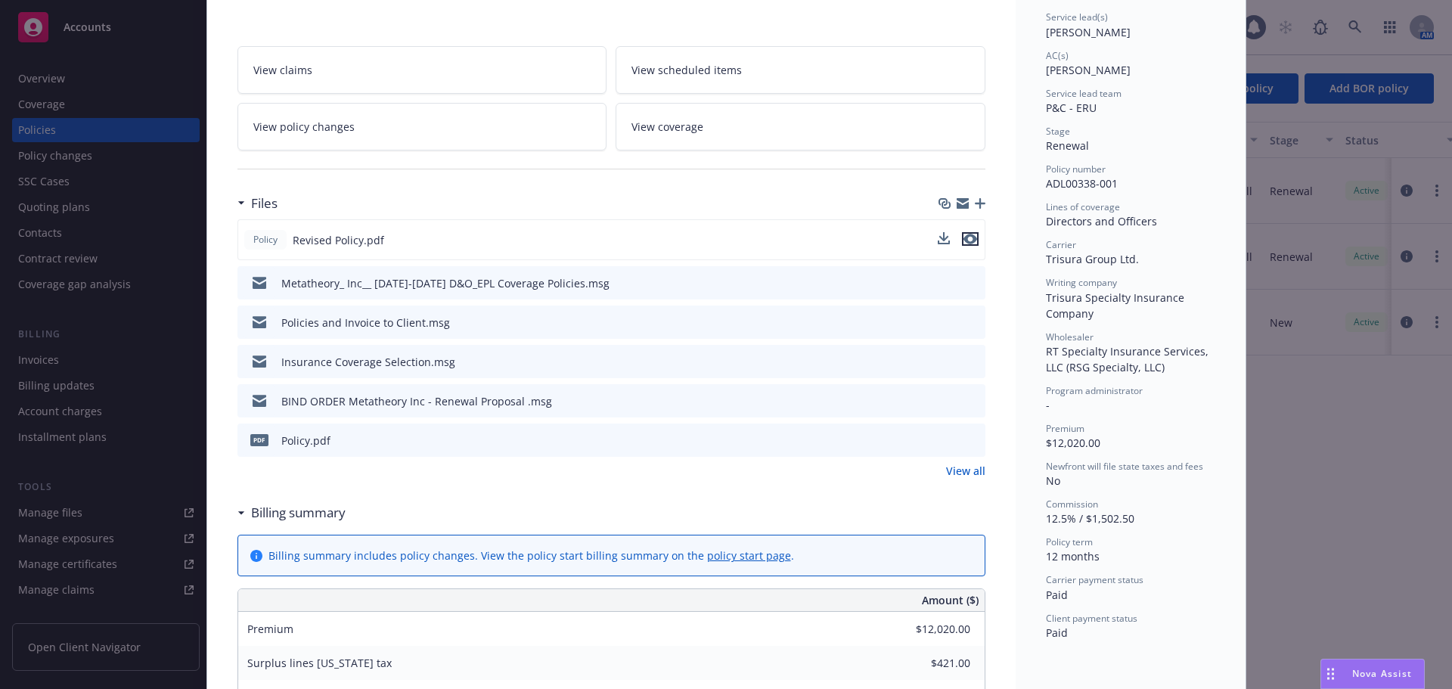
click at [963, 240] on icon "preview file" at bounding box center [970, 239] width 14 height 11
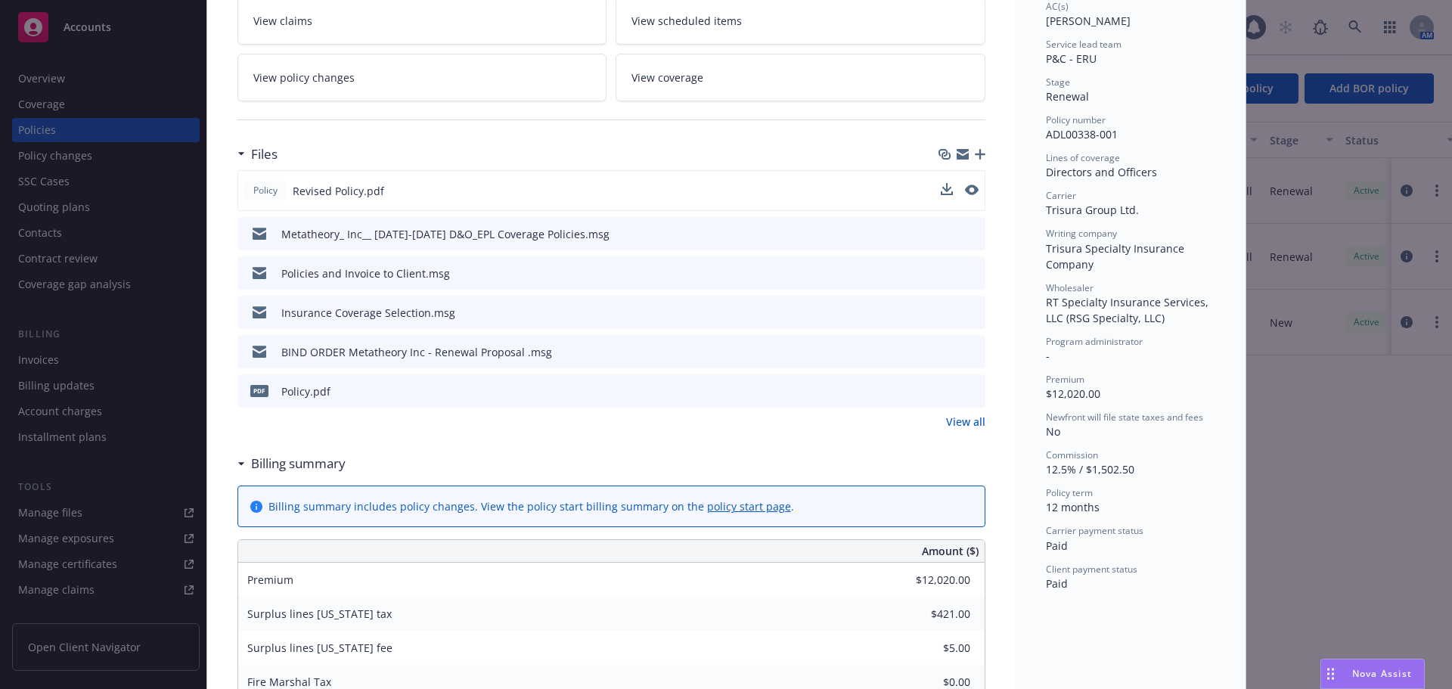
scroll to position [0, 0]
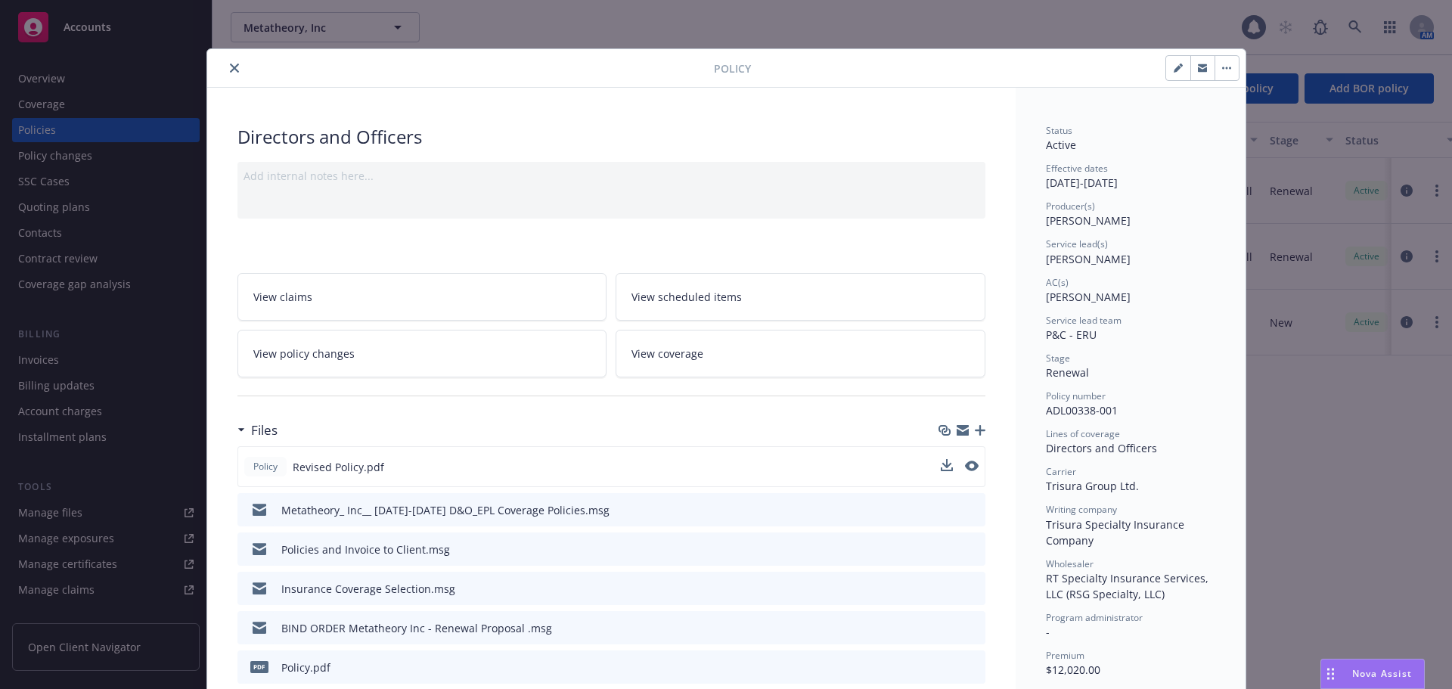
drag, startPoint x: 226, startPoint y: 72, endPoint x: 239, endPoint y: 93, distance: 24.8
click at [230, 72] on icon "close" at bounding box center [234, 68] width 9 height 9
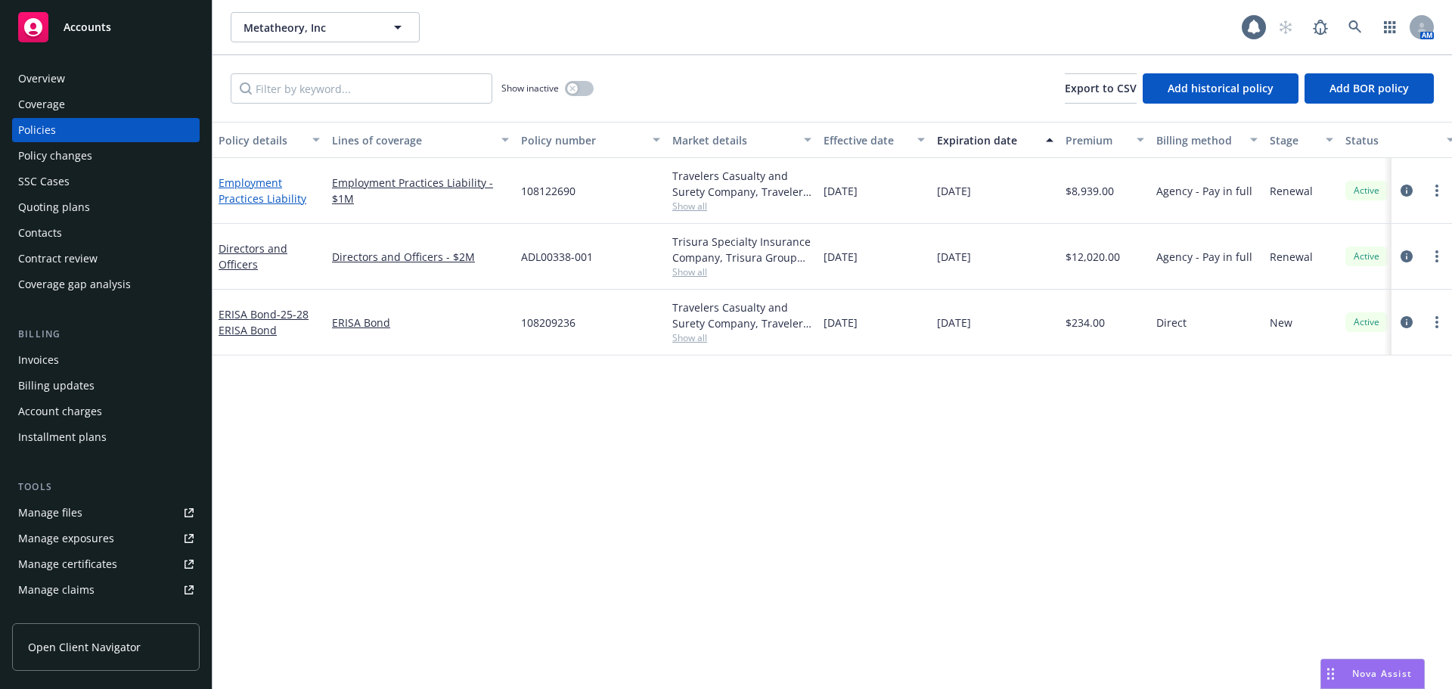
click at [272, 200] on link "Employment Practices Liability" at bounding box center [262, 190] width 88 height 30
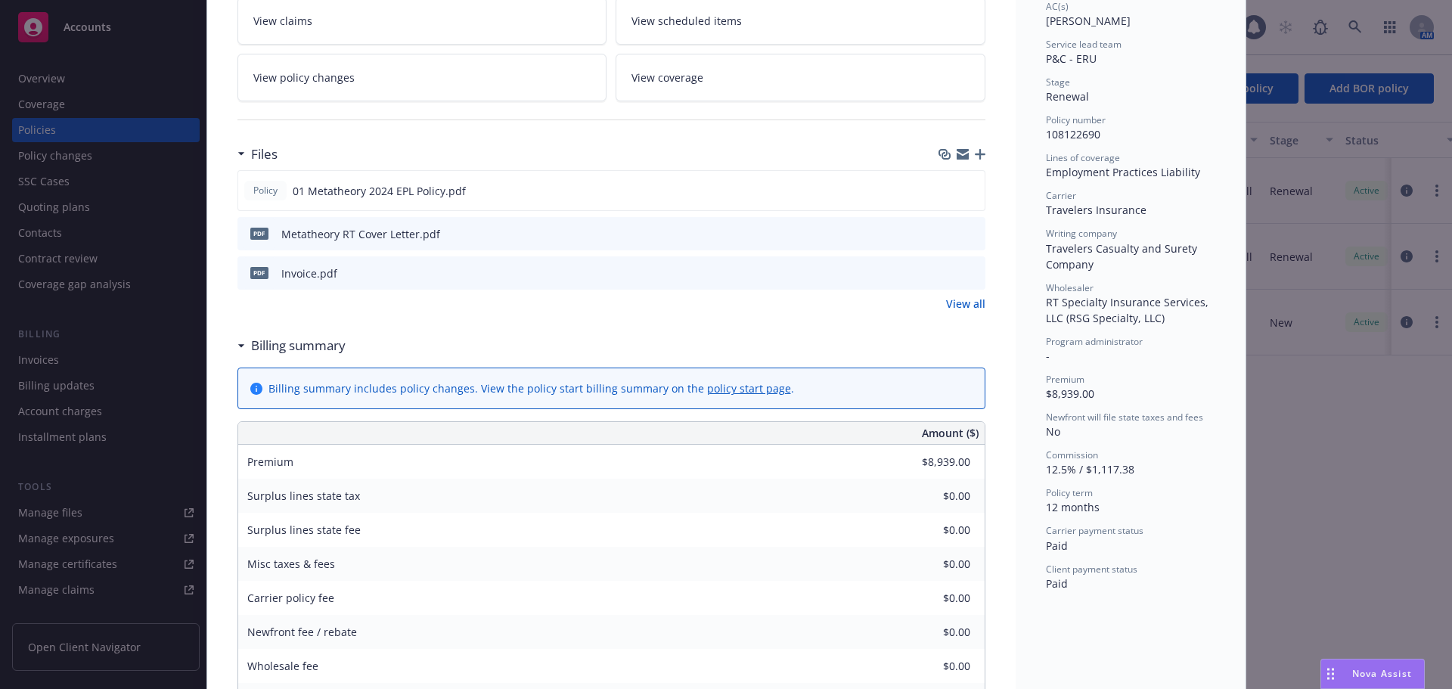
scroll to position [302, 0]
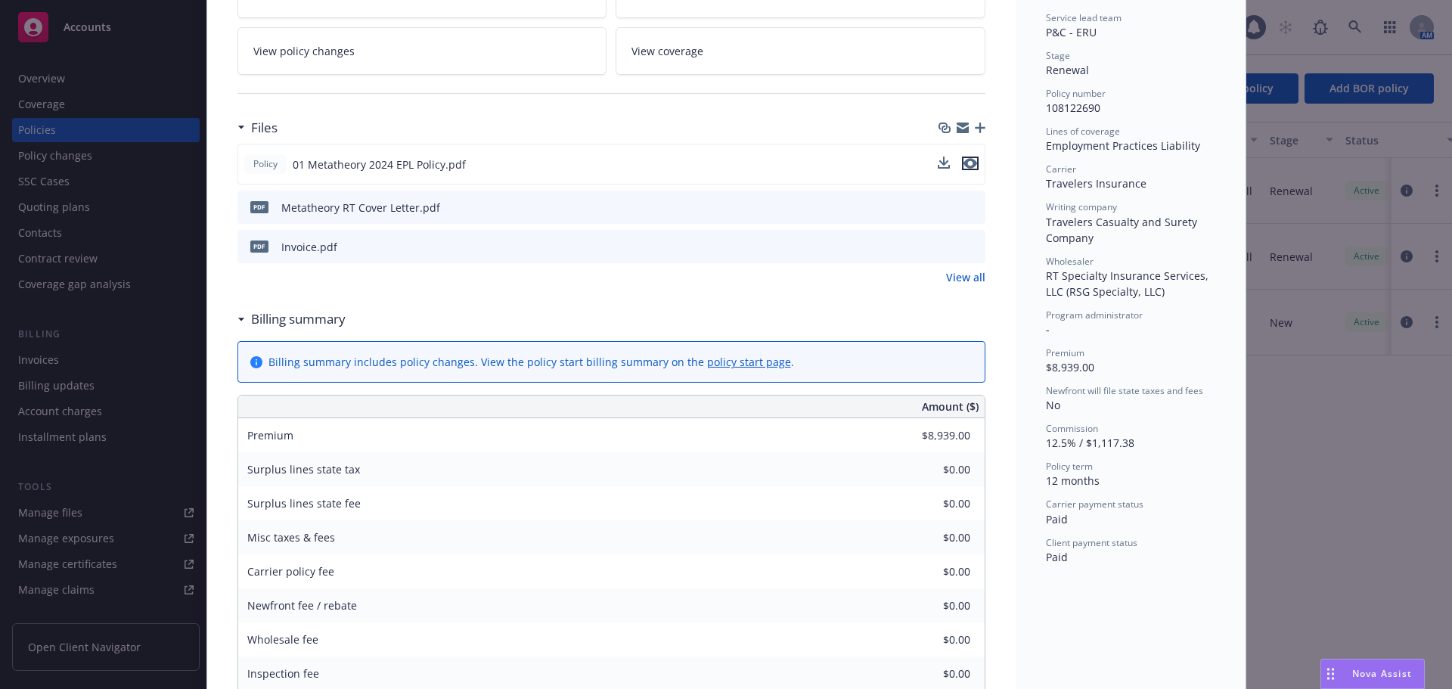
click at [967, 165] on icon "preview file" at bounding box center [970, 163] width 14 height 11
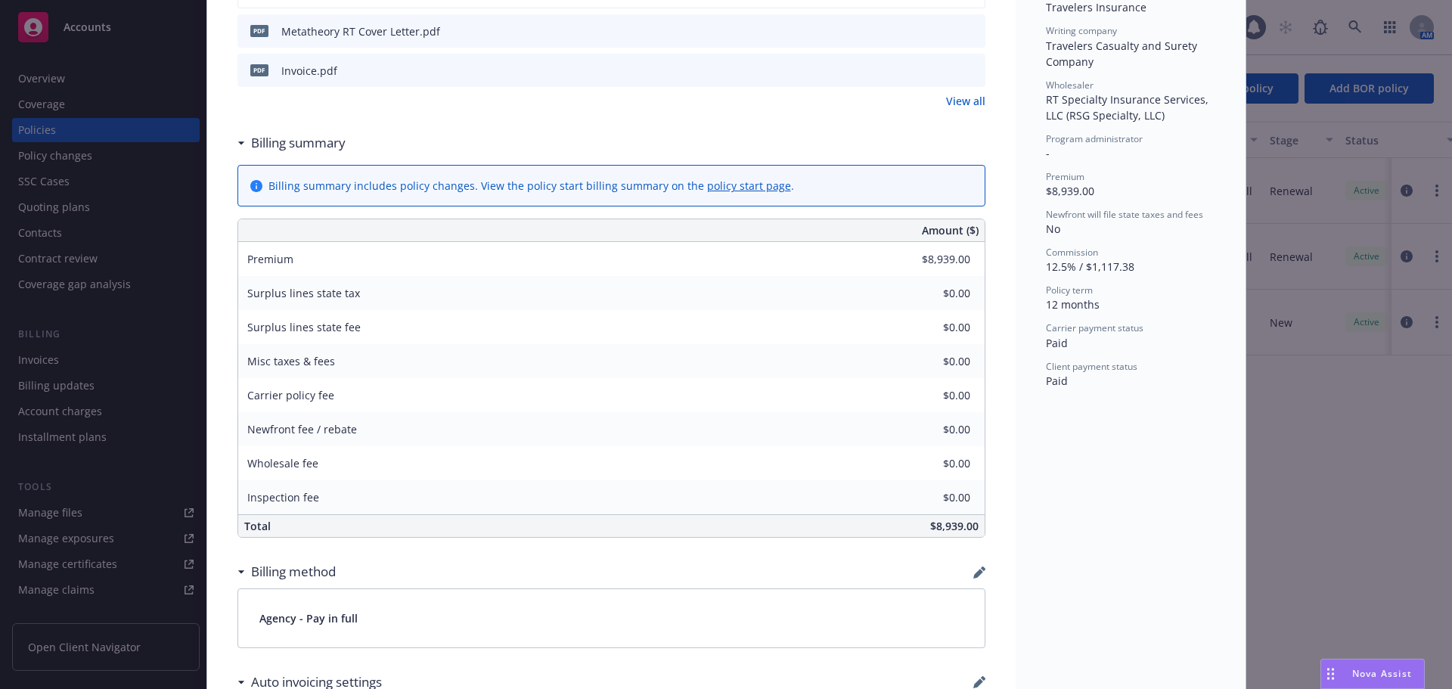
scroll to position [529, 0]
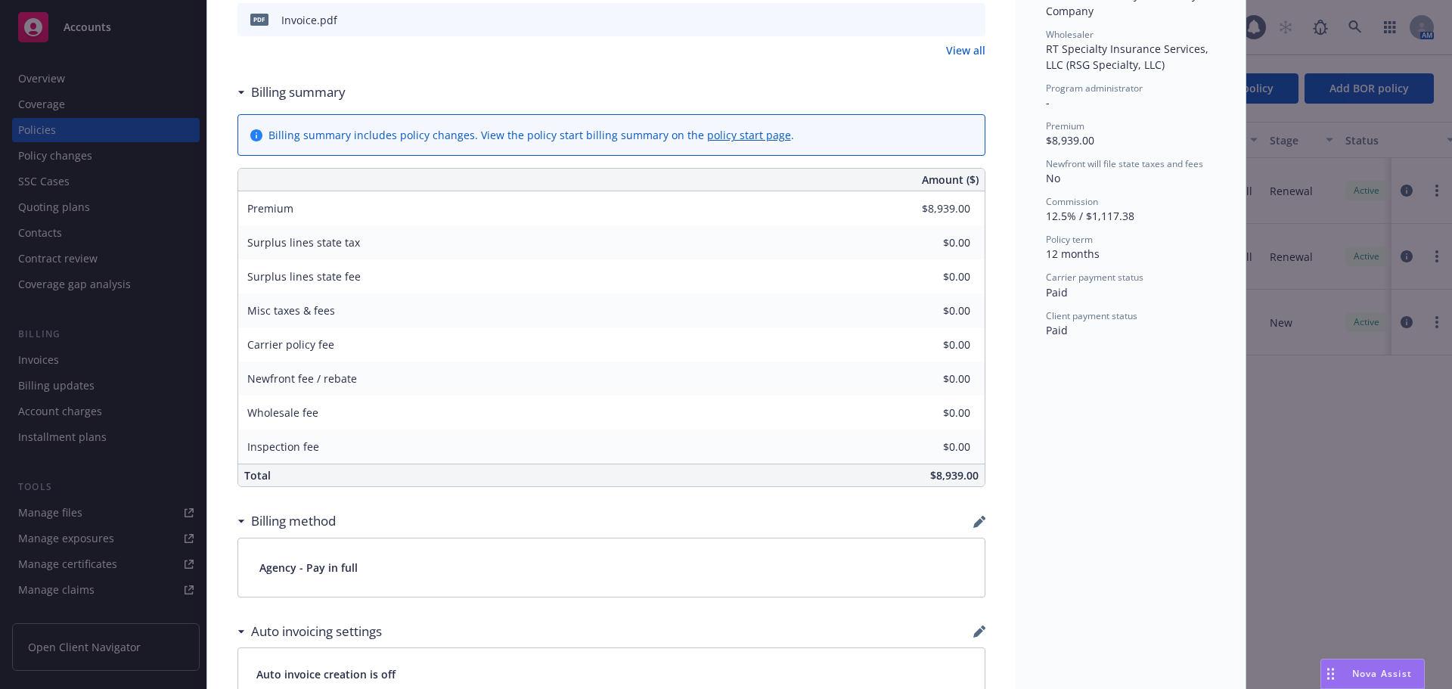
click at [1290, 439] on div "Policy Employment Practices Liability Add internal notes here... View claims Vi…" at bounding box center [726, 344] width 1452 height 689
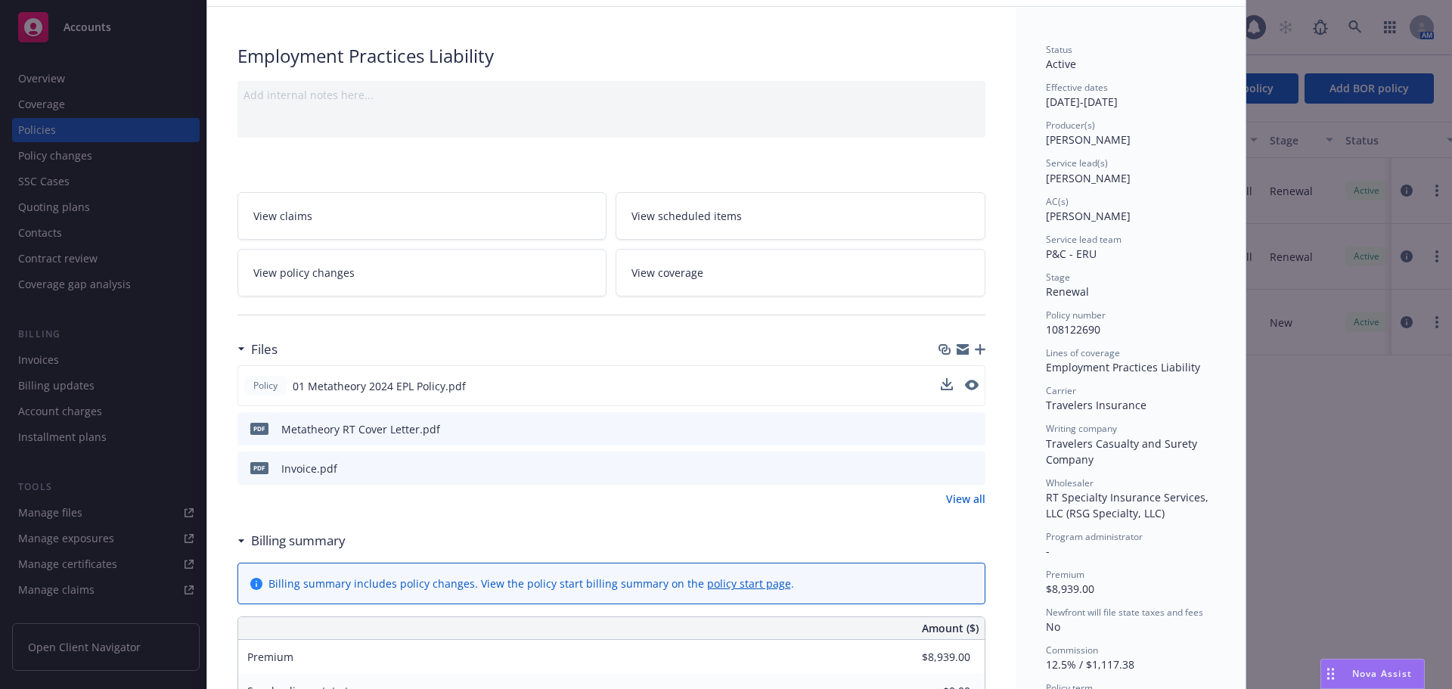
scroll to position [0, 0]
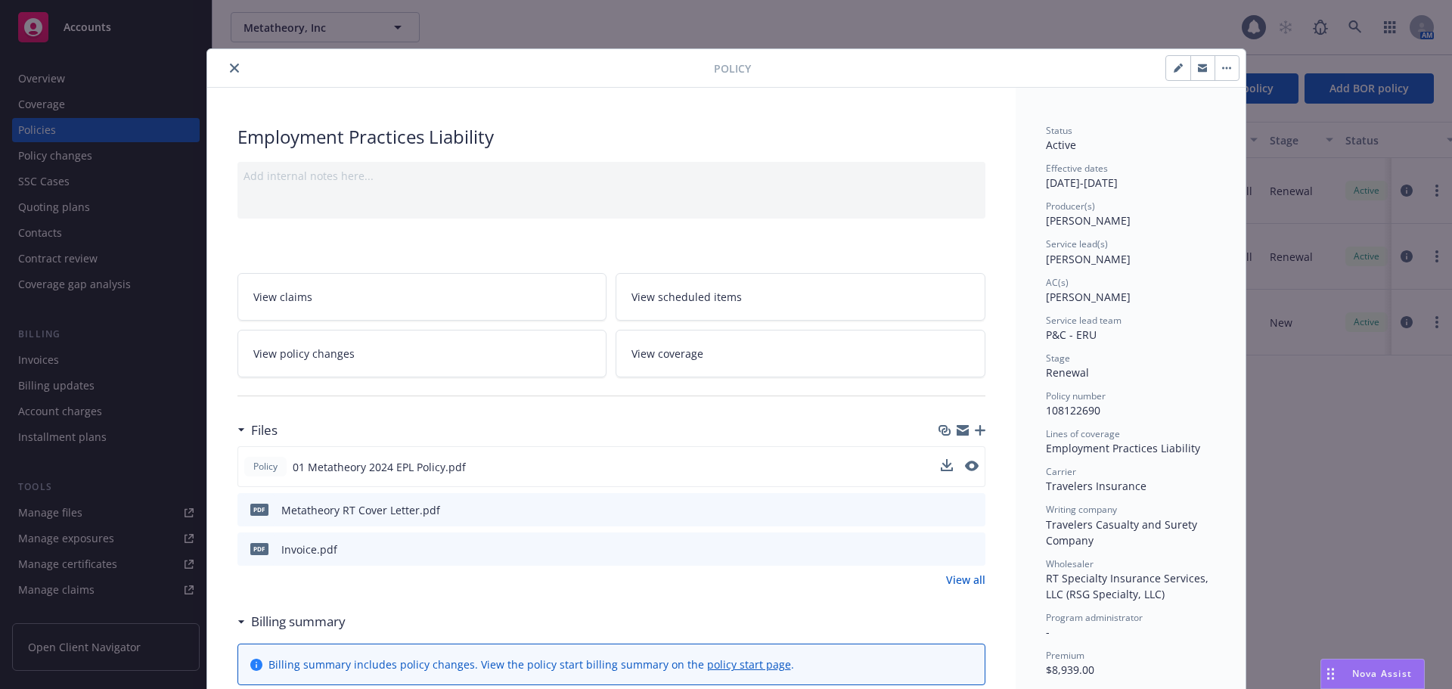
drag, startPoint x: 225, startPoint y: 69, endPoint x: 225, endPoint y: 78, distance: 9.1
click at [230, 69] on icon "close" at bounding box center [234, 68] width 9 height 9
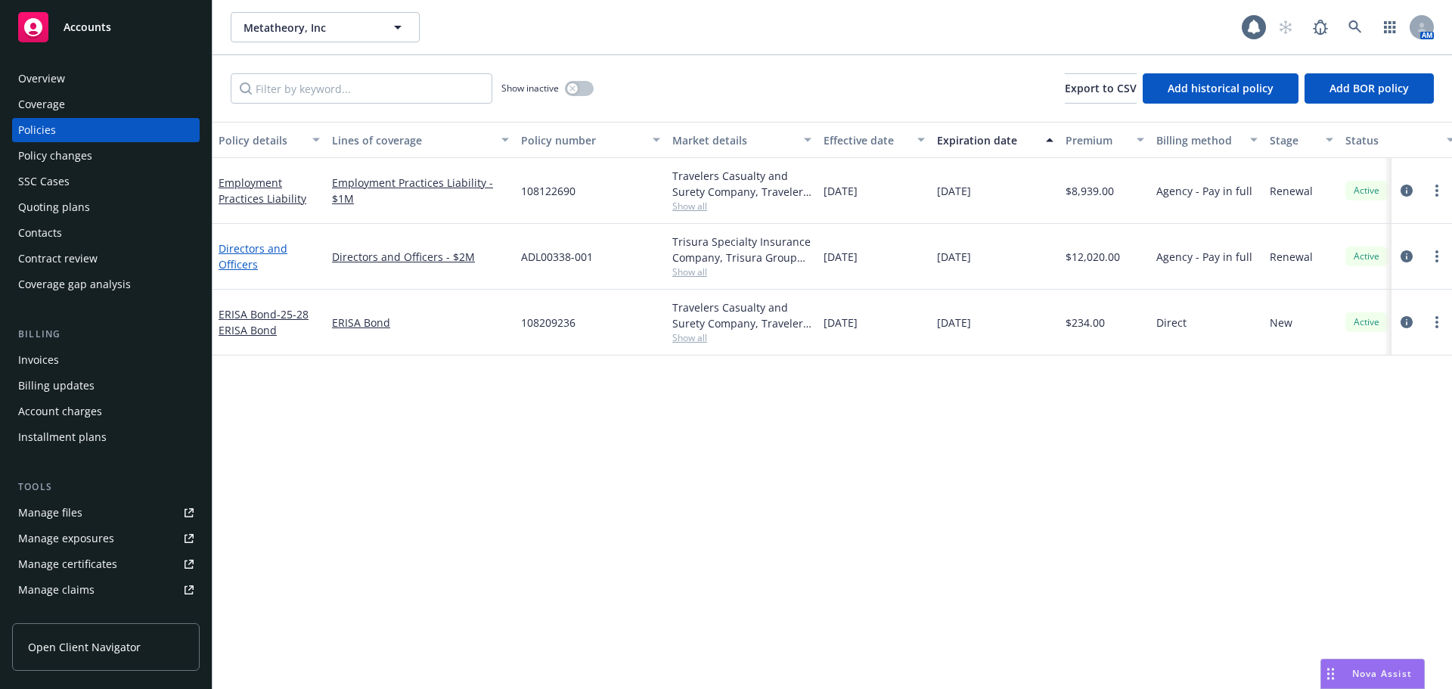
click at [264, 250] on link "Directors and Officers" at bounding box center [252, 256] width 69 height 30
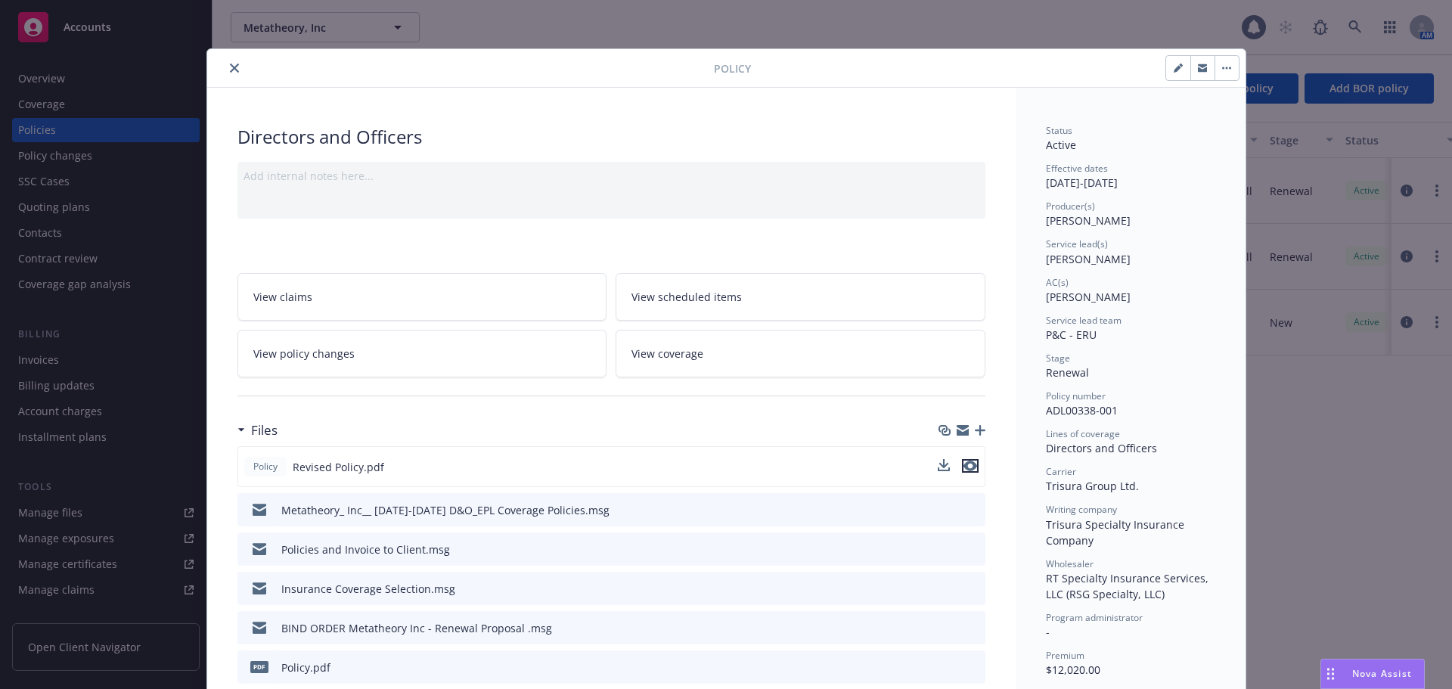
click at [968, 469] on icon "preview file" at bounding box center [970, 465] width 14 height 11
click at [225, 70] on button "close" at bounding box center [234, 68] width 18 height 18
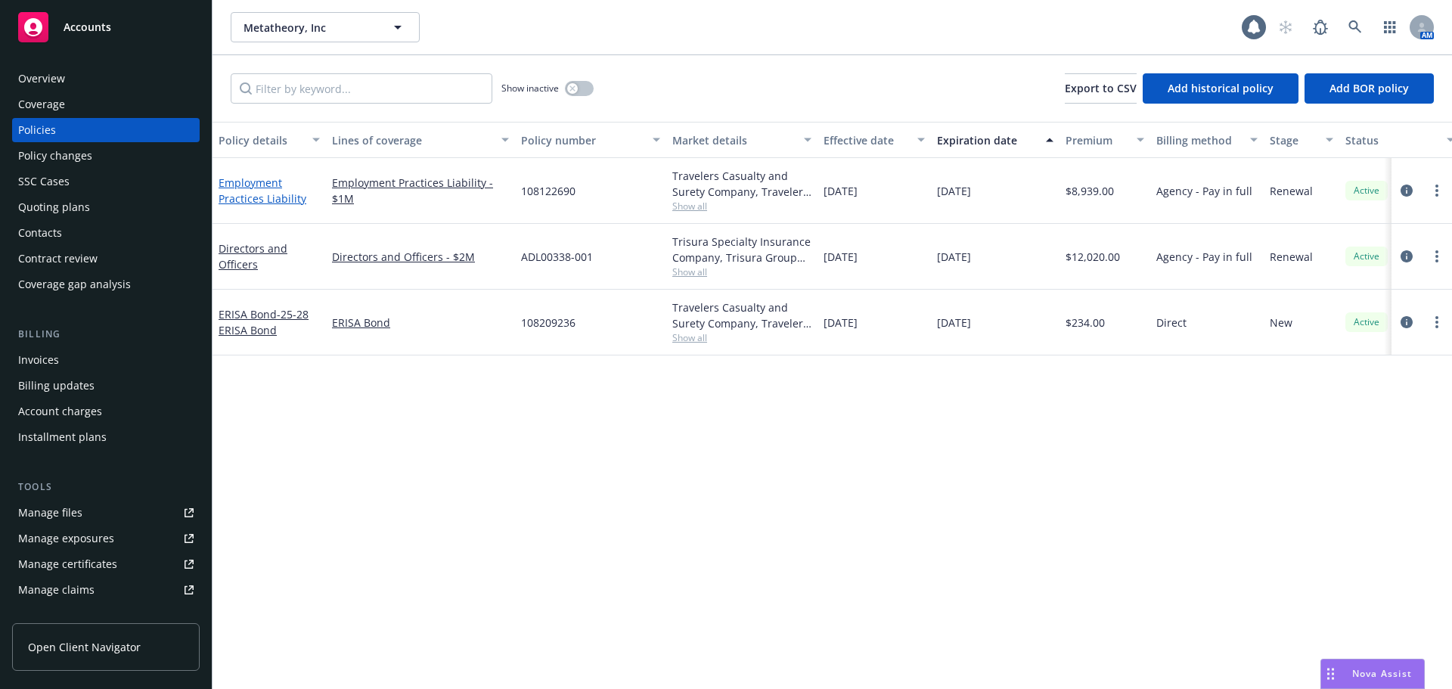
click at [250, 200] on link "Employment Practices Liability" at bounding box center [262, 190] width 88 height 30
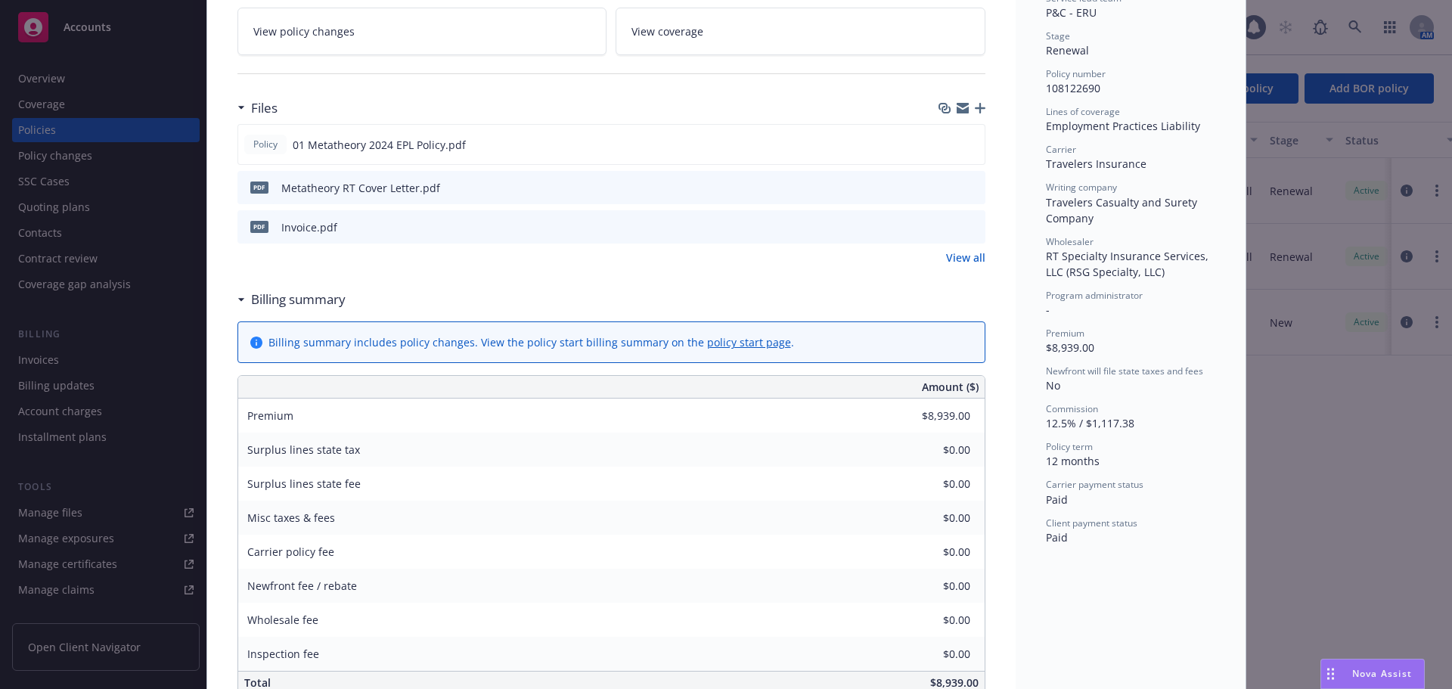
scroll to position [76, 0]
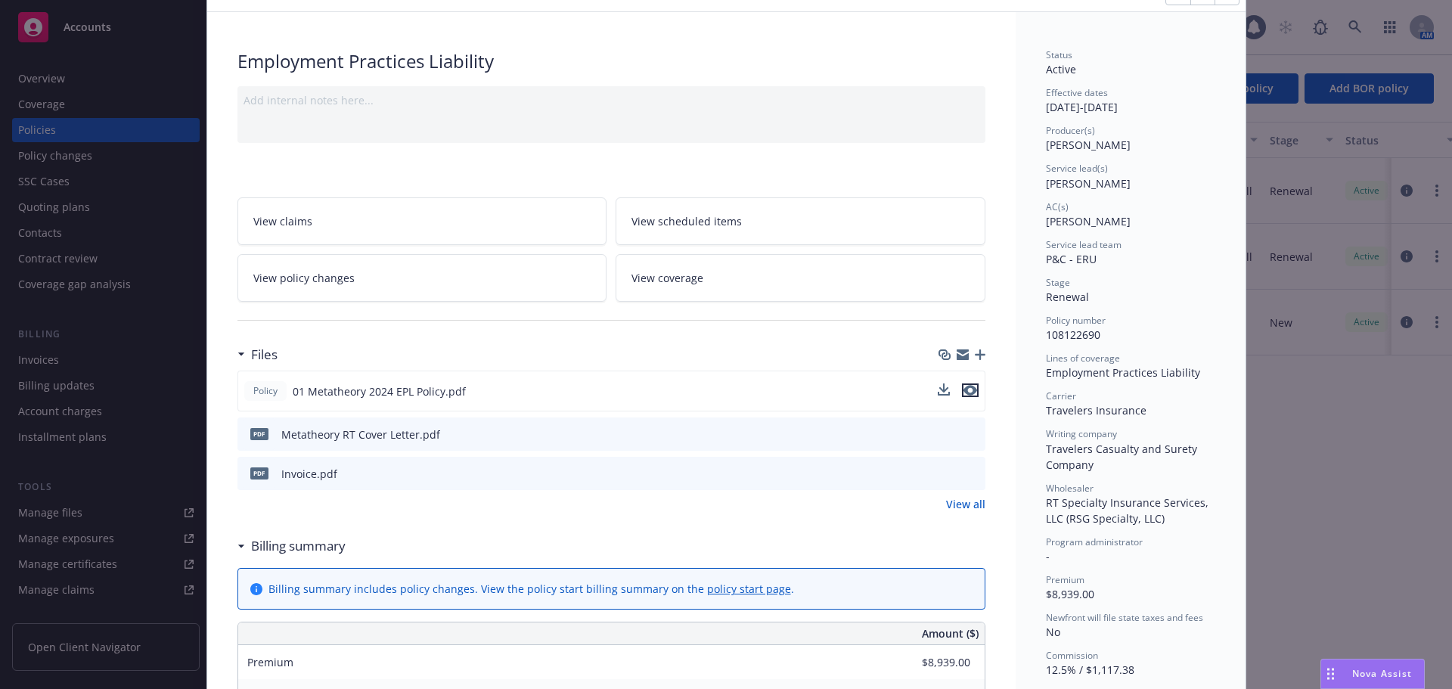
click at [965, 392] on icon "preview file" at bounding box center [970, 390] width 14 height 11
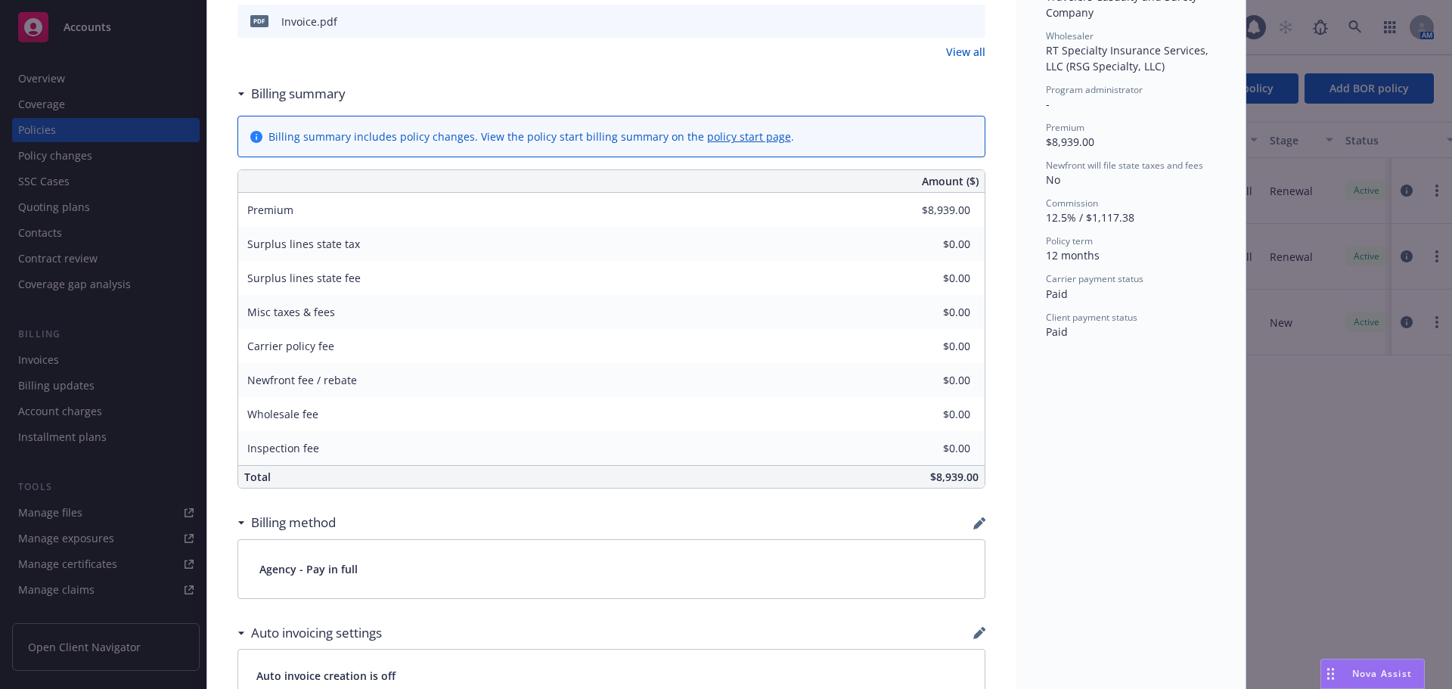
scroll to position [529, 0]
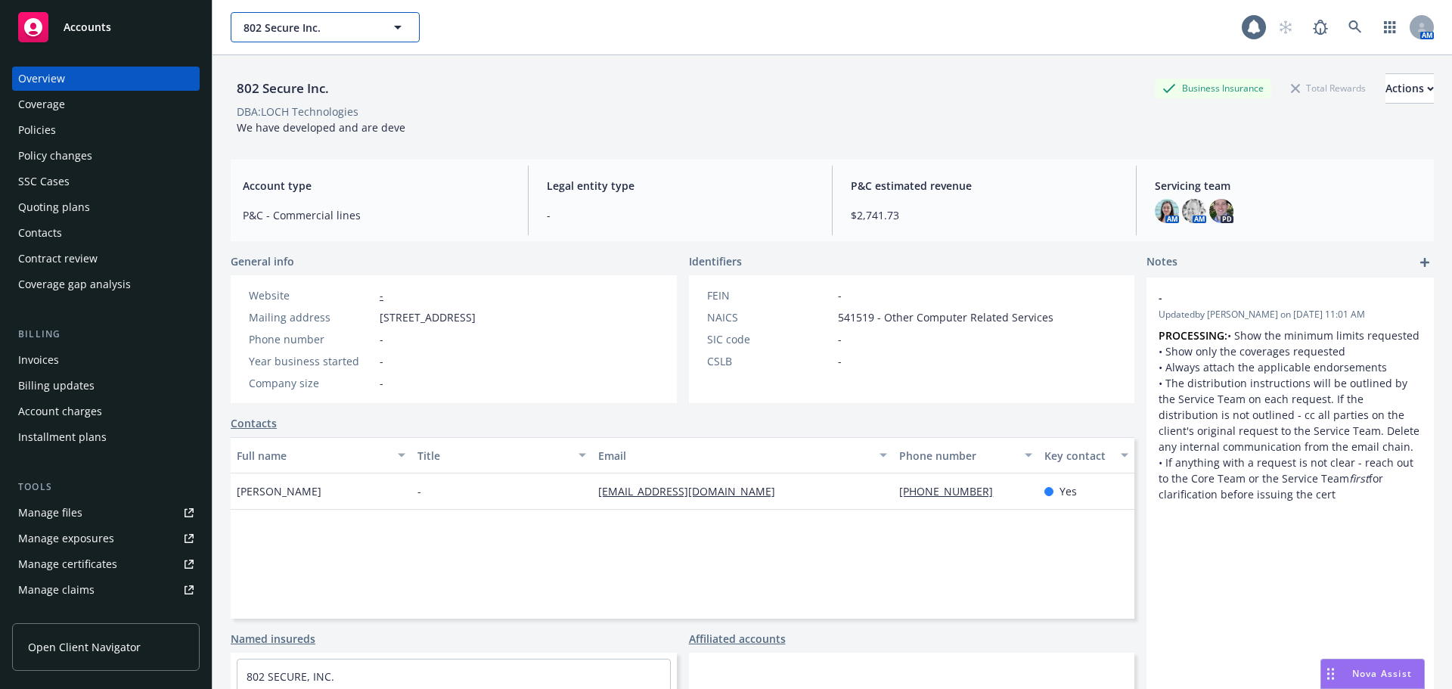
click at [302, 20] on span "802 Secure Inc." at bounding box center [308, 28] width 131 height 16
type input "techpoint"
click at [1348, 29] on icon at bounding box center [1355, 27] width 14 height 14
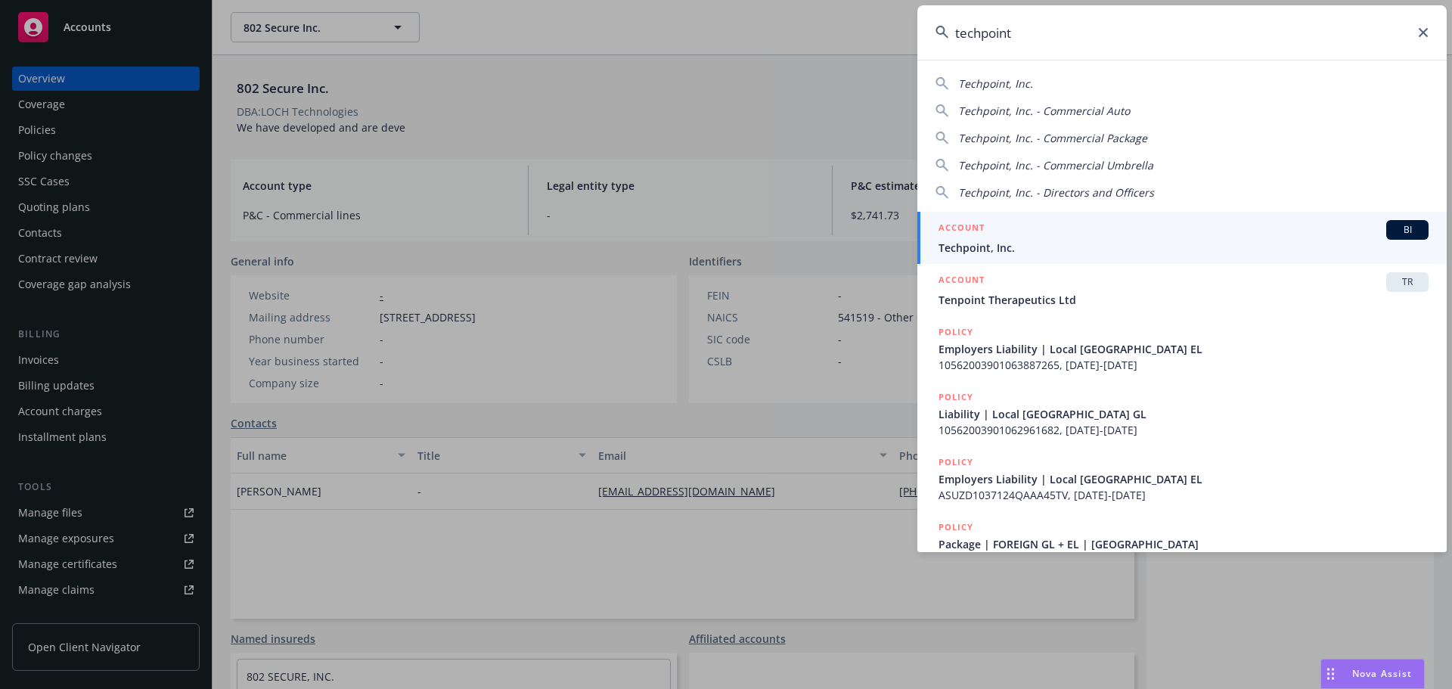
type input "techpoint"
click at [1392, 233] on span "BI" at bounding box center [1407, 230] width 30 height 14
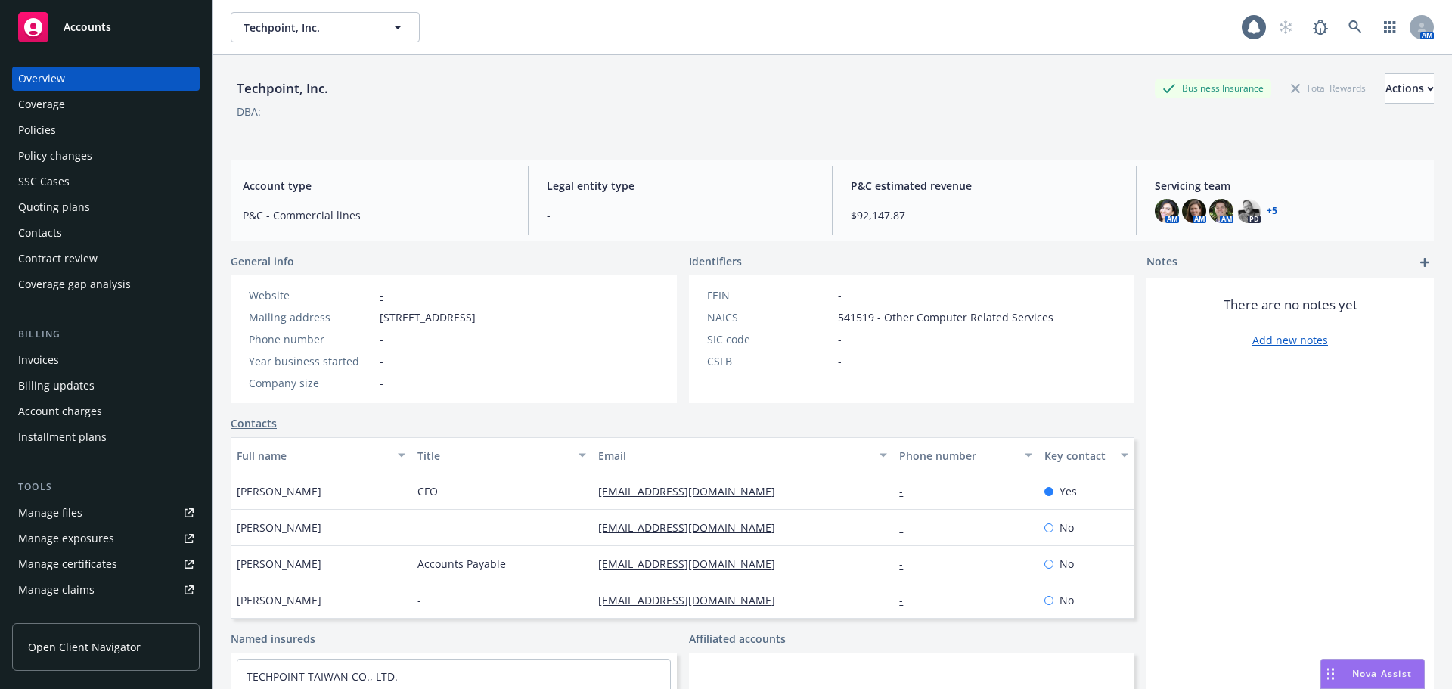
click at [1266, 208] on link "+ 5" at bounding box center [1271, 210] width 11 height 9
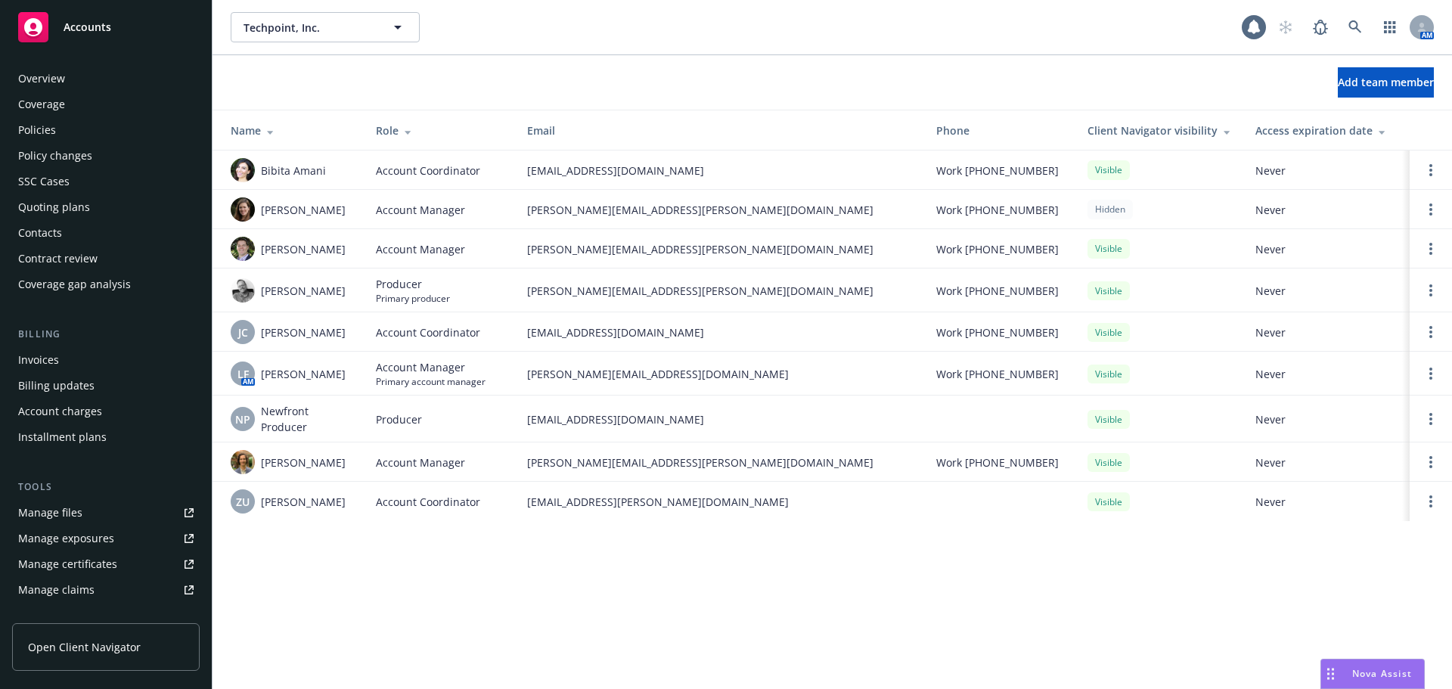
click at [64, 122] on div "Policies" at bounding box center [105, 130] width 175 height 24
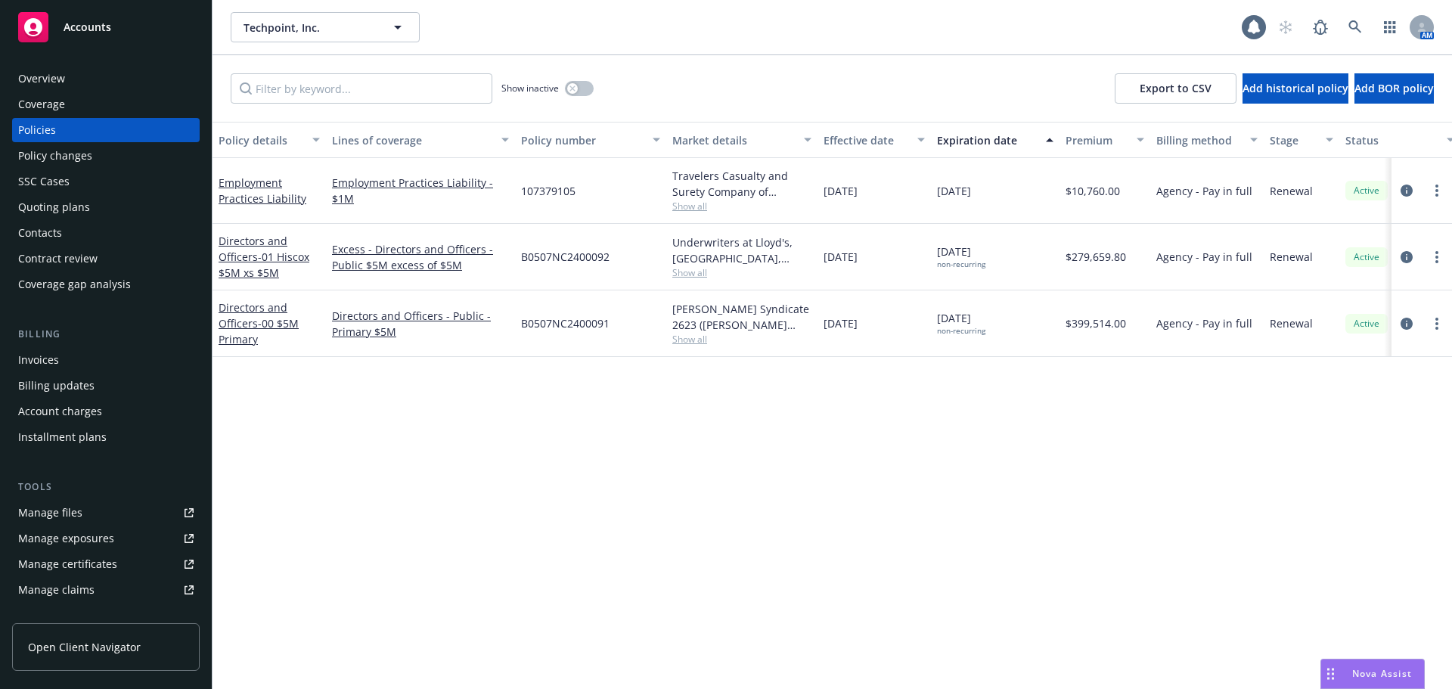
click at [862, 145] on div "Effective date" at bounding box center [865, 140] width 85 height 16
click at [862, 142] on div "Effective date" at bounding box center [865, 140] width 85 height 16
click at [584, 88] on button "button" at bounding box center [579, 88] width 29 height 15
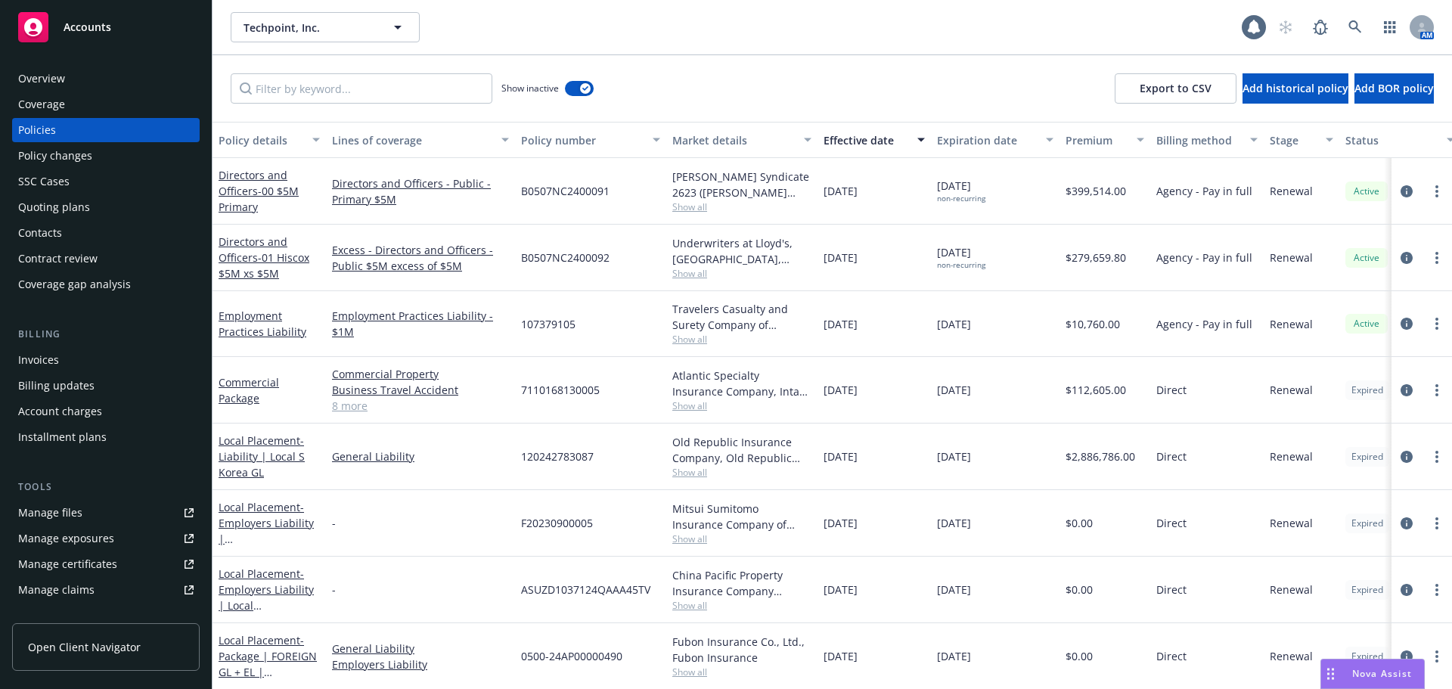
click at [852, 145] on div "Effective date" at bounding box center [865, 140] width 85 height 16
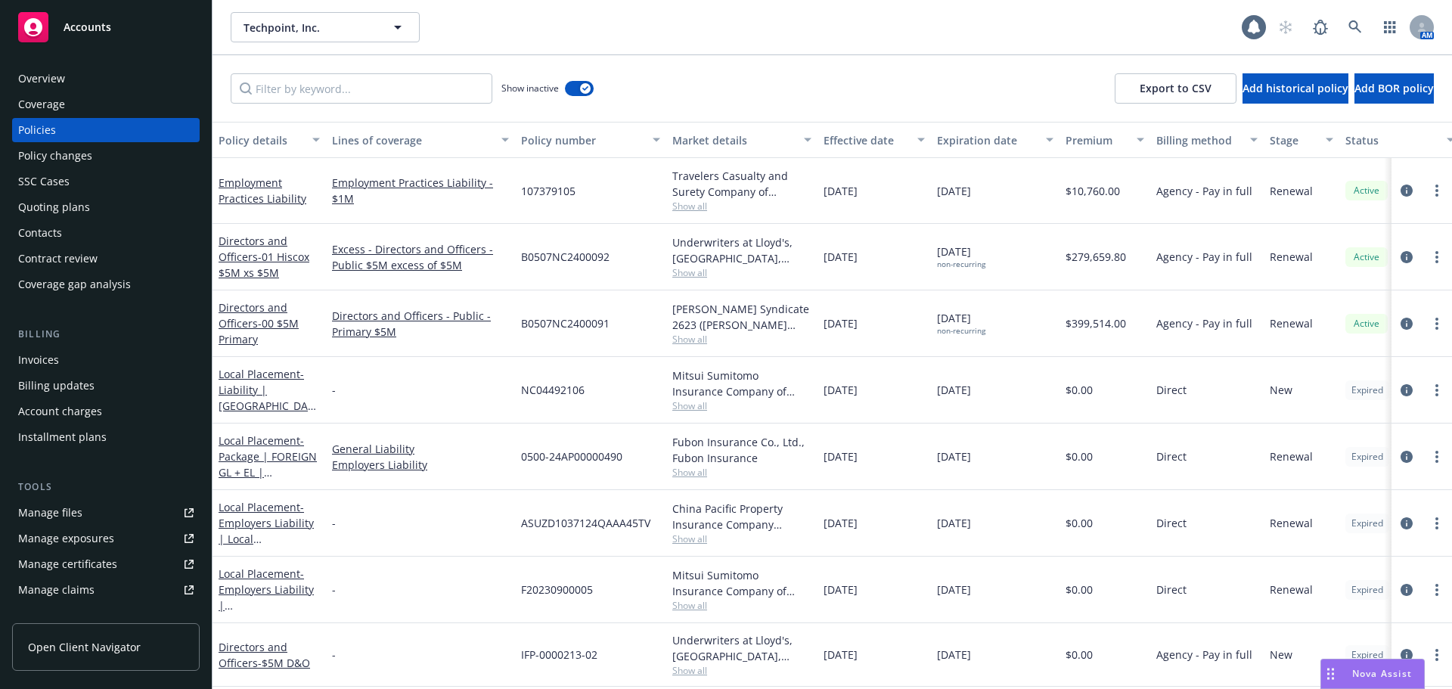
click at [854, 144] on div "Effective date" at bounding box center [865, 140] width 85 height 16
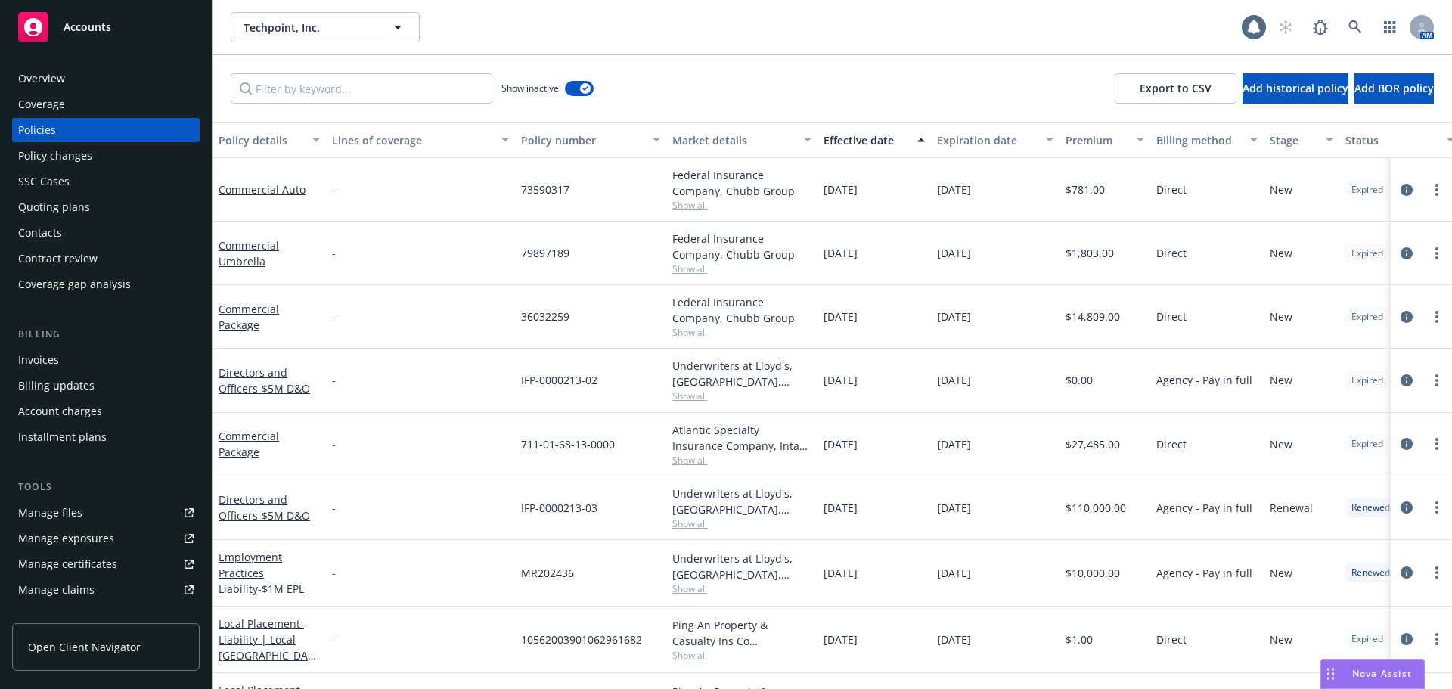
click at [842, 136] on div "Effective date" at bounding box center [865, 140] width 85 height 16
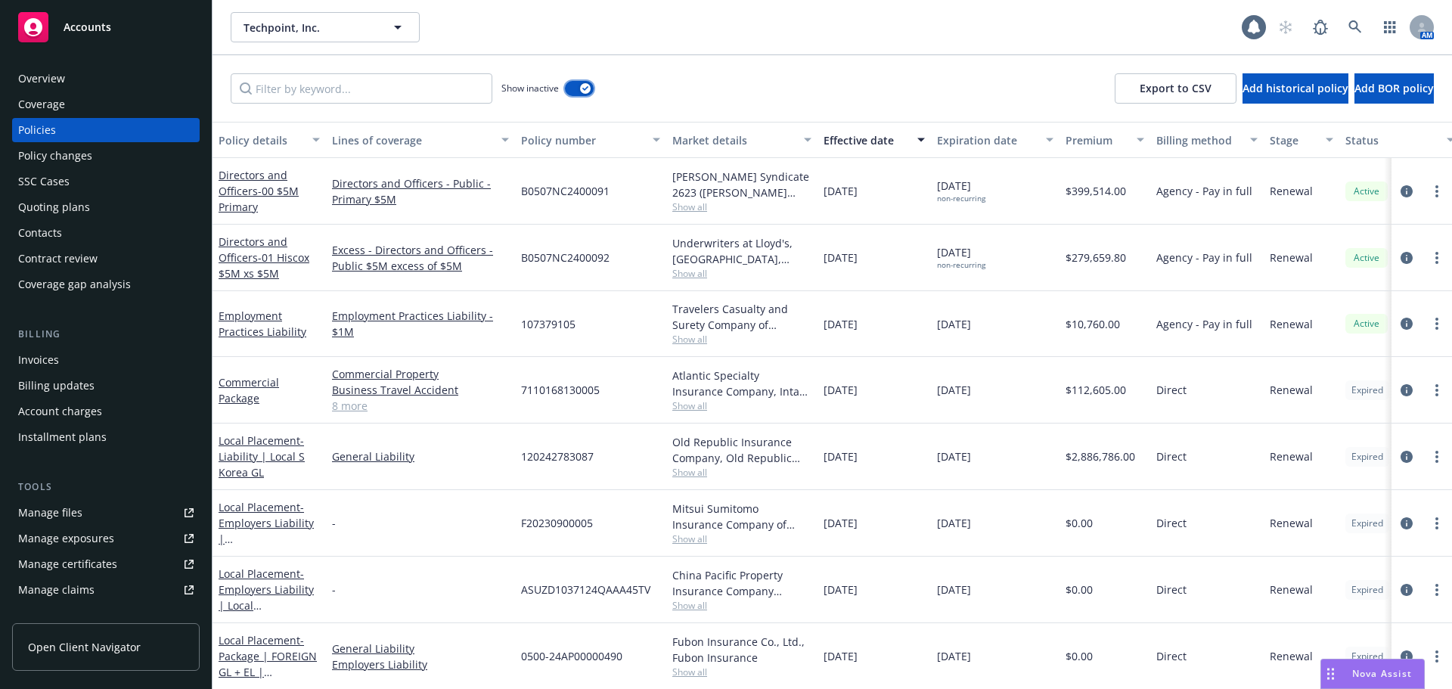
click at [569, 88] on button "button" at bounding box center [579, 88] width 29 height 15
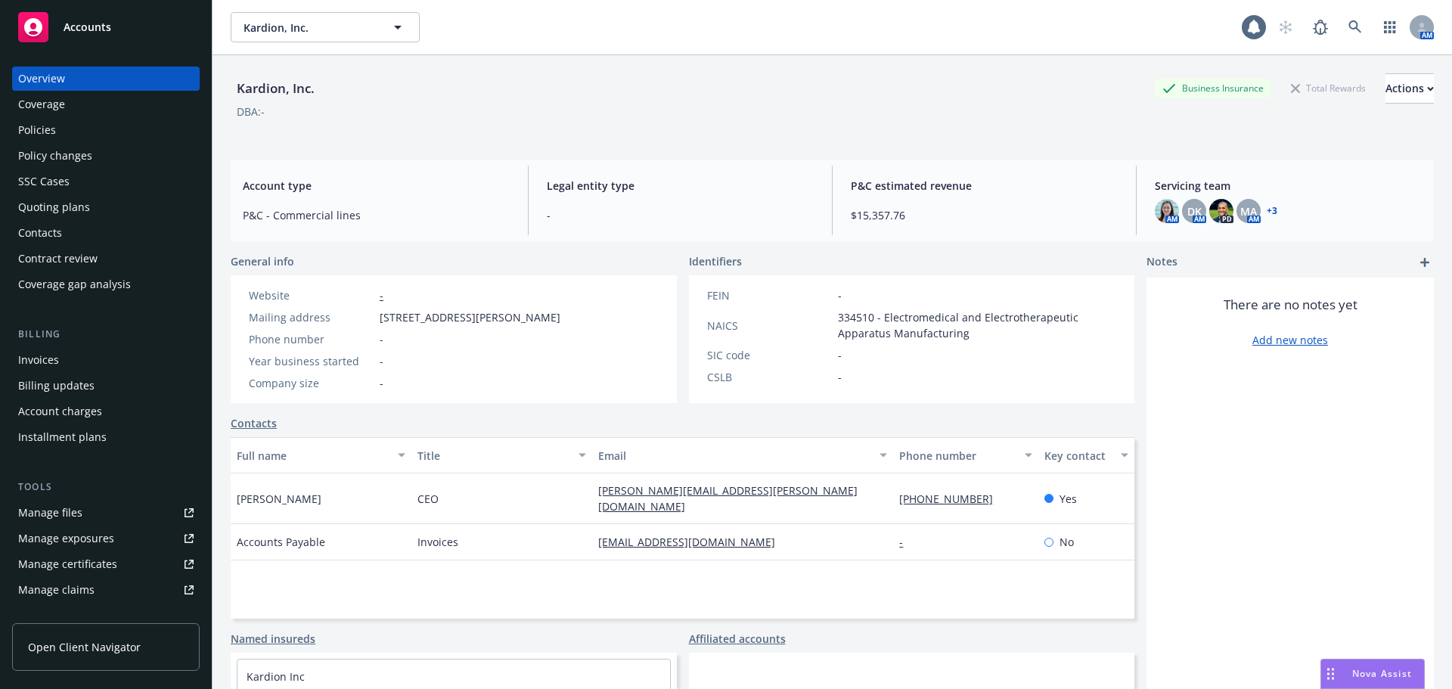
click at [48, 126] on div "Policies" at bounding box center [37, 130] width 38 height 24
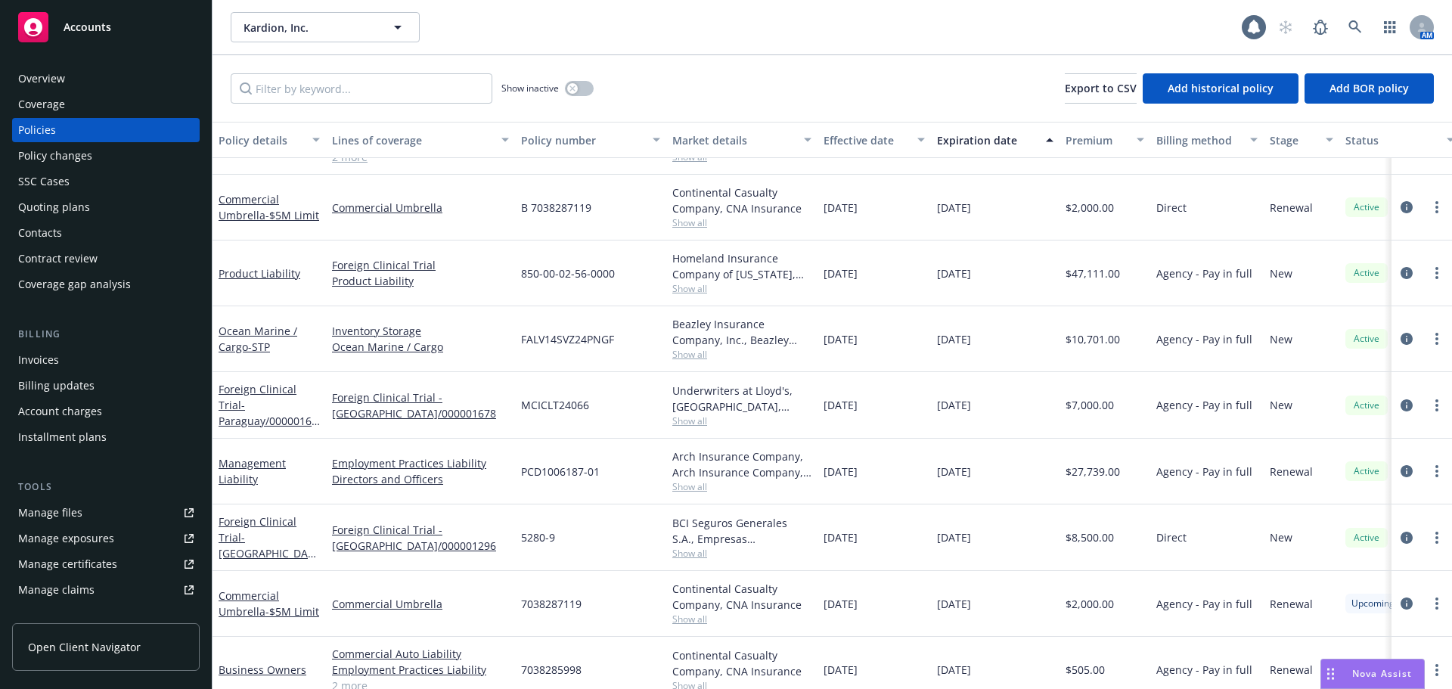
scroll to position [74, 0]
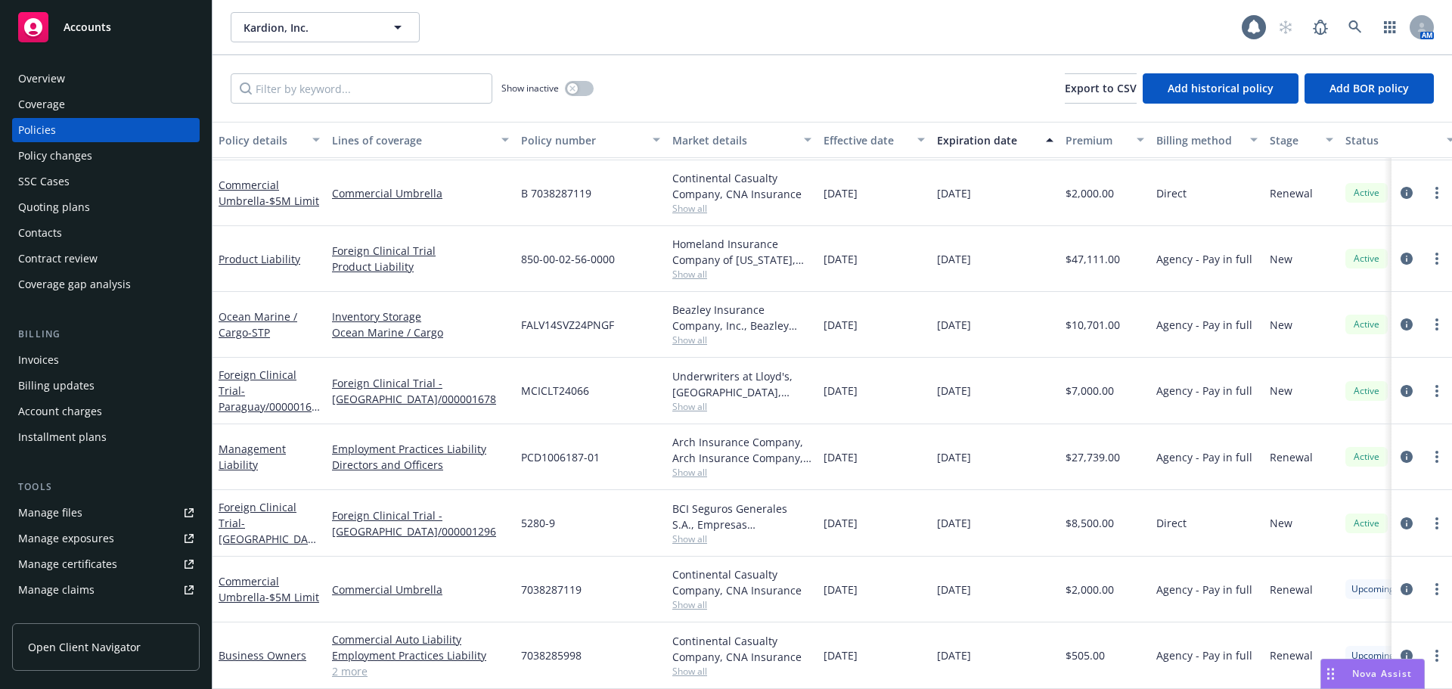
click at [70, 209] on div "Quoting plans" at bounding box center [54, 207] width 72 height 24
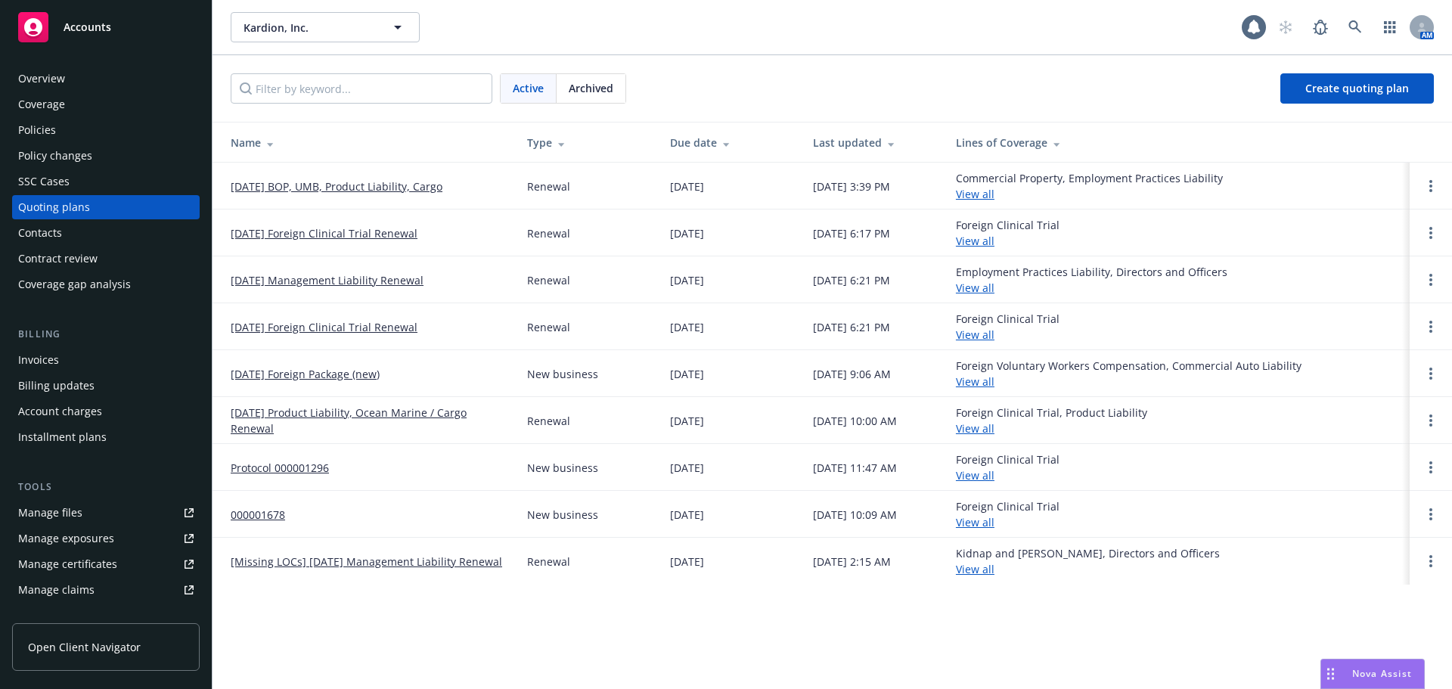
click at [377, 185] on link "[DATE] BOP, UMB, Product Liability, Cargo" at bounding box center [337, 186] width 212 height 16
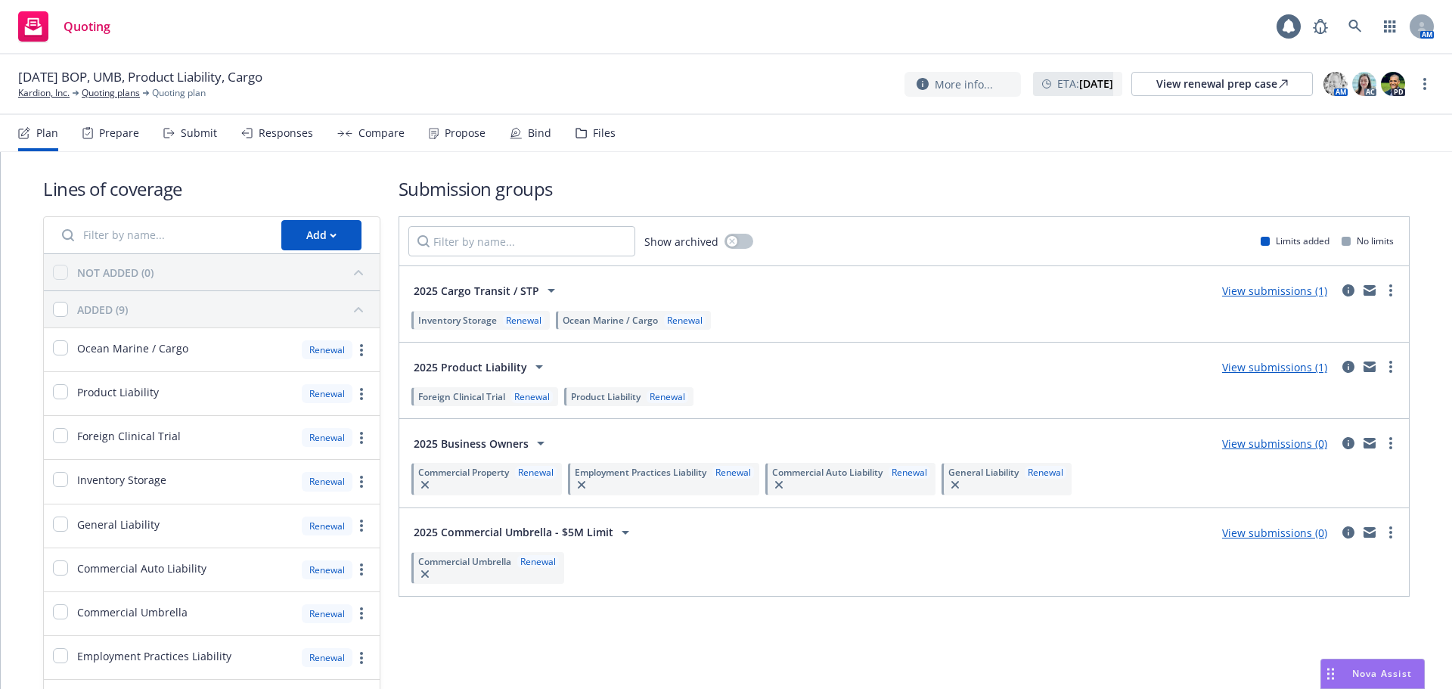
click at [290, 125] on div "Responses" at bounding box center [277, 133] width 72 height 36
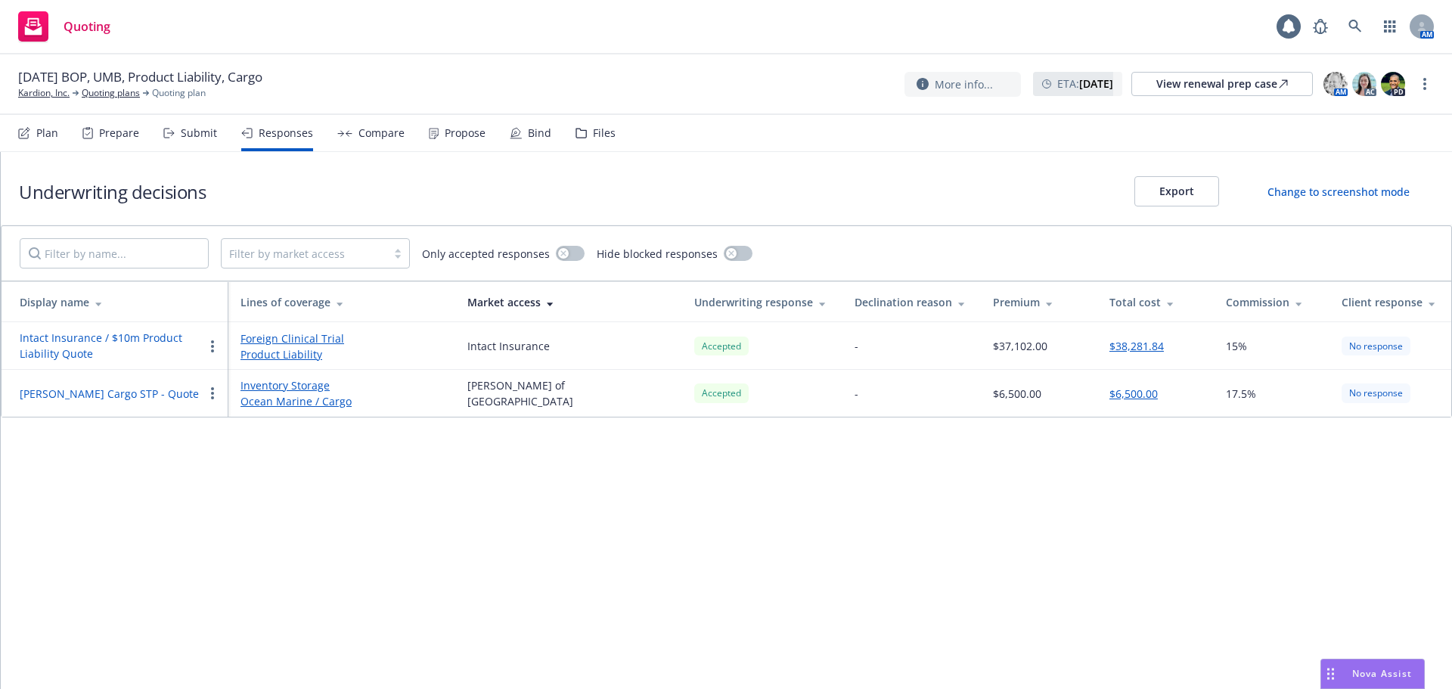
click at [376, 136] on div "Compare" at bounding box center [381, 133] width 46 height 12
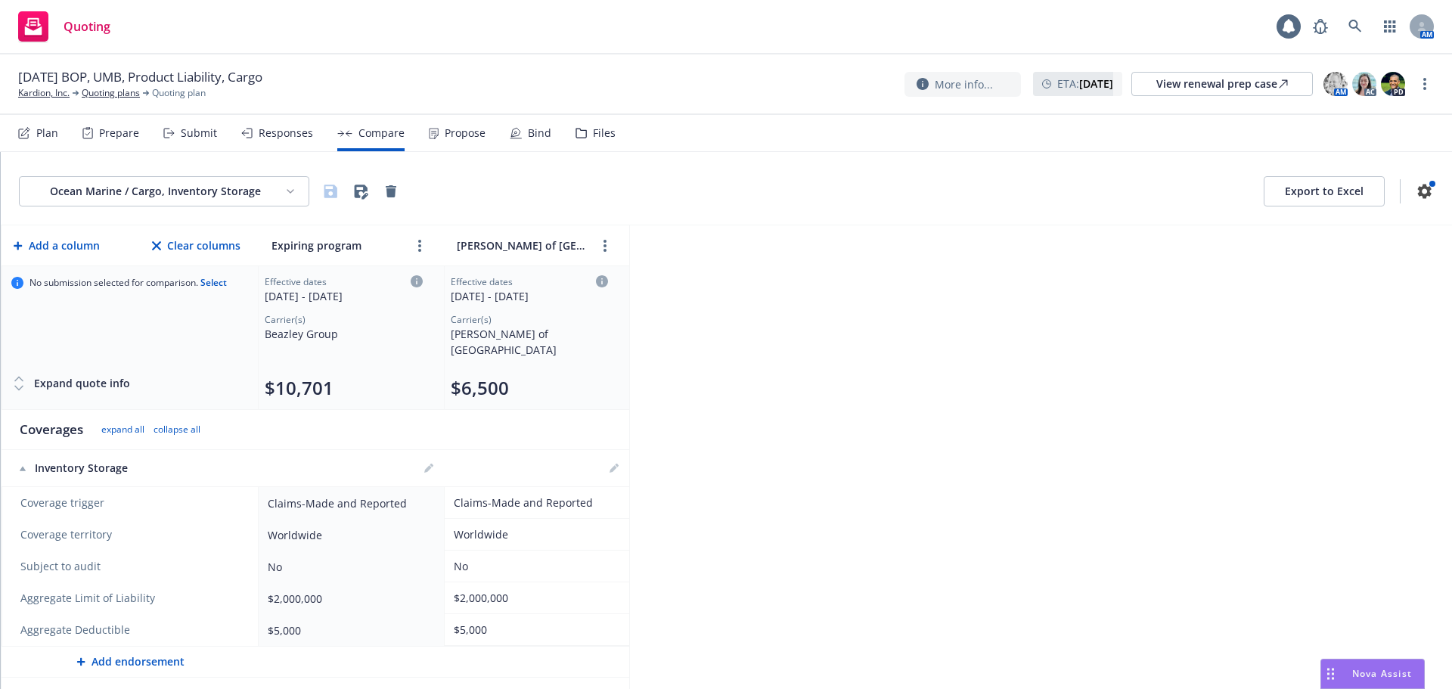
click at [453, 141] on div "Propose" at bounding box center [457, 133] width 57 height 36
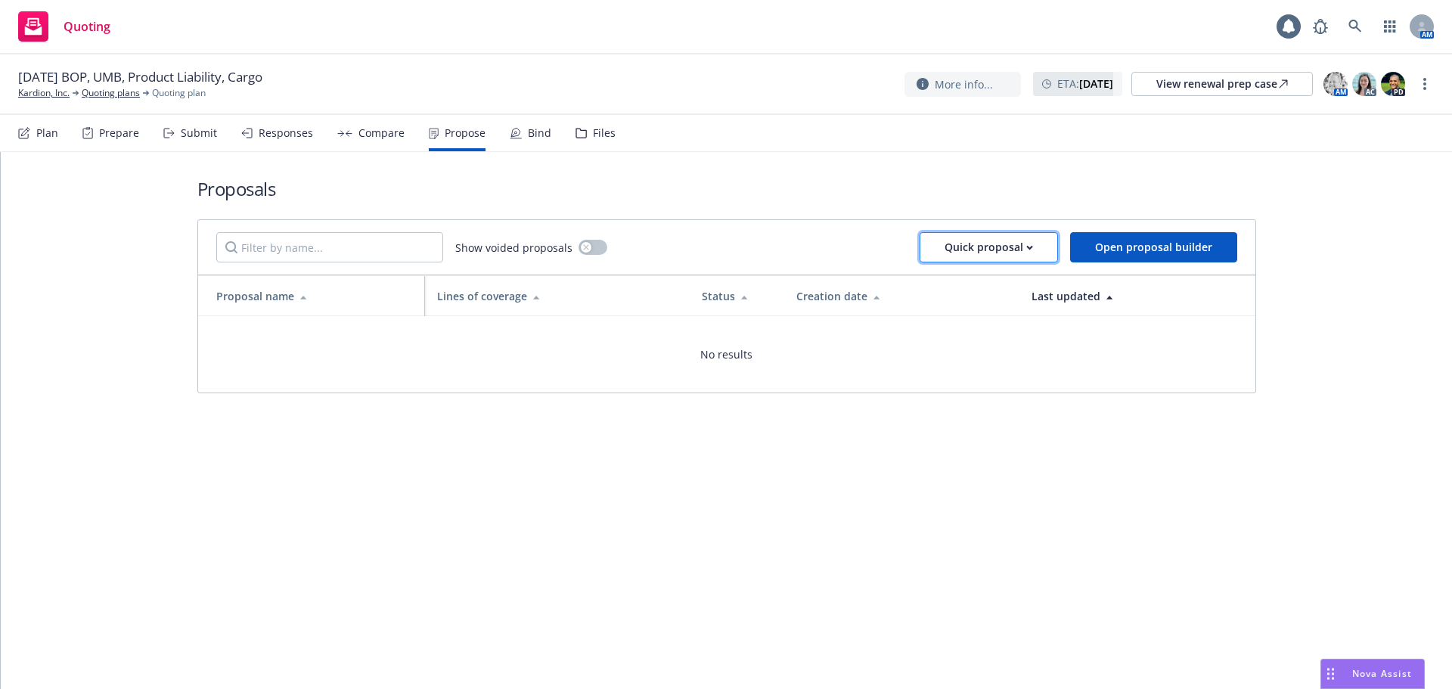
click at [993, 257] on div "Quick proposal" at bounding box center [988, 247] width 88 height 29
click at [1000, 285] on span "Upload quick proposal" at bounding box center [999, 286] width 150 height 14
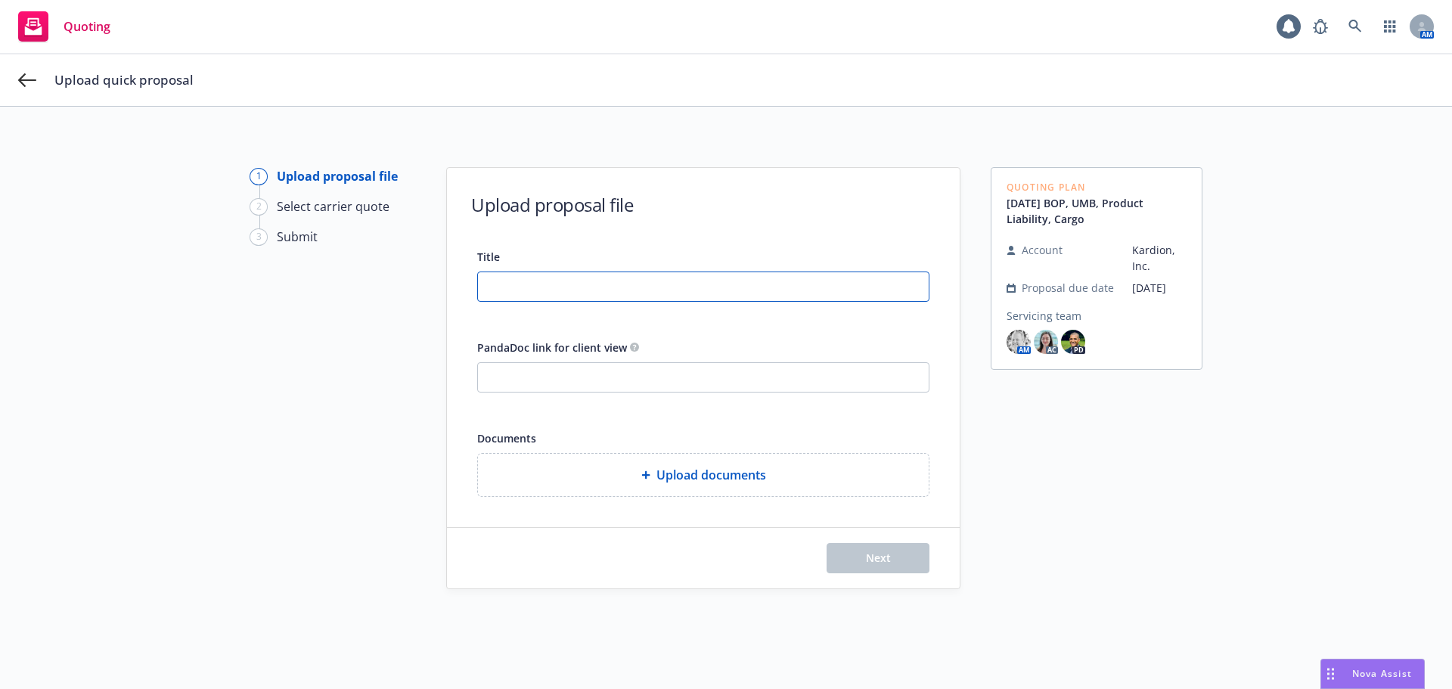
click at [692, 290] on input "Title" at bounding box center [703, 286] width 451 height 29
drag, startPoint x: 697, startPoint y: 296, endPoint x: 346, endPoint y: 283, distance: 351.1
click at [346, 283] on div "1 Upload proposal file 2 Select carrier quote 3 Submit Upload proposal file Tit…" at bounding box center [725, 425] width 1415 height 516
type input "25-26 P&C Renewal"
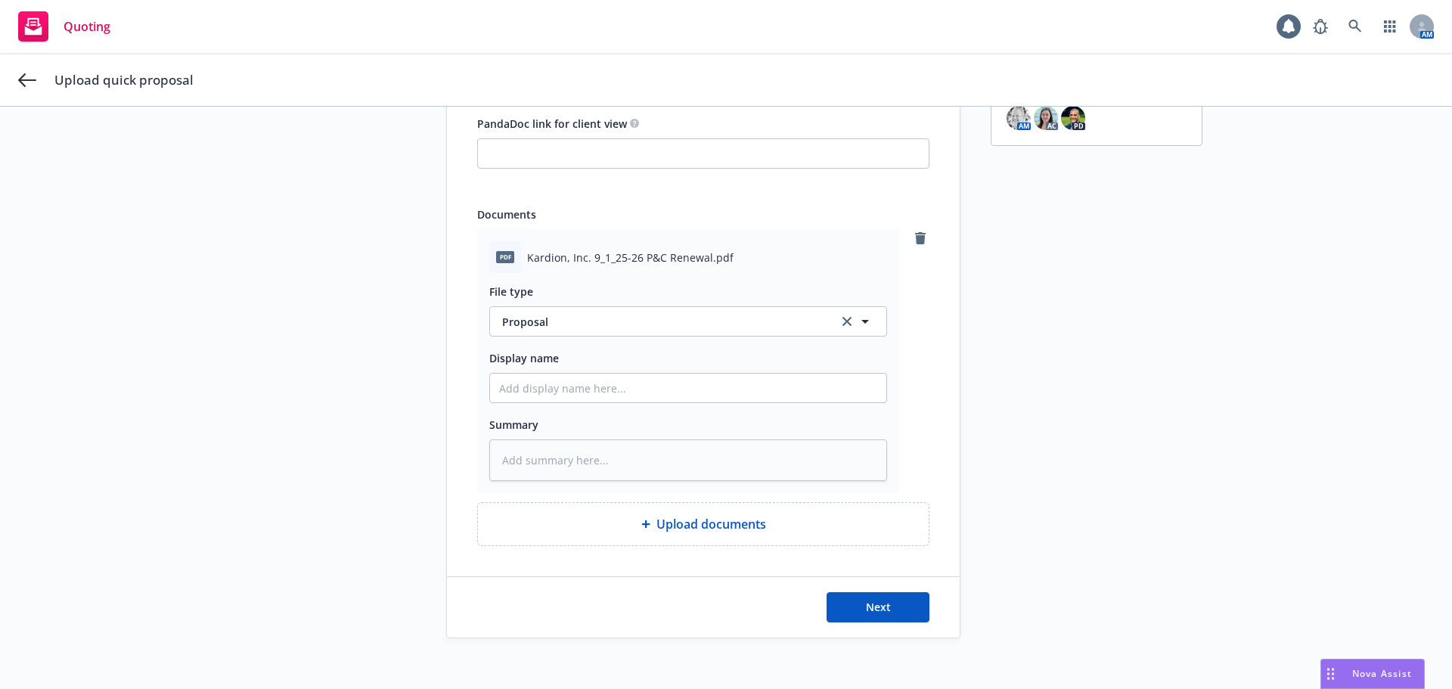
scroll to position [234, 0]
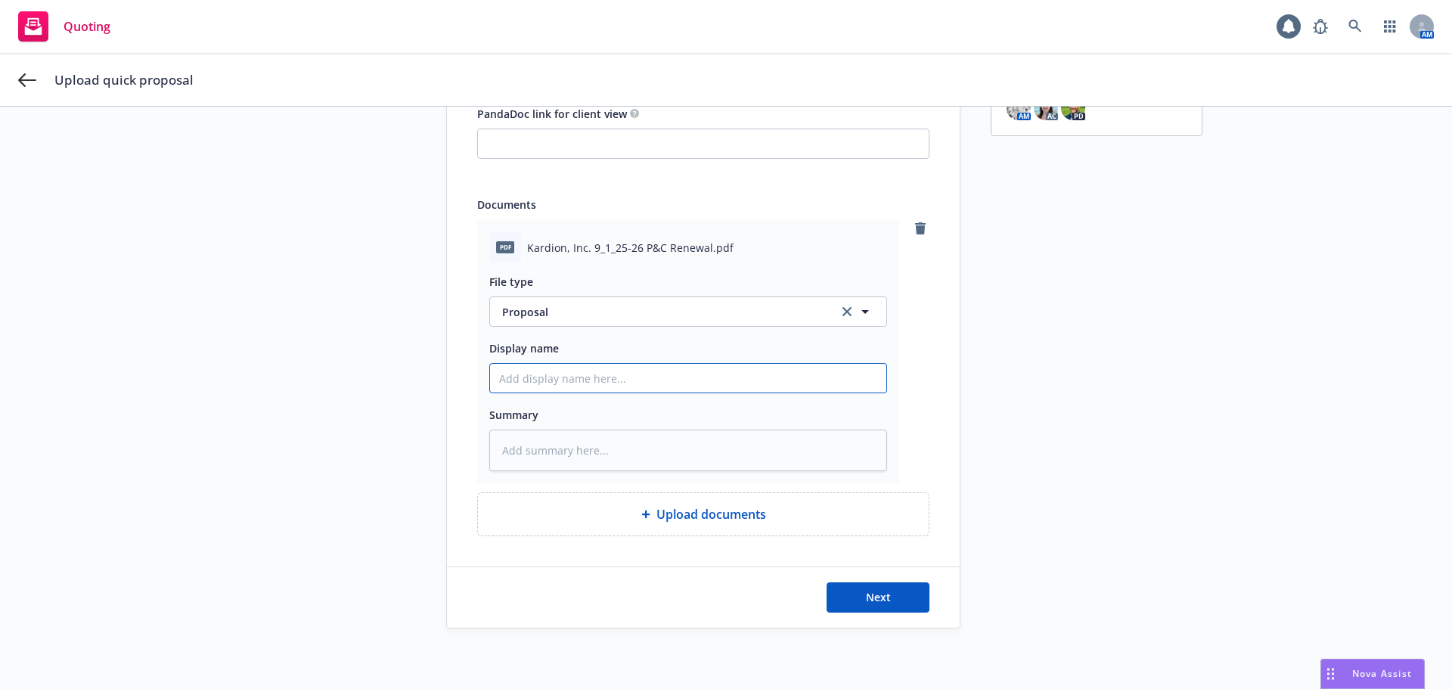
click at [616, 388] on input "Display name" at bounding box center [688, 378] width 396 height 29
paste input "25-26 P&C Renewal"
type textarea "x"
type input "25-26 P&C Renewal"
type textarea "x"
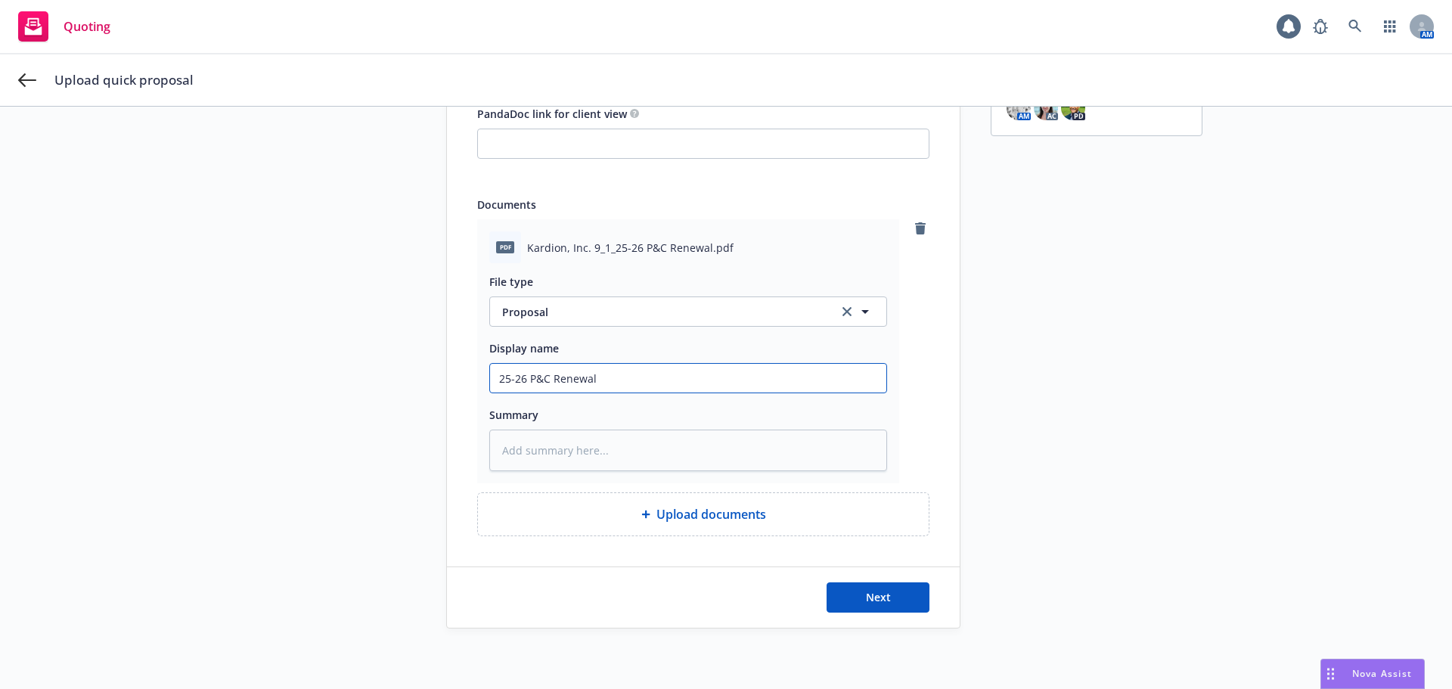
type input "25-26 P&C Renewal"
type textarea "x"
type input "25-26 P&C Renewal -"
type textarea "x"
type input "25-26 P&C Renewal - P"
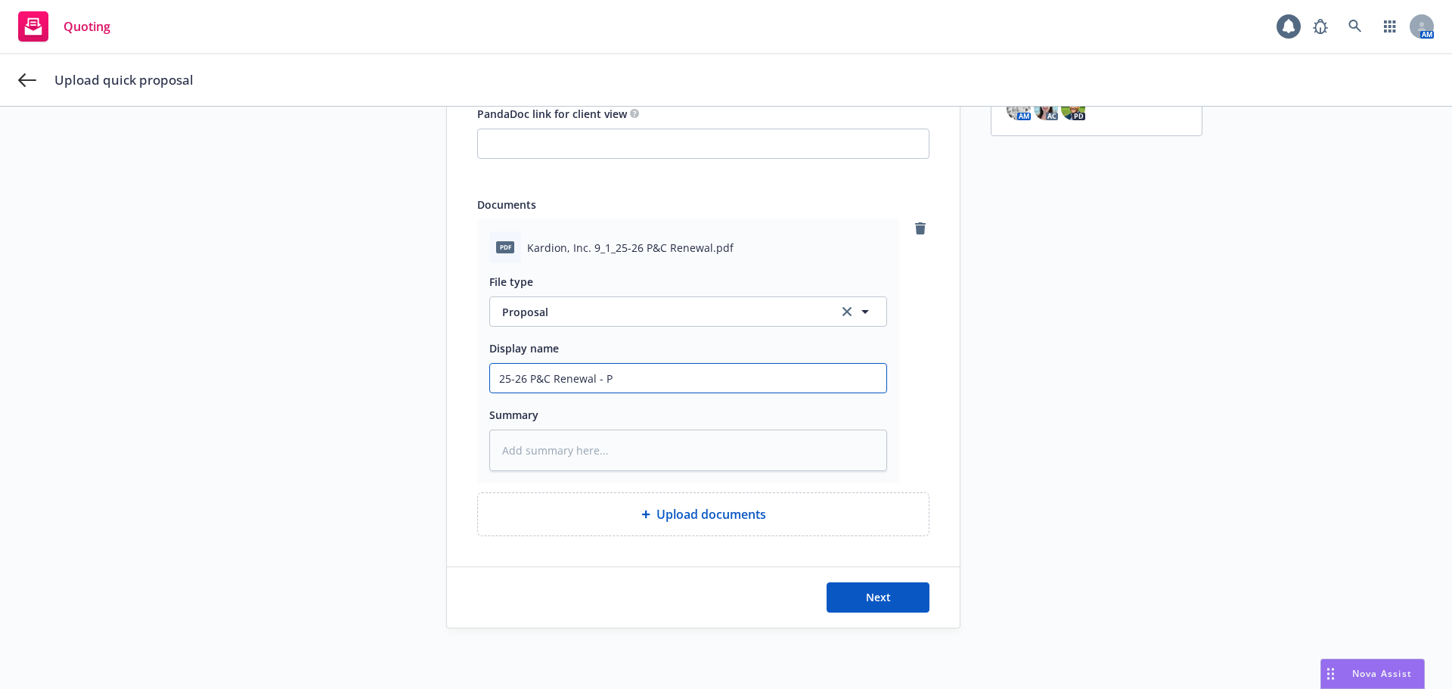
type textarea "x"
type input "25-26 P&C Renewal - Pr"
type textarea "x"
type input "25-26 P&C Renewal - Pro"
type textarea "x"
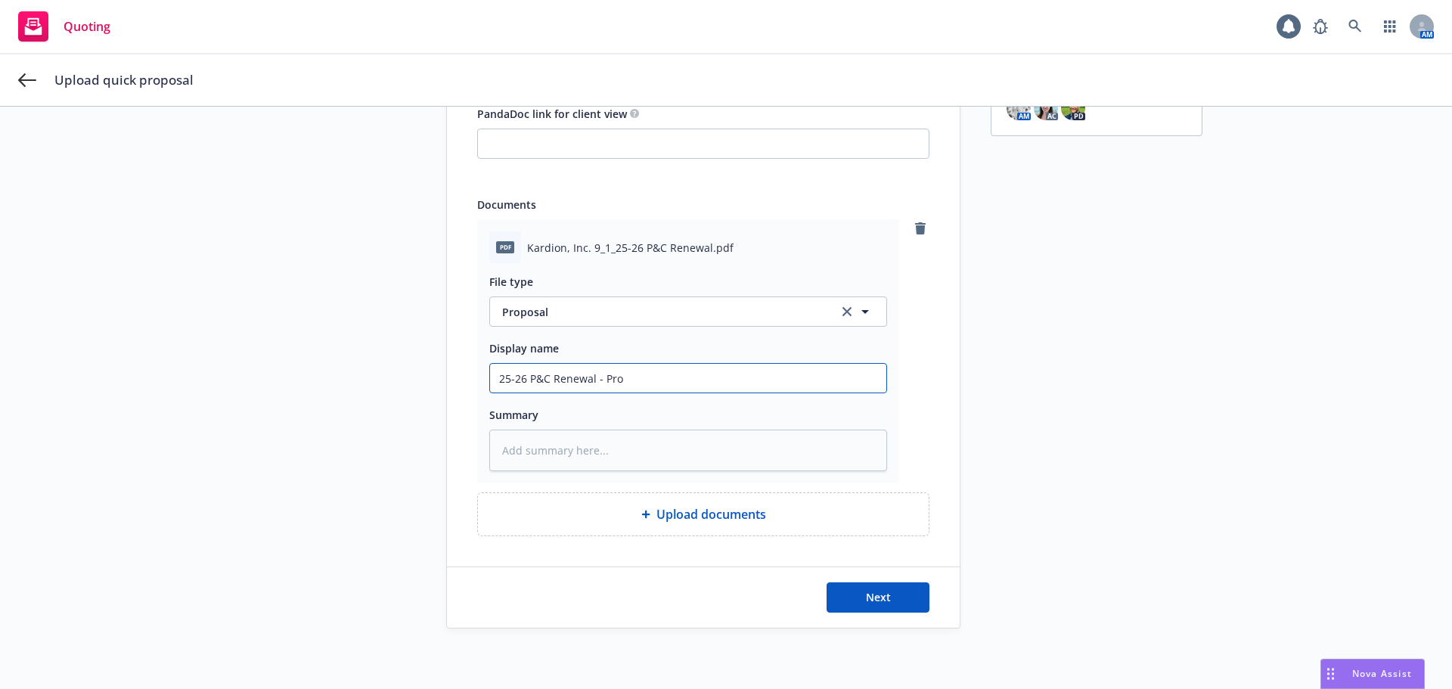
type input "25-26 P&C Renewal - Prop"
type textarea "x"
type input "25-26 P&C Renewal - Propo"
type textarea "x"
type input "25-26 P&C Renewal - Propos"
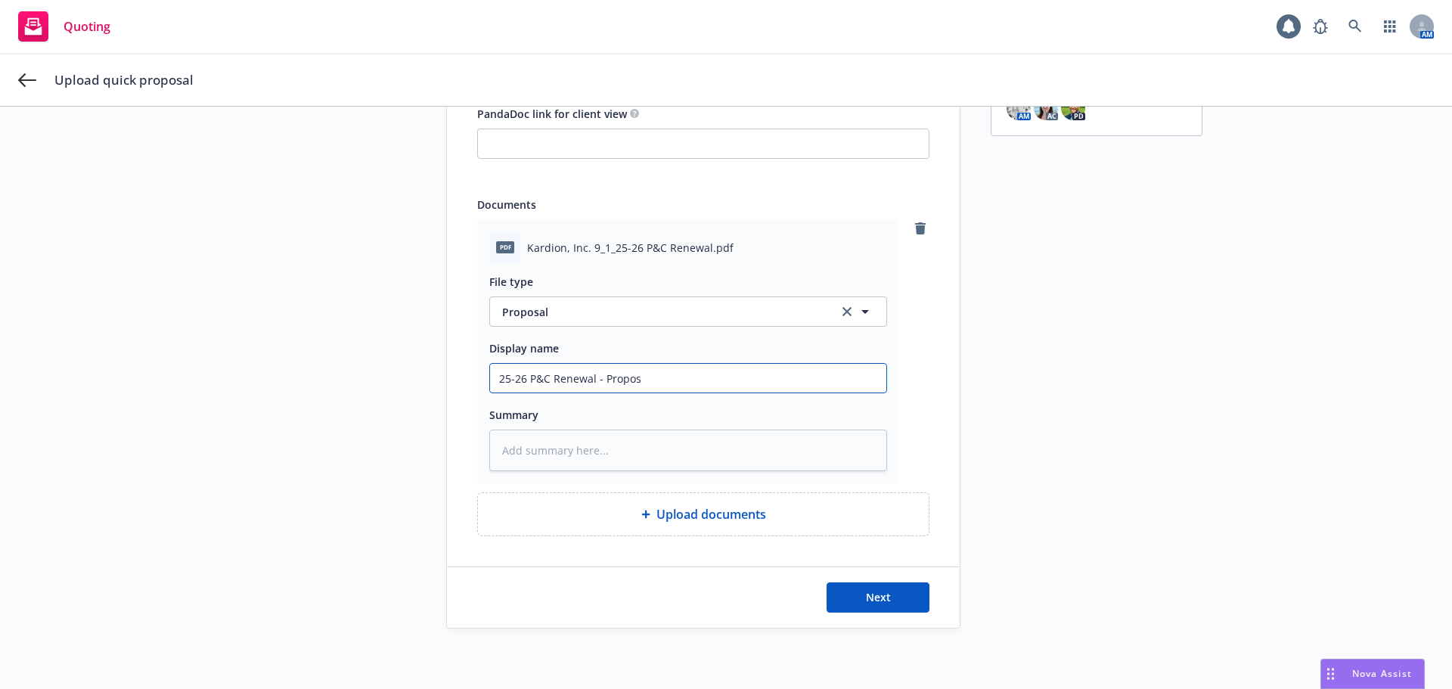
type textarea "x"
type input "25-26 P&C Renewal - Proposa"
type textarea "x"
type input "25-26 P&C Renewal - Proposal"
type textarea "x"
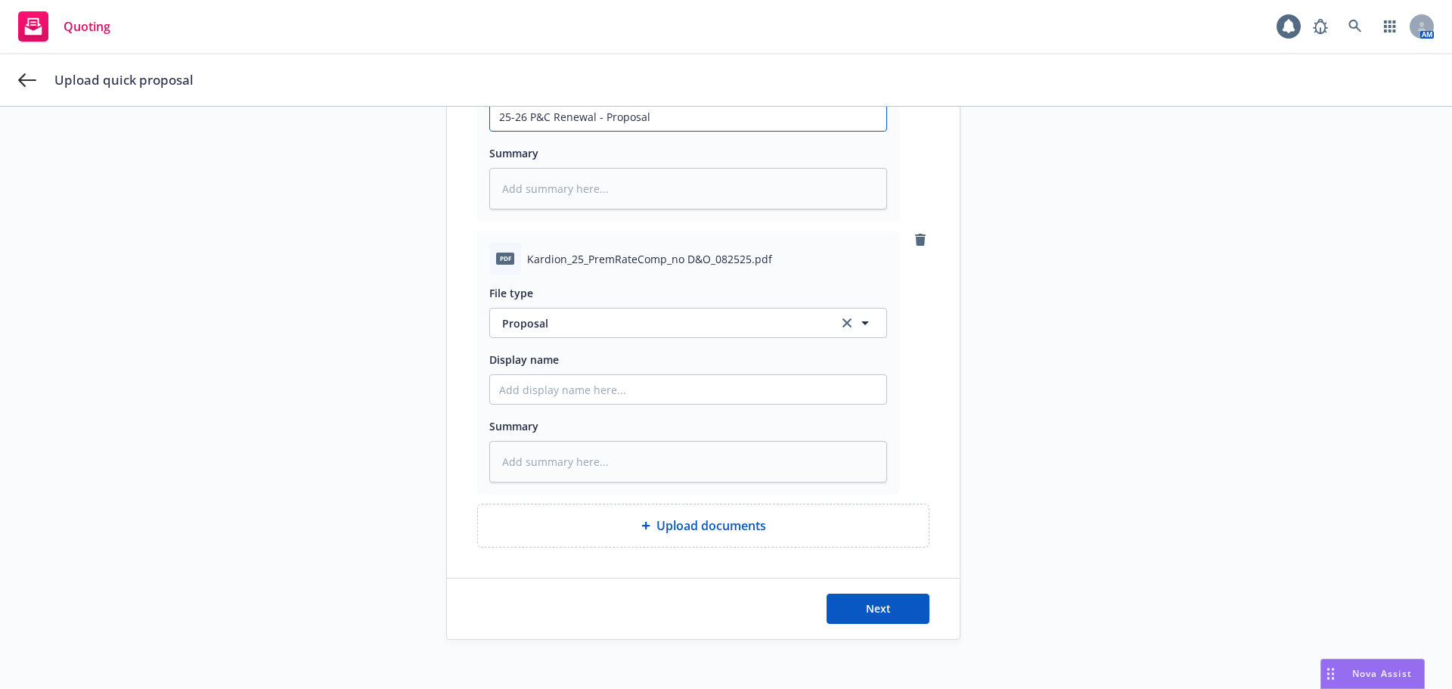
scroll to position [507, 0]
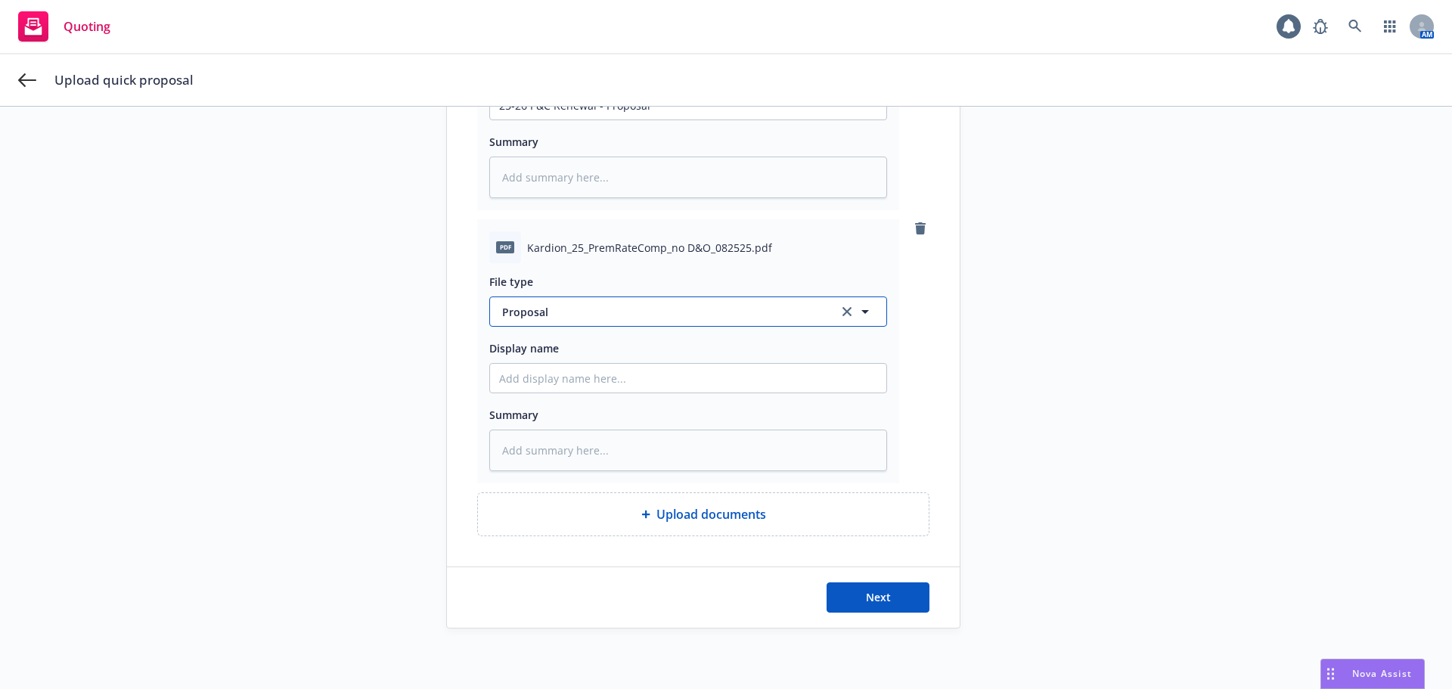
click at [572, 310] on span "Proposal" at bounding box center [661, 312] width 318 height 16
type input "rate"
click at [557, 356] on span "Rate/Exposure Comparison" at bounding box center [575, 354] width 141 height 16
click at [564, 119] on input "Display name" at bounding box center [688, 105] width 396 height 29
paste input "25-26 P&C Renewal"
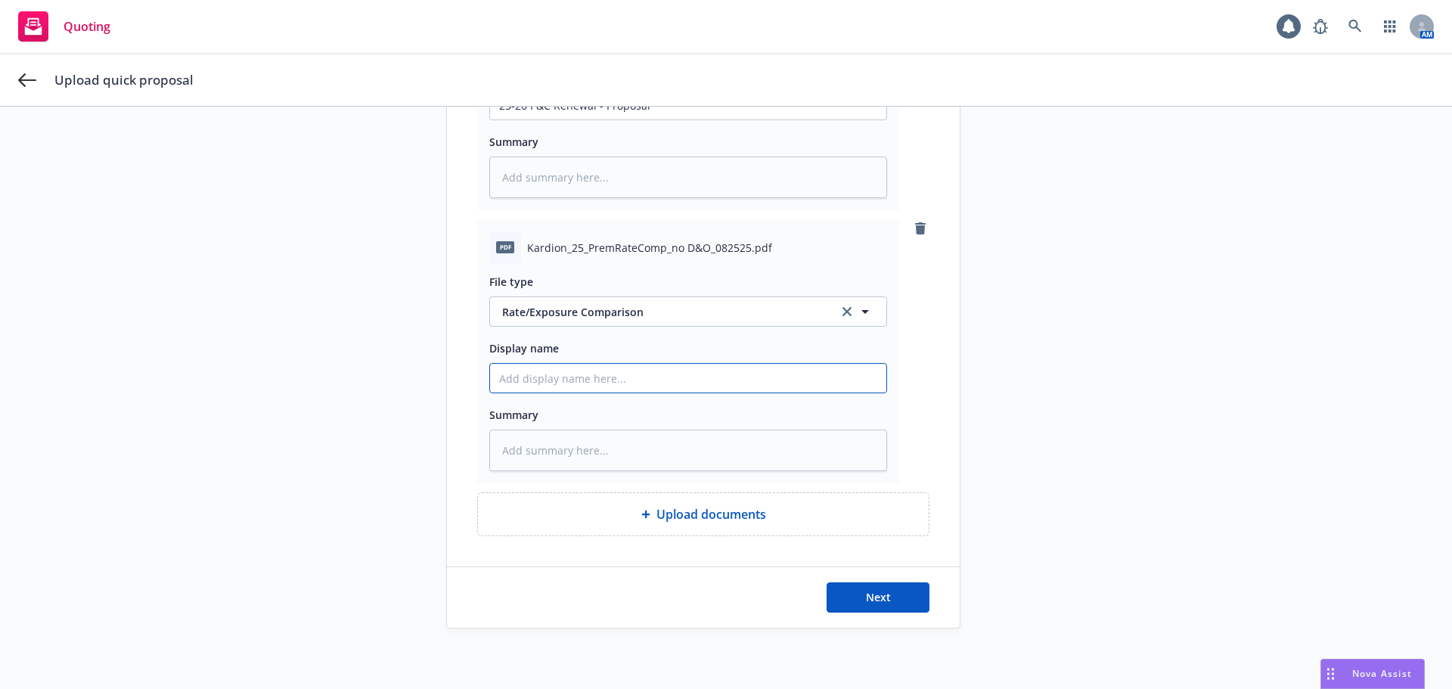
type textarea "x"
type input "25-26 P&C Renewal"
type textarea "x"
type input "25-26 P&C Renewal"
type textarea "x"
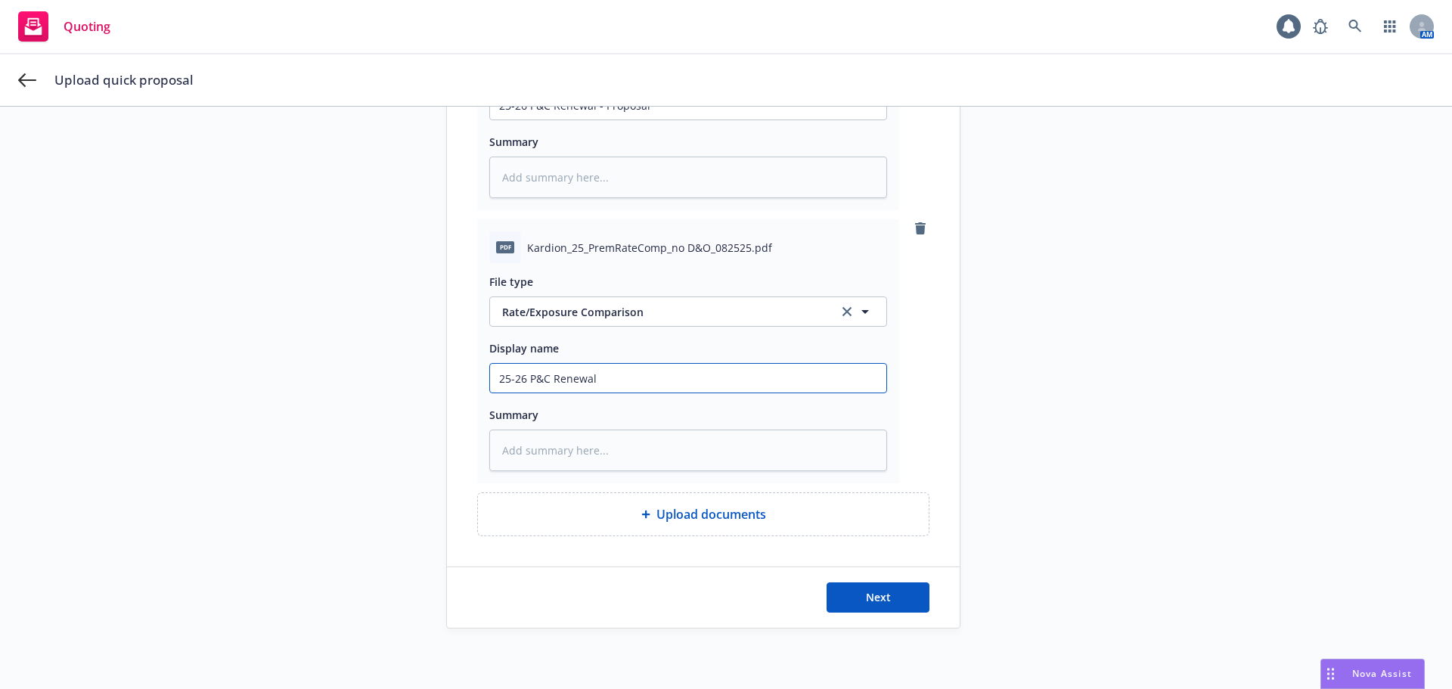
type input "25-26 P&C Renewal -"
type textarea "x"
type input "25-26 P&C Renewal -"
type textarea "x"
type input "25-26 P&C Renewal - C"
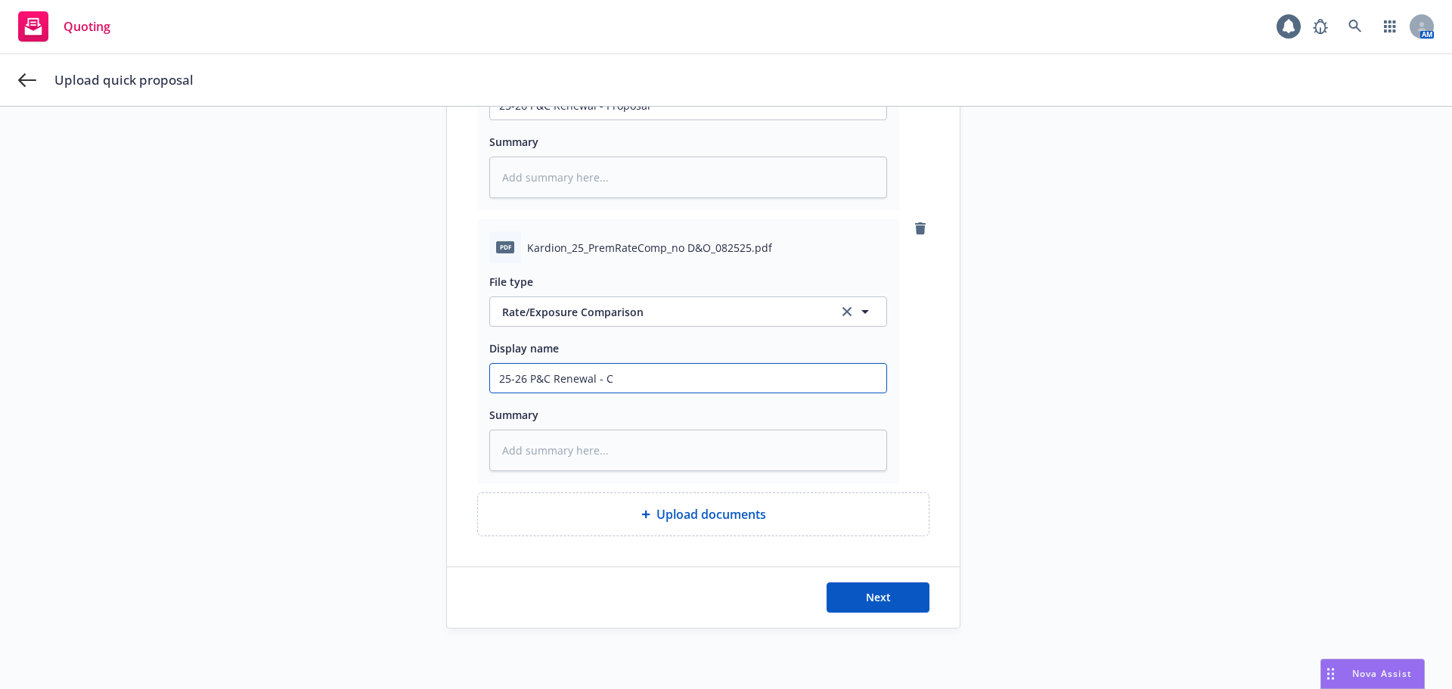
type textarea "x"
type input "25-26 P&C Renewal - Cp"
type textarea "x"
type input "25-26 P&C Renewal - Cpv"
type textarea "x"
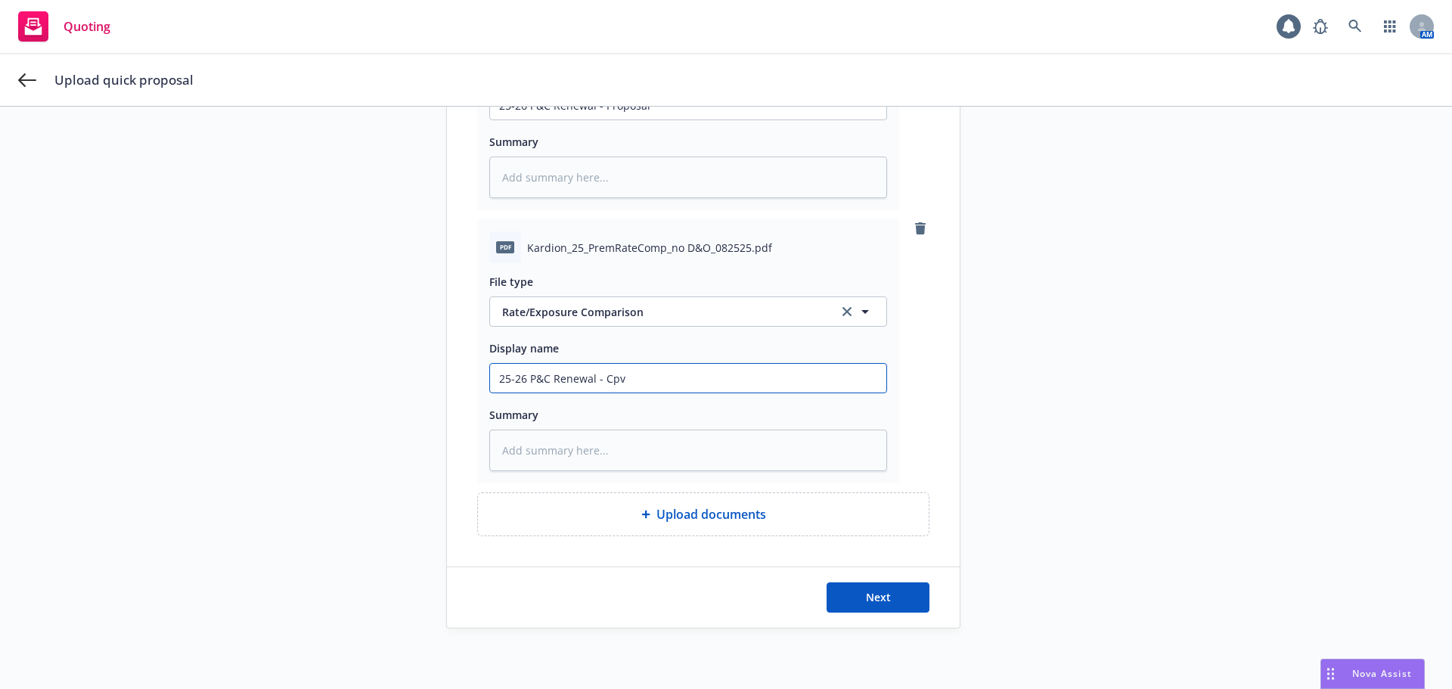
type input "25-26 P&C Renewal - Cp"
type textarea "x"
type input "25-26 P&C Renewal - C"
type textarea "x"
type input "25-26 P&C Renewal - Co"
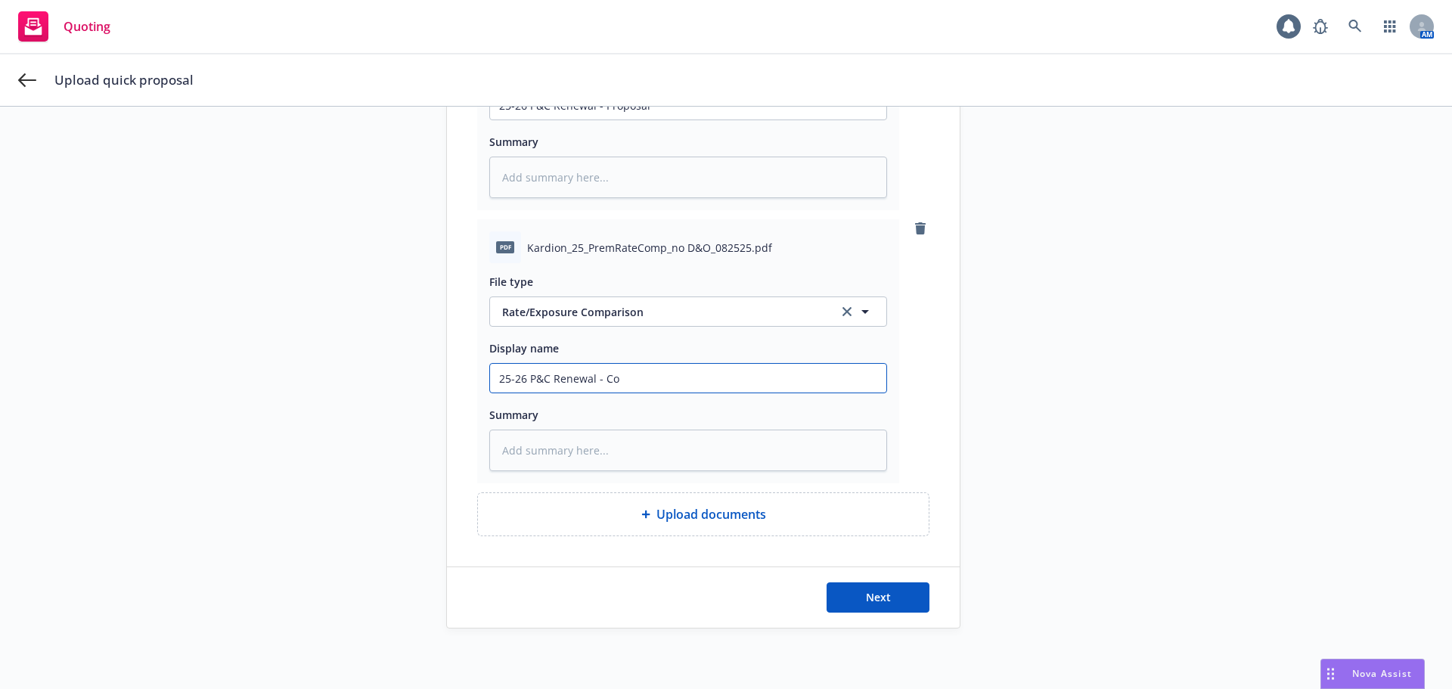
type textarea "x"
type input "25-26 P&C Renewal - Cov"
type textarea "x"
type input "25-26 P&C Renewal - Cove"
type textarea "x"
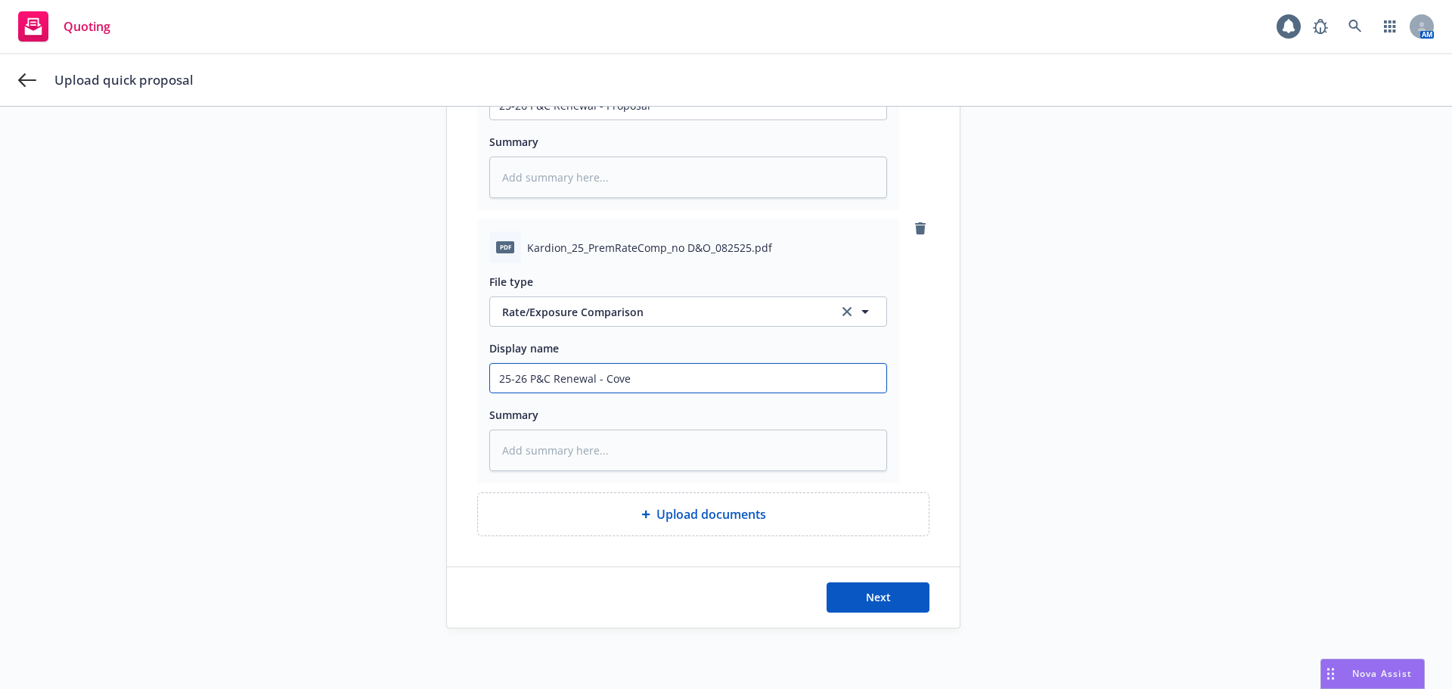
type input "25-26 P&C Renewal - Cover"
type textarea "x"
type input "25-26 P&C Renewal - Covera"
type textarea "x"
type input "25-26 P&C Renewal - Coverag"
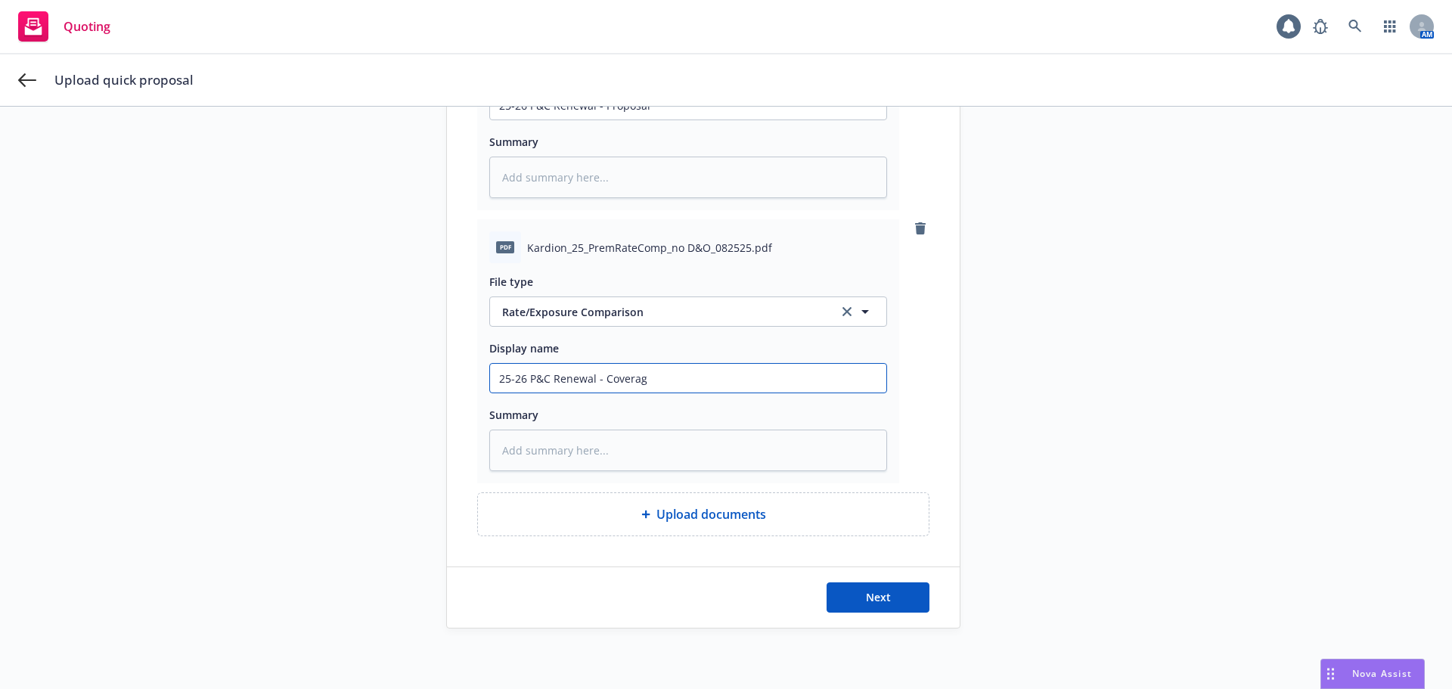
type textarea "x"
type input "25-26 P&C Renewal - Coverage"
type textarea "x"
type input "25-26 P&C Renewal - Coverage"
type textarea "x"
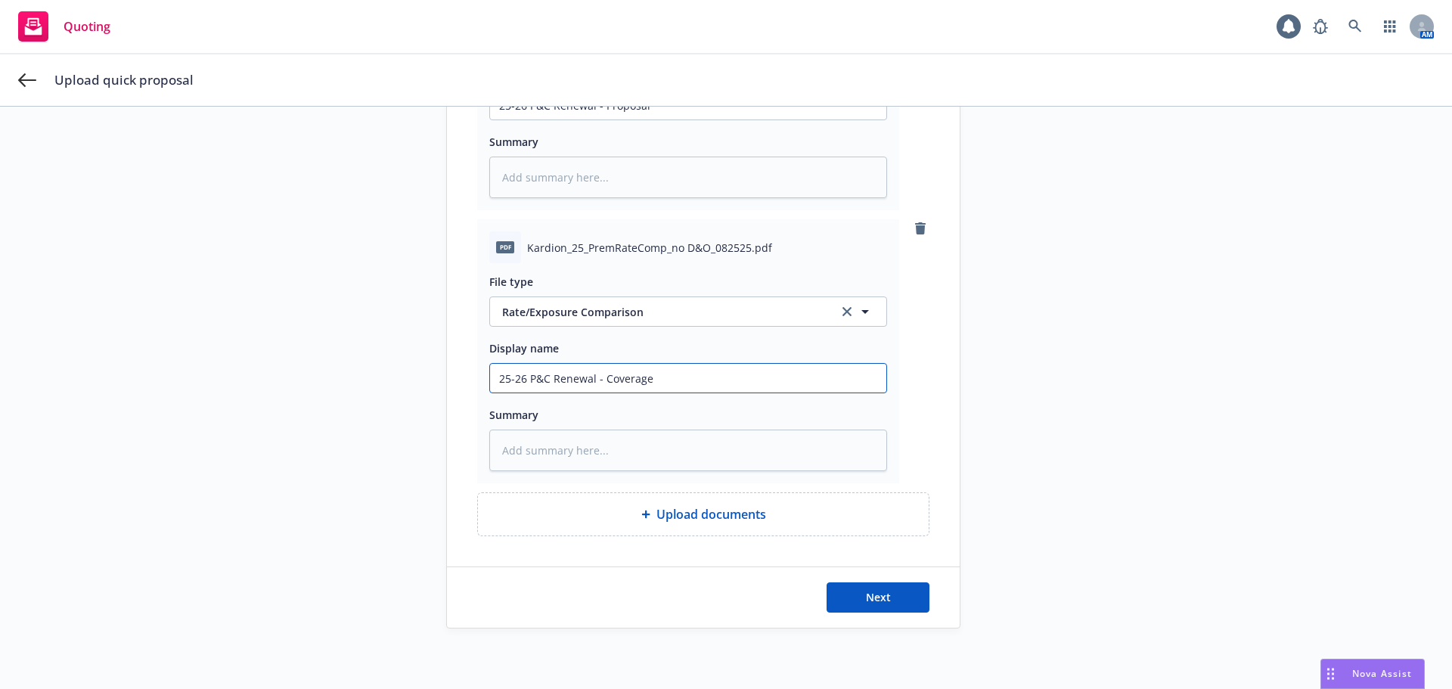
type input "25-26 P&C Renewal - Coverage C"
type textarea "x"
type input "25-26 P&C Renewal - Coverage Co"
type textarea "x"
type input "25-26 P&C Renewal - Coverage Com"
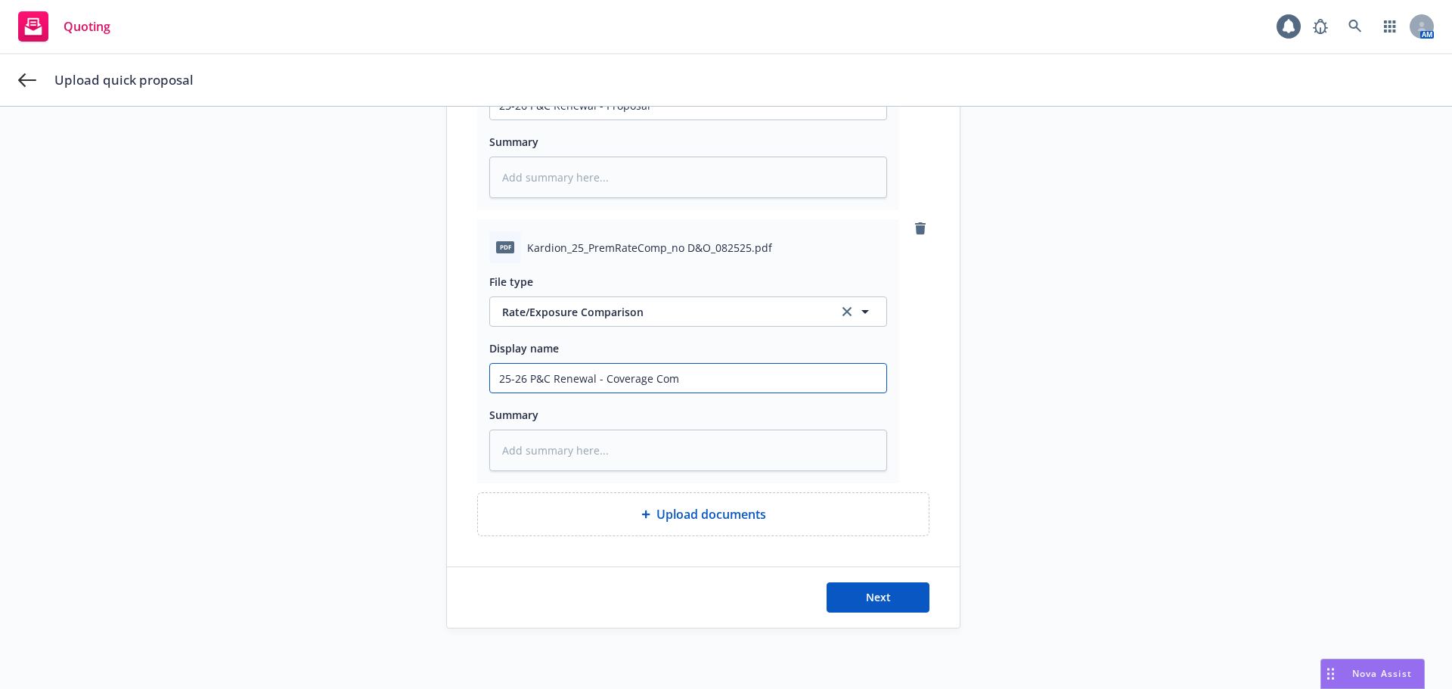
type textarea "x"
type input "25-26 P&C Renewal - Coverage Comp"
type textarea "x"
type input "25-26 P&C Renewal - Coverage Compa"
type textarea "x"
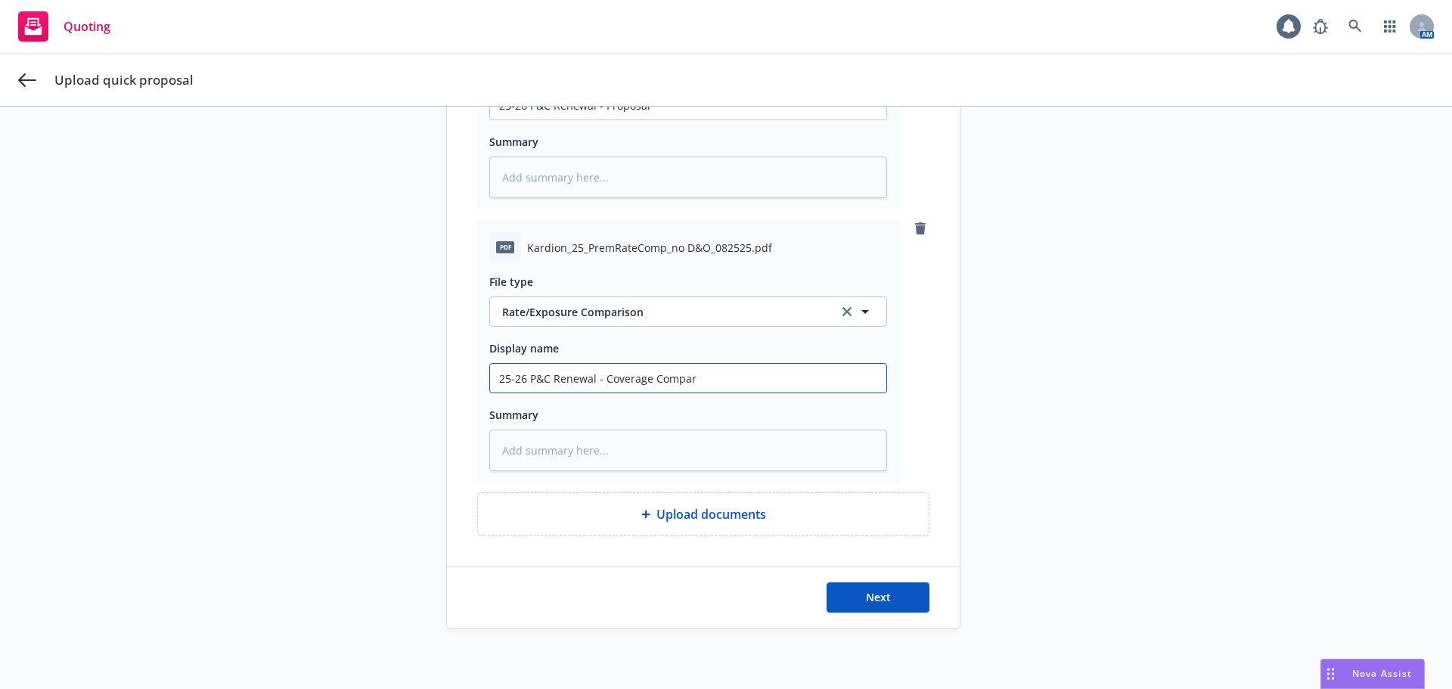
type input "25-26 P&C Renewal - Coverage Compari"
type textarea "x"
type input "25-26 P&C Renewal - Coverage Comparis"
type textarea "x"
type input "25-26 P&C Renewal - Coverage Compariso"
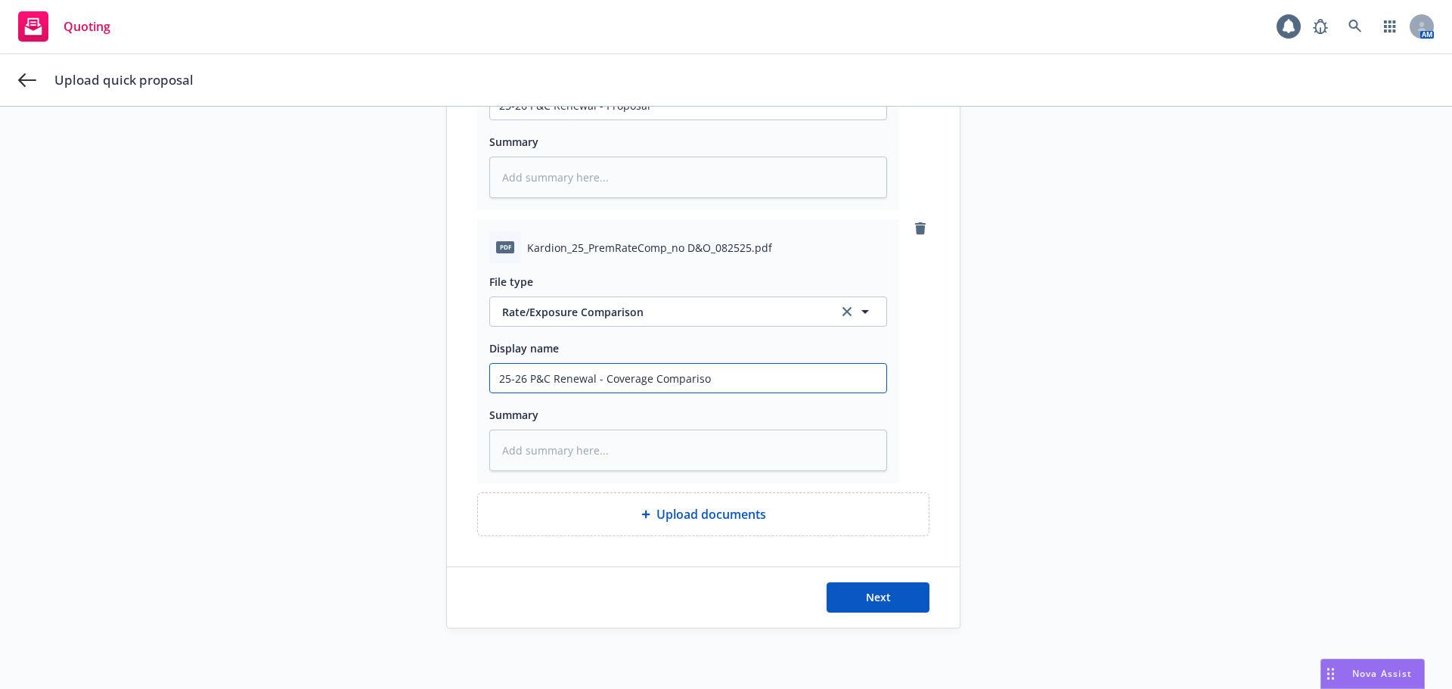
type textarea "x"
drag, startPoint x: 767, startPoint y: 371, endPoint x: 331, endPoint y: 374, distance: 435.5
click at [331, 374] on div "1 Upload proposal file 2 Select carrier quote 3 Submit Upload proposal file Tit…" at bounding box center [725, 145] width 1415 height 968
type input "25-26 P&C Renewal - Coverage Comparison"
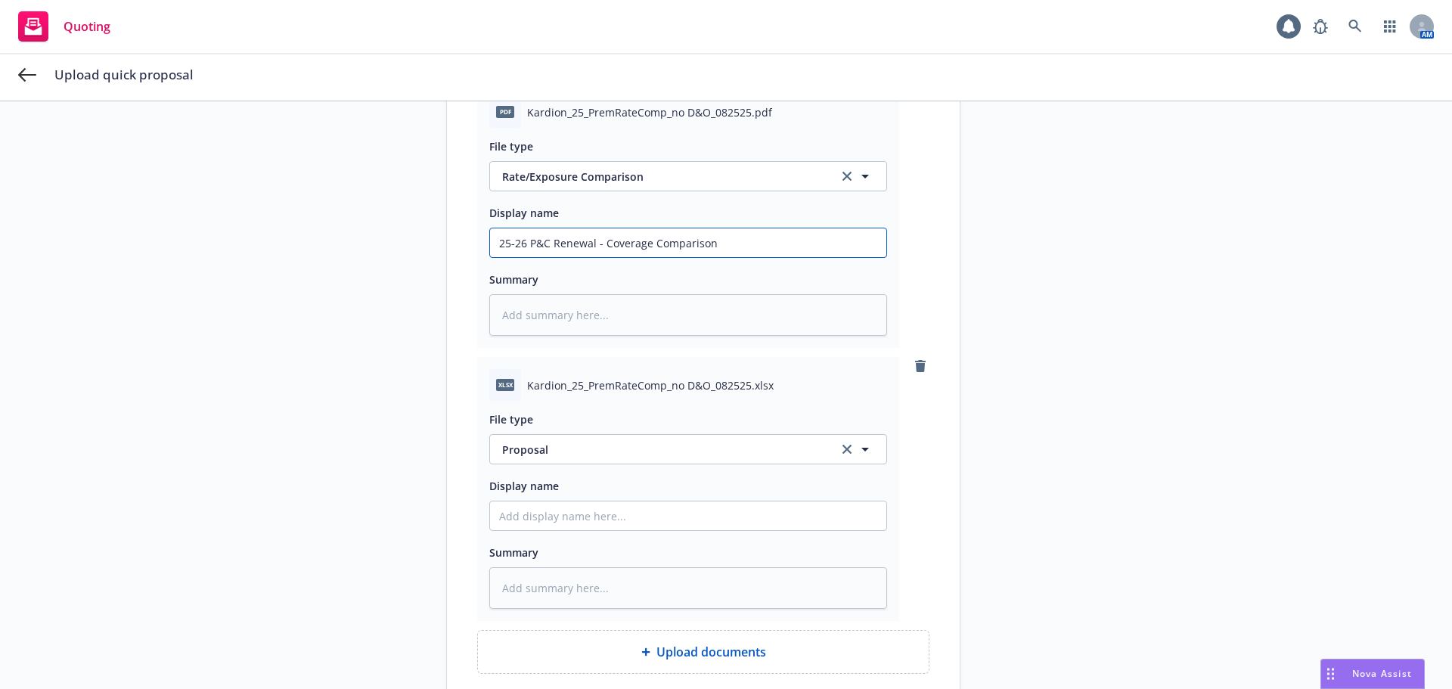
scroll to position [733, 0]
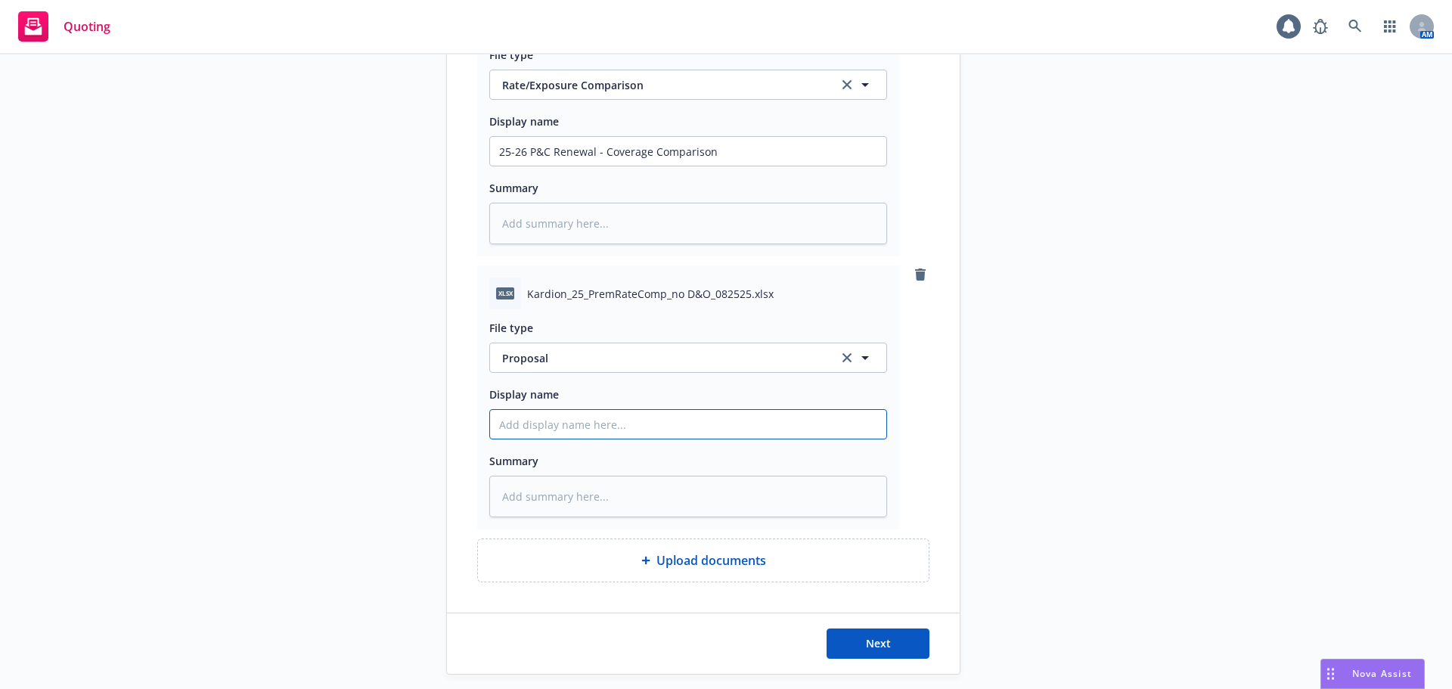
paste input "25-26 P&C Renewal - Coverage Comparison"
type textarea "x"
type input "25-26 P&C Renewal - Coverage Comparison"
type textarea "x"
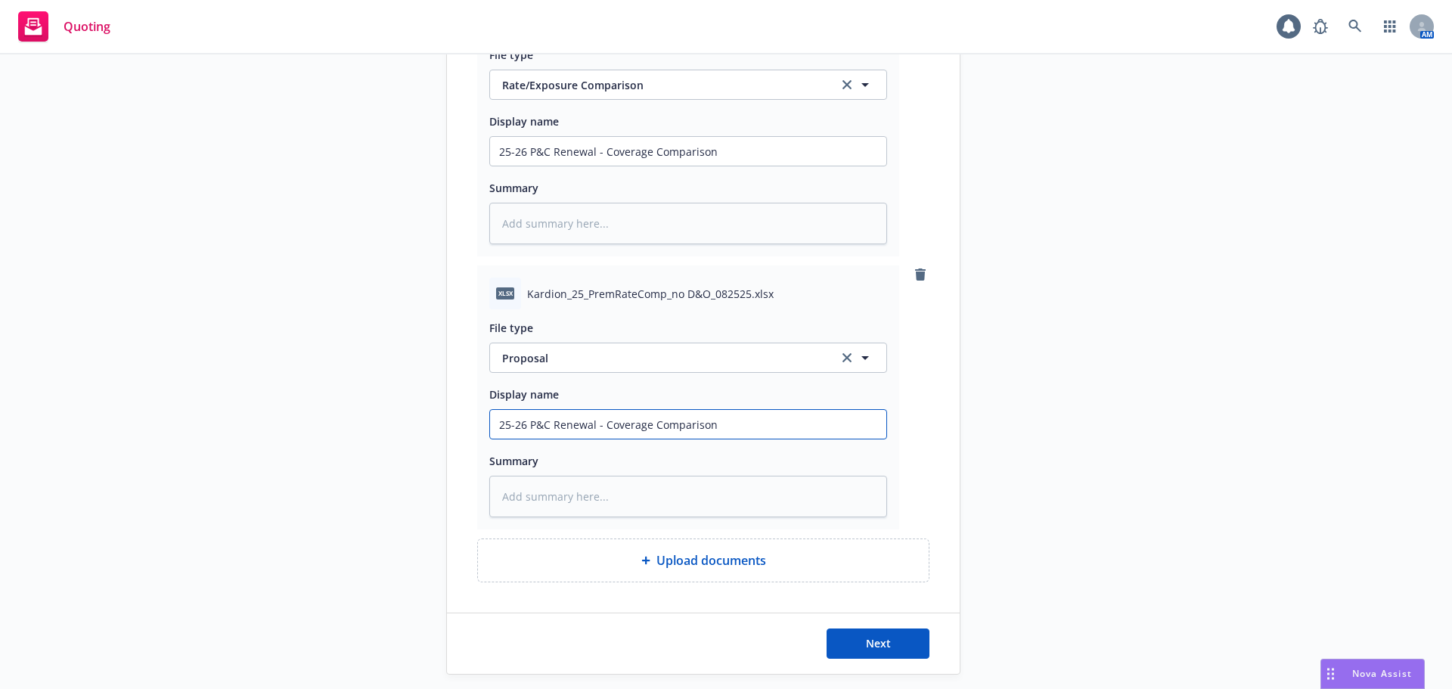
type input "25-26 P&C Renewal - Coverage Comparison"
type textarea "x"
type input "25-26 P&C Renewal - Coverage Comparison E"
type textarea "x"
type input "25-26 P&C Renewal - Coverage Comparison Ex"
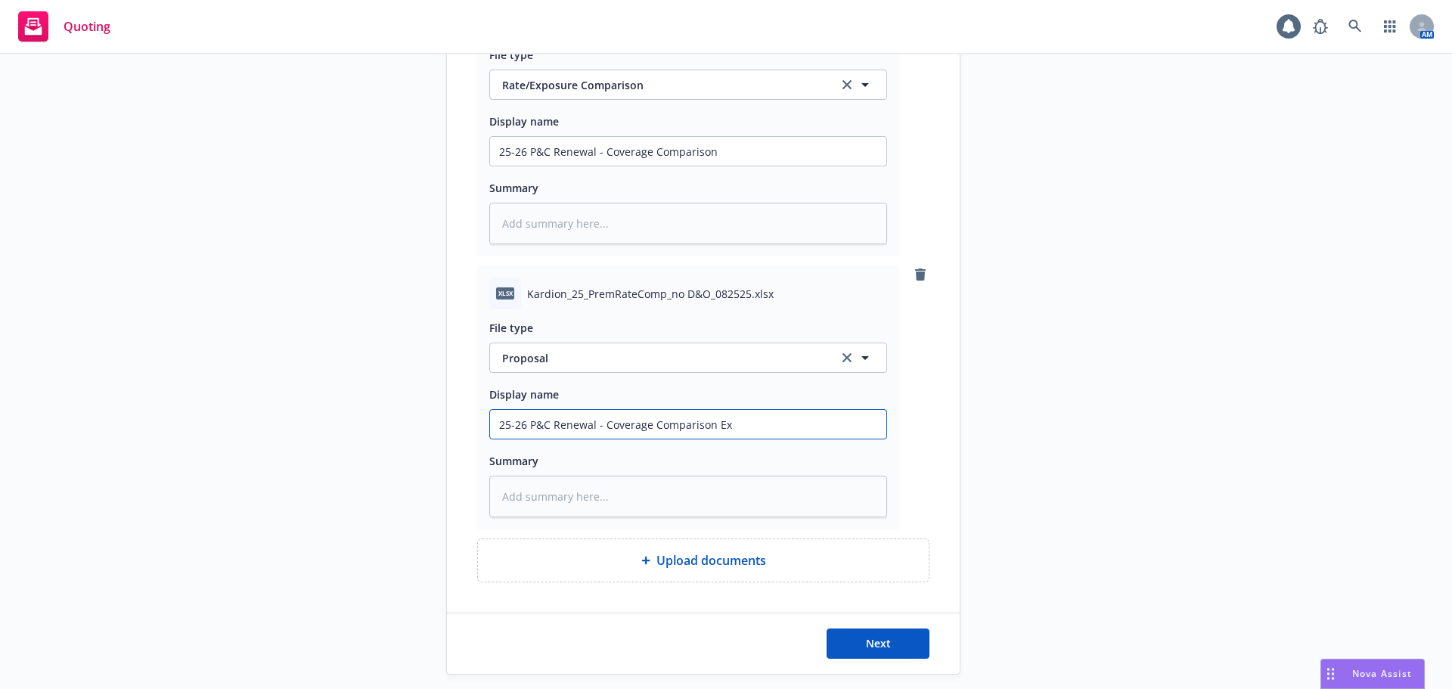
type textarea "x"
type input "25-26 P&C Renewal - Coverage Comparison Exc"
type textarea "x"
type input "25-26 P&C Renewal - Coverage Comparison Exce"
type textarea "x"
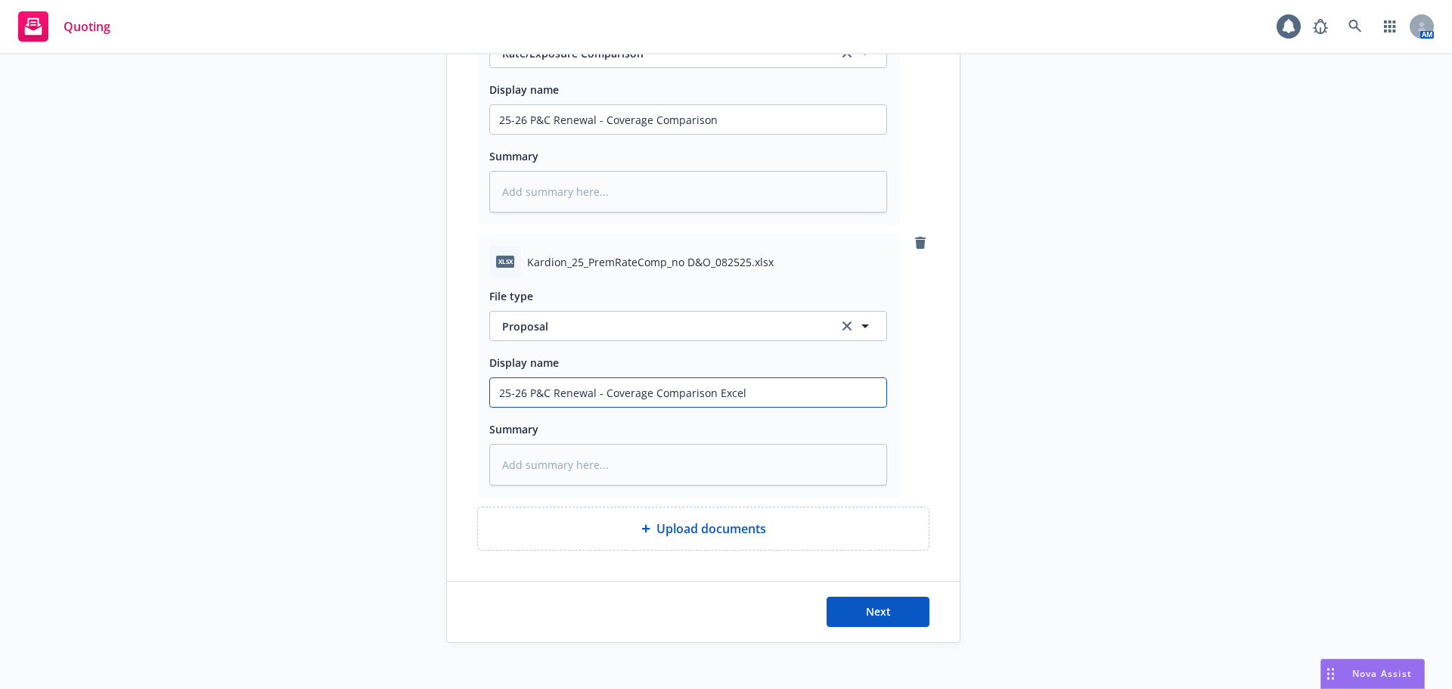
scroll to position [779, 0]
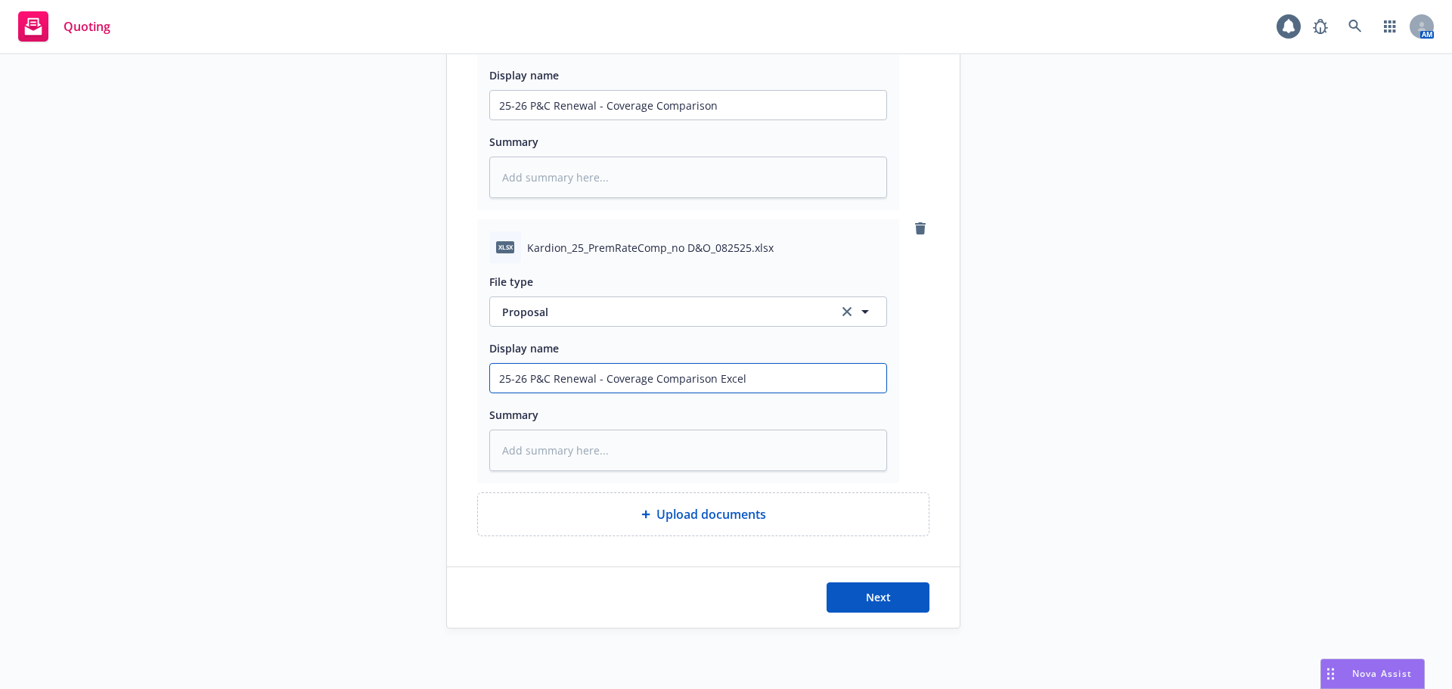
type input "25-26 P&C Renewal - Coverage Comparison Excel"
type textarea "x"
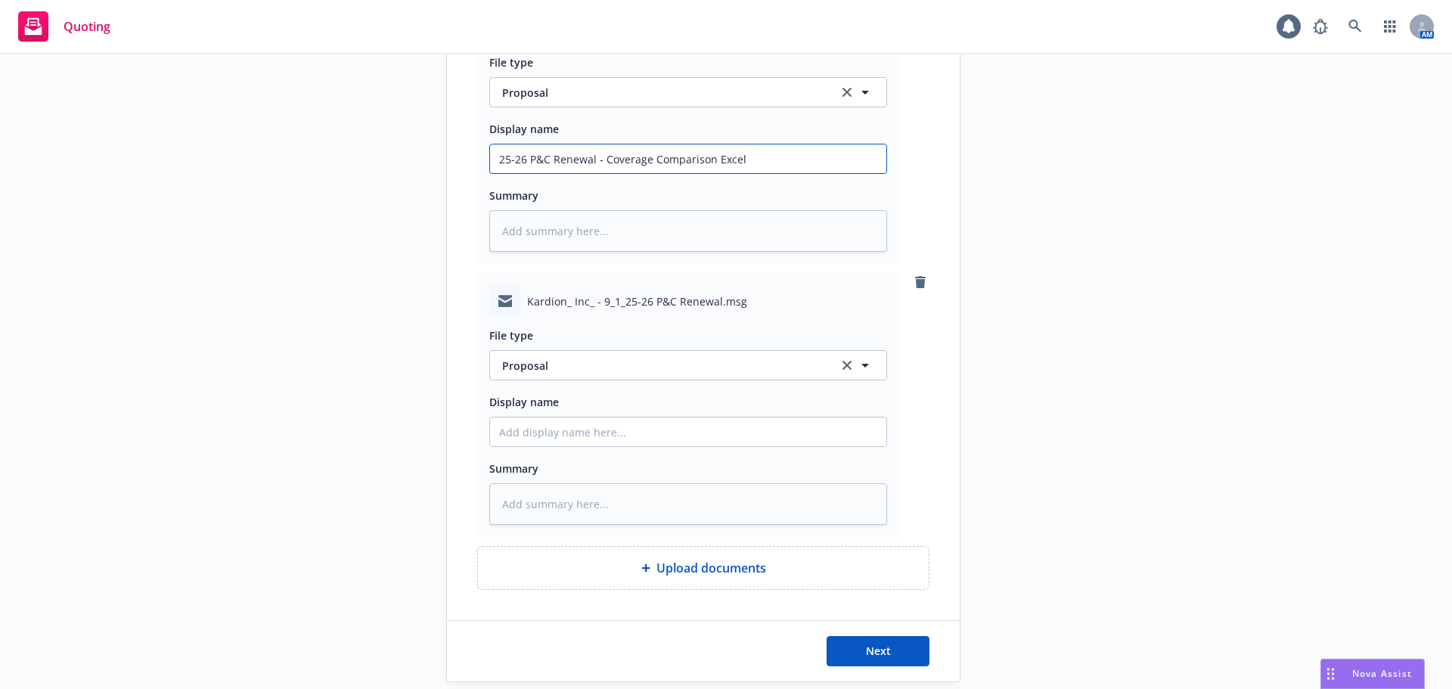
scroll to position [1006, 0]
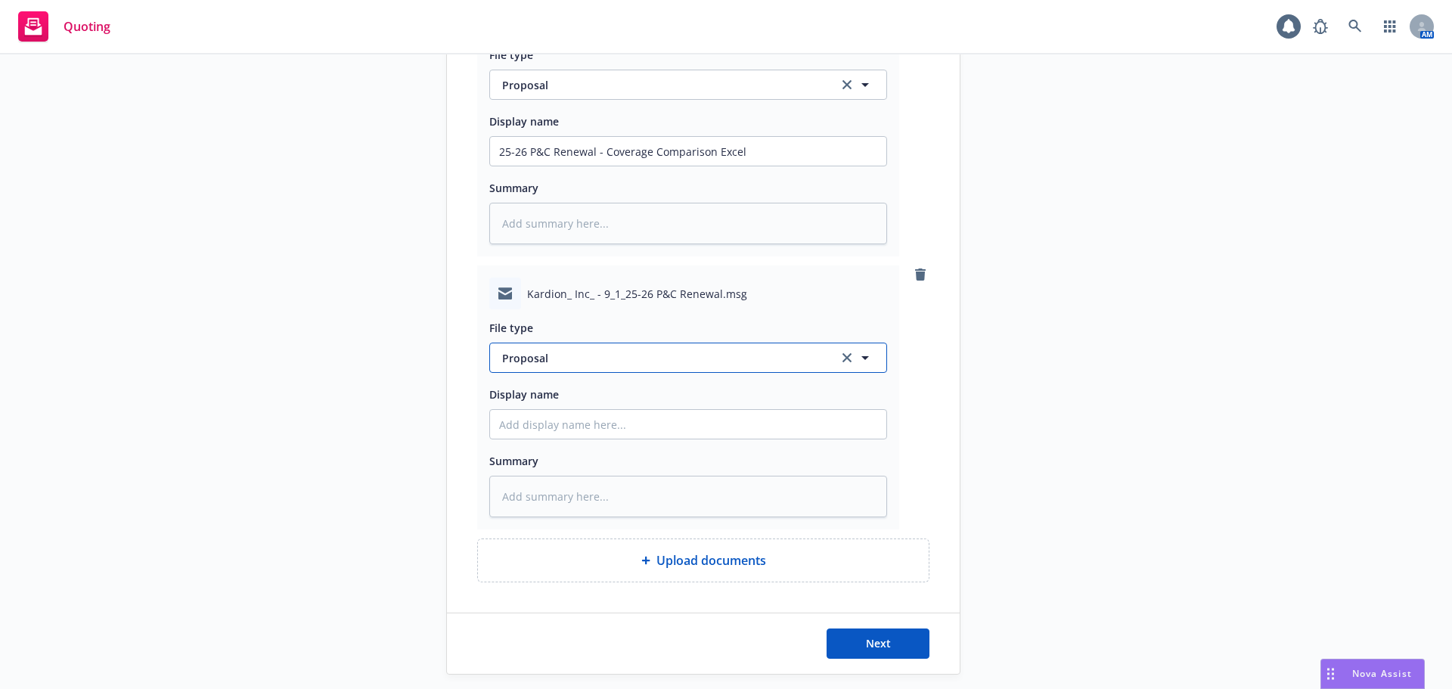
click at [590, 362] on span "Proposal" at bounding box center [661, 358] width 318 height 16
type input "em"
click at [584, 401] on div "Email" at bounding box center [688, 400] width 378 height 22
paste input "25-26 P&C Renewal - Coverage Comparison"
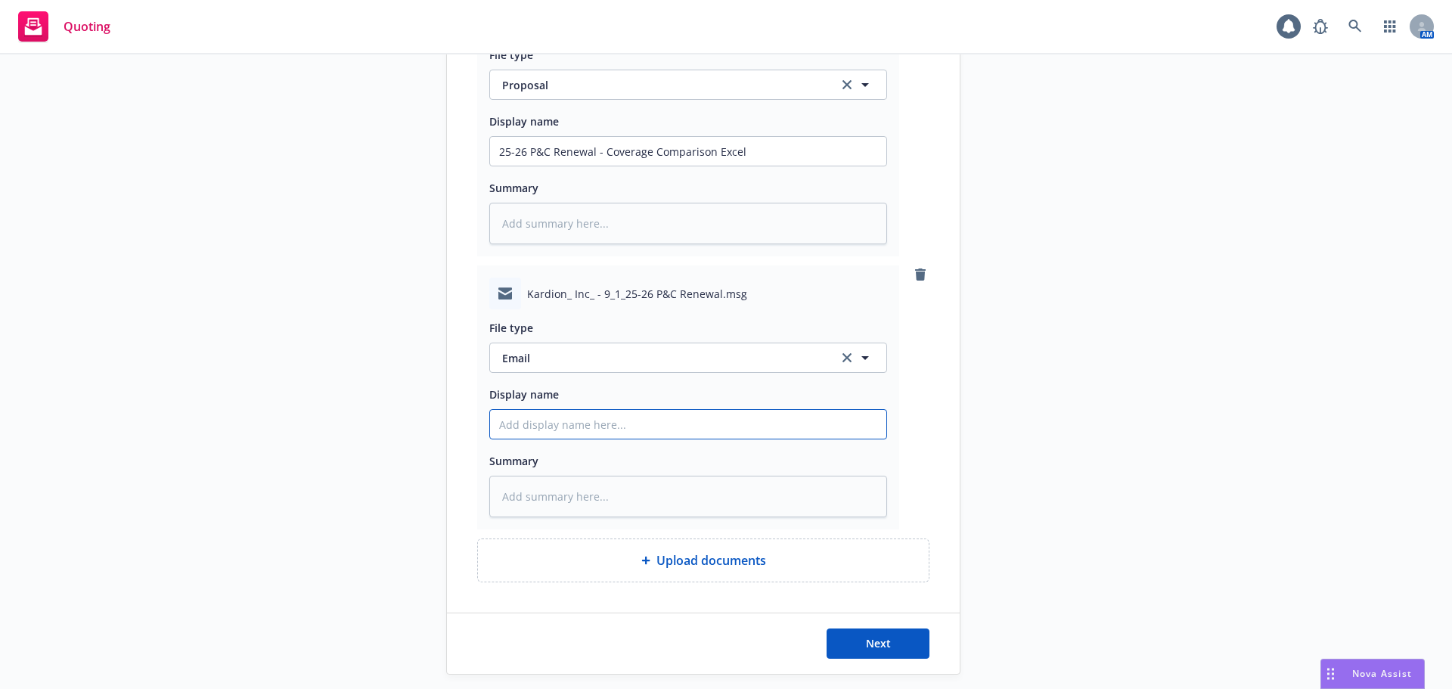
type textarea "x"
type input "25-26 P&C Renewal - Coverage Comparison"
drag, startPoint x: 757, startPoint y: 430, endPoint x: 599, endPoint y: 431, distance: 158.0
type textarea "x"
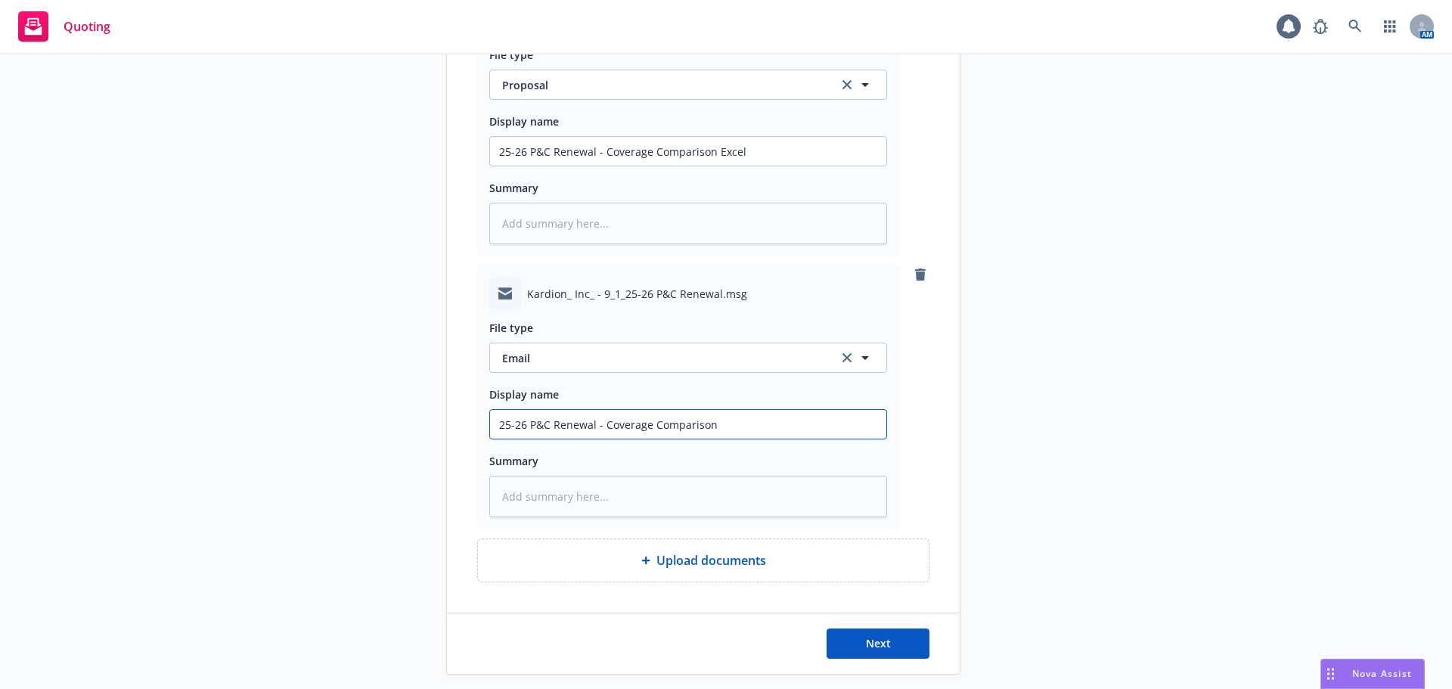
type input "25-26 P&C Renewal - P"
type textarea "x"
type input "25-26 P&C Renewal - Pr"
type textarea "x"
type input "25-26 P&C Renewal - Pro"
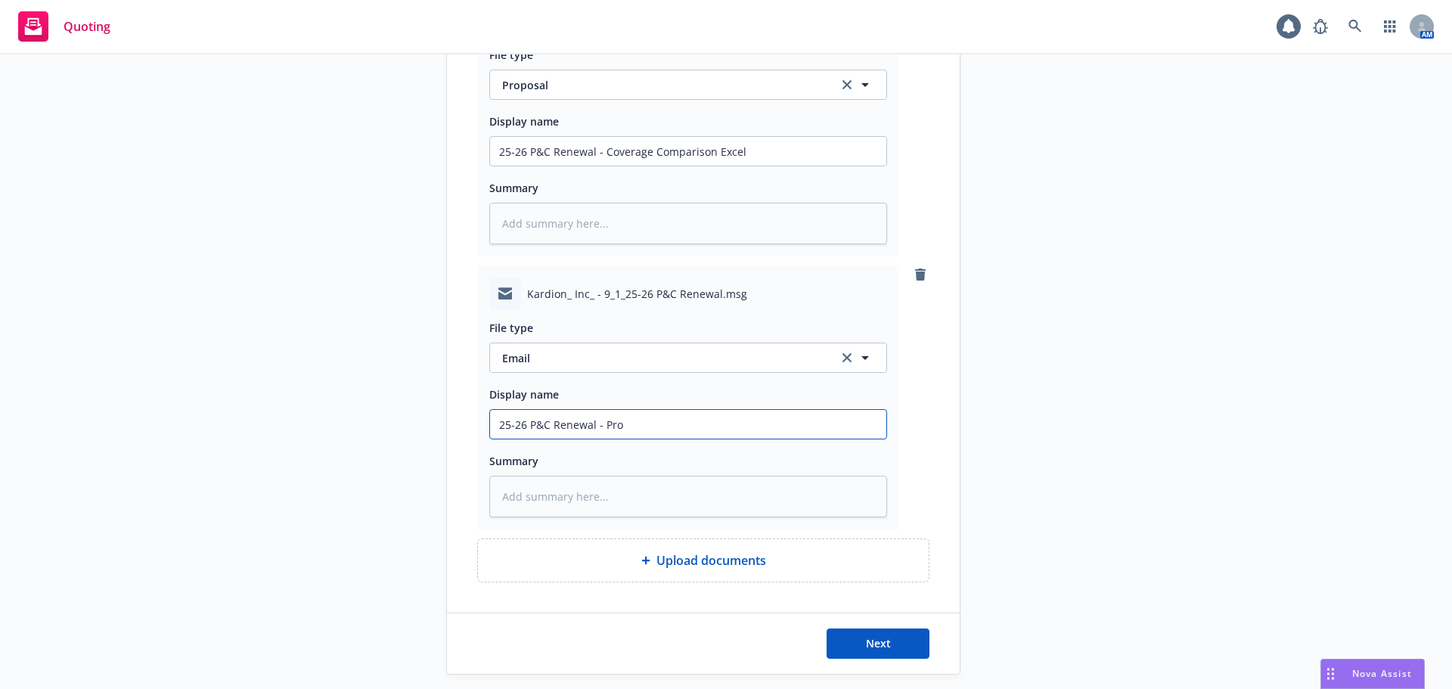
type textarea "x"
type input "25-26 P&C Renewal - Prop"
type textarea "x"
type input "25-26 P&C Renewal - Propo"
type textarea "x"
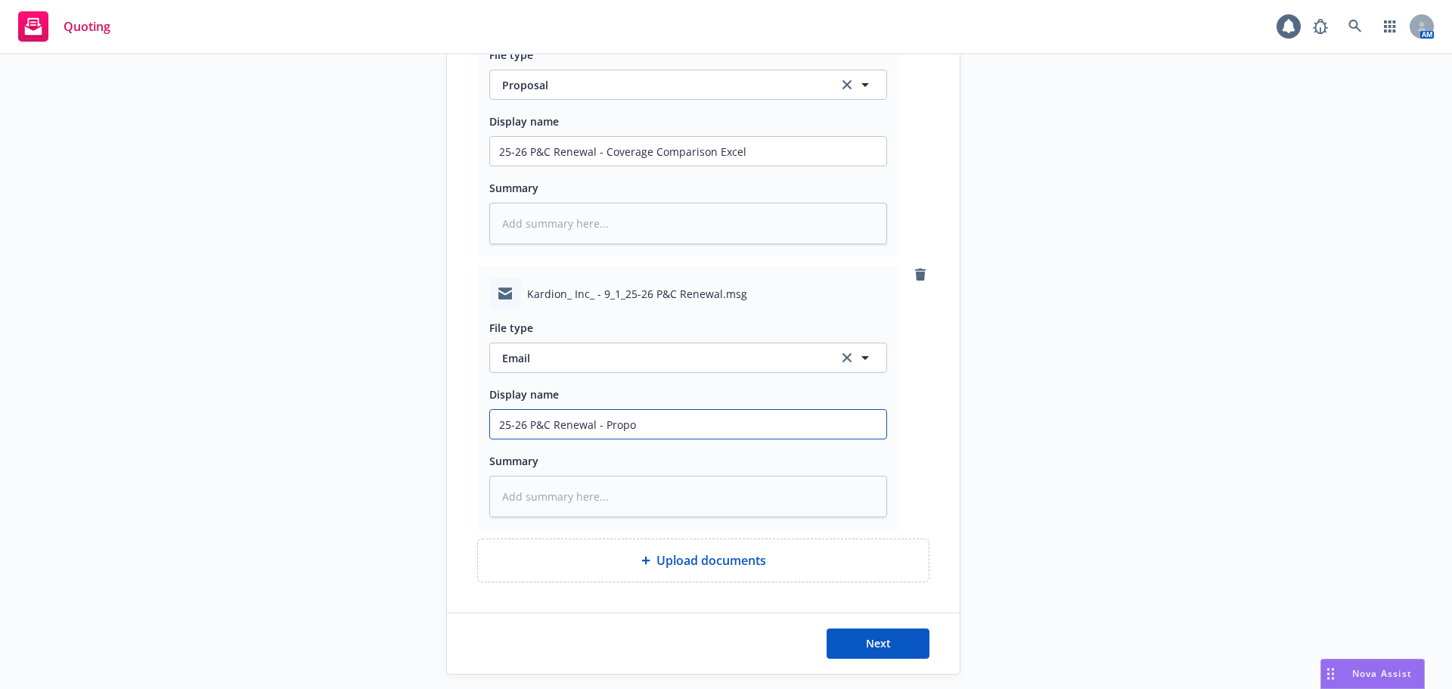
type input "25-26 P&C Renewal - Propos"
type textarea "x"
type input "25-26 P&C Renewal - Proposa"
type textarea "x"
type input "25-26 P&C Renewal - Proposal"
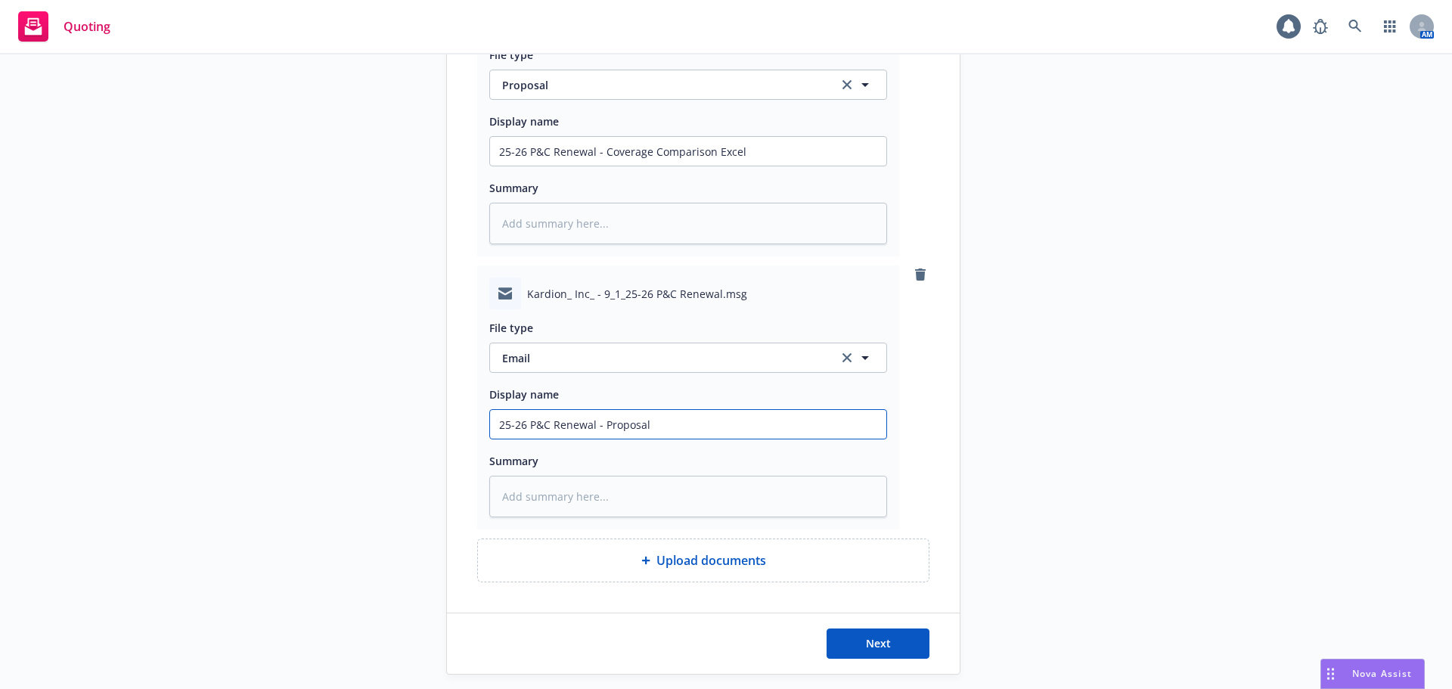
type textarea "x"
type input "25-26 P&C Renewal - Proposal"
type textarea "x"
type input "25-26 P&C Renewal - Proposal E"
type textarea "x"
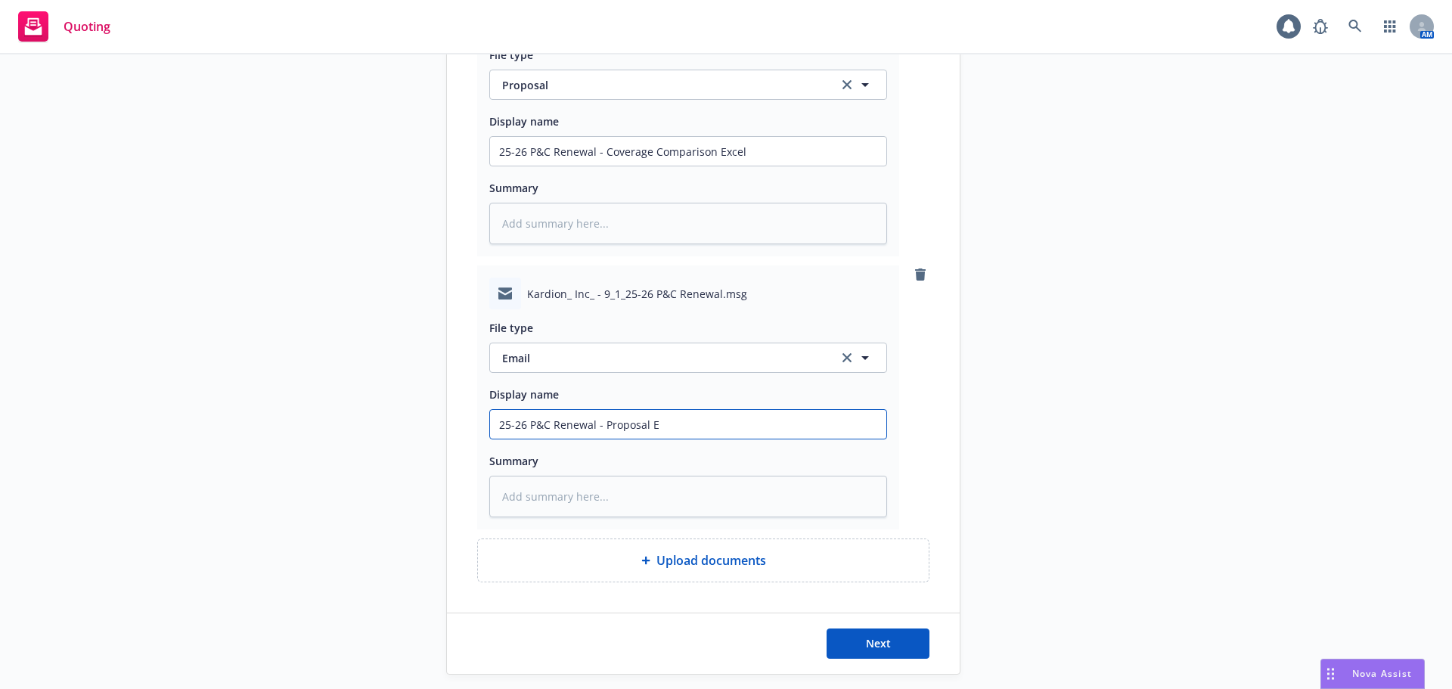
type input "25-26 P&C Renewal - Proposal Em"
type textarea "x"
type input "25-26 P&C Renewal - Proposal Ema"
type textarea "x"
type input "25-26 P&C Renewal - Proposal Emai"
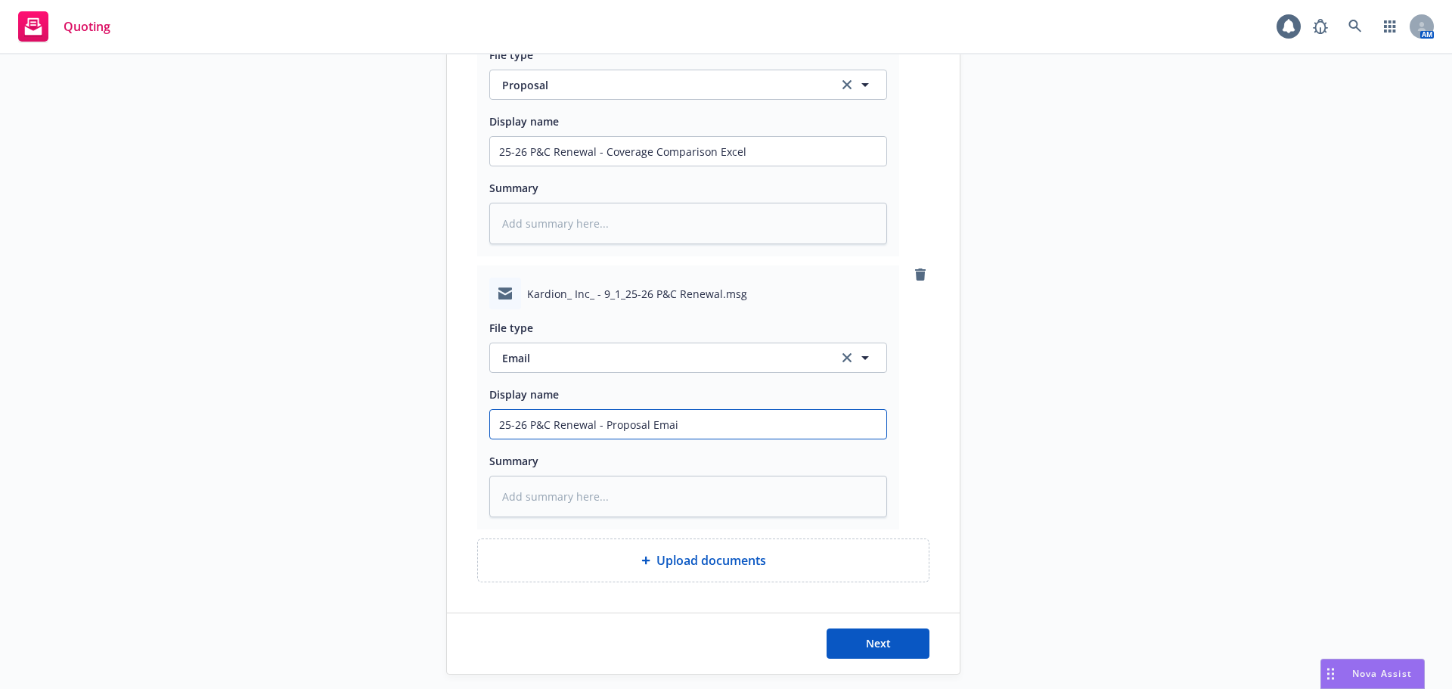
type textarea "x"
type input "25-26 P&C Renewal - Proposal Email"
click at [866, 649] on span "Next" at bounding box center [878, 643] width 25 height 14
type textarea "x"
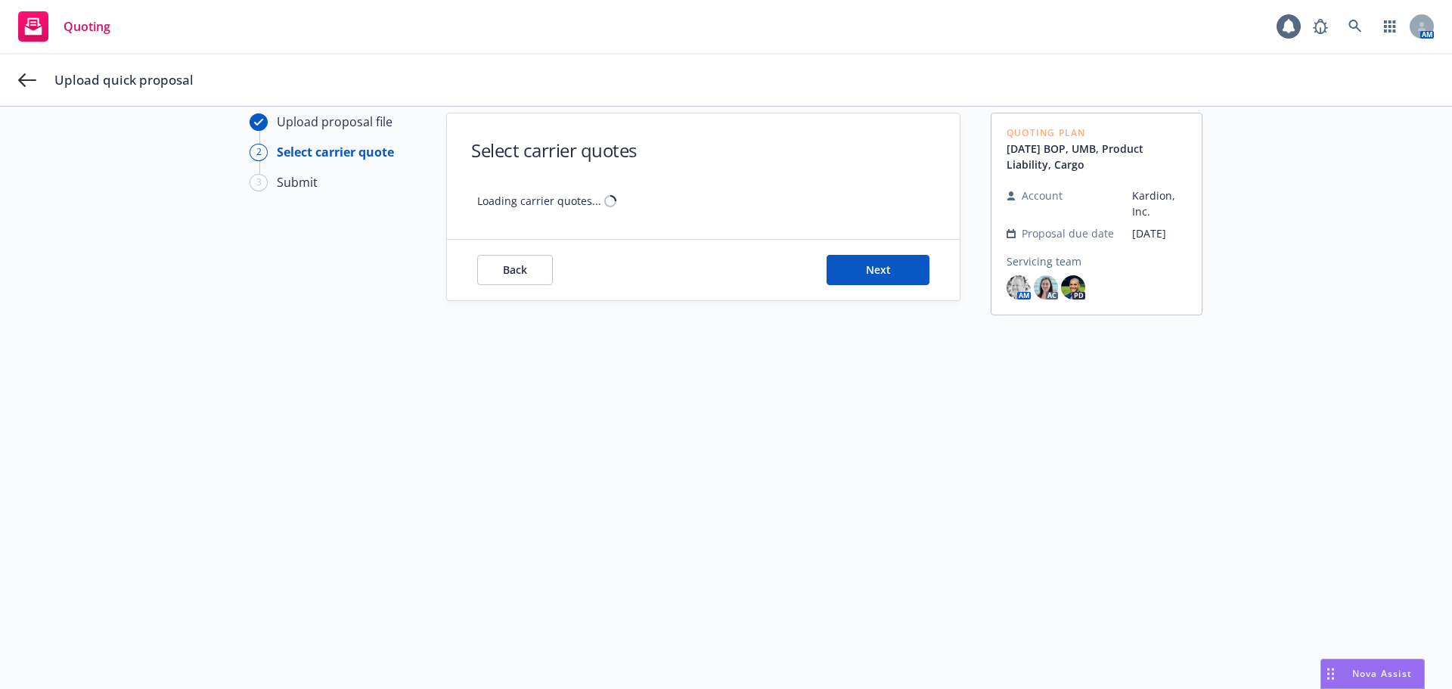
scroll to position [54, 0]
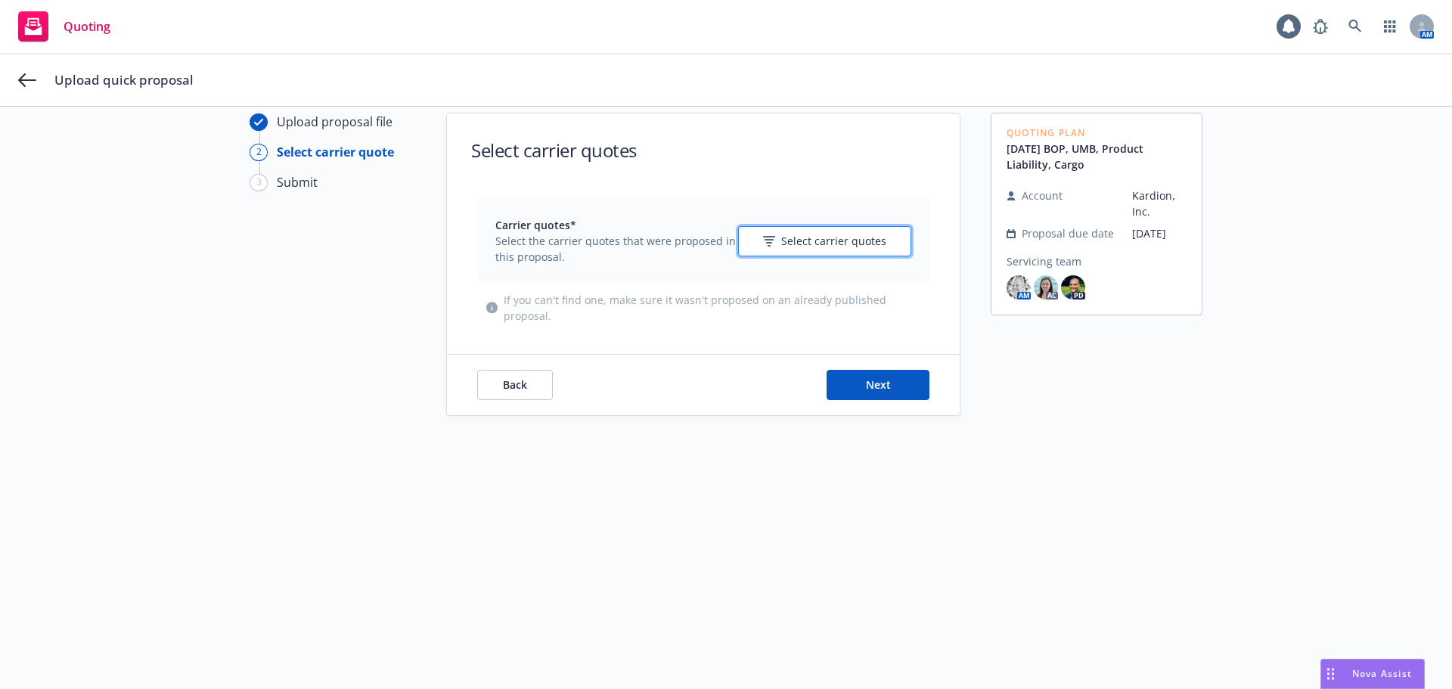
click at [800, 228] on button "Select carrier quotes" at bounding box center [824, 241] width 173 height 30
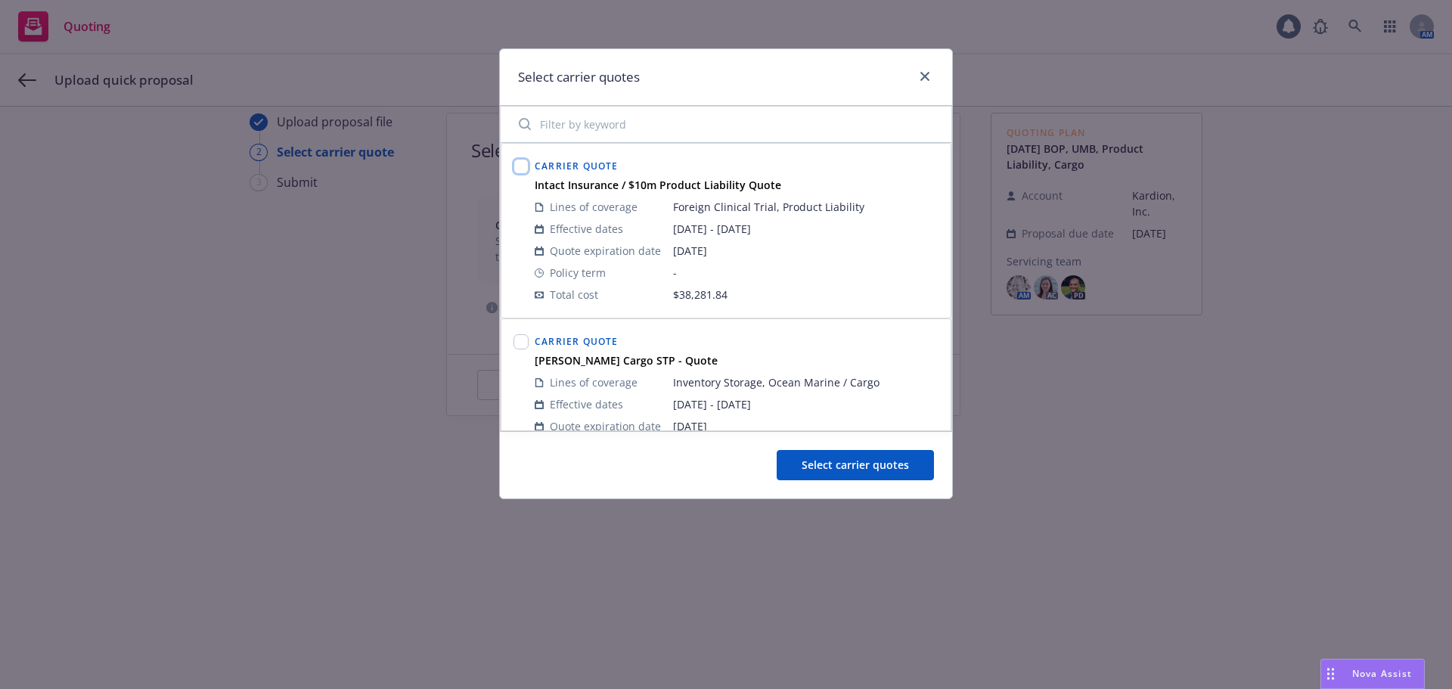
click at [520, 165] on input "checkbox" at bounding box center [520, 166] width 15 height 15
checkbox input "true"
drag, startPoint x: 519, startPoint y: 340, endPoint x: 676, endPoint y: 348, distance: 157.4
click at [519, 341] on input "checkbox" at bounding box center [520, 341] width 15 height 15
checkbox input "true"
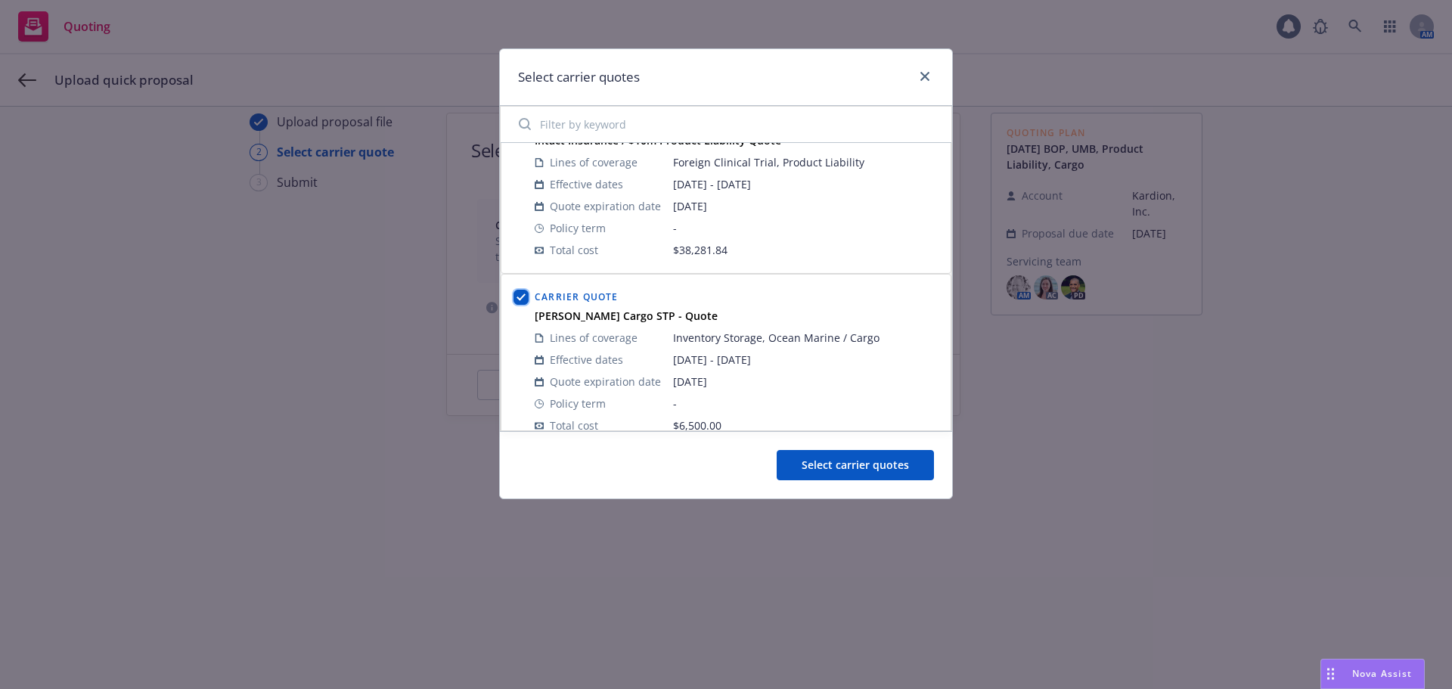
scroll to position [64, 0]
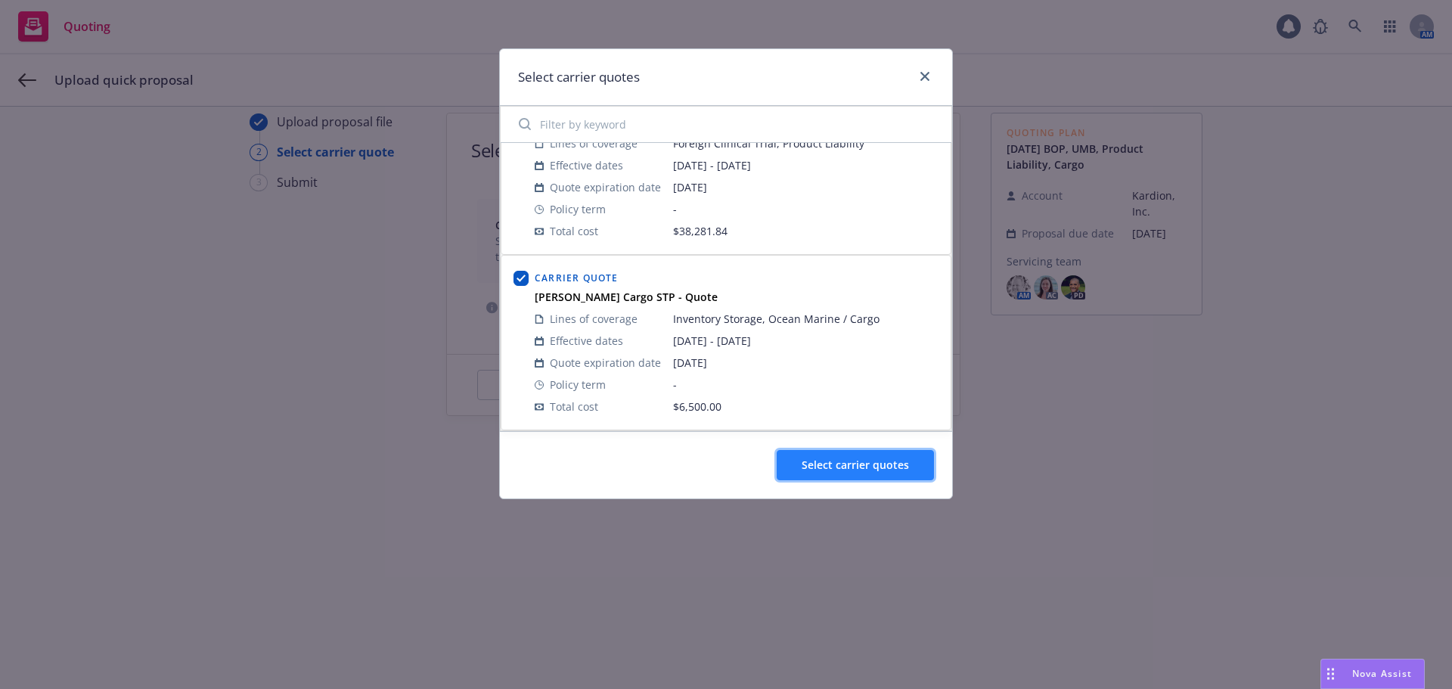
click at [857, 460] on span "Select carrier quotes" at bounding box center [854, 464] width 107 height 14
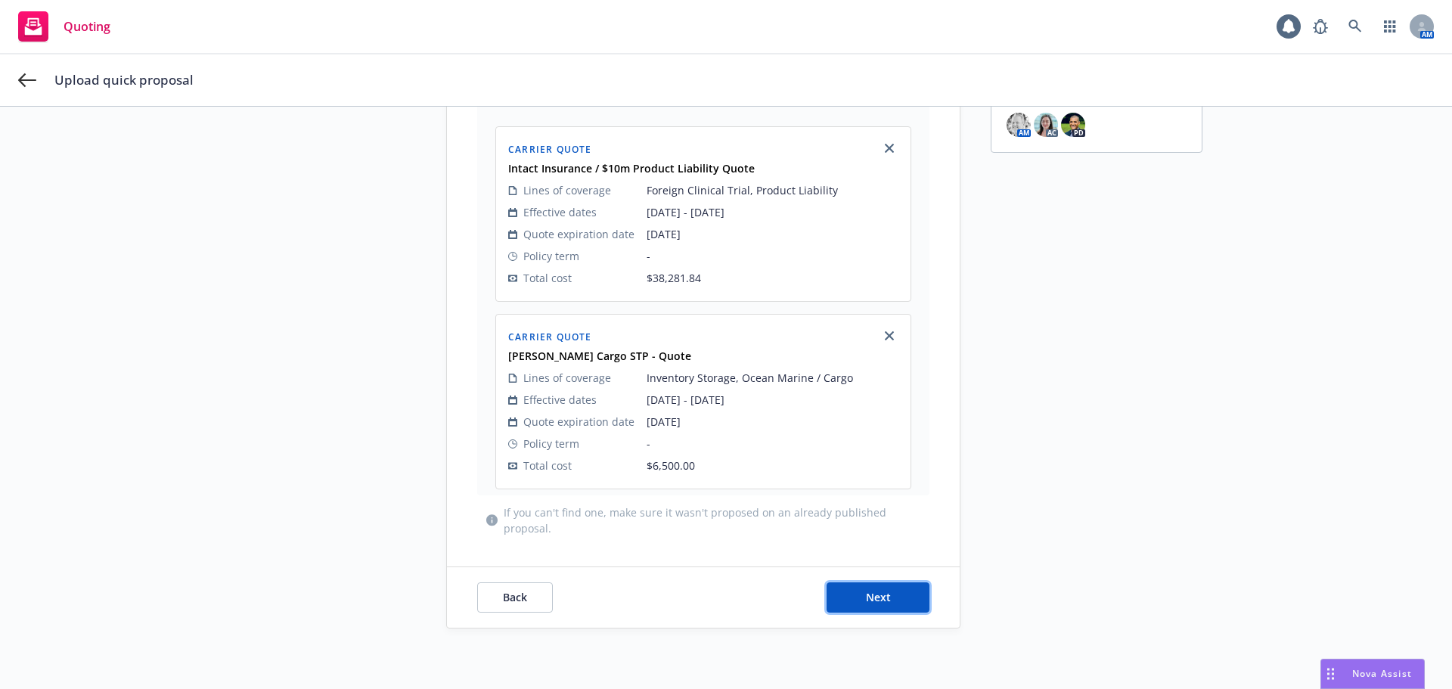
click at [891, 587] on button "Next" at bounding box center [877, 597] width 103 height 30
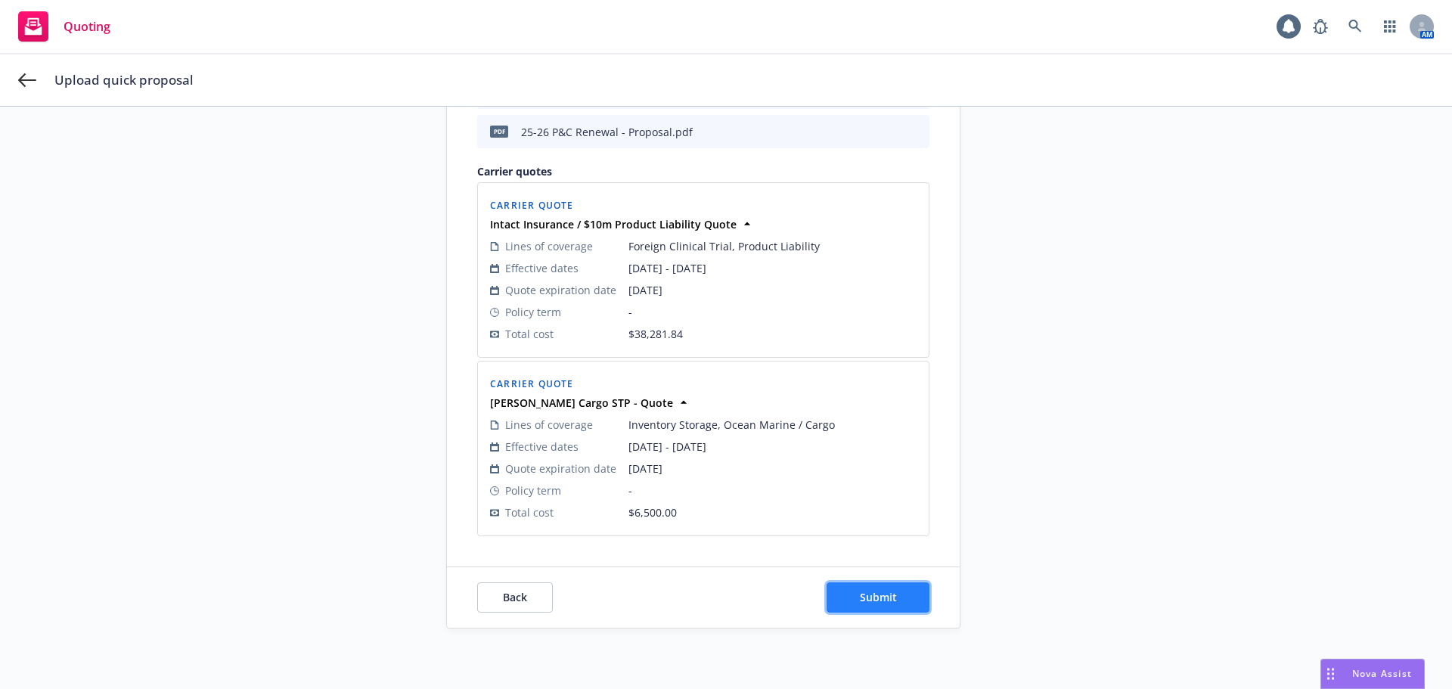
click at [889, 598] on span "Submit" at bounding box center [878, 597] width 37 height 14
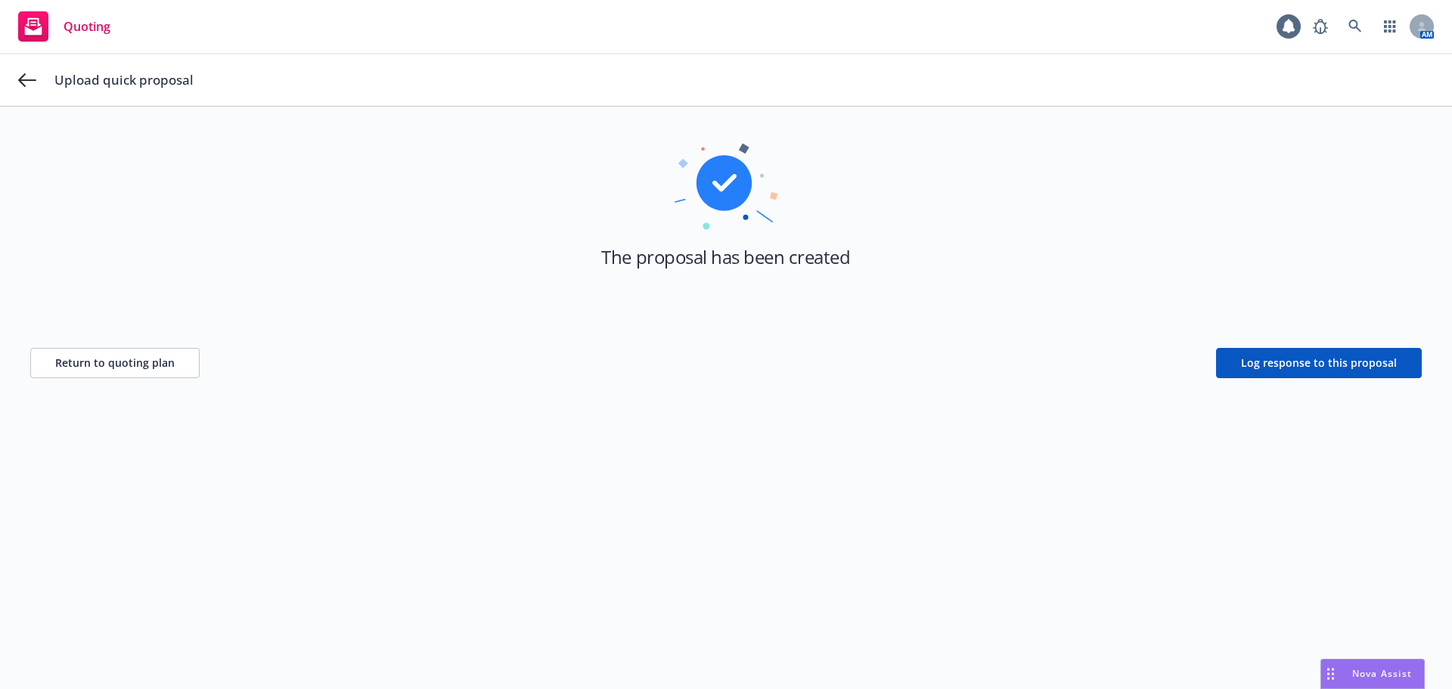
scroll to position [54, 0]
click at [156, 373] on button "Return to quoting plan" at bounding box center [114, 363] width 169 height 30
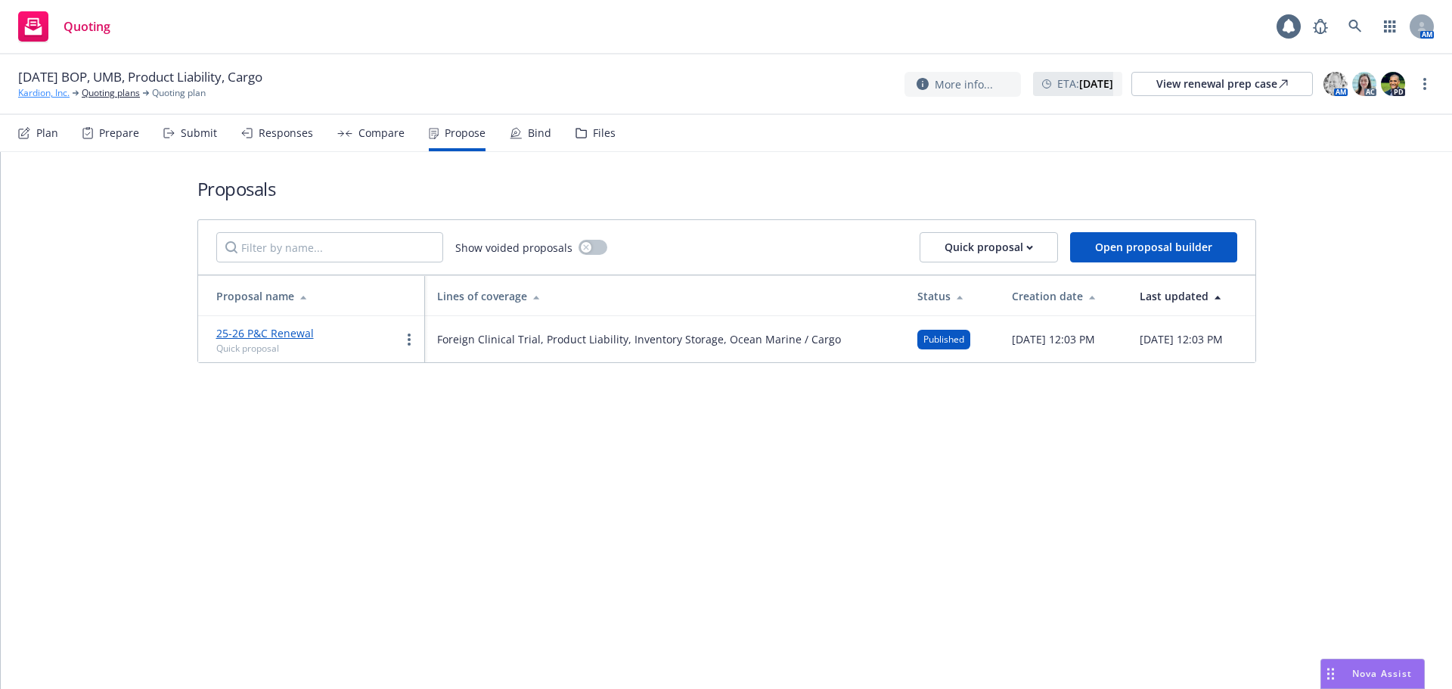
click at [45, 95] on link "Kardion, Inc." at bounding box center [43, 93] width 51 height 14
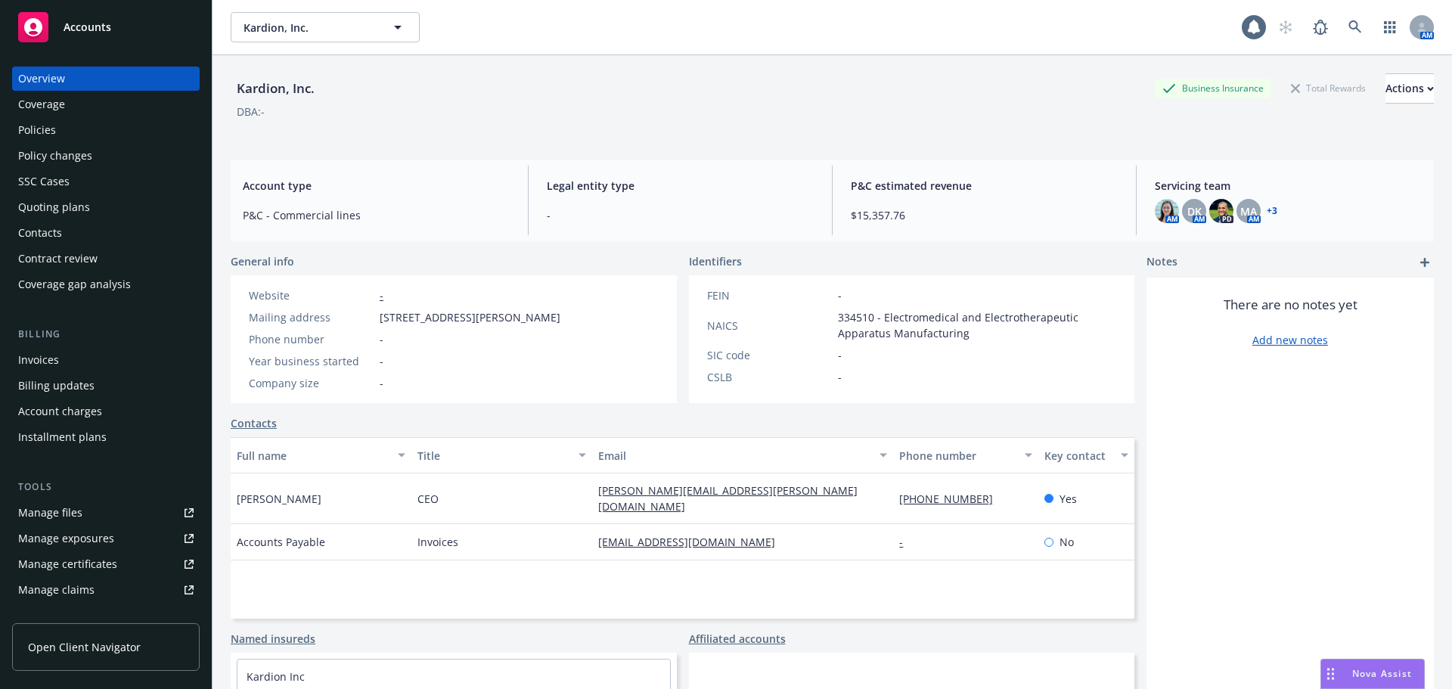
click at [41, 135] on div "Policies" at bounding box center [37, 130] width 38 height 24
